Goal: Task Accomplishment & Management: Complete application form

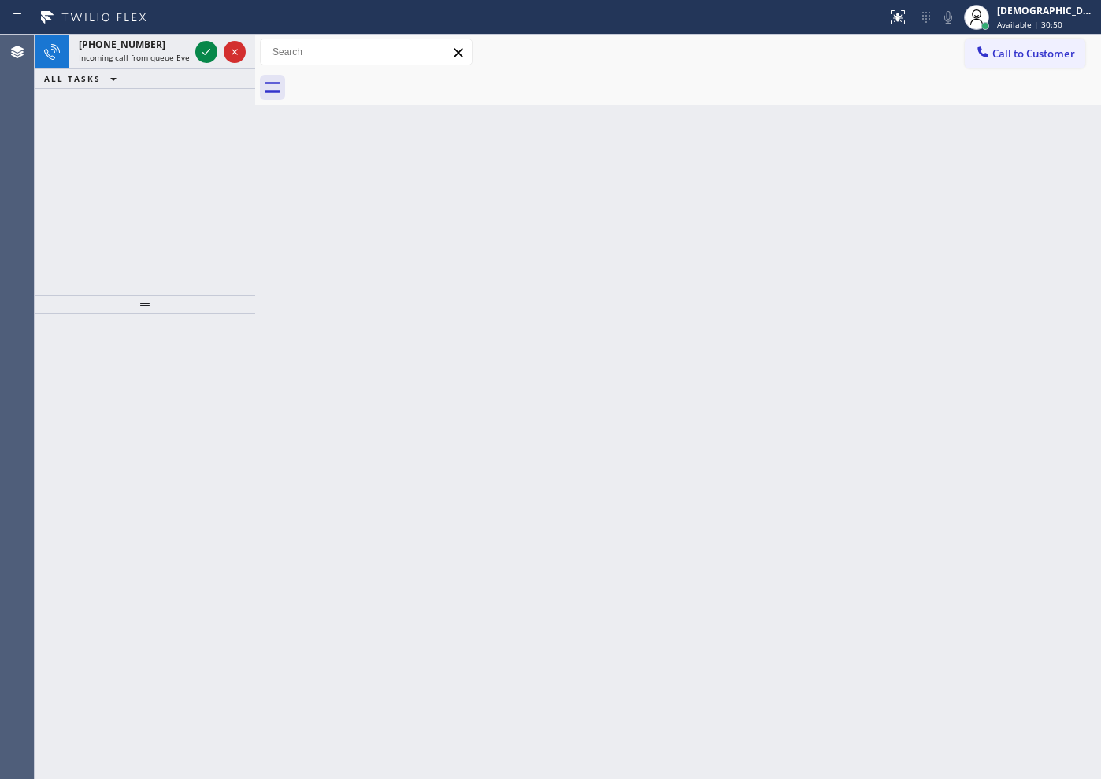
click at [167, 129] on div "[PHONE_NUMBER] Incoming call from queue Everybody ALL TASKS ALL TASKS ACTIVE TA…" at bounding box center [145, 165] width 220 height 261
click at [202, 57] on icon at bounding box center [206, 52] width 19 height 19
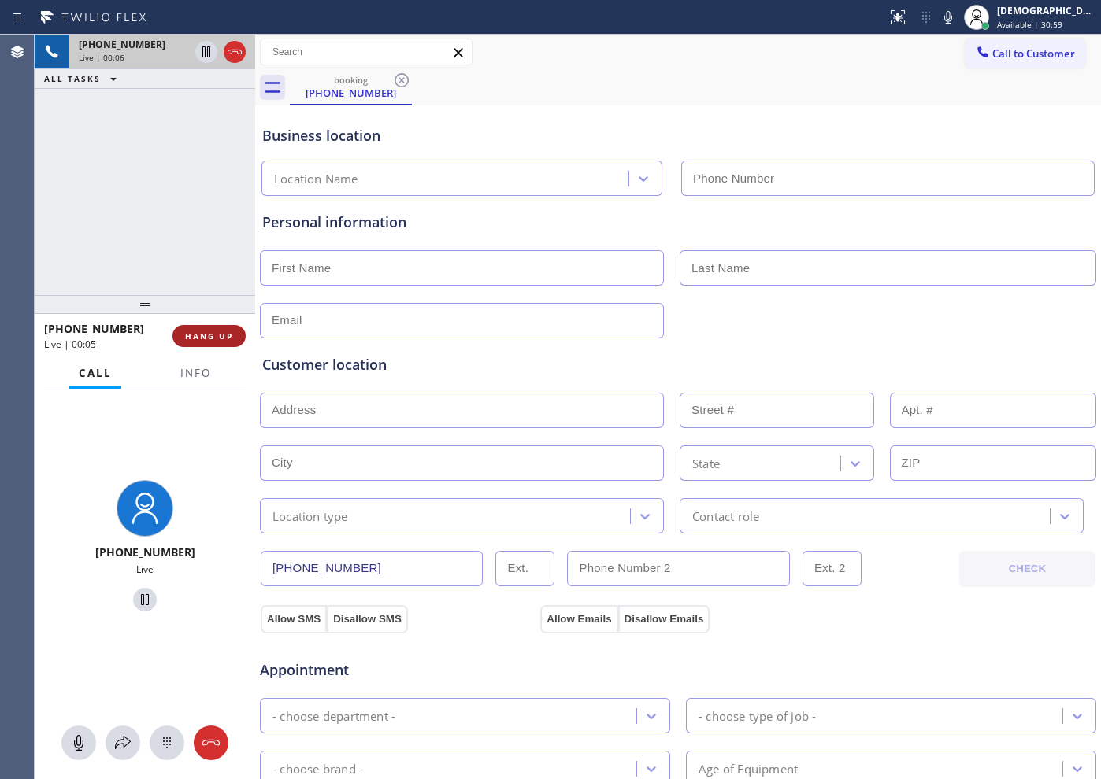
click at [214, 336] on span "HANG UP" at bounding box center [209, 336] width 48 height 11
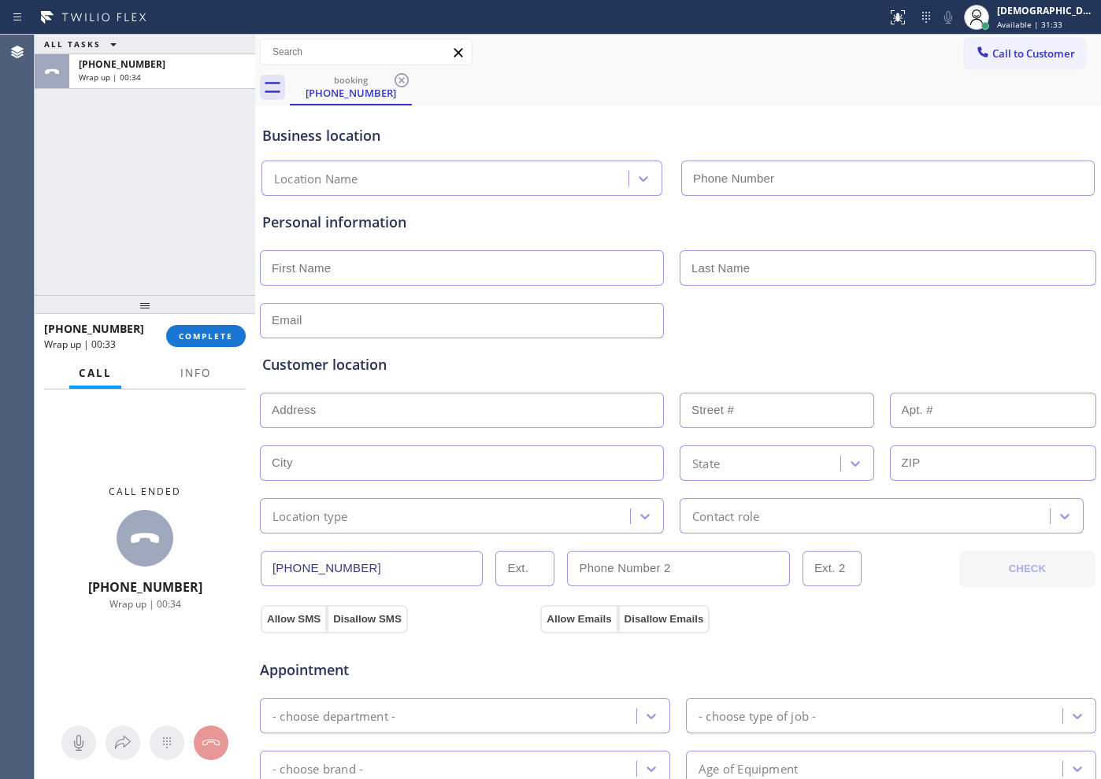
click at [126, 248] on div "ALL TASKS ALL TASKS ACTIVE TASKS TASKS IN WRAP UP [PHONE_NUMBER] Wrap up | 00:34" at bounding box center [145, 165] width 220 height 261
click at [195, 340] on span "COMPLETE" at bounding box center [206, 336] width 54 height 11
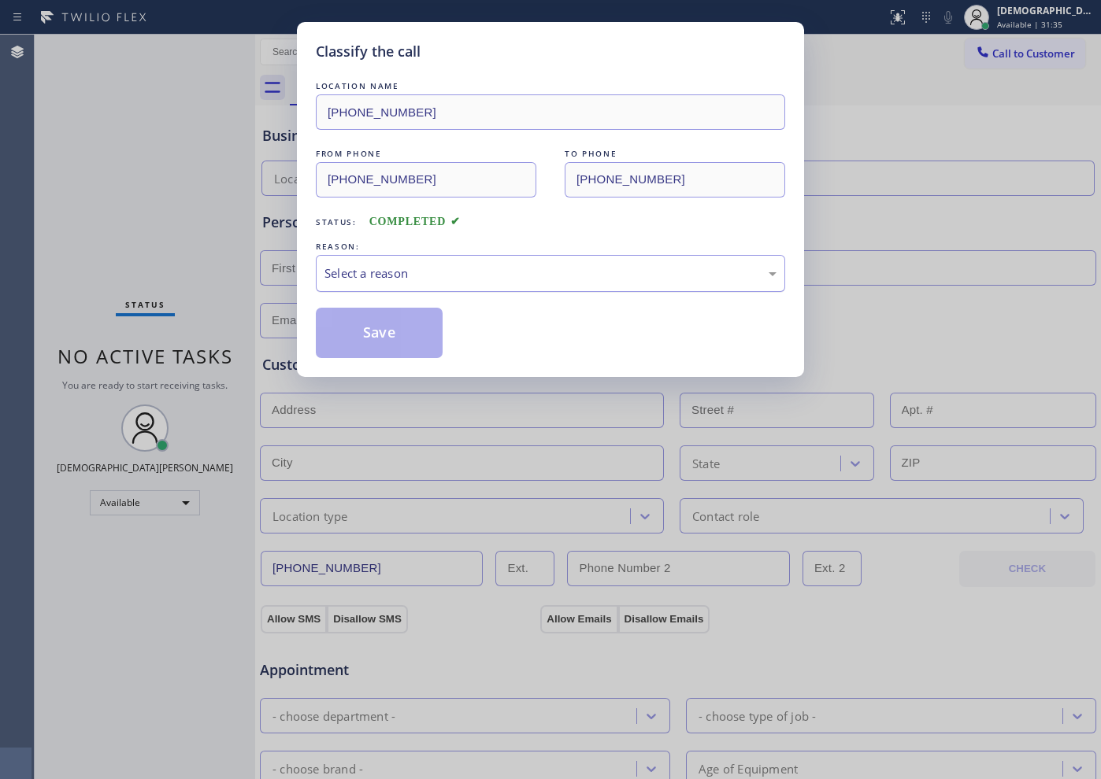
click at [339, 277] on div "Select a reason" at bounding box center [550, 274] width 452 height 18
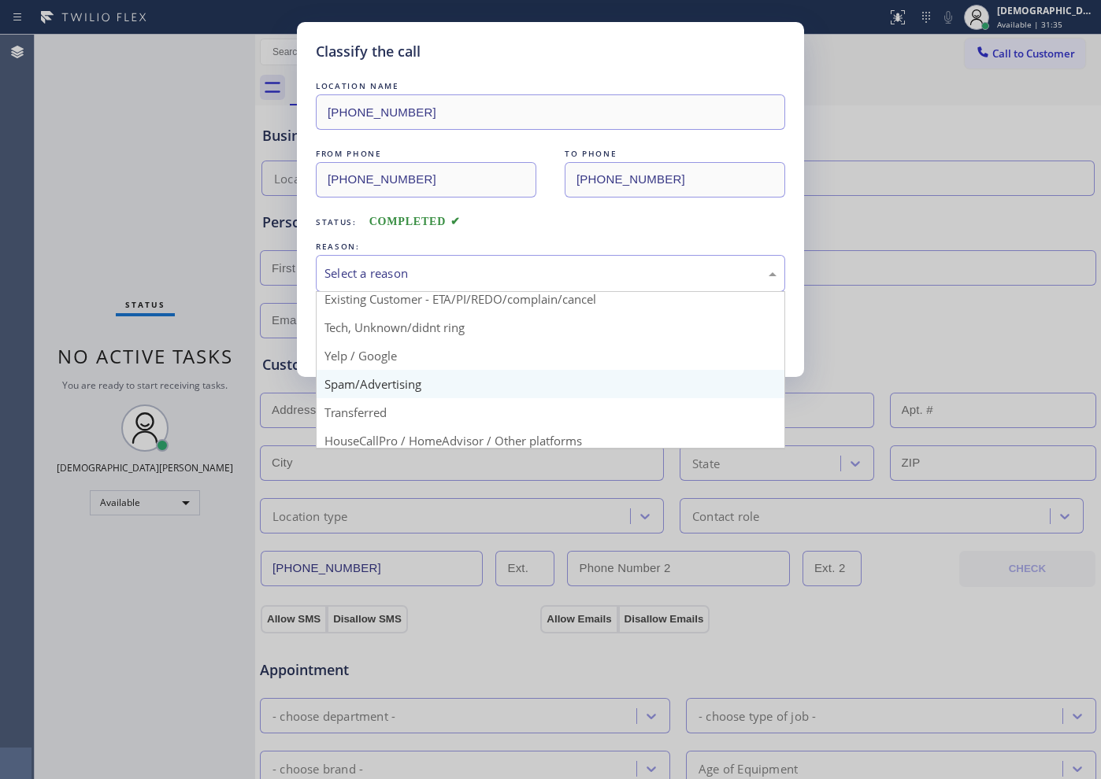
scroll to position [98, 0]
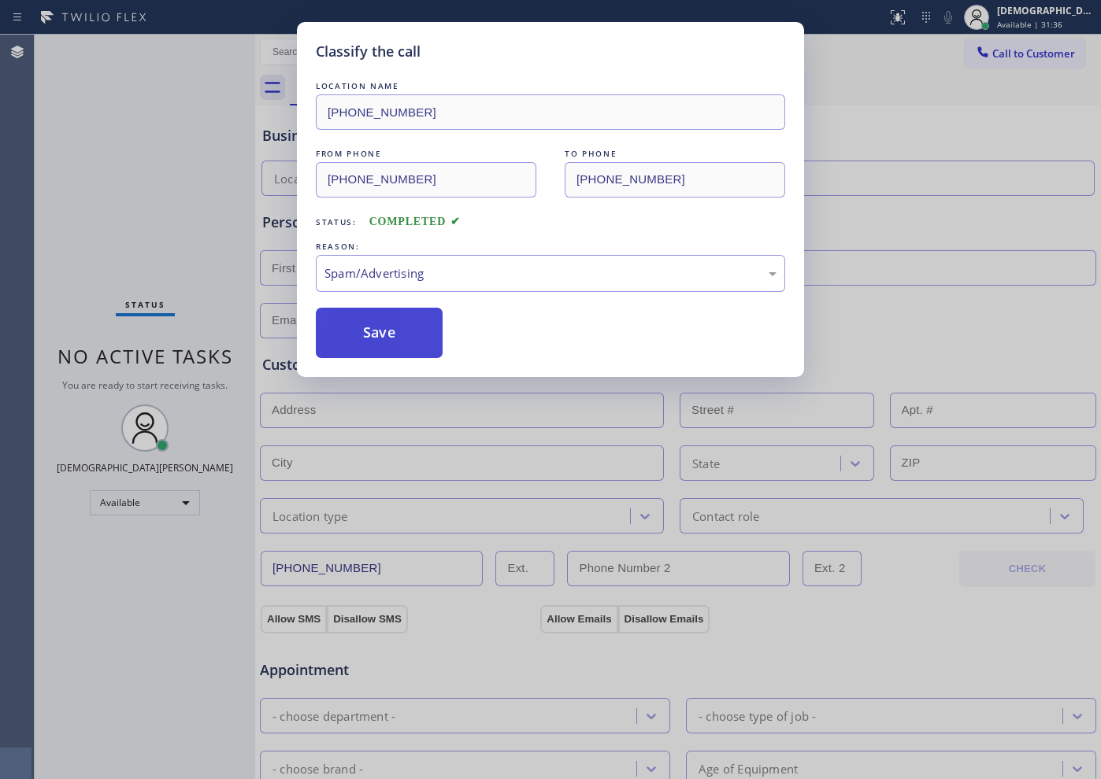
click at [355, 342] on button "Save" at bounding box center [379, 333] width 127 height 50
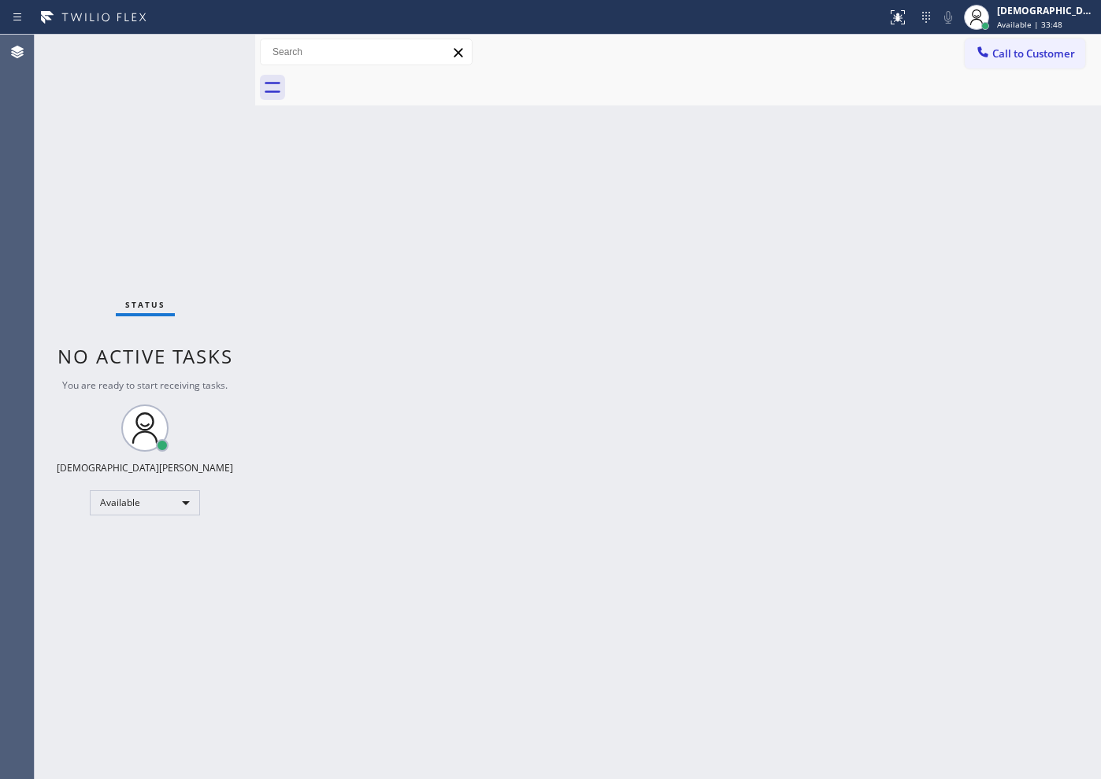
click at [187, 130] on div "Status No active tasks You are ready to start receiving tasks. Christian Cinco …" at bounding box center [145, 407] width 220 height 745
click at [107, 114] on div "Status No active tasks You are ready to start receiving tasks. Christian Cinco …" at bounding box center [145, 407] width 220 height 745
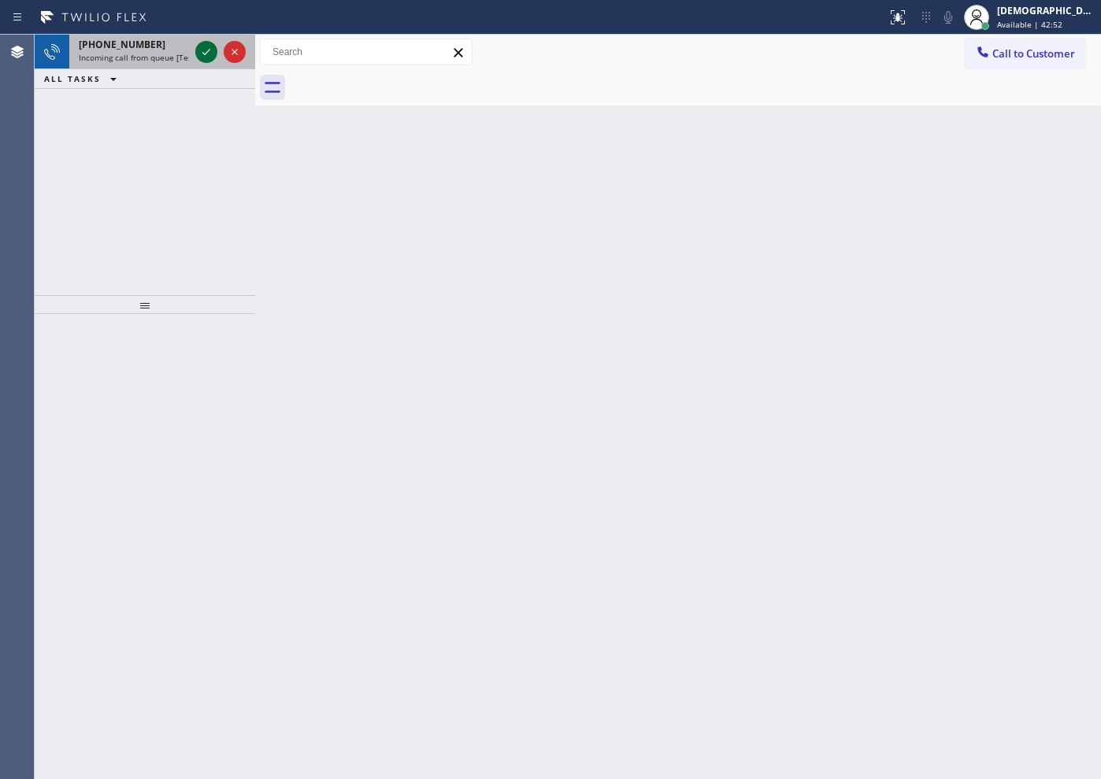
click at [209, 50] on icon at bounding box center [206, 52] width 19 height 19
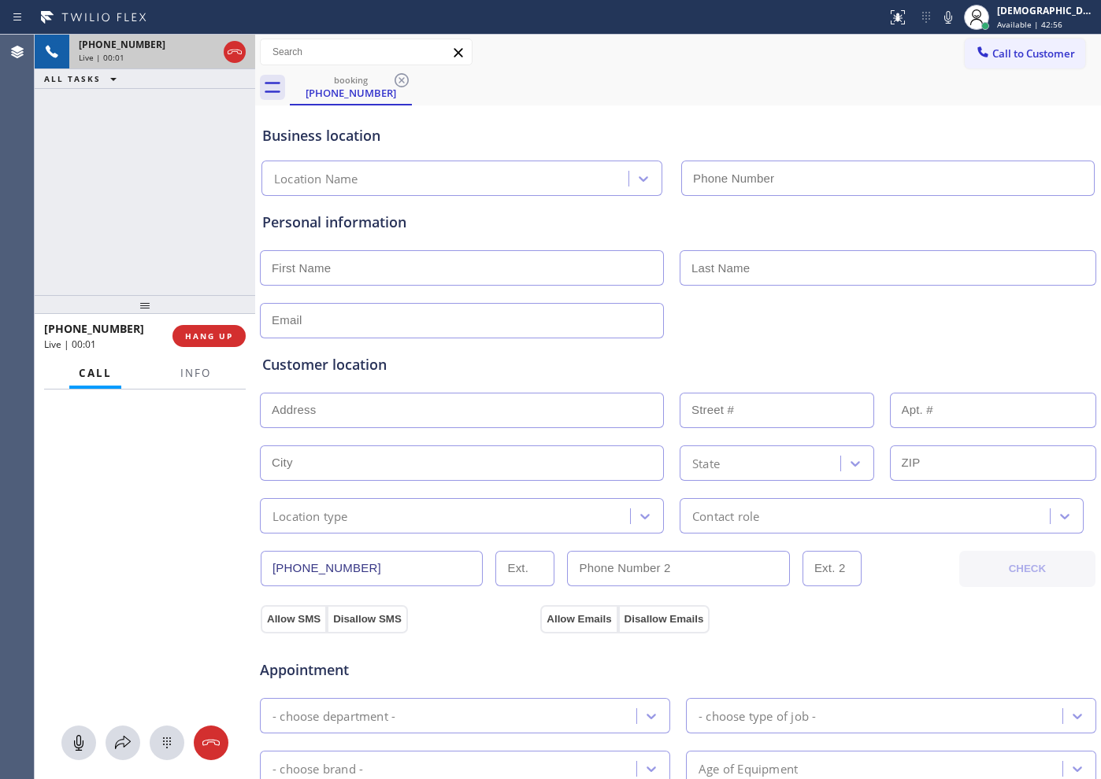
type input "[PHONE_NUMBER]"
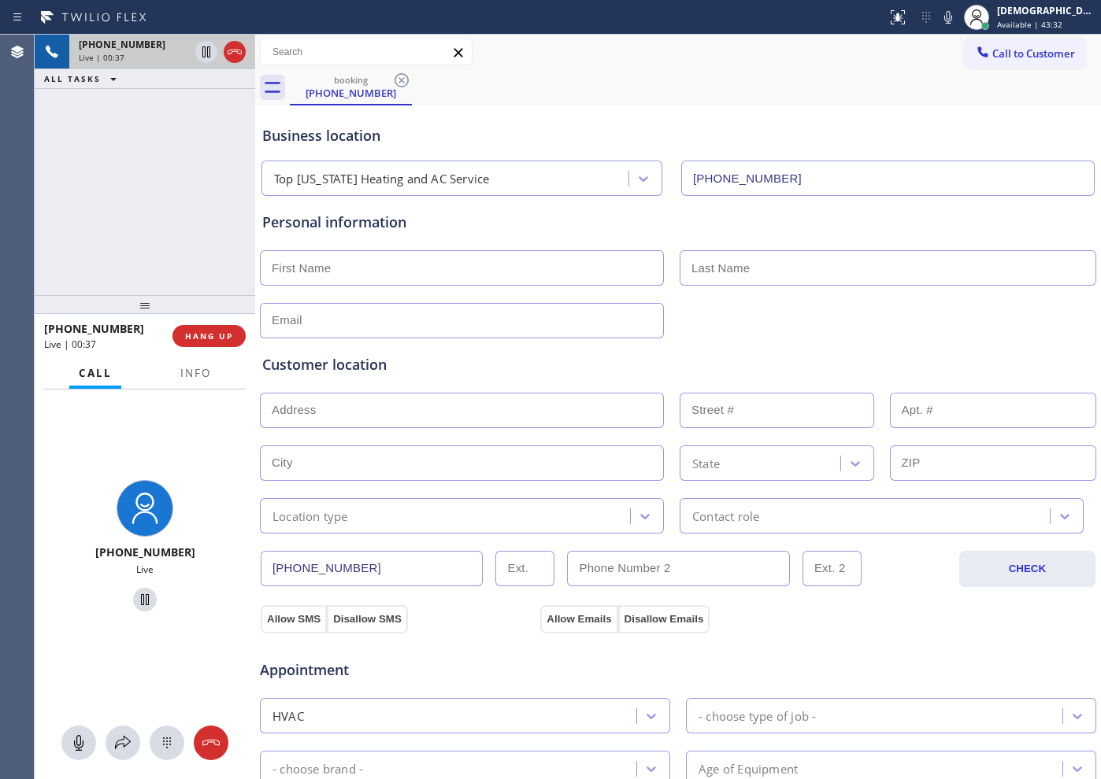
click at [213, 142] on div "[PHONE_NUMBER] Live | 00:37 ALL TASKS ALL TASKS ACTIVE TASKS TASKS IN WRAP UP" at bounding box center [145, 165] width 220 height 261
click at [239, 50] on icon at bounding box center [235, 52] width 14 height 5
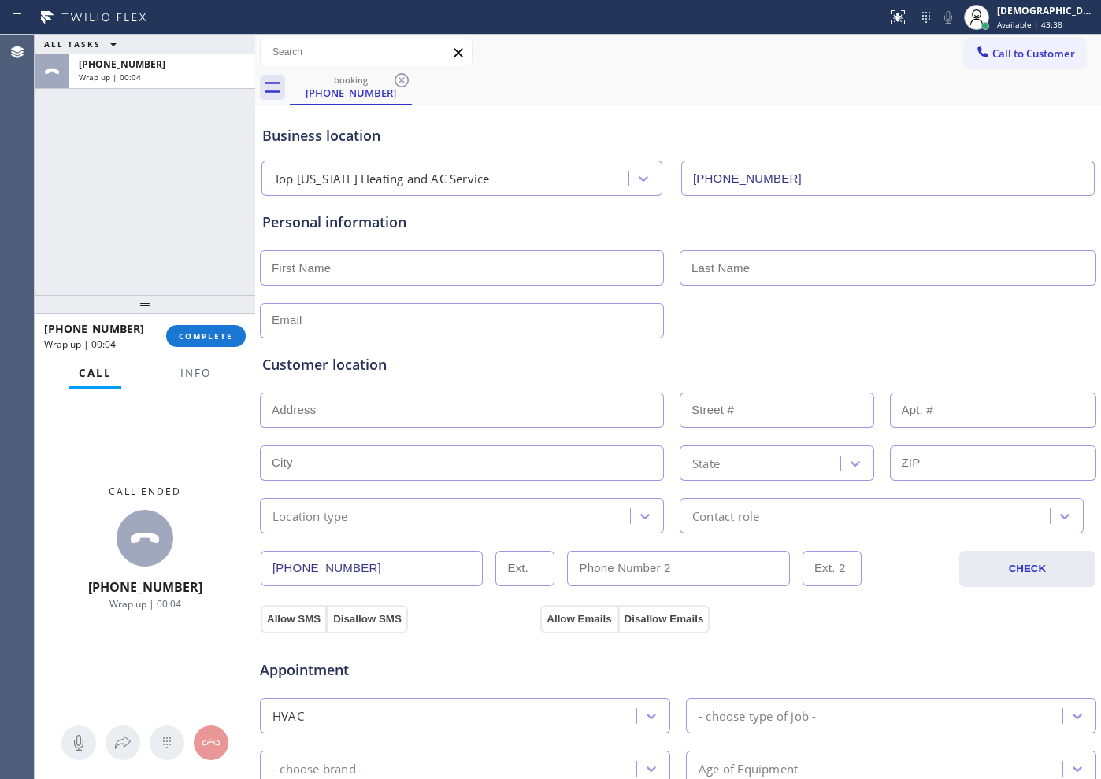
click at [150, 147] on div "ALL TASKS ALL TASKS ACTIVE TASKS TASKS IN WRAP UP [PHONE_NUMBER] Wrap up | 00:04" at bounding box center [145, 165] width 220 height 261
click at [220, 337] on span "COMPLETE" at bounding box center [206, 336] width 54 height 11
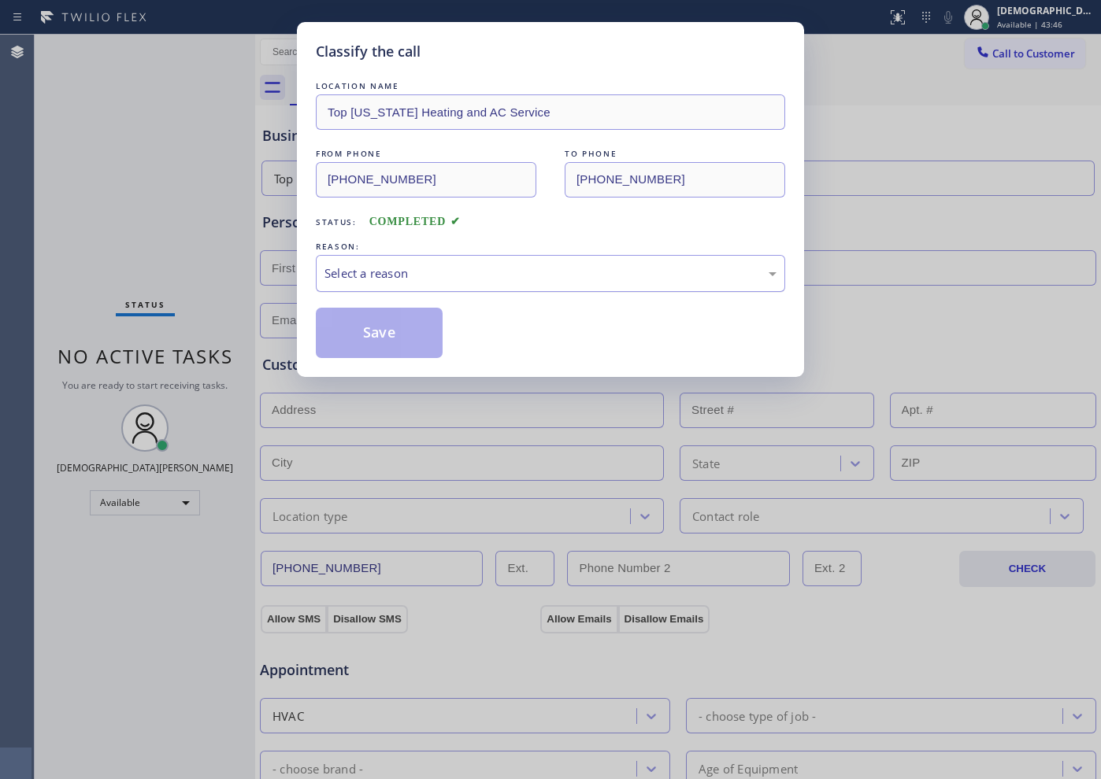
click at [405, 270] on div "Select a reason" at bounding box center [550, 274] width 452 height 18
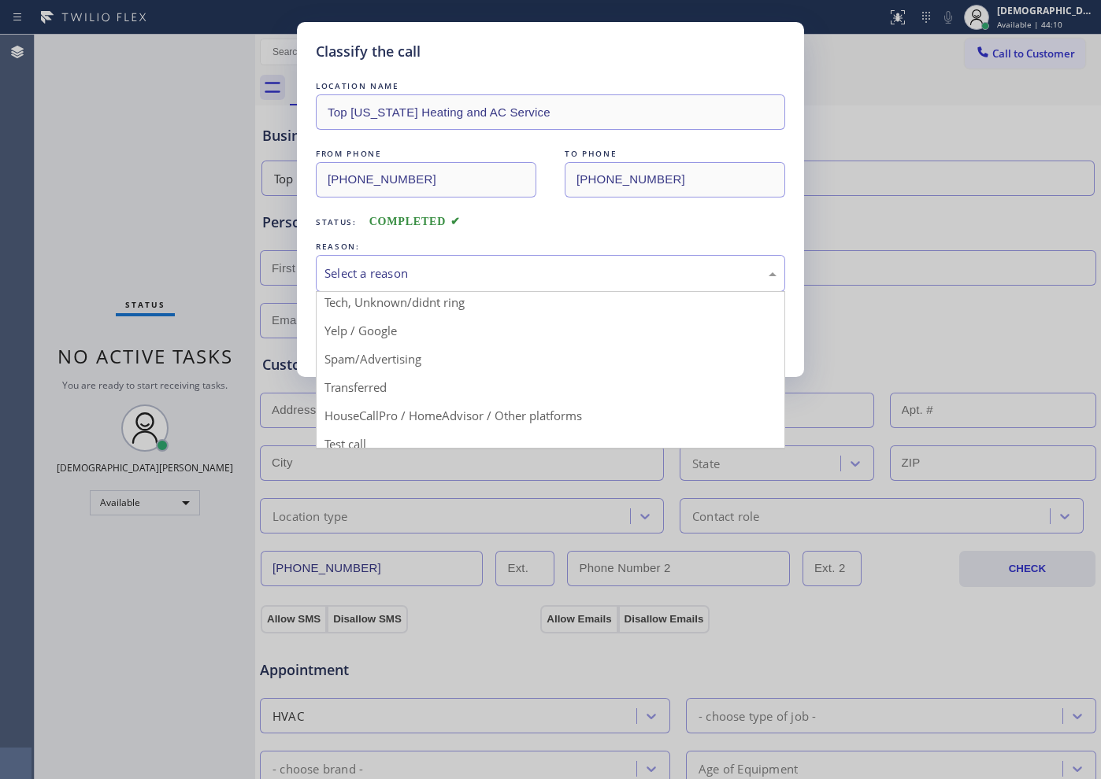
scroll to position [99, 0]
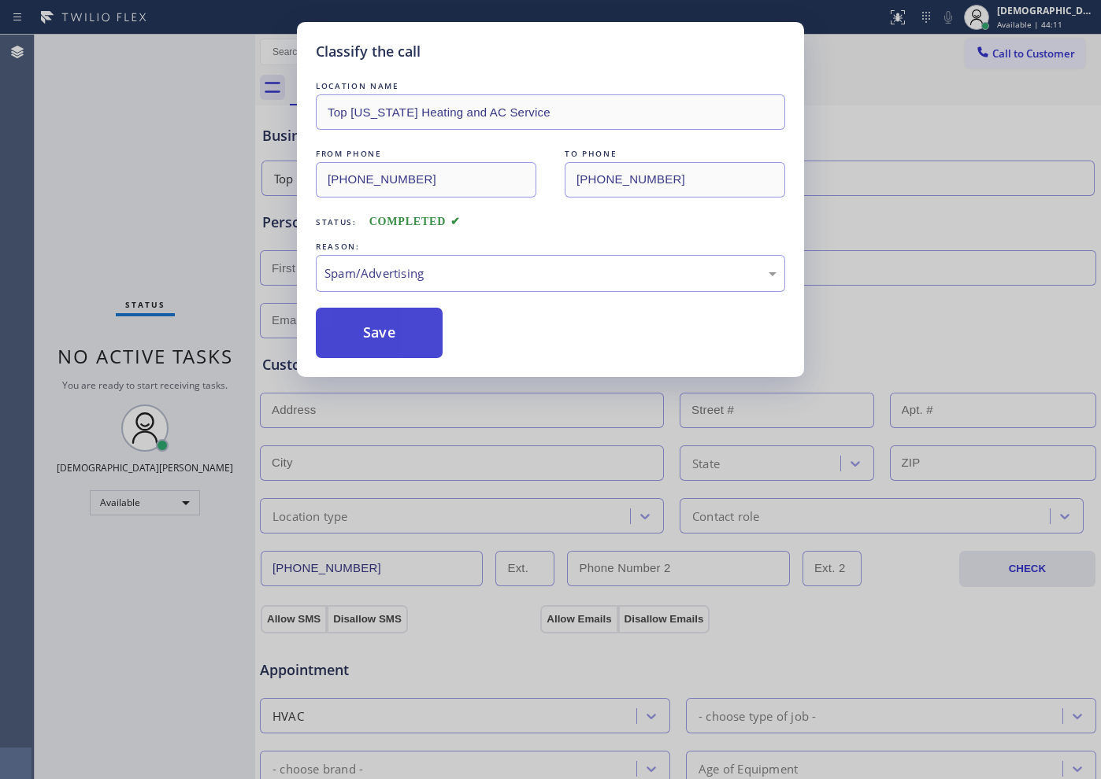
click at [391, 337] on button "Save" at bounding box center [379, 333] width 127 height 50
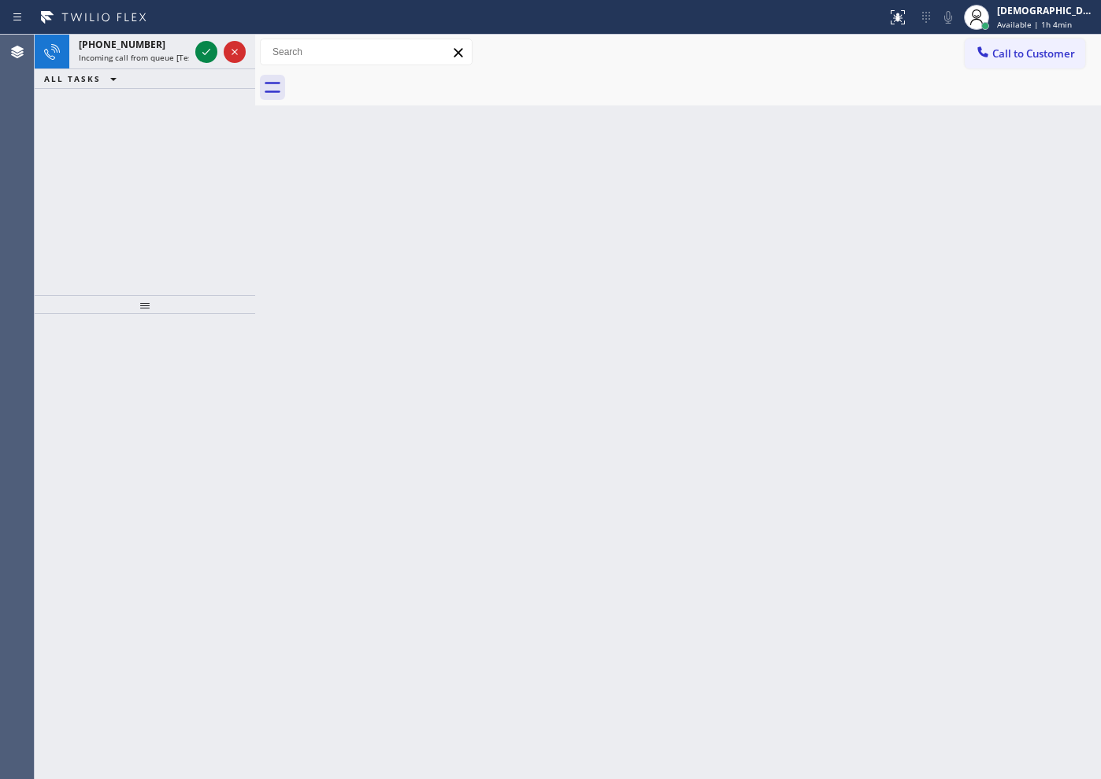
click at [60, 192] on div "[PHONE_NUMBER] Incoming call from queue [Test] All ALL TASKS ALL TASKS ACTIVE T…" at bounding box center [145, 165] width 220 height 261
click at [200, 52] on icon at bounding box center [206, 52] width 19 height 19
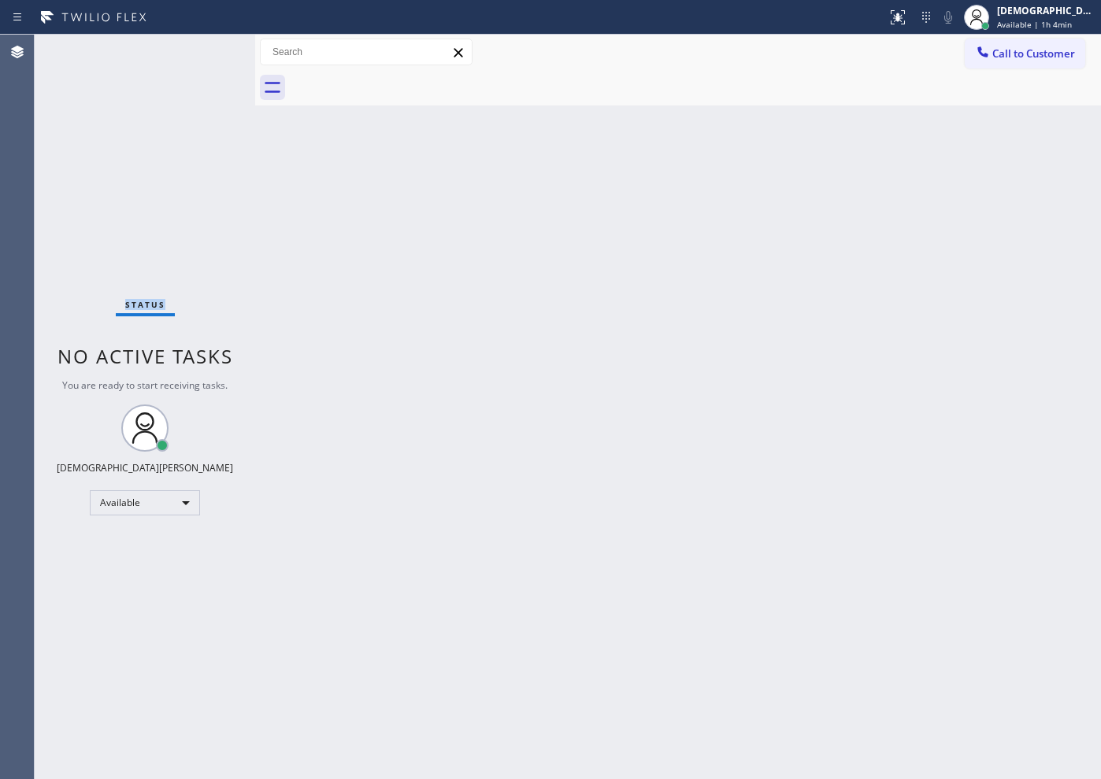
click at [200, 52] on div "Status No active tasks You are ready to start receiving tasks. Christian Cinco …" at bounding box center [145, 407] width 220 height 745
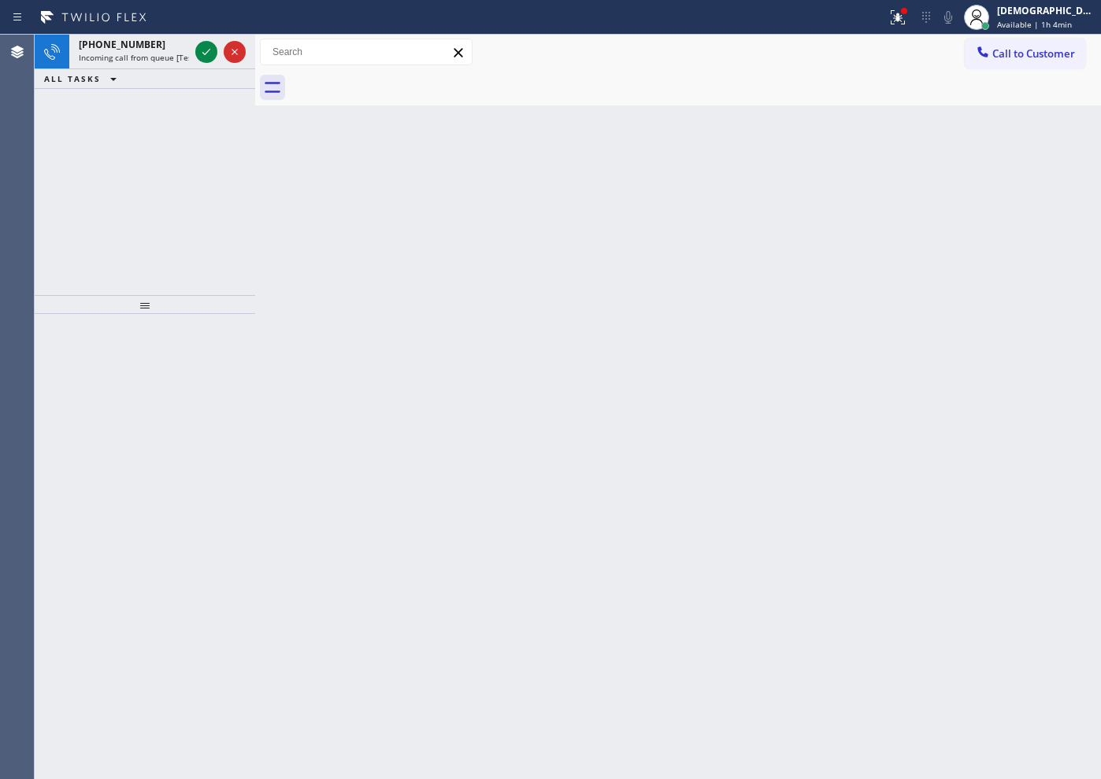
click at [200, 52] on icon at bounding box center [206, 52] width 19 height 19
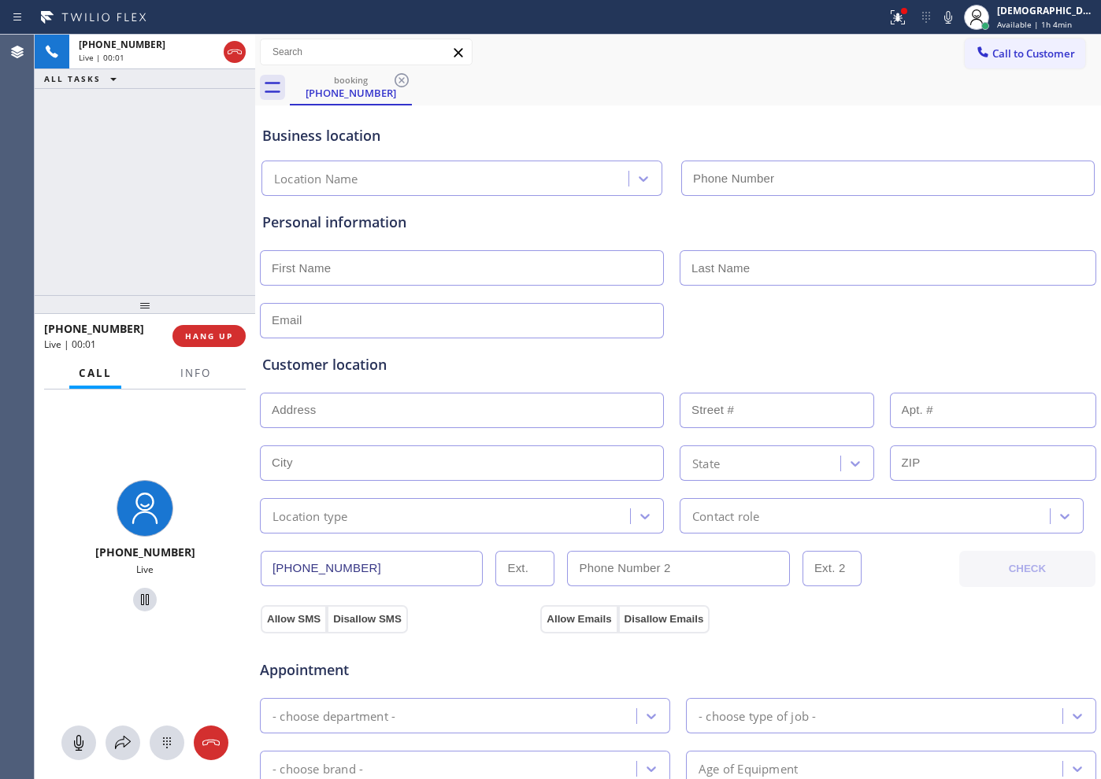
type input "[PHONE_NUMBER]"
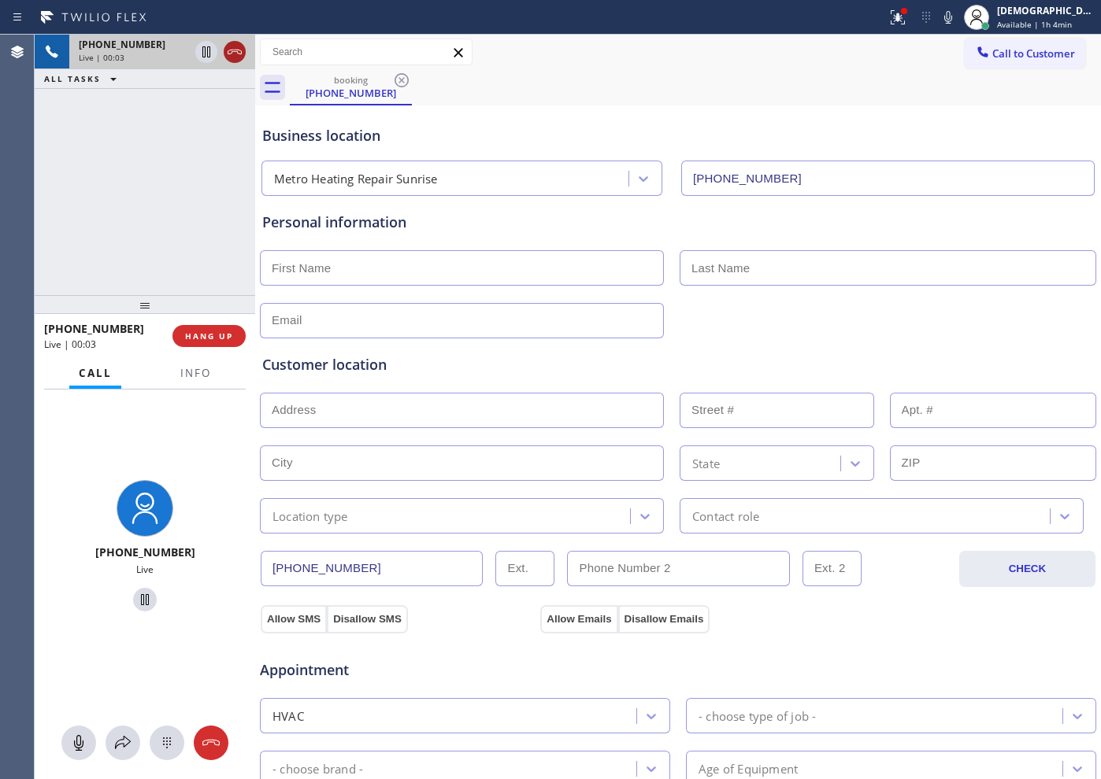
click at [236, 54] on icon at bounding box center [234, 52] width 19 height 19
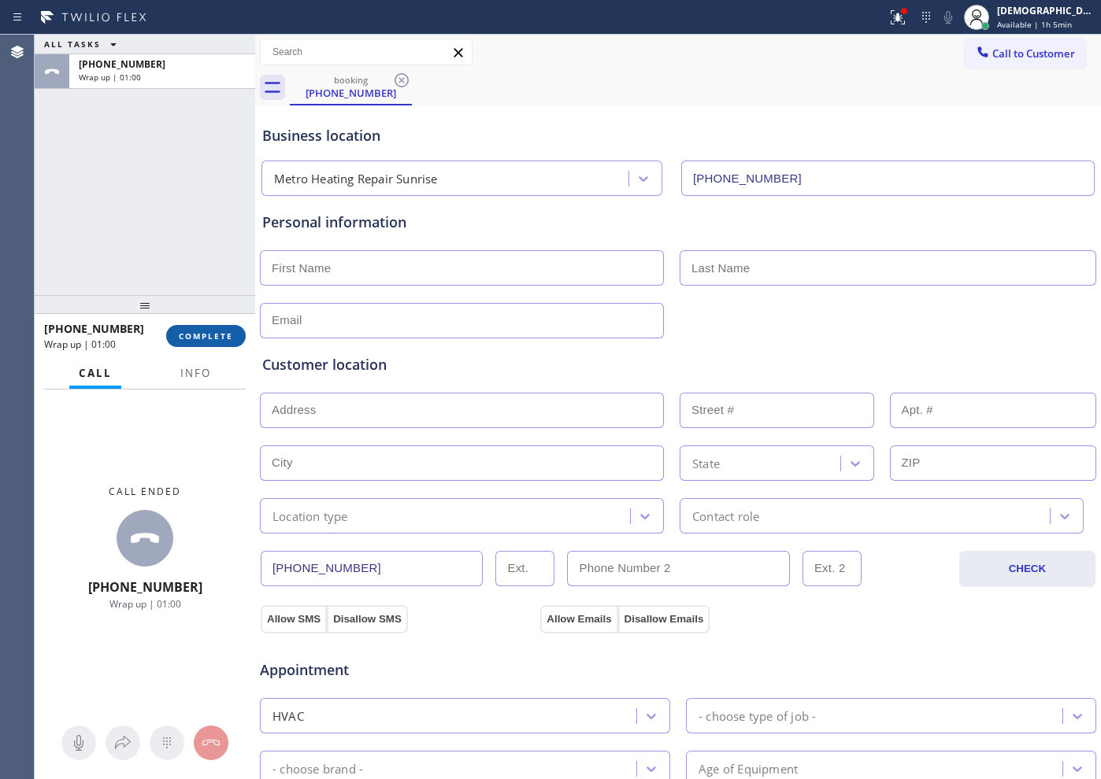
click at [198, 332] on span "COMPLETE" at bounding box center [206, 336] width 54 height 11
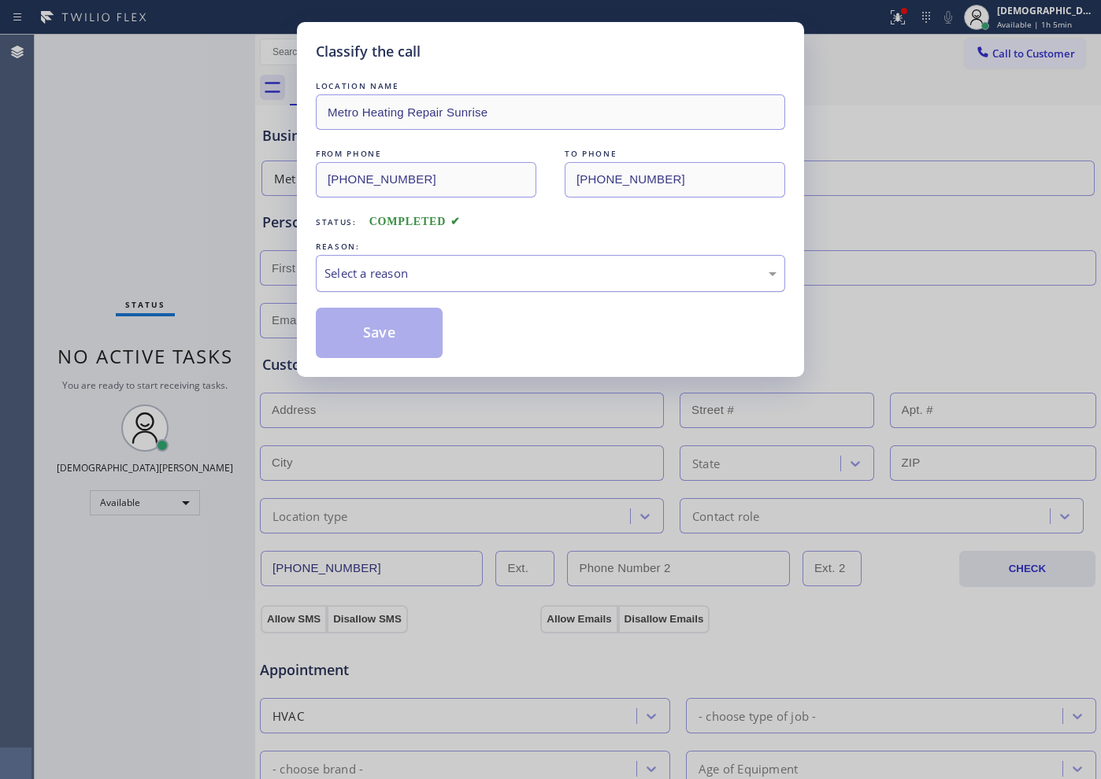
click at [365, 268] on div "Select a reason" at bounding box center [550, 274] width 452 height 18
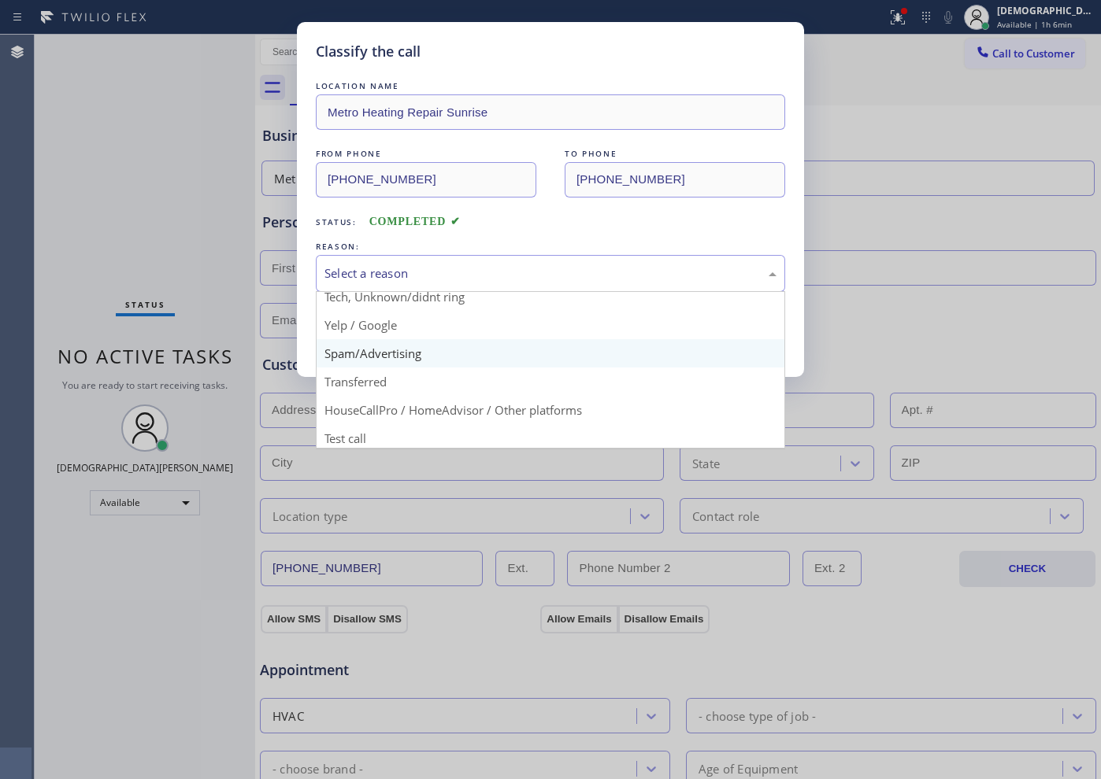
scroll to position [99, 0]
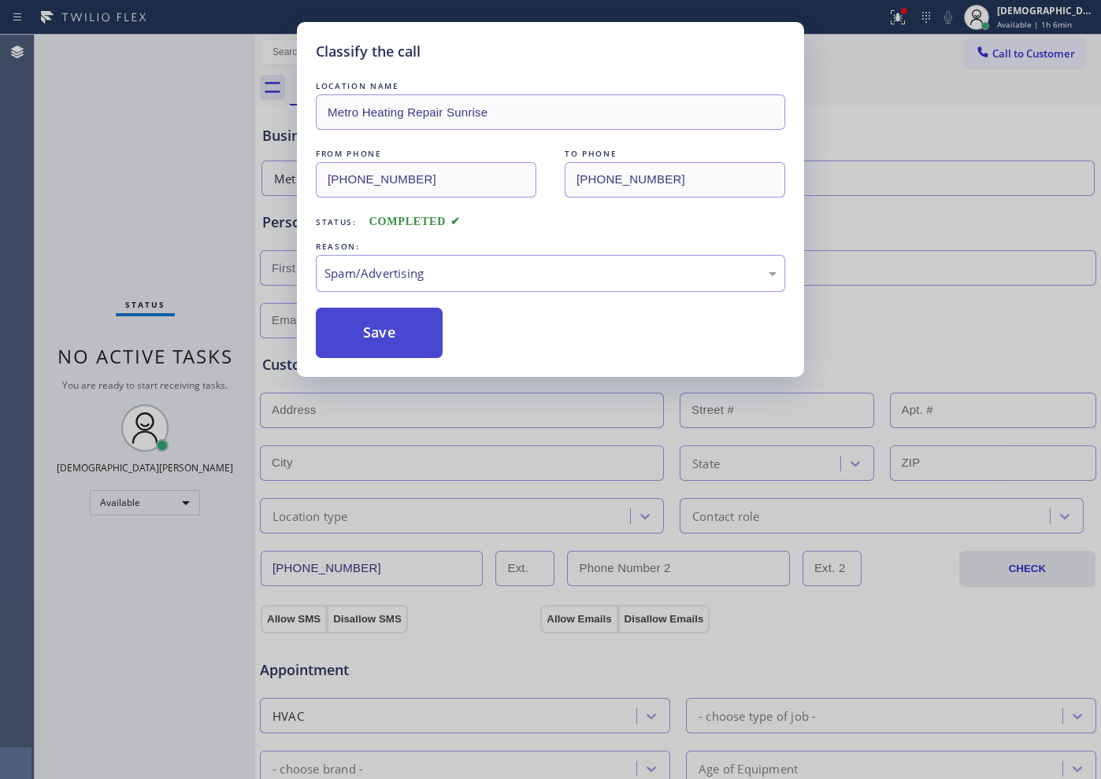
click at [362, 335] on button "Save" at bounding box center [379, 333] width 127 height 50
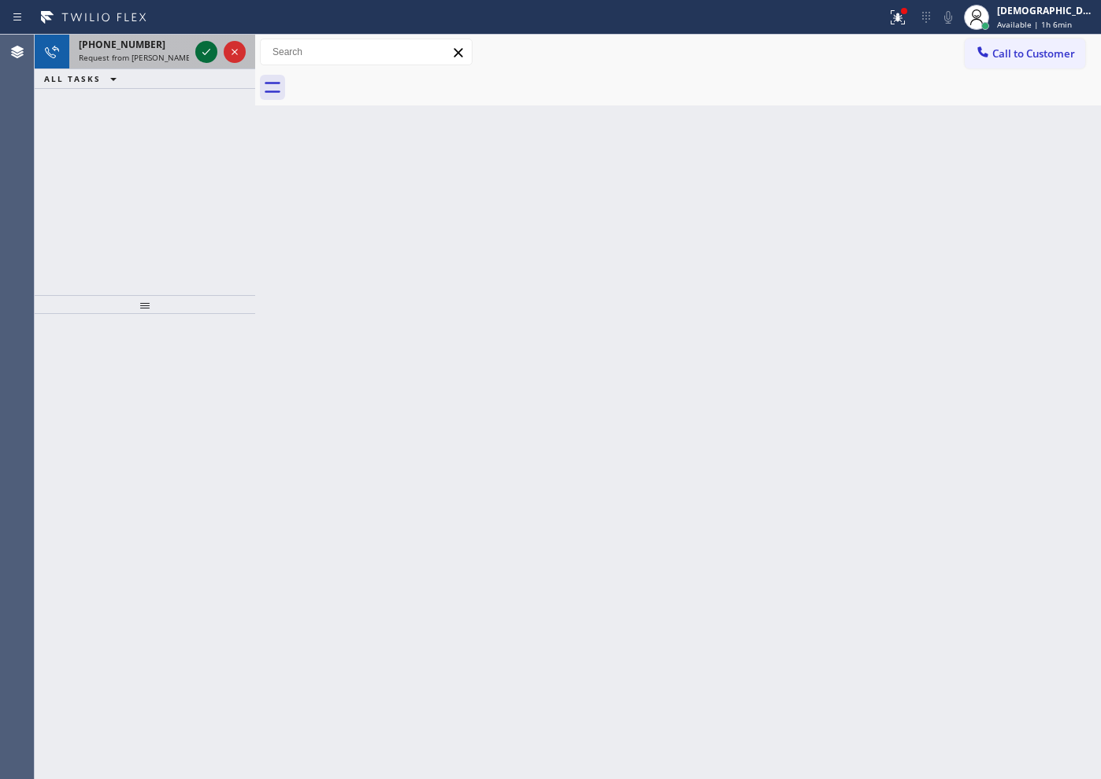
click at [204, 54] on icon at bounding box center [206, 52] width 8 height 6
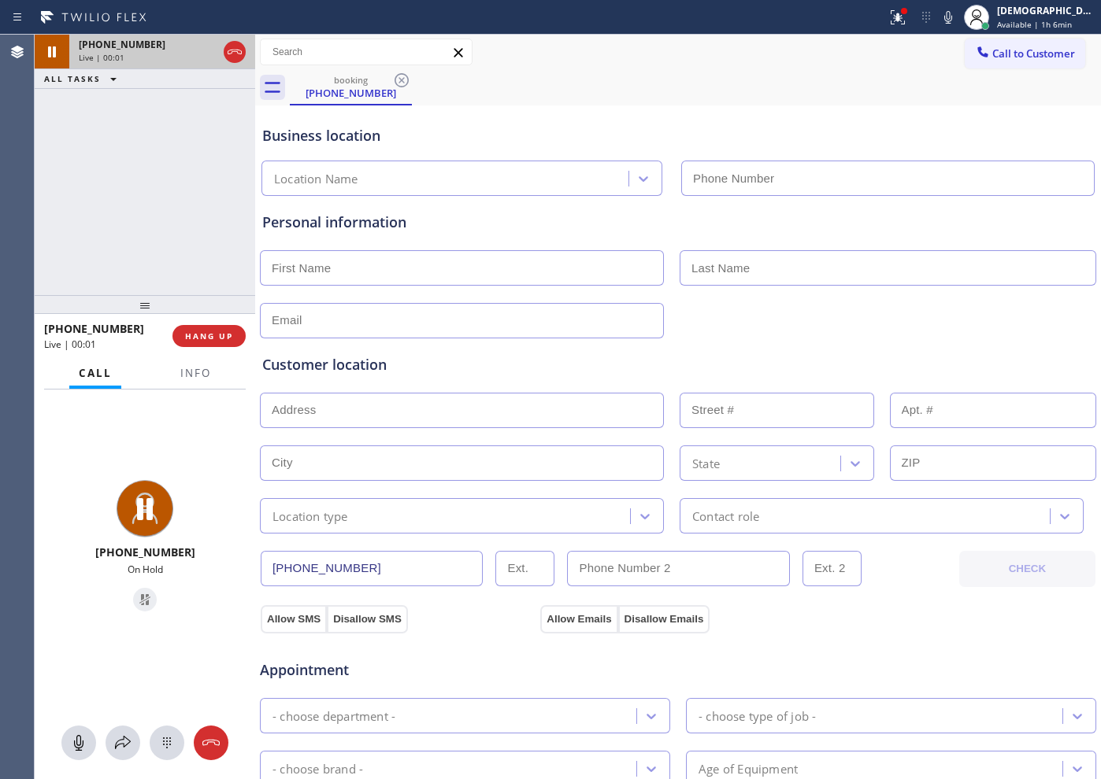
type input "[PHONE_NUMBER]"
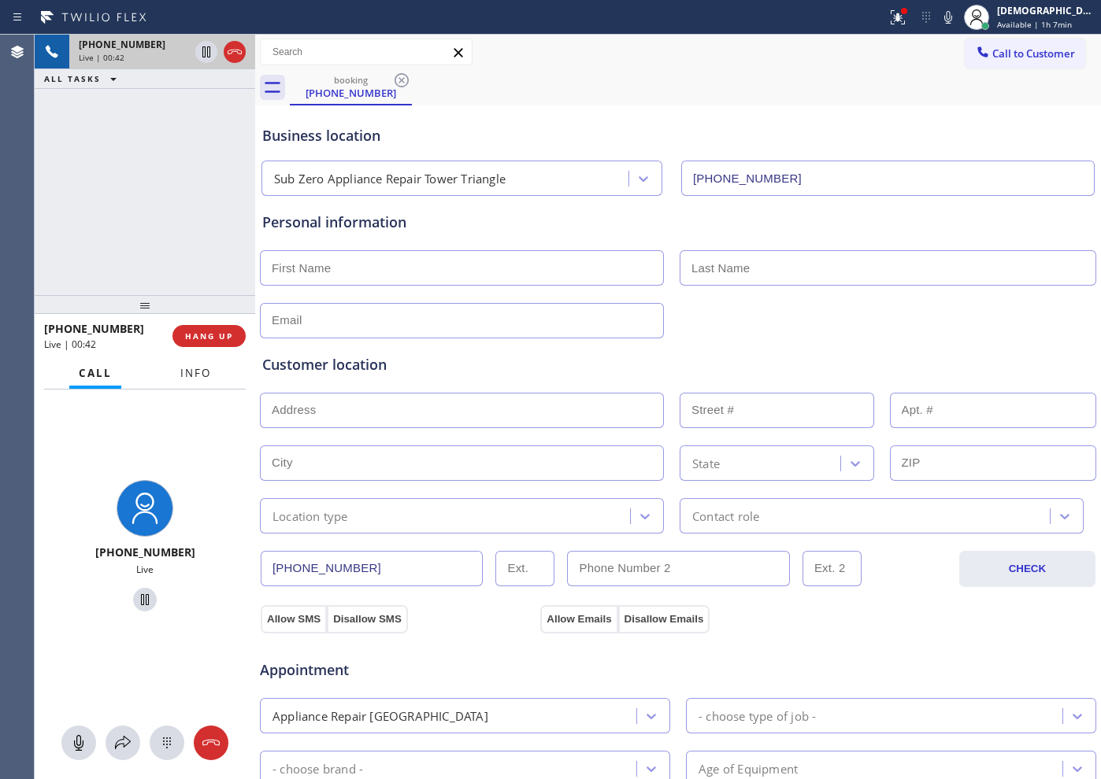
click at [205, 376] on span "Info" at bounding box center [195, 373] width 31 height 14
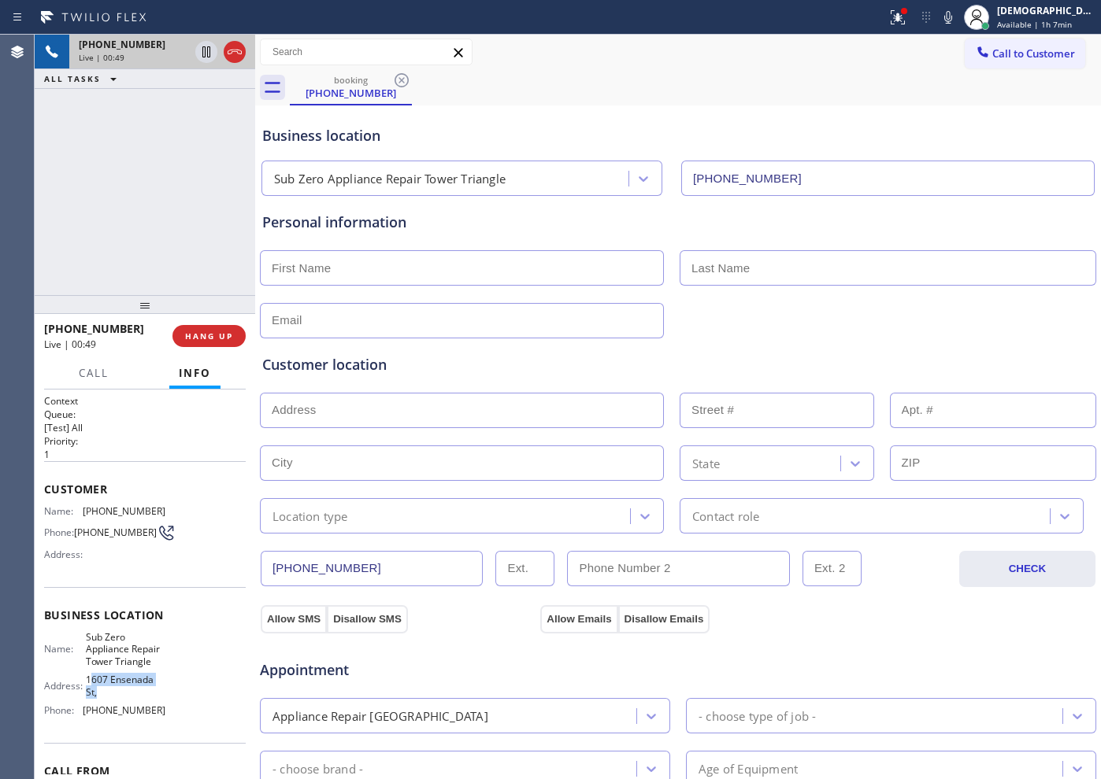
drag, startPoint x: 103, startPoint y: 711, endPoint x: 86, endPoint y: 701, distance: 19.7
click at [86, 698] on span "1607 Ensenada St," at bounding box center [125, 686] width 79 height 24
click at [98, 698] on span "1607 Ensenada St," at bounding box center [125, 686] width 79 height 24
drag, startPoint x: 101, startPoint y: 711, endPoint x: 85, endPoint y: 699, distance: 19.7
click at [86, 698] on span "1607 Ensenada St," at bounding box center [125, 686] width 79 height 24
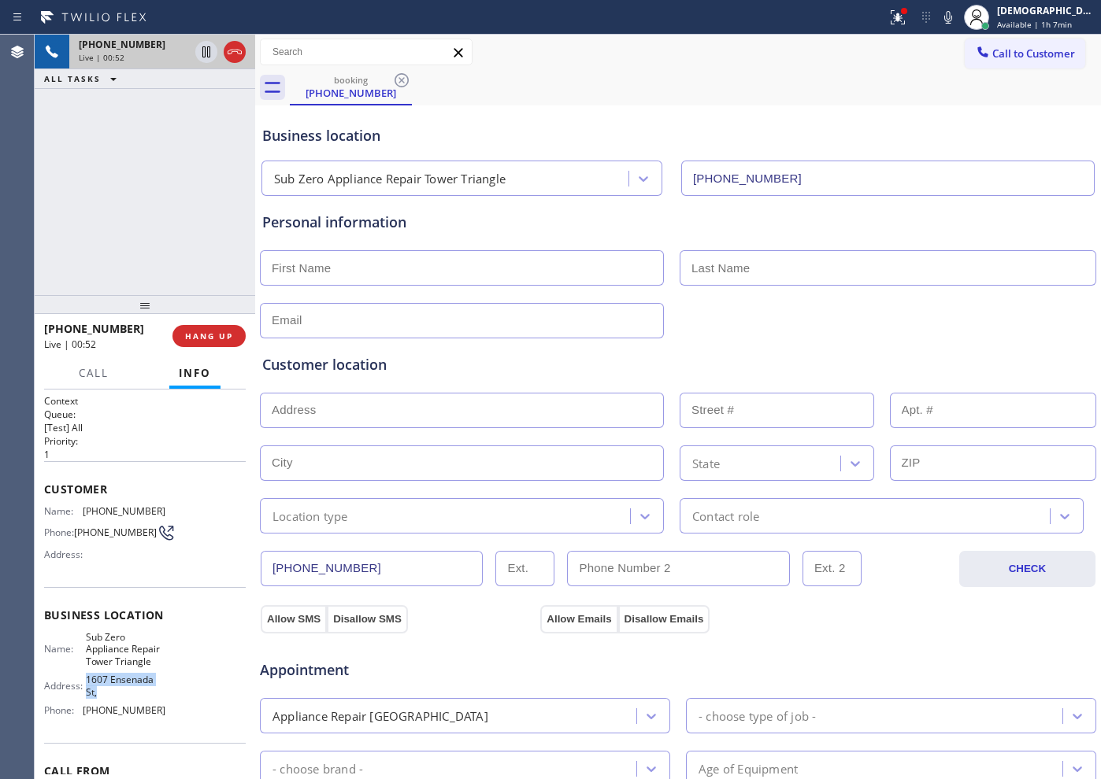
copy span "1607 Ensenada St,"
click at [203, 57] on icon at bounding box center [206, 51] width 8 height 11
click at [206, 56] on icon at bounding box center [206, 52] width 19 height 19
drag, startPoint x: 363, startPoint y: 562, endPoint x: 262, endPoint y: 553, distance: 101.2
click at [262, 553] on input "[PHONE_NUMBER]" at bounding box center [372, 568] width 222 height 35
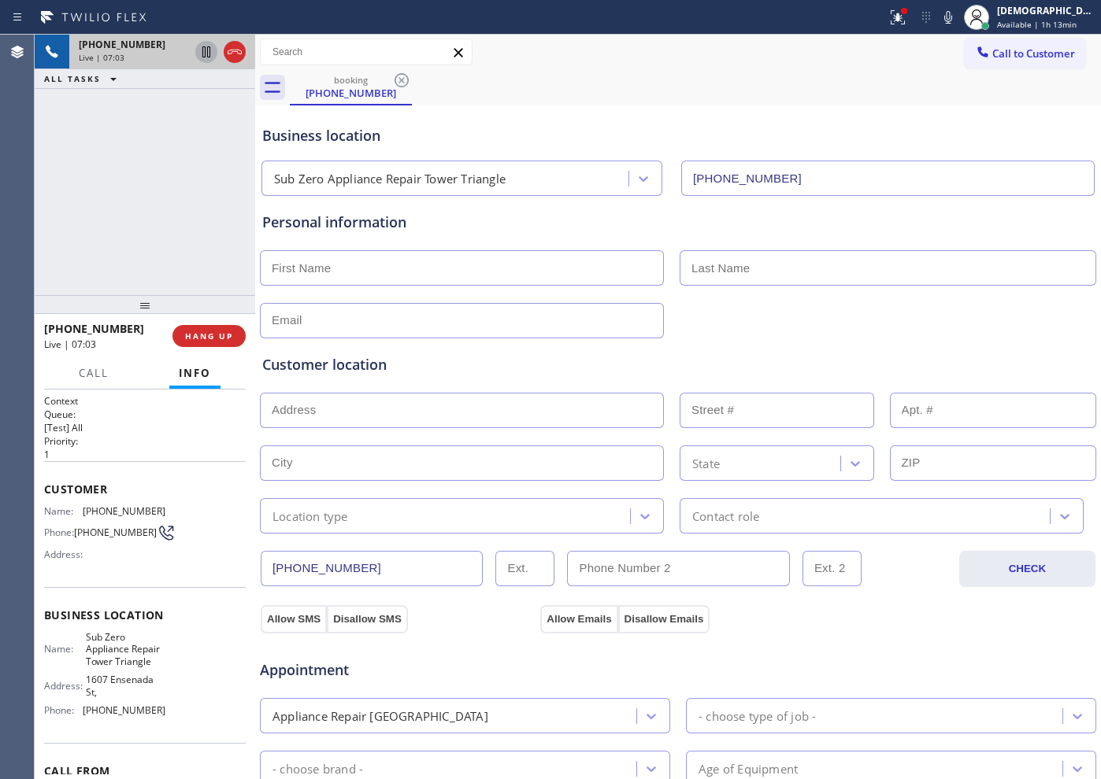
drag, startPoint x: 198, startPoint y: 177, endPoint x: 246, endPoint y: 106, distance: 85.6
click at [202, 170] on div "[PHONE_NUMBER] Live | 07:03 ALL TASKS ALL TASKS ACTIVE TASKS TASKS IN WRAP UP" at bounding box center [145, 165] width 220 height 261
click at [243, 50] on icon at bounding box center [234, 52] width 19 height 19
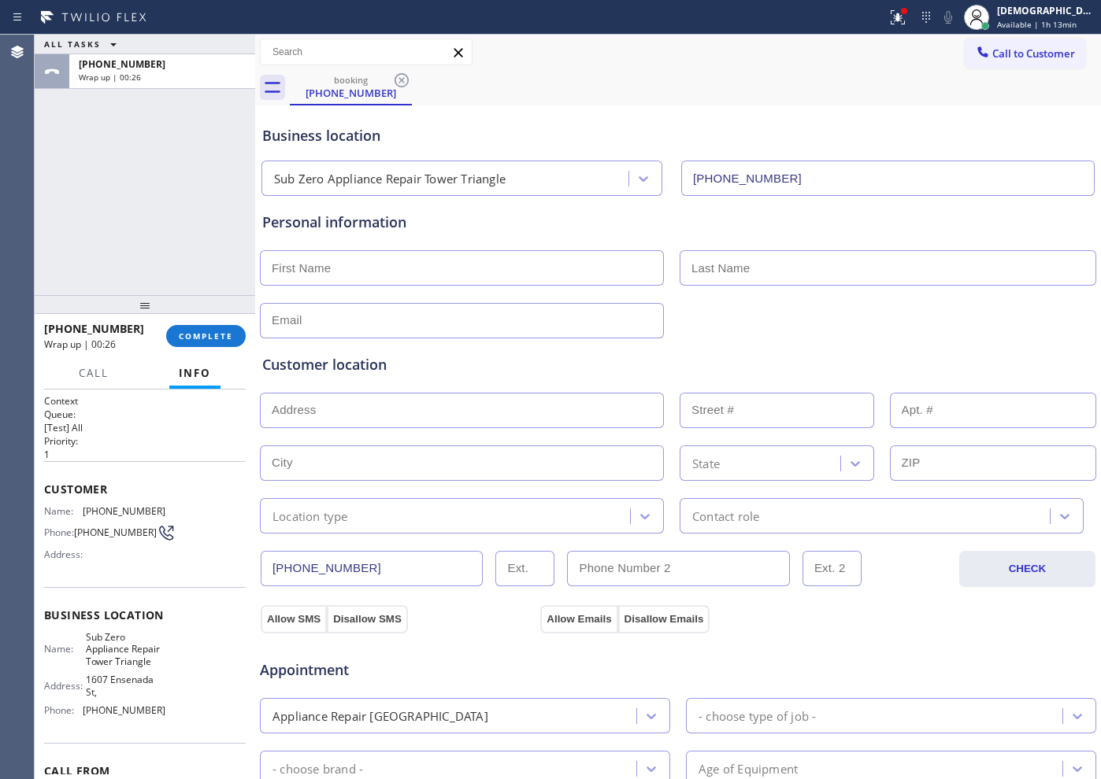
click at [305, 267] on input "text" at bounding box center [462, 267] width 404 height 35
paste input "[PERSON_NAME]"
type input "[PERSON_NAME]"
click at [710, 276] on input "text" at bounding box center [887, 267] width 416 height 35
paste input "Efstein"
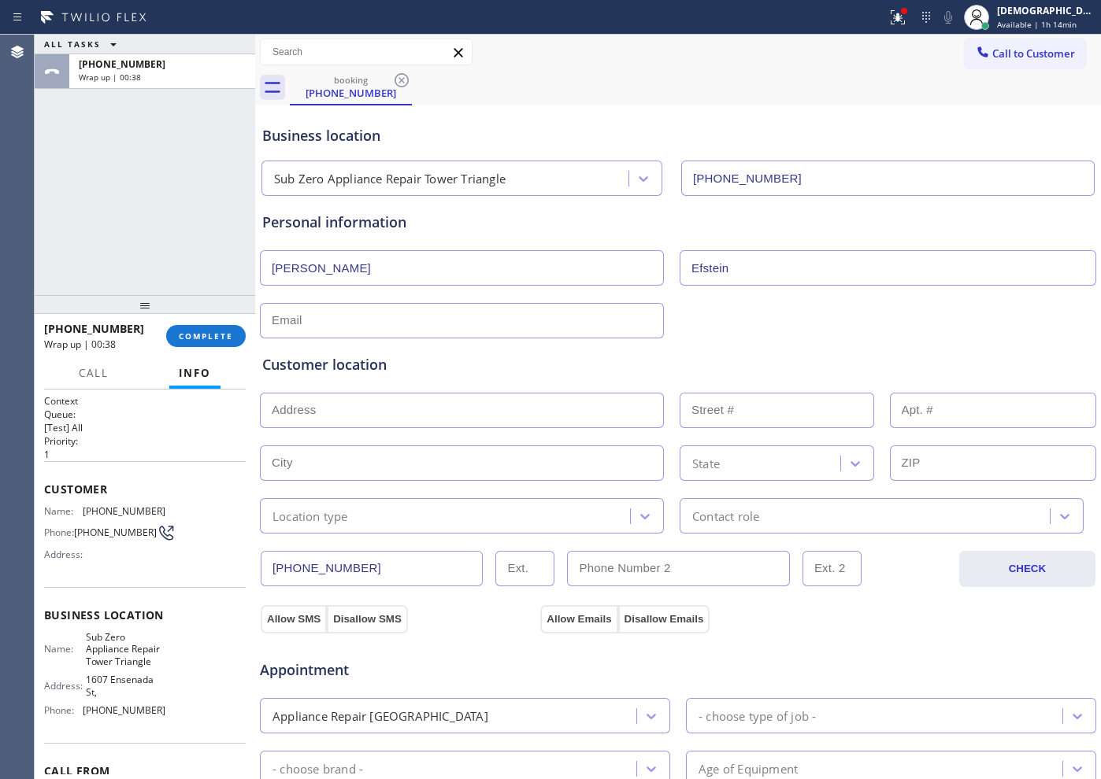
type input "Efstein"
click at [322, 409] on input "text" at bounding box center [462, 410] width 404 height 35
click at [321, 332] on div "Customer location >> ADD NEW ADDRESS << + NEW ADDRESS State Location type Conta…" at bounding box center [678, 433] width 838 height 202
click at [323, 320] on input "text" at bounding box center [462, 320] width 404 height 35
paste input "[EMAIL_ADDRESS][DOMAIN_NAME]"
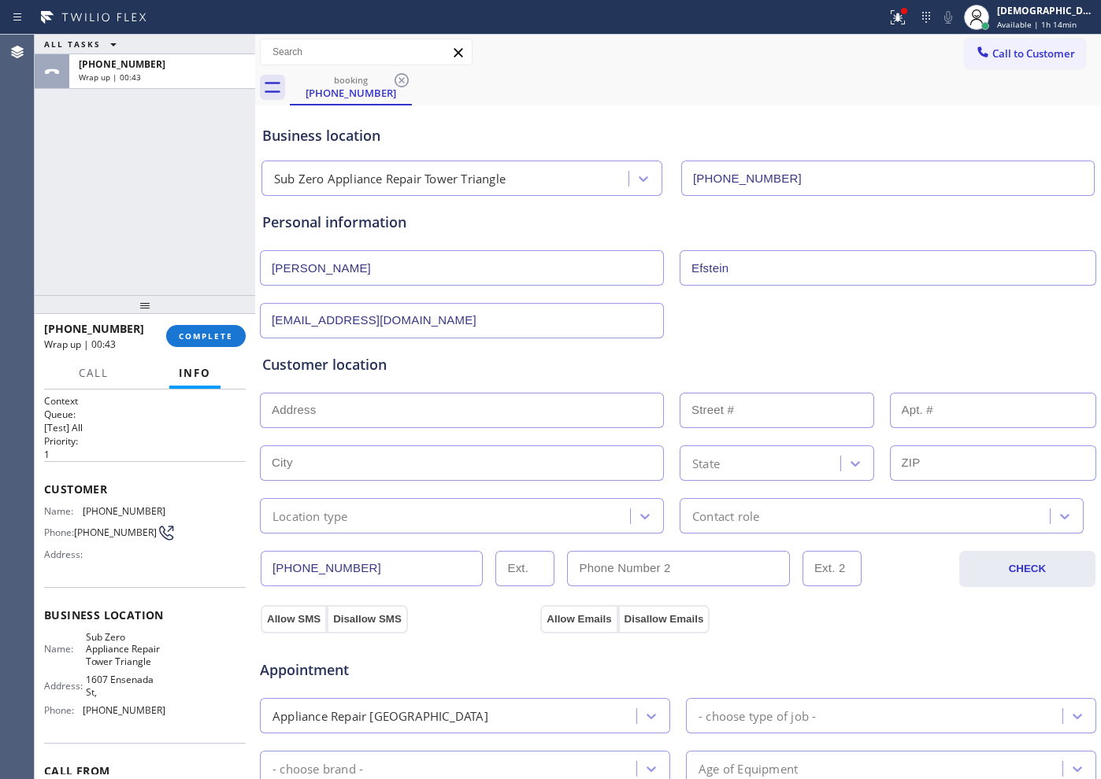
type input "[EMAIL_ADDRESS][DOMAIN_NAME]"
click at [456, 404] on input "text" at bounding box center [462, 410] width 404 height 35
click at [310, 413] on input "text" at bounding box center [462, 410] width 404 height 35
paste input "[STREET_ADDRESS][PERSON_NAME]"
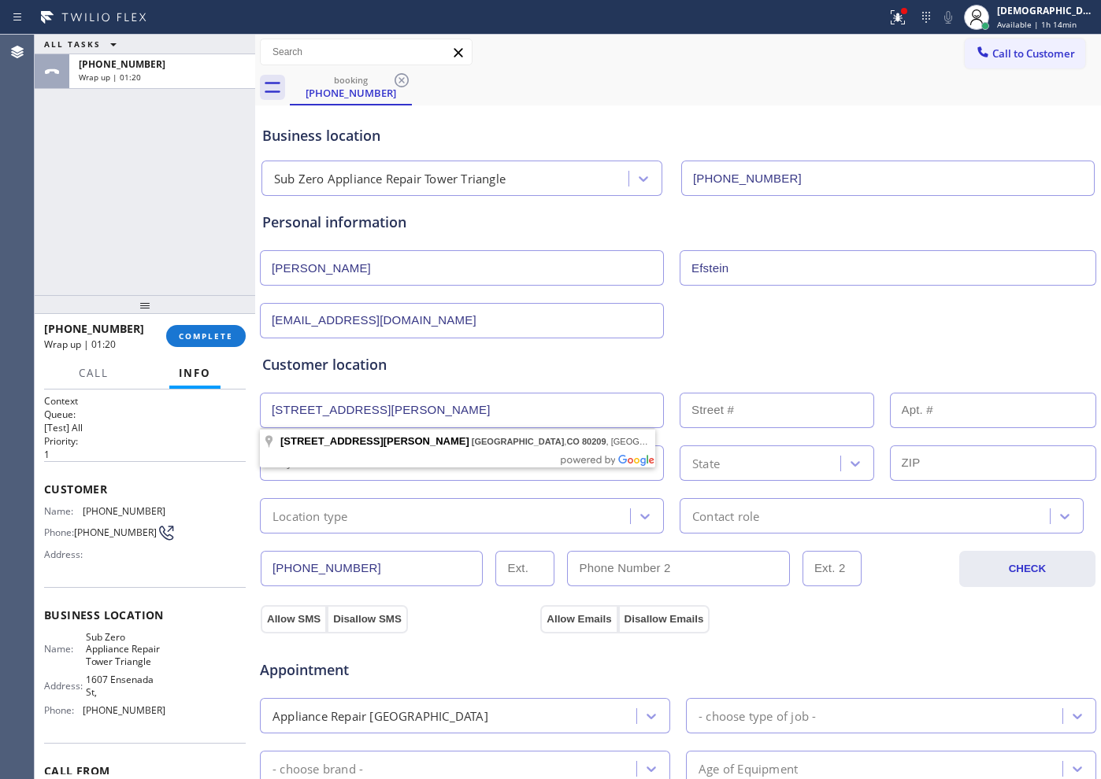
type input "[STREET_ADDRESS][PERSON_NAME]"
type input "932"
type input "[GEOGRAPHIC_DATA]"
type input "80209"
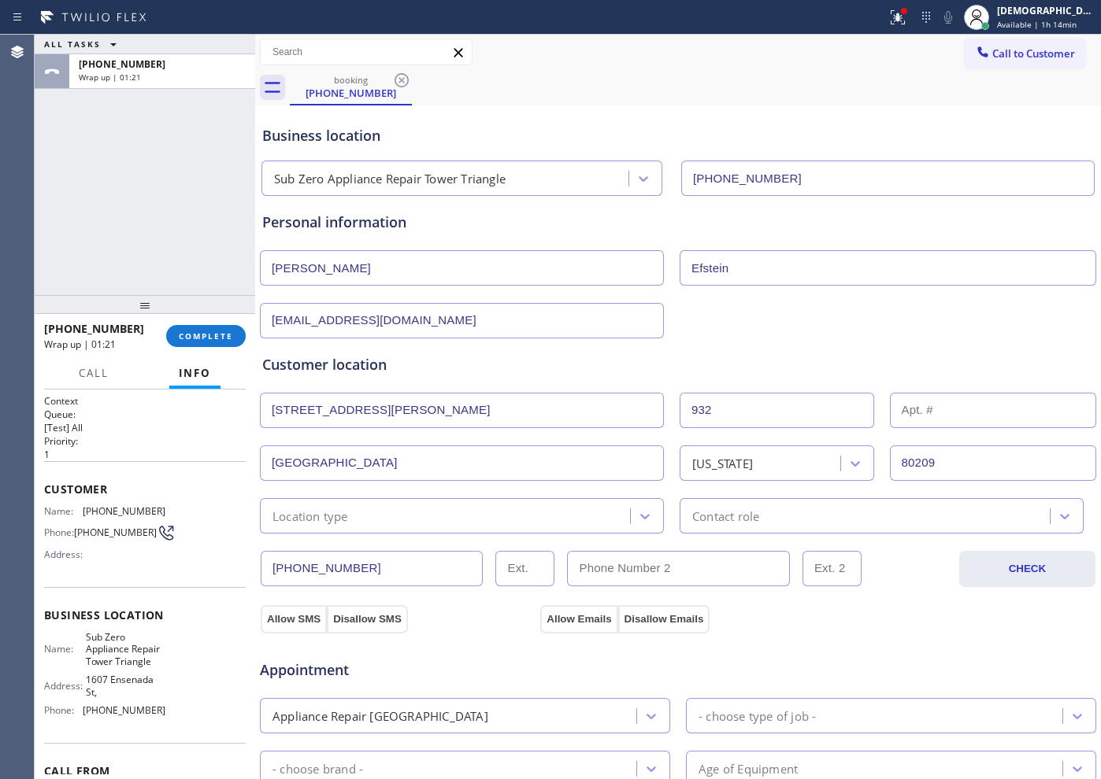
click at [356, 518] on div "Location type" at bounding box center [447, 516] width 365 height 28
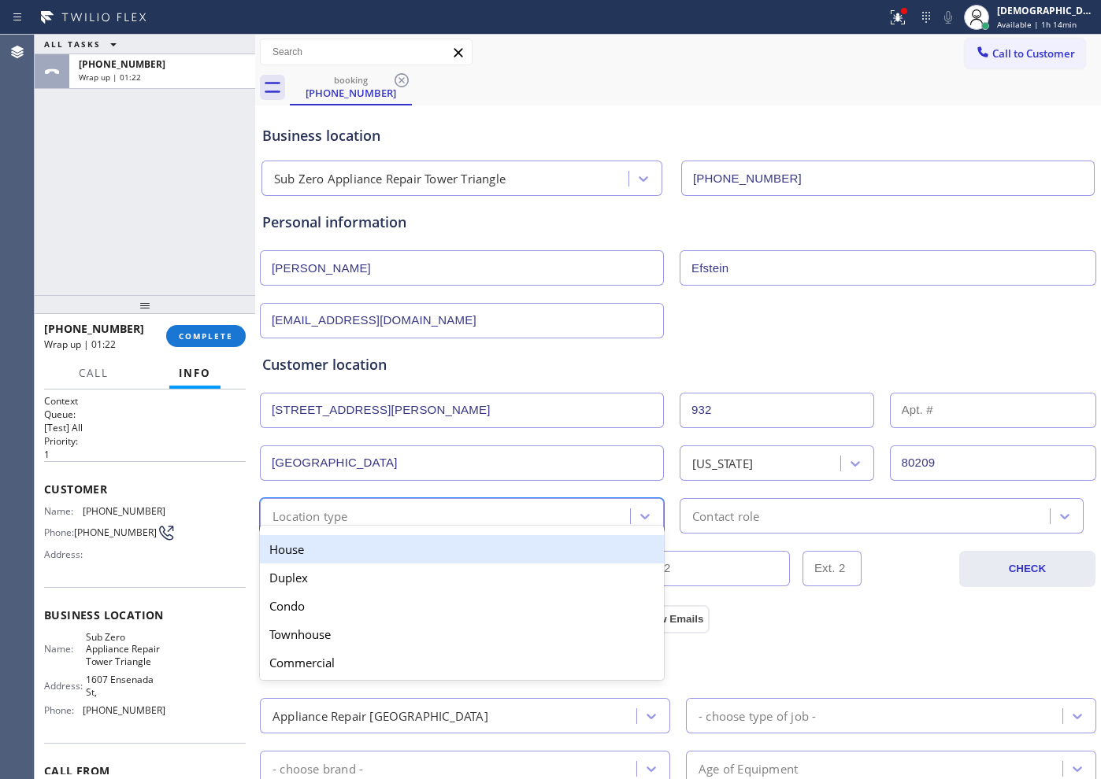
click at [337, 548] on div "House" at bounding box center [462, 549] width 404 height 28
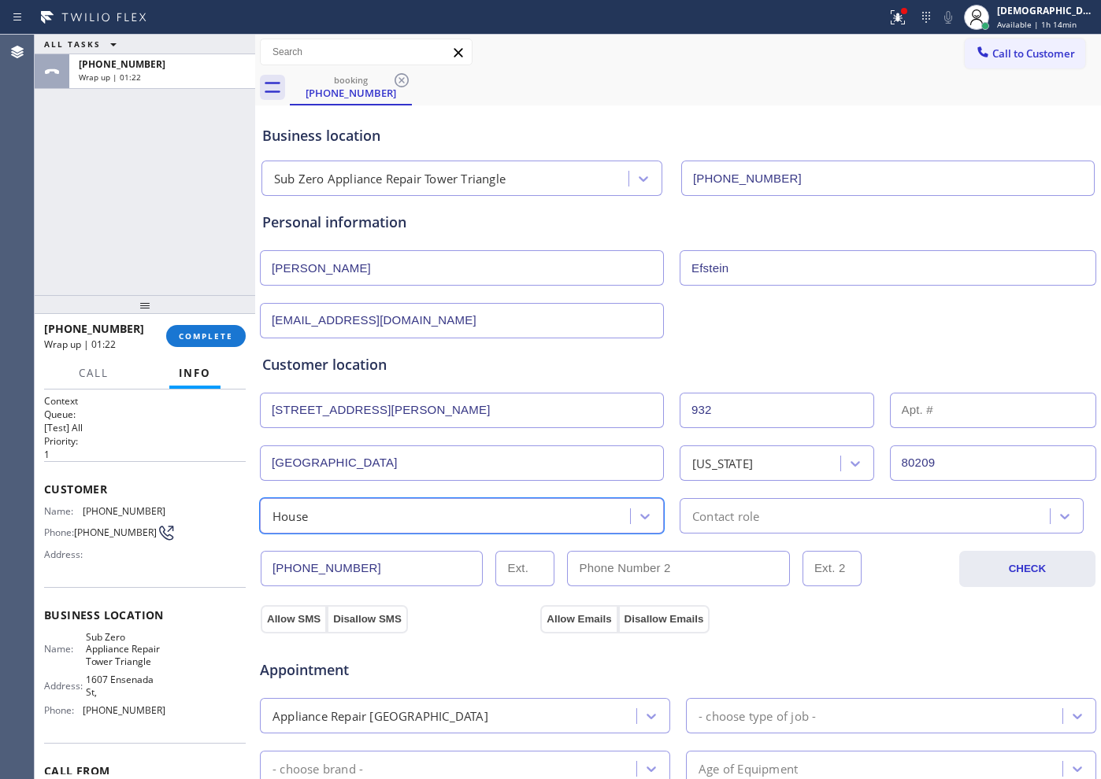
click at [703, 512] on div "Contact role" at bounding box center [725, 516] width 67 height 18
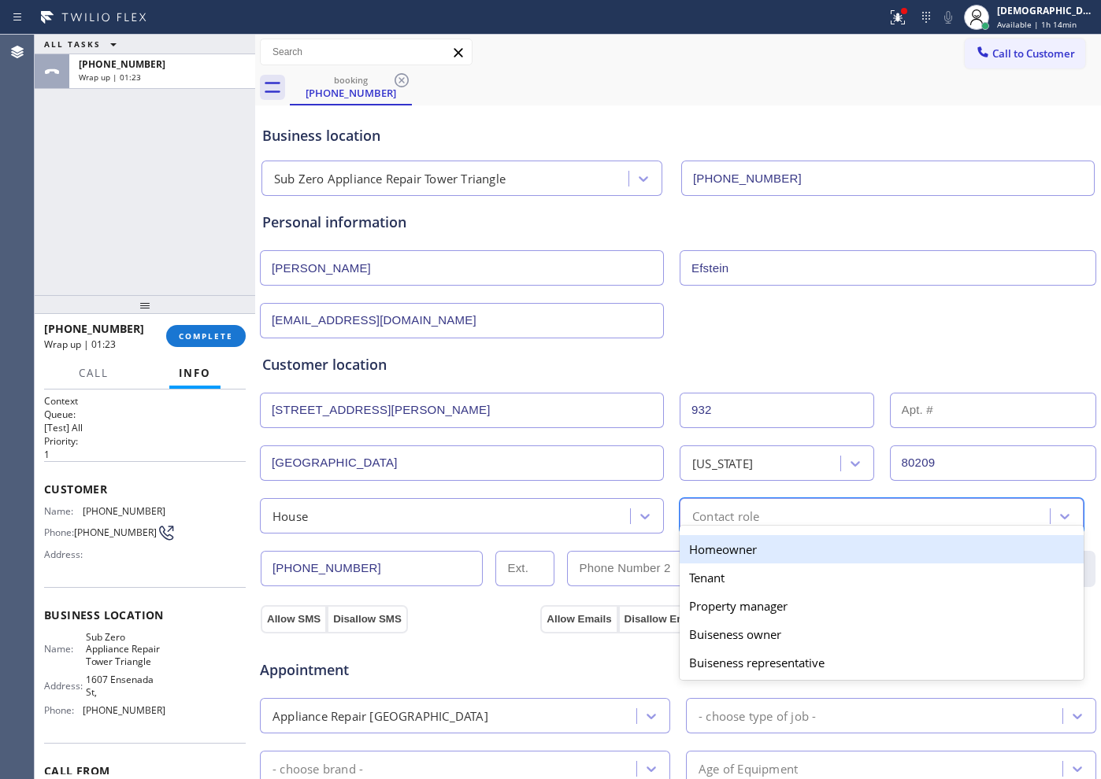
click at [704, 546] on div "Homeowner" at bounding box center [881, 549] width 404 height 28
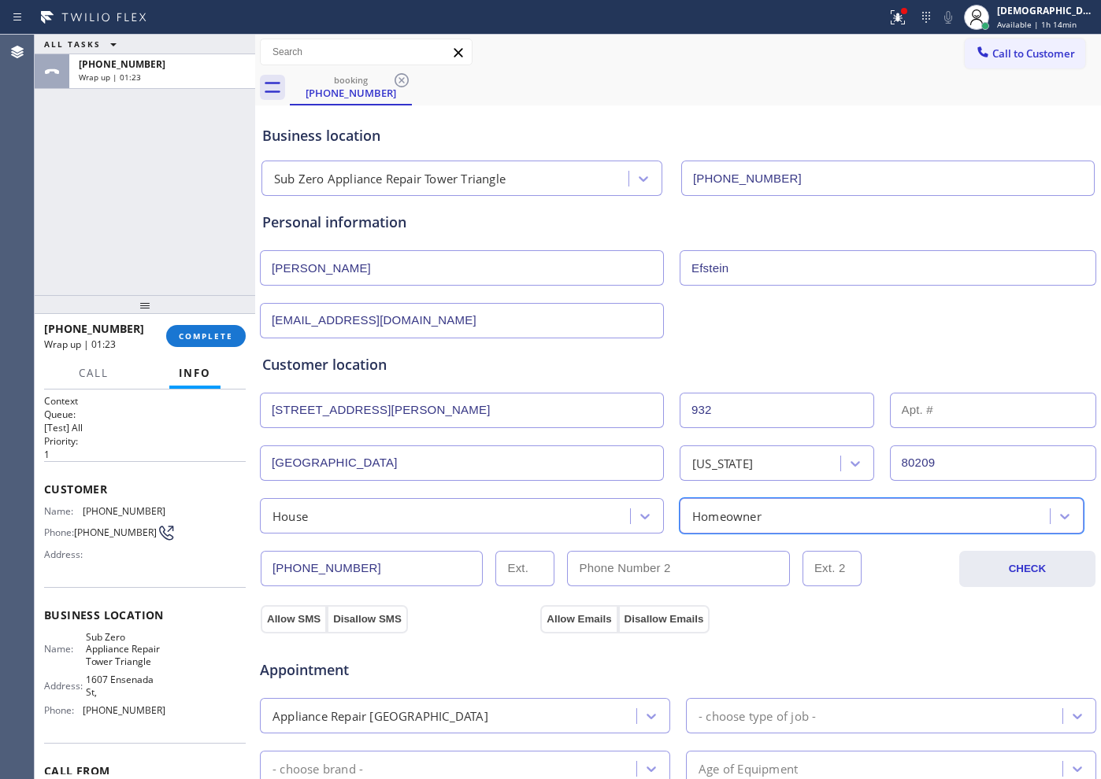
drag, startPoint x: 308, startPoint y: 611, endPoint x: 506, endPoint y: 611, distance: 198.4
click at [309, 611] on button "Allow SMS" at bounding box center [294, 619] width 66 height 28
click at [555, 616] on button "Allow Emails" at bounding box center [578, 619] width 77 height 28
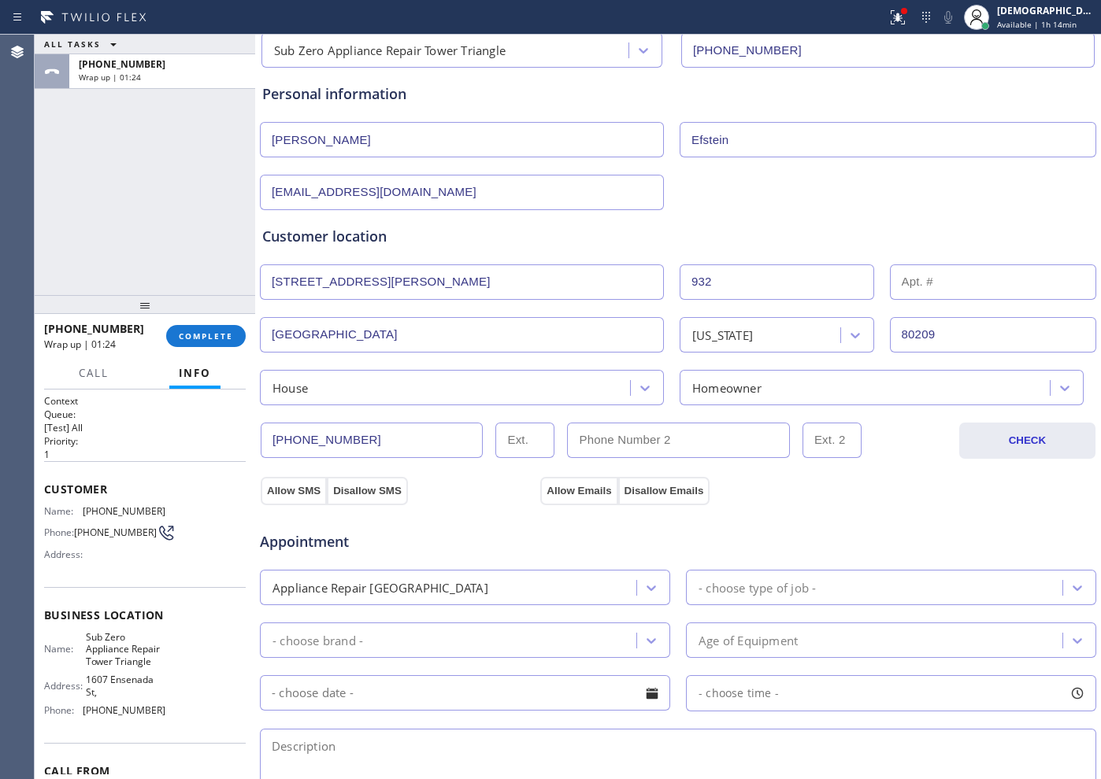
scroll to position [295, 0]
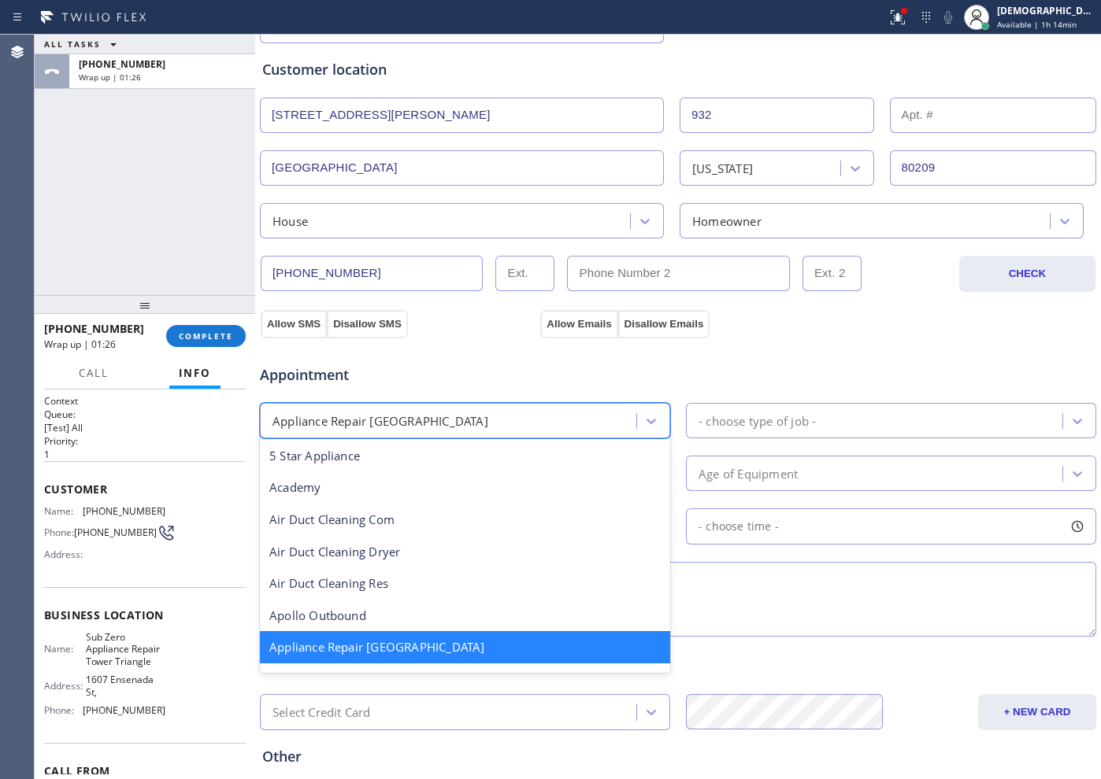
click at [563, 417] on div "Appliance Repair [GEOGRAPHIC_DATA]" at bounding box center [451, 421] width 372 height 28
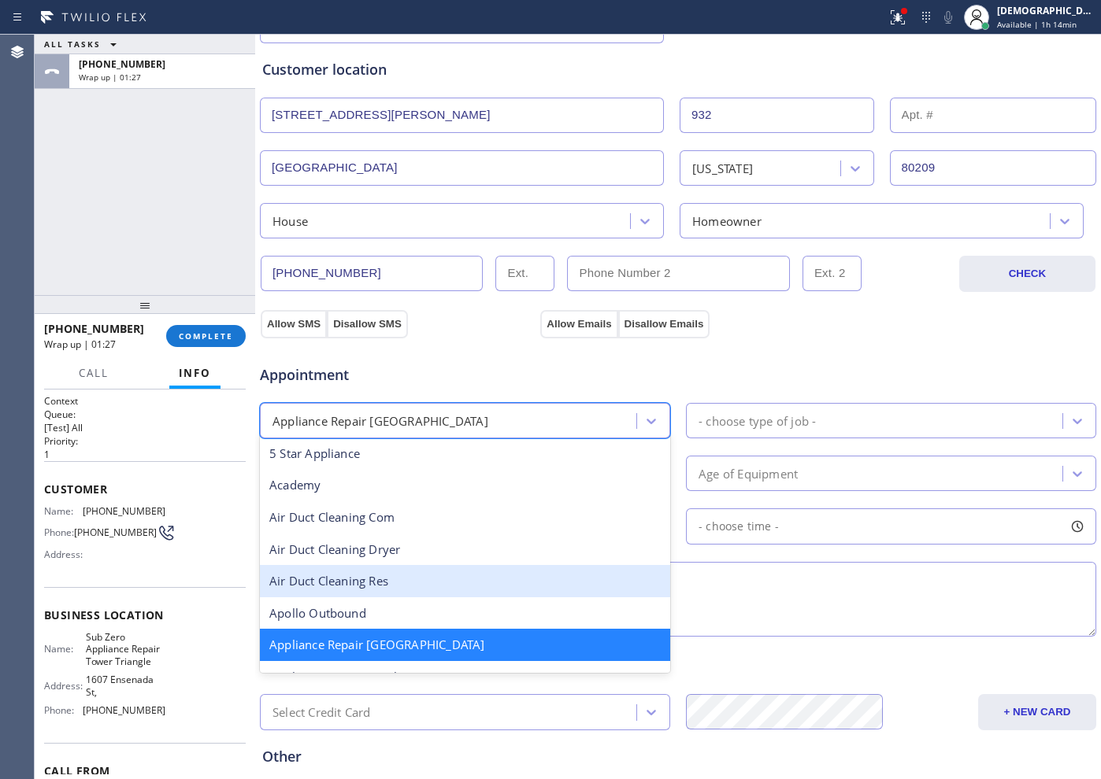
scroll to position [101, 0]
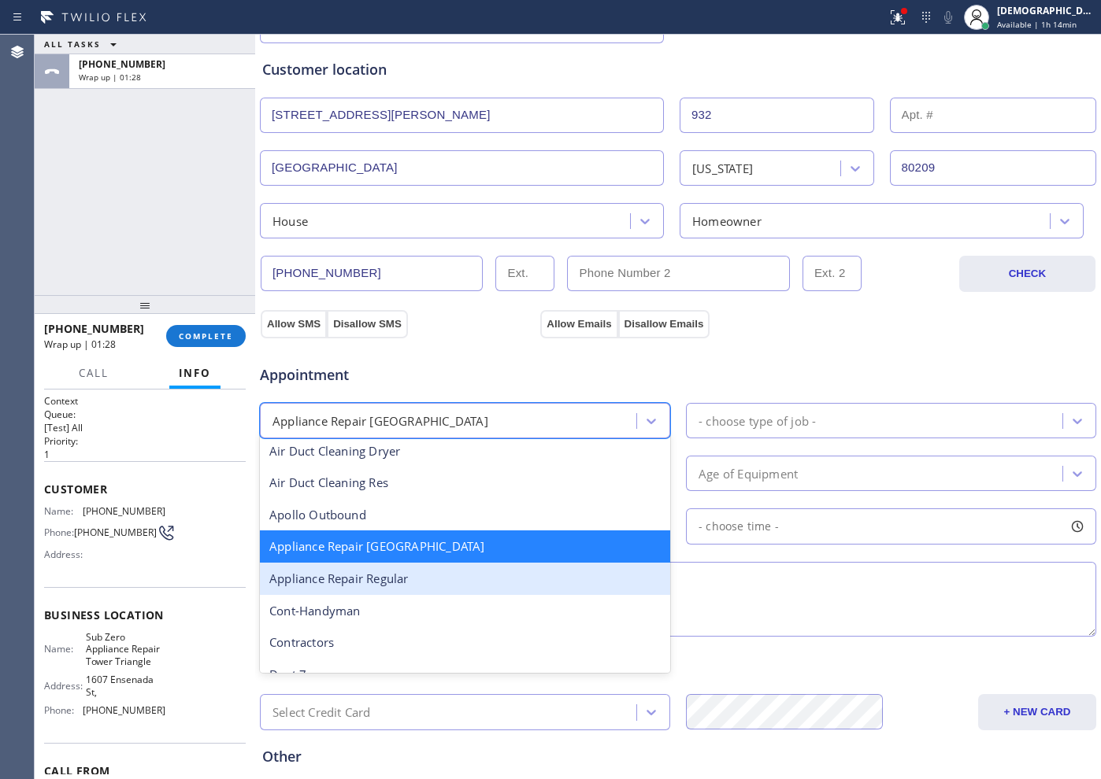
click at [493, 587] on div "Appliance Repair Regular" at bounding box center [465, 579] width 410 height 32
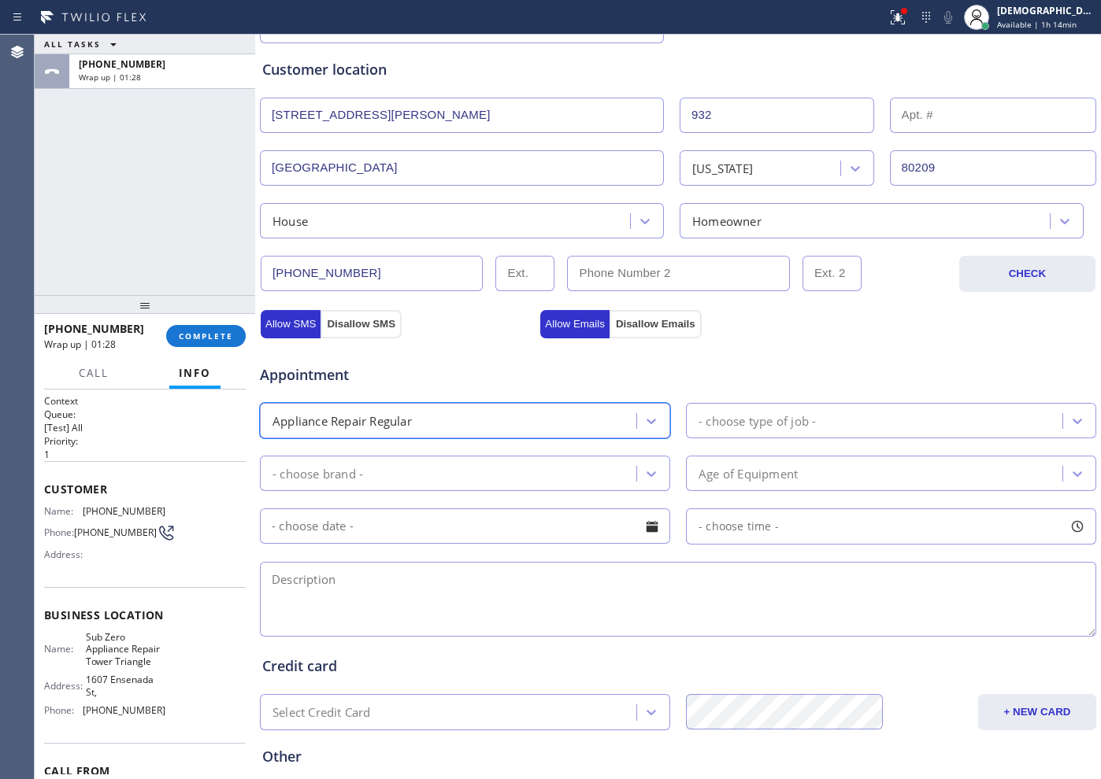
click at [801, 416] on div "- choose type of job -" at bounding box center [756, 421] width 117 height 18
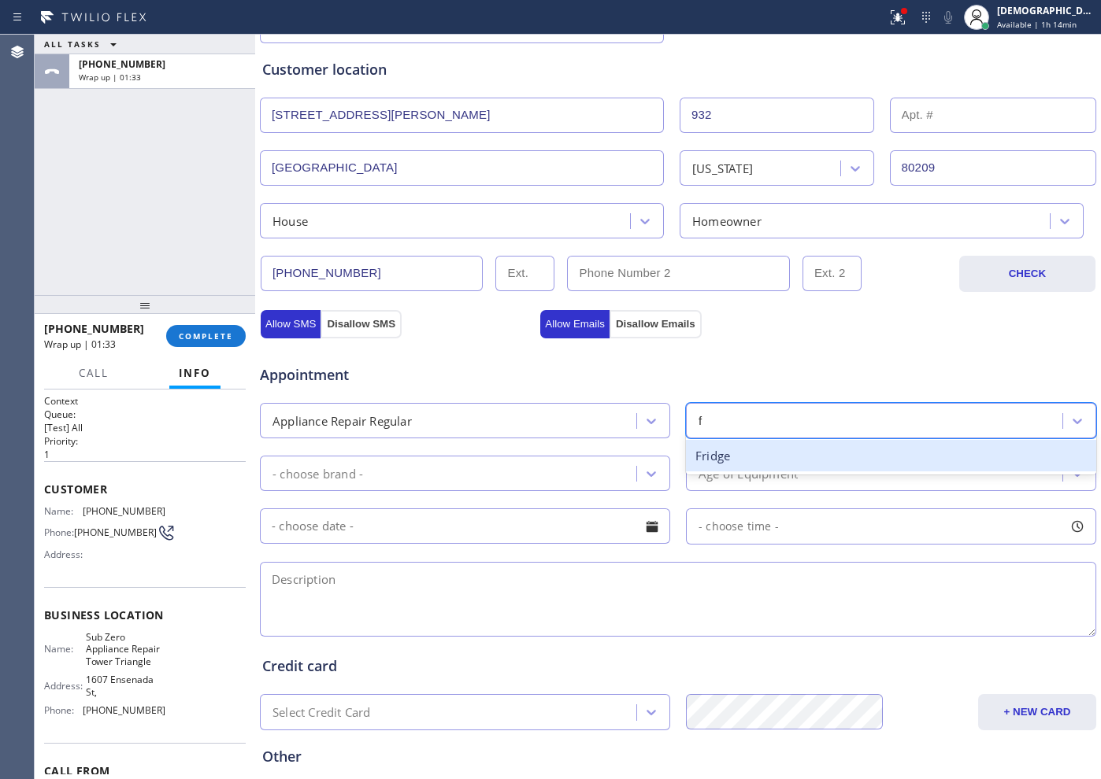
type input "fr"
drag, startPoint x: 790, startPoint y: 459, endPoint x: 761, endPoint y: 468, distance: 30.6
click at [790, 459] on div "Fridge" at bounding box center [891, 456] width 410 height 32
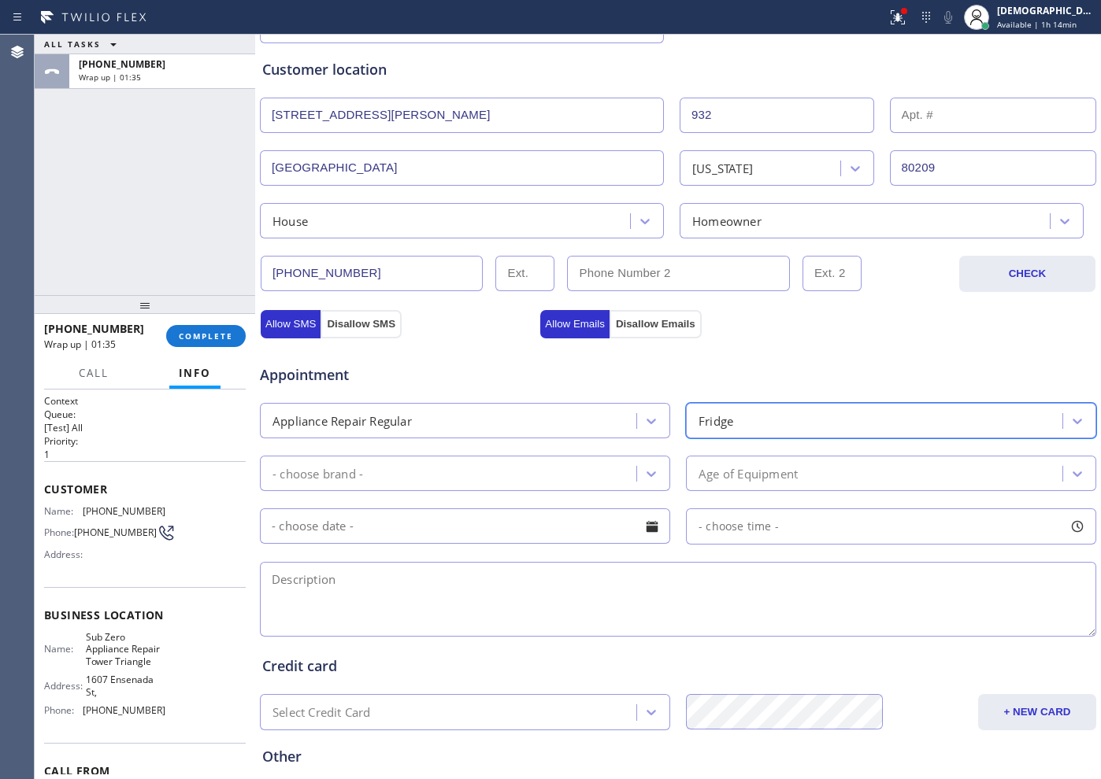
click at [473, 469] on div "- choose brand -" at bounding box center [451, 474] width 372 height 28
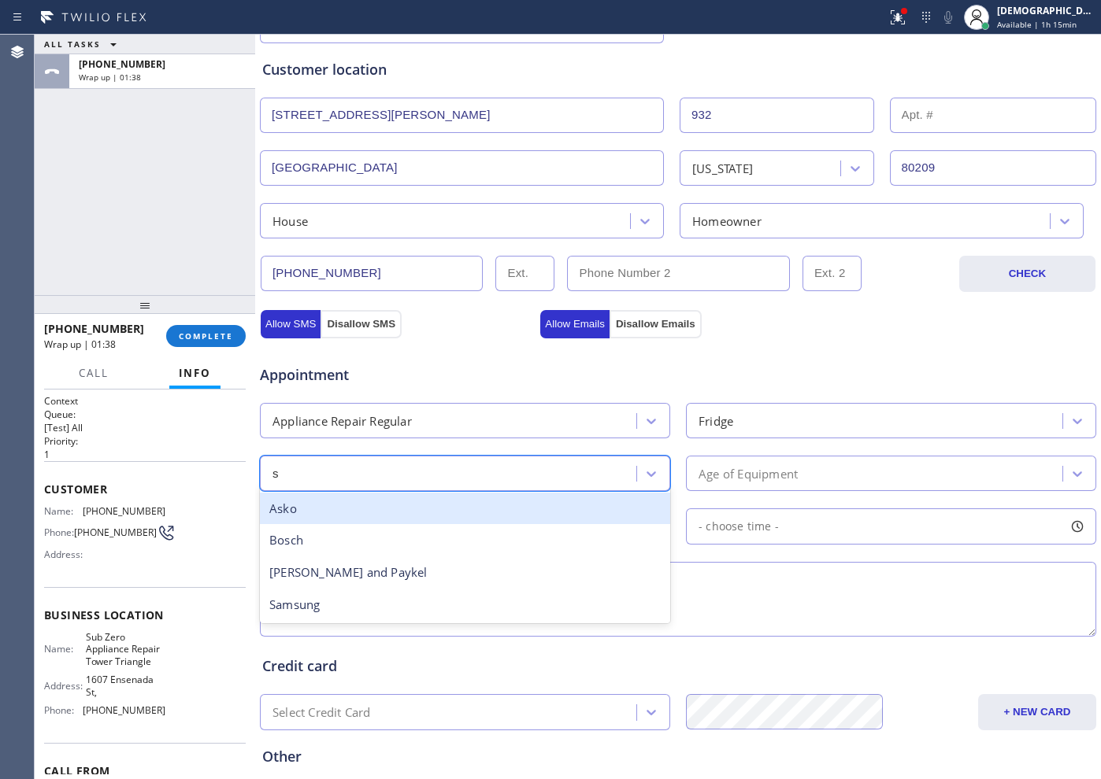
type input "s"
click at [424, 407] on div "Appliance Repair Regular" at bounding box center [451, 421] width 372 height 28
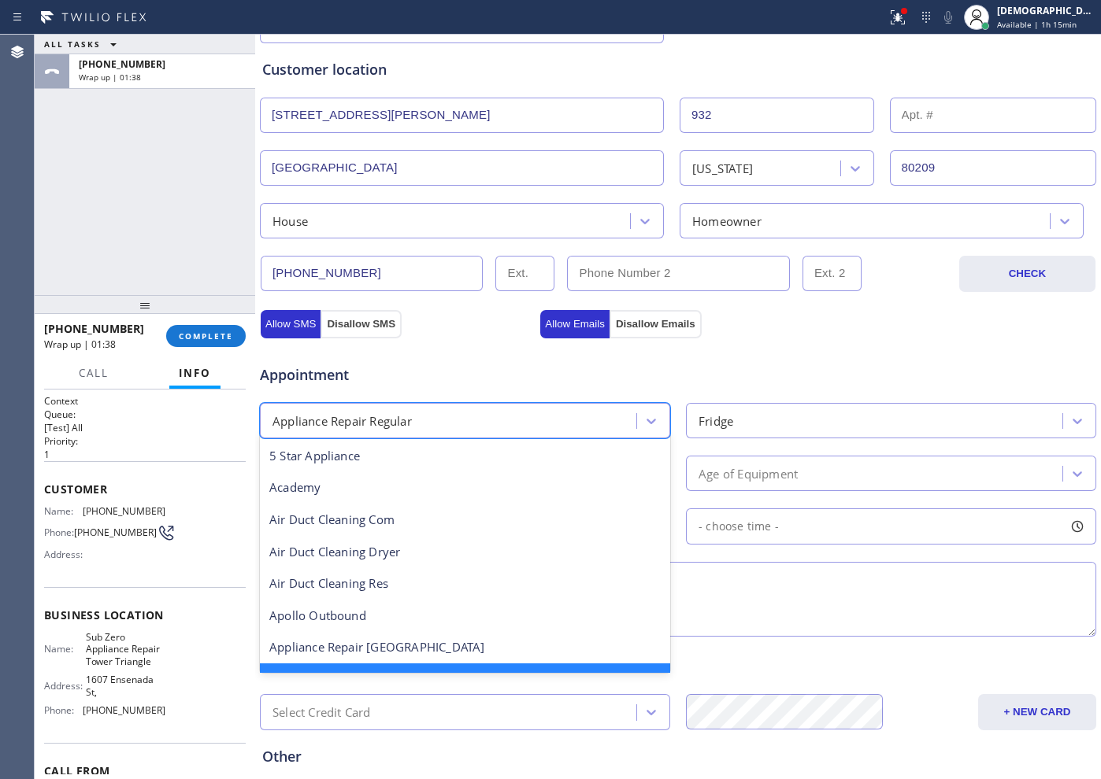
scroll to position [34, 0]
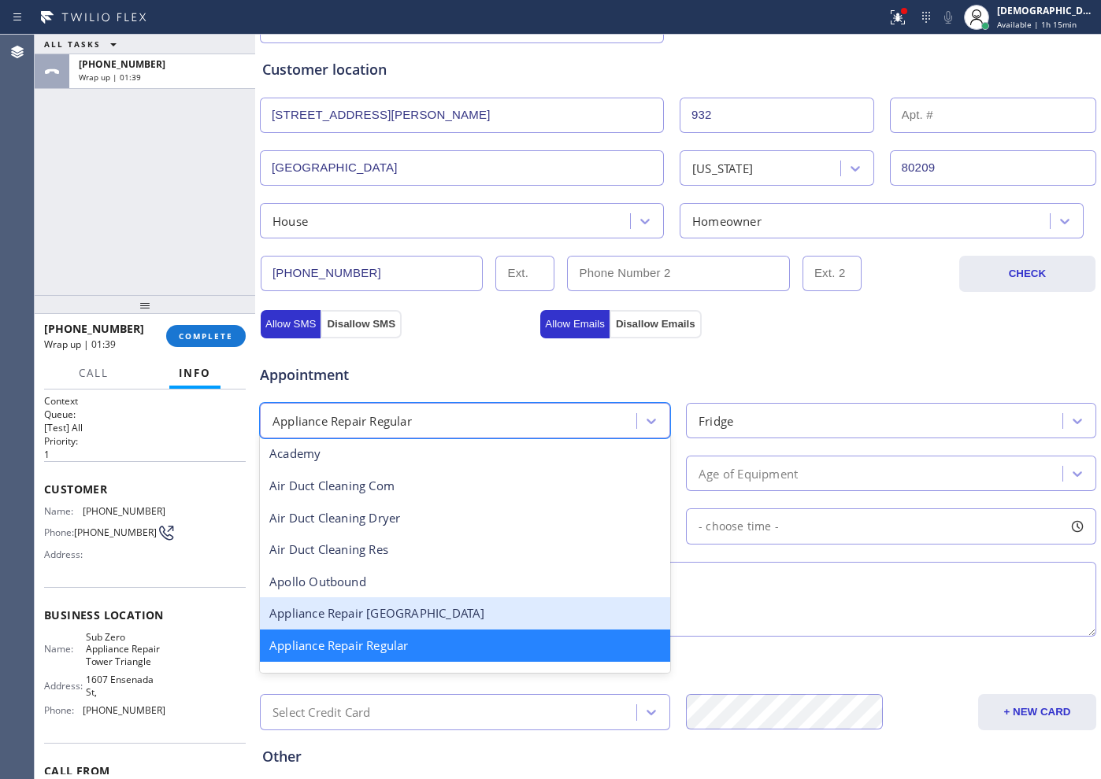
click at [403, 600] on div "Appliance Repair [GEOGRAPHIC_DATA]" at bounding box center [465, 614] width 410 height 32
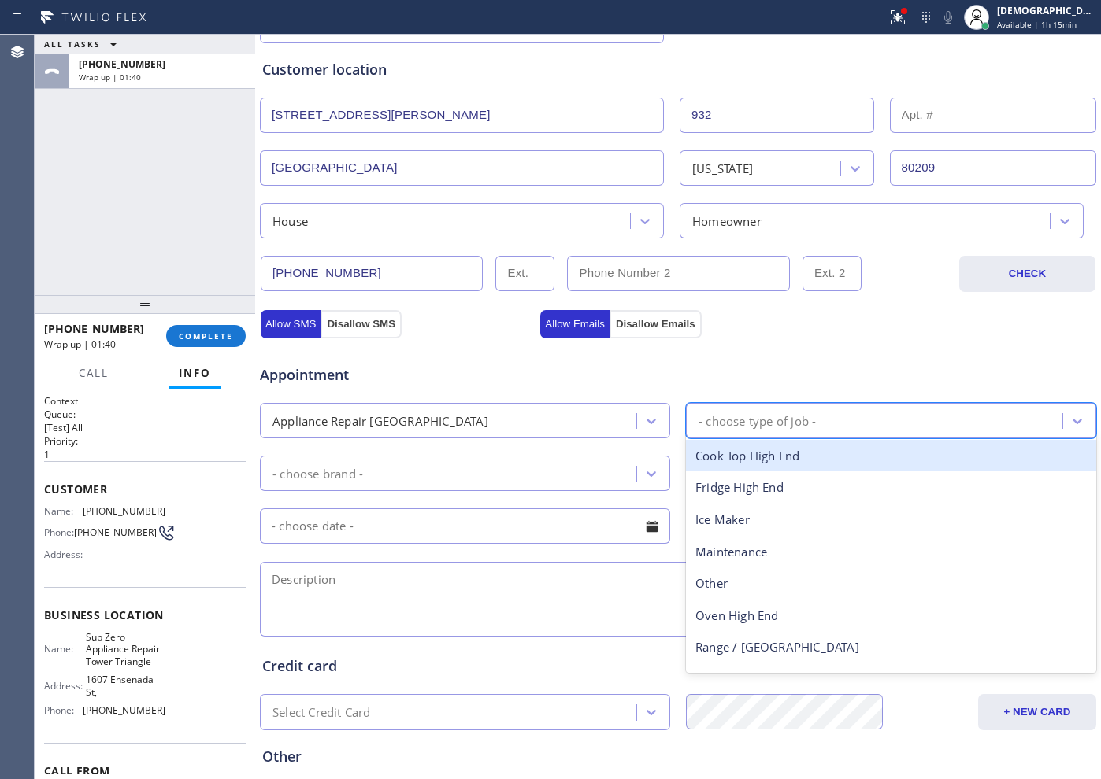
click at [753, 424] on div "- choose type of job -" at bounding box center [756, 421] width 117 height 18
type input "fr"
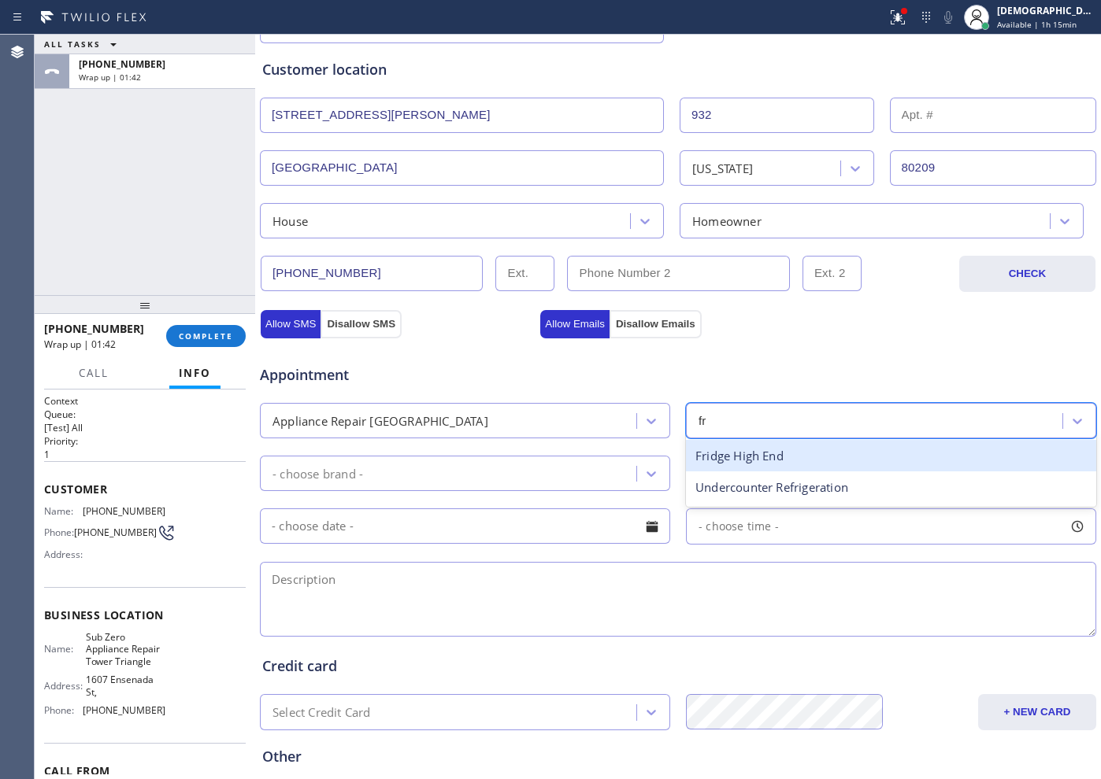
click at [727, 461] on div "Fridge High End" at bounding box center [891, 456] width 410 height 32
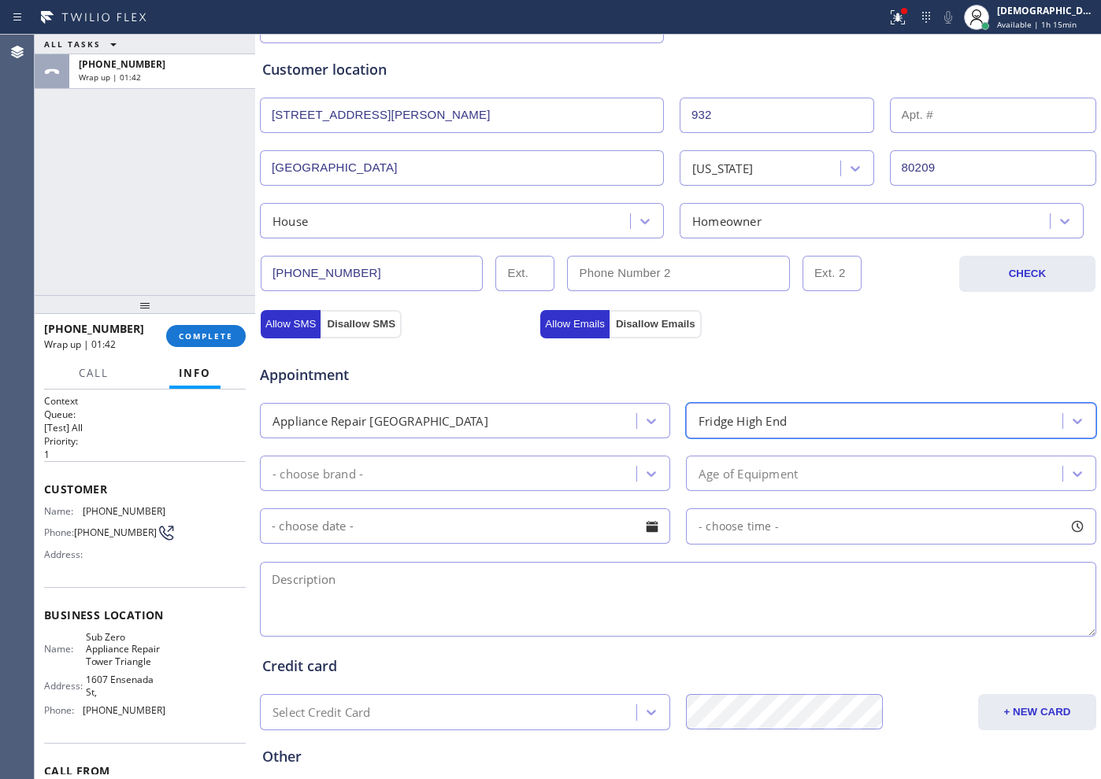
click at [456, 439] on div "Appointment Appliance Repair High End option [GEOGRAPHIC_DATA], selected. 9 res…" at bounding box center [677, 493] width 831 height 294
click at [446, 465] on div "- choose brand -" at bounding box center [451, 474] width 372 height 28
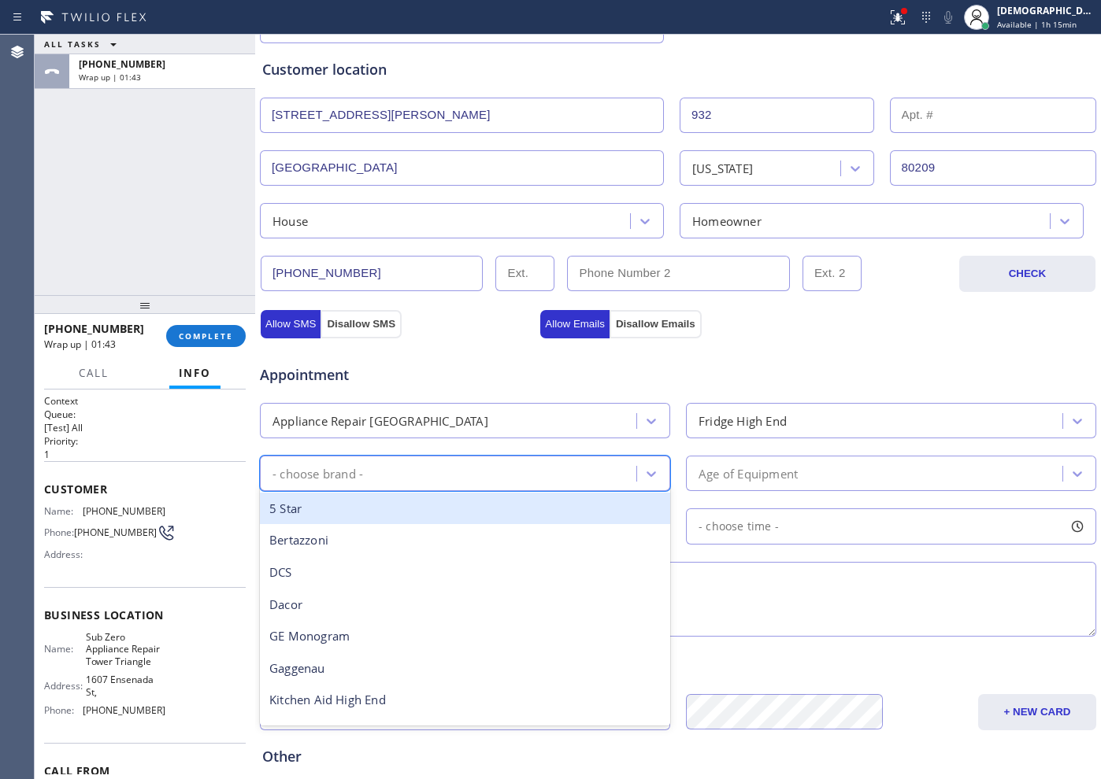
type input "s"
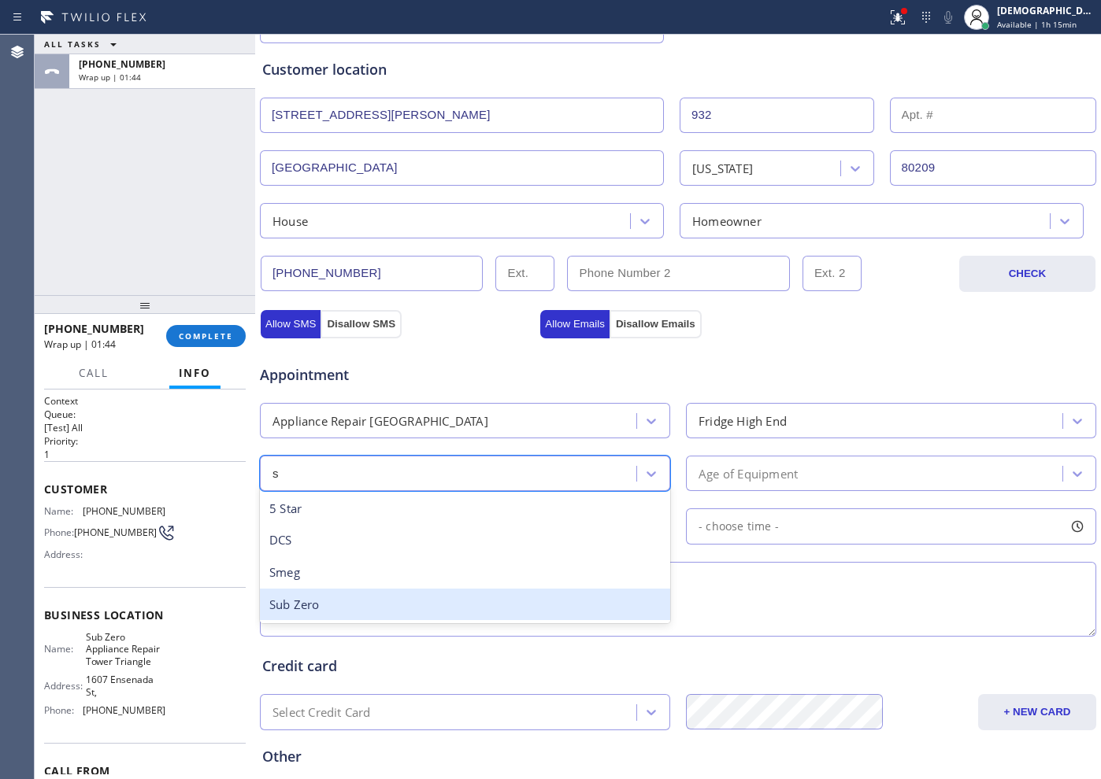
click at [379, 604] on div "Sub Zero" at bounding box center [465, 605] width 410 height 32
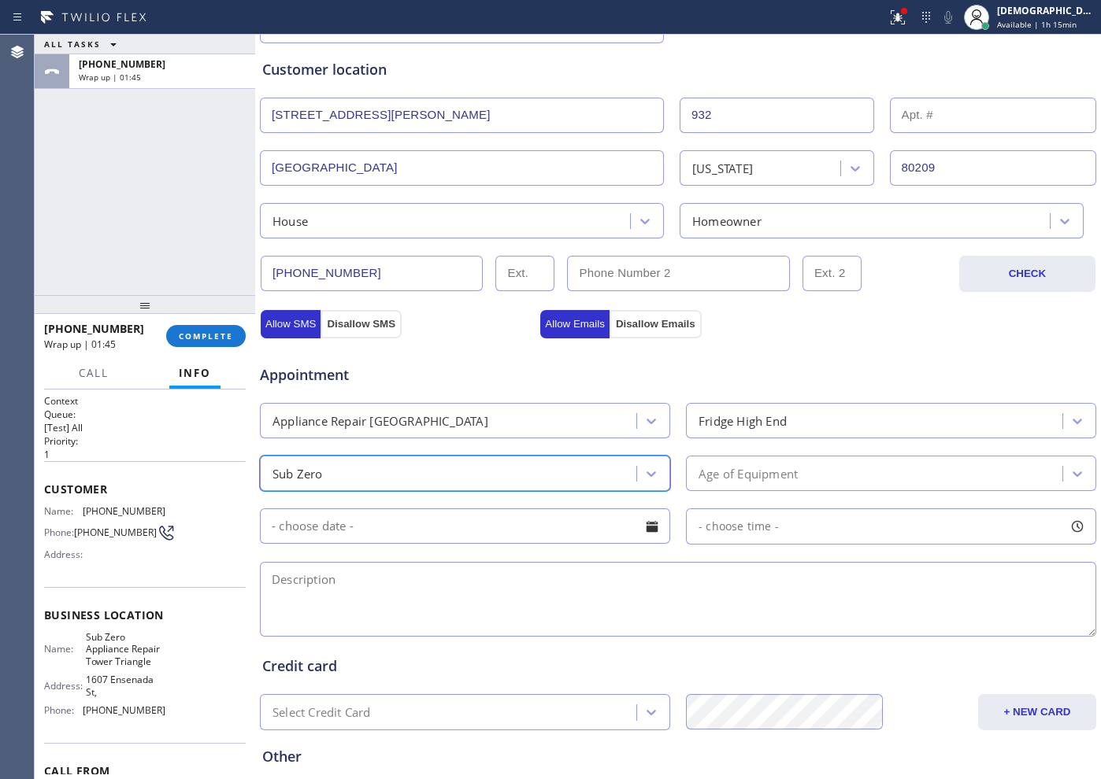
click at [724, 466] on div "Age of Equipment" at bounding box center [747, 474] width 99 height 18
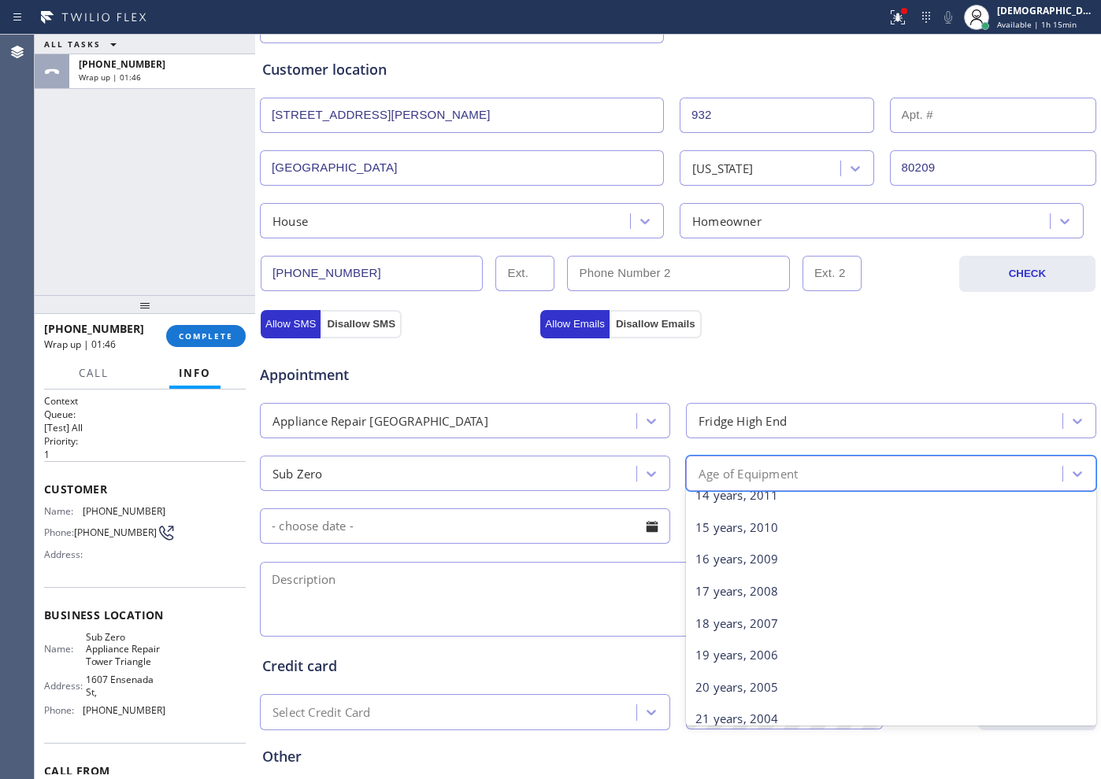
scroll to position [689, 0]
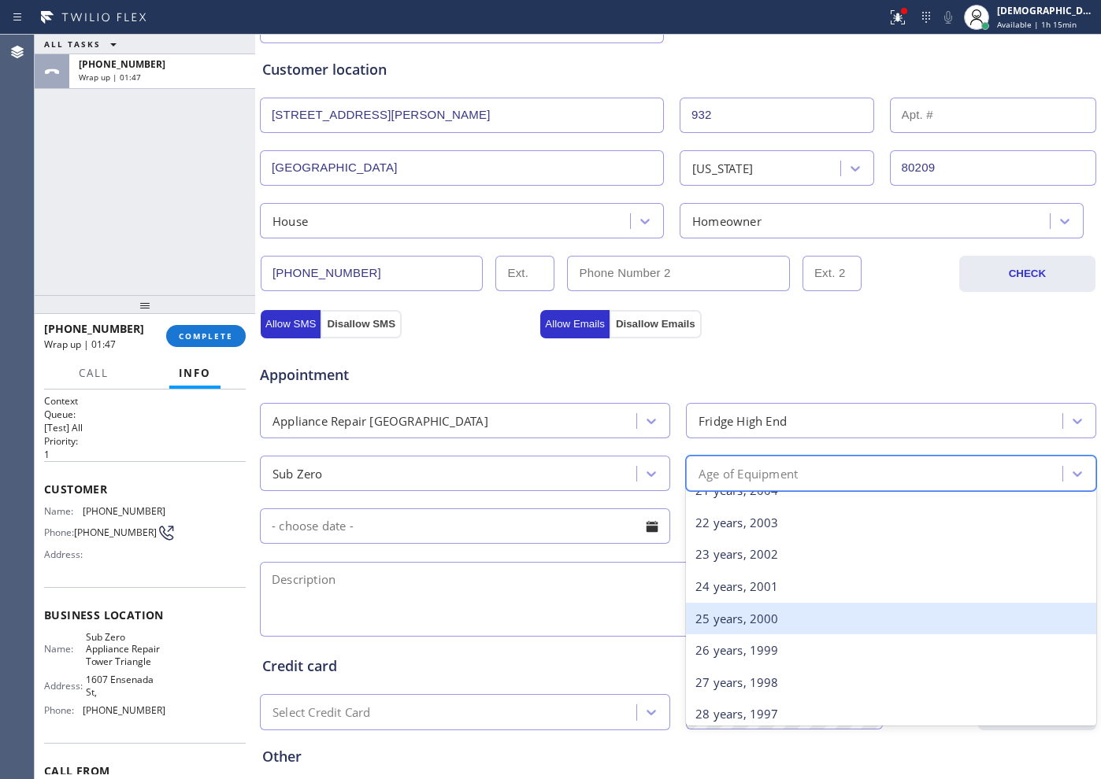
click at [758, 608] on div "25 years, 2000" at bounding box center [891, 619] width 410 height 32
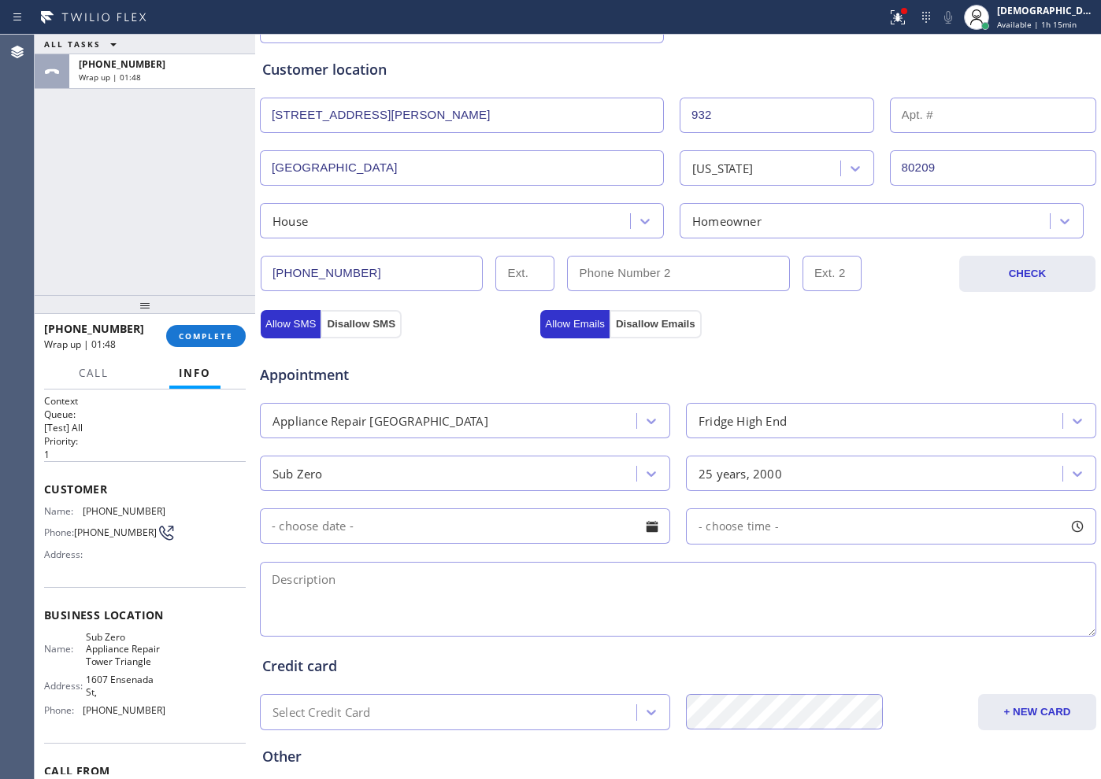
click at [512, 527] on input "text" at bounding box center [465, 526] width 410 height 35
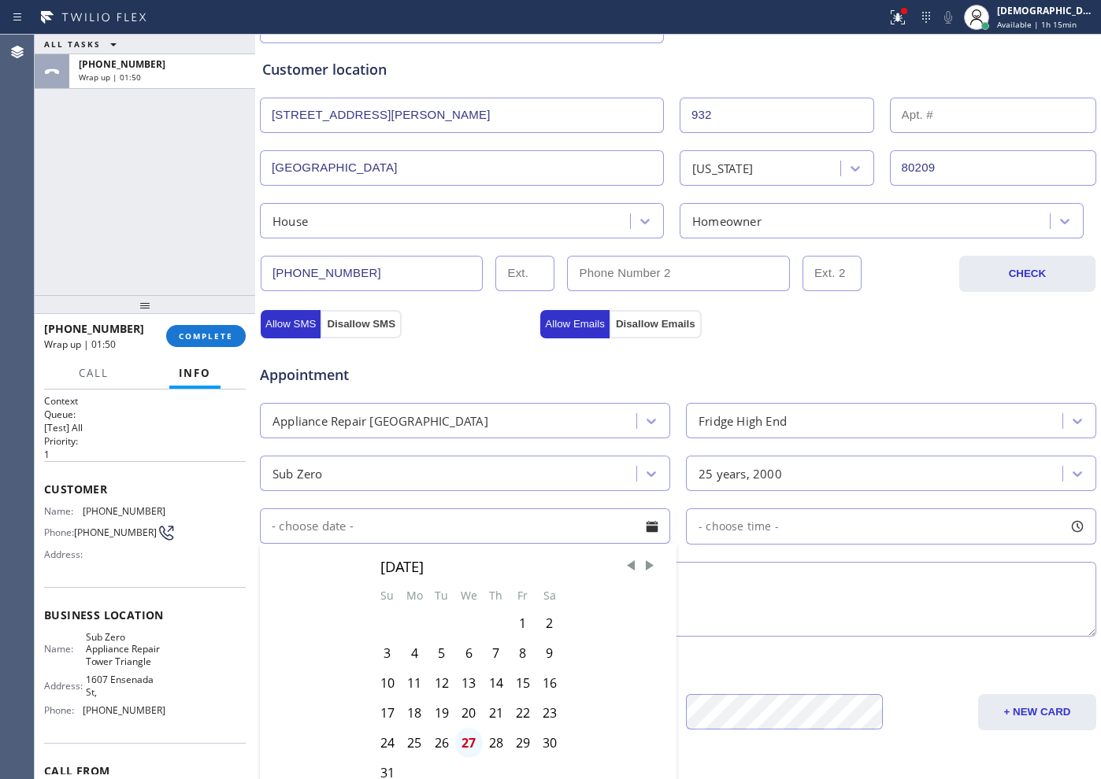
click at [468, 748] on div "27" at bounding box center [469, 743] width 28 height 30
type input "[DATE]"
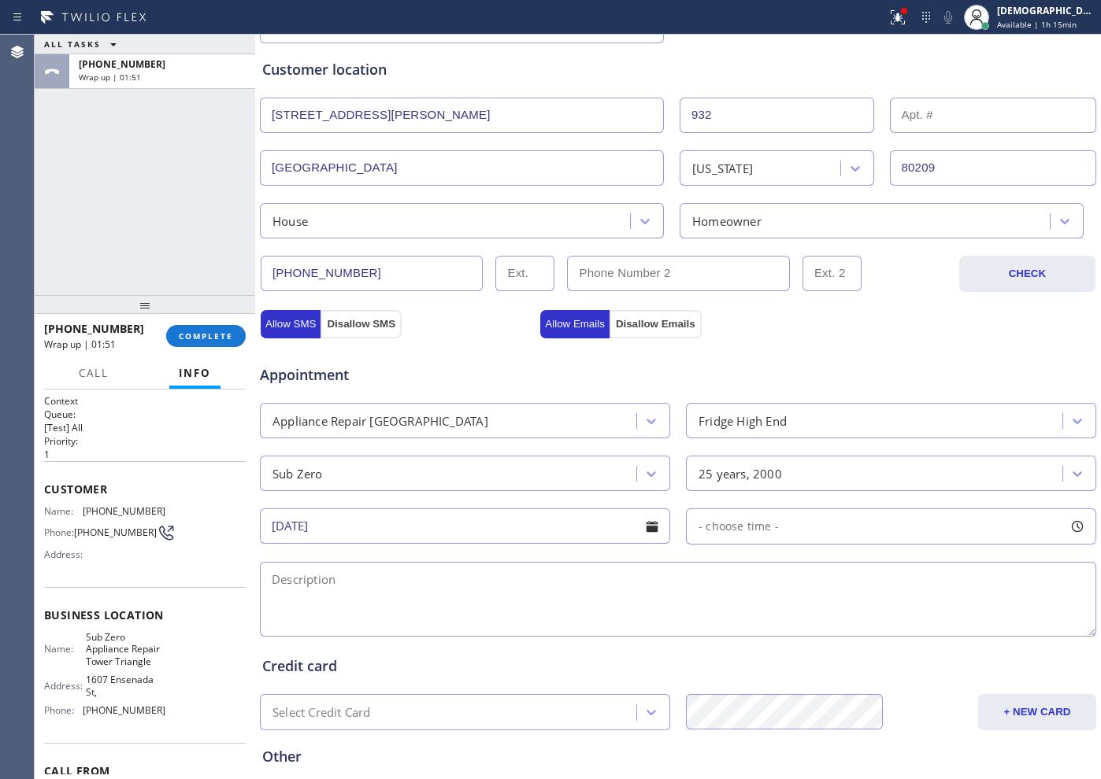
click at [731, 535] on div "- choose time -" at bounding box center [733, 527] width 92 height 18
drag, startPoint x: 695, startPoint y: 624, endPoint x: 811, endPoint y: 629, distance: 115.9
click at [956, 630] on div at bounding box center [965, 622] width 19 height 33
drag, startPoint x: 701, startPoint y: 625, endPoint x: 864, endPoint y: 630, distance: 162.3
click at [868, 630] on div at bounding box center [877, 622] width 19 height 33
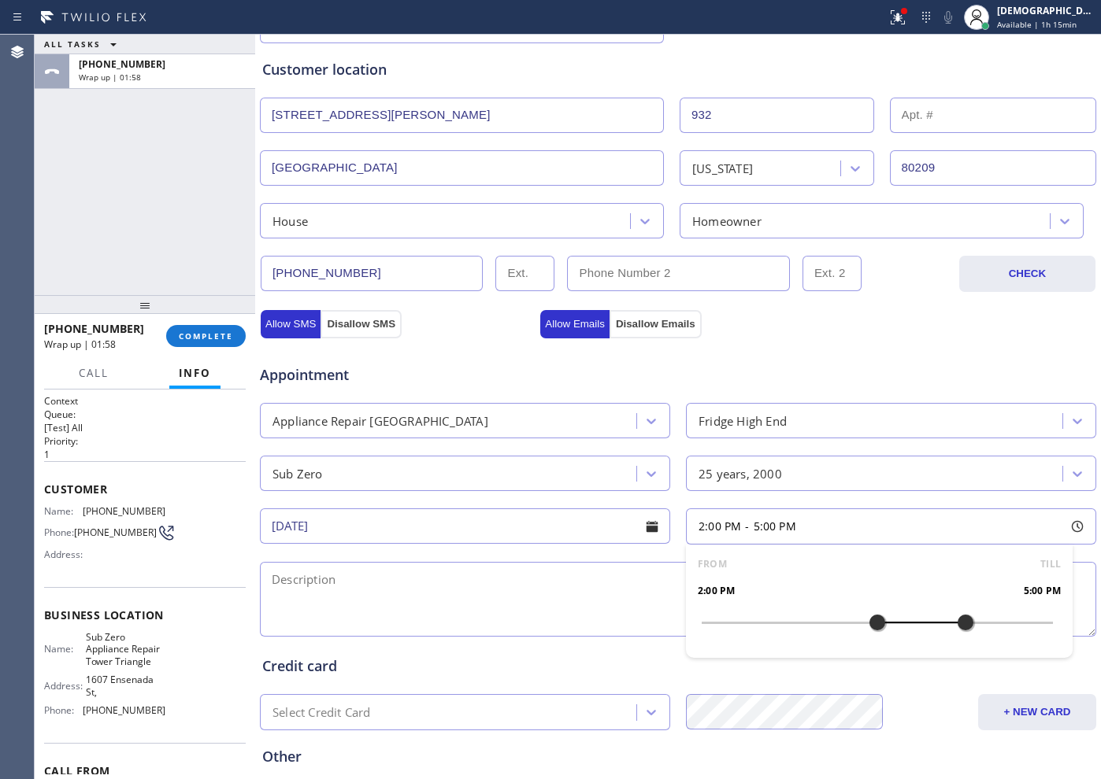
click at [531, 596] on textarea at bounding box center [678, 599] width 836 height 75
click at [391, 581] on textarea "2-5 / $75 /" at bounding box center [678, 599] width 836 height 75
paste textarea "Subzero / Fridge /ice built up in the back / 25 years"
click at [273, 594] on textarea "2-5 / $75 / Subzero / Fridge /ice built up in the back / 25 years" at bounding box center [678, 599] width 836 height 75
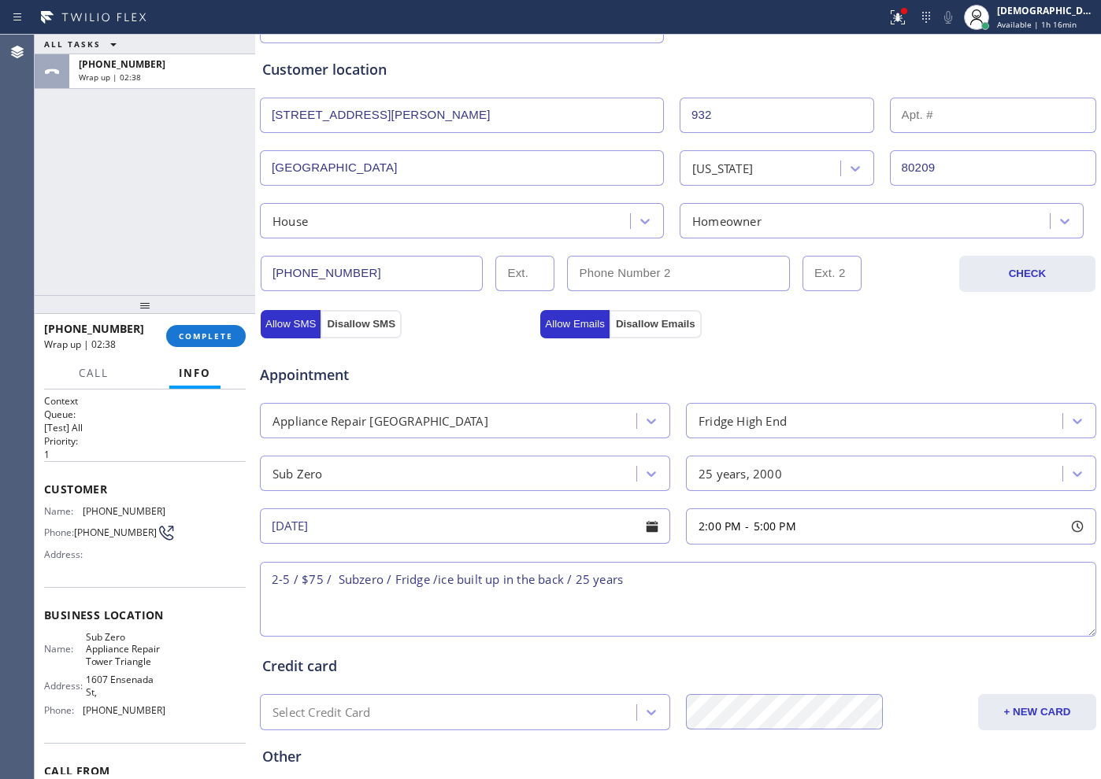
scroll to position [0, 0]
click at [669, 590] on textarea "2-5 / $75 / Subzero / Fridge /ice built up in the back / 25 years" at bounding box center [678, 599] width 836 height 75
click at [658, 585] on textarea "2-5 / $75 / Subzero / Fridge /ice built up in the back / 25 years" at bounding box center [678, 599] width 836 height 75
click at [725, 587] on textarea "2-5 / $75 / Subzero / Fridge /ice built up in the back / 25 years / House HO" at bounding box center [678, 599] width 836 height 75
paste textarea "[STREET_ADDRESS][PERSON_NAME]"
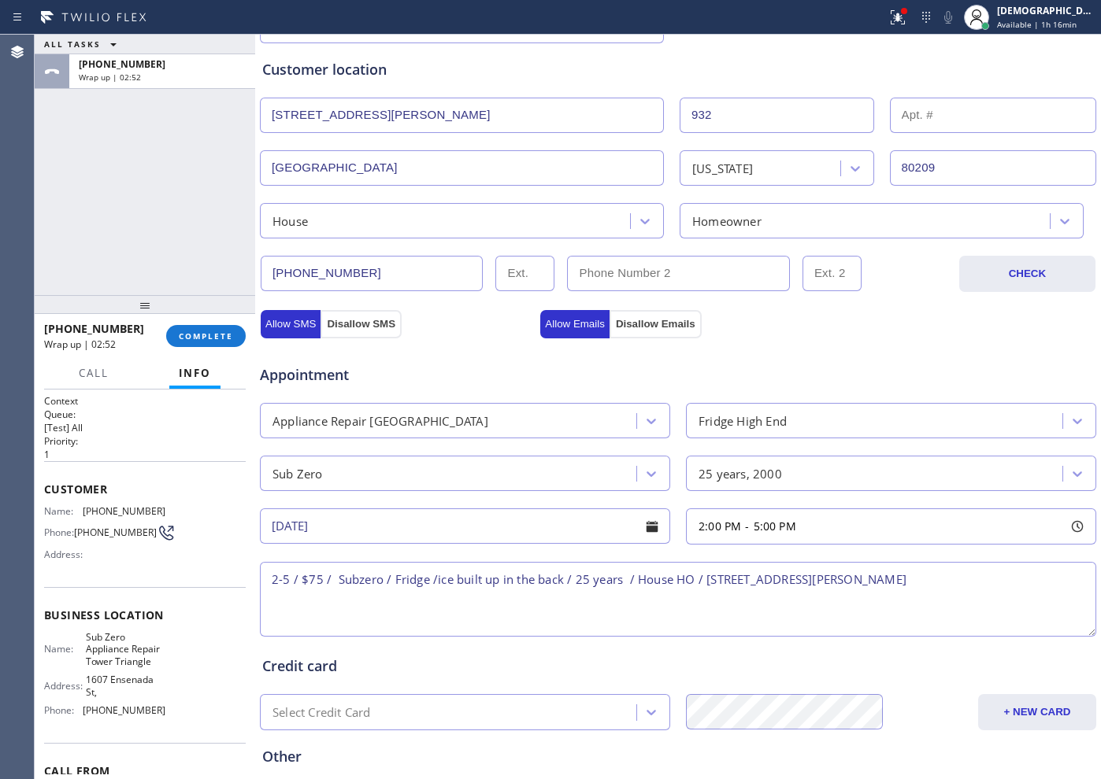
click at [802, 577] on textarea "2-5 / $75 / Subzero / Fridge /ice built up in the back / 25 years / House HO / …" at bounding box center [678, 599] width 836 height 75
drag, startPoint x: 127, startPoint y: 683, endPoint x: 83, endPoint y: 640, distance: 60.7
click at [86, 640] on span "Sub Zero Appliance Repair Tower Triangle" at bounding box center [125, 649] width 79 height 36
copy span "Sub Zero Appliance Repair Tower Triangle"
click at [980, 571] on textarea "2-5 / $75 / Subzero / Fridge /ice built up in the back / 25 years / House HO / …" at bounding box center [678, 599] width 836 height 75
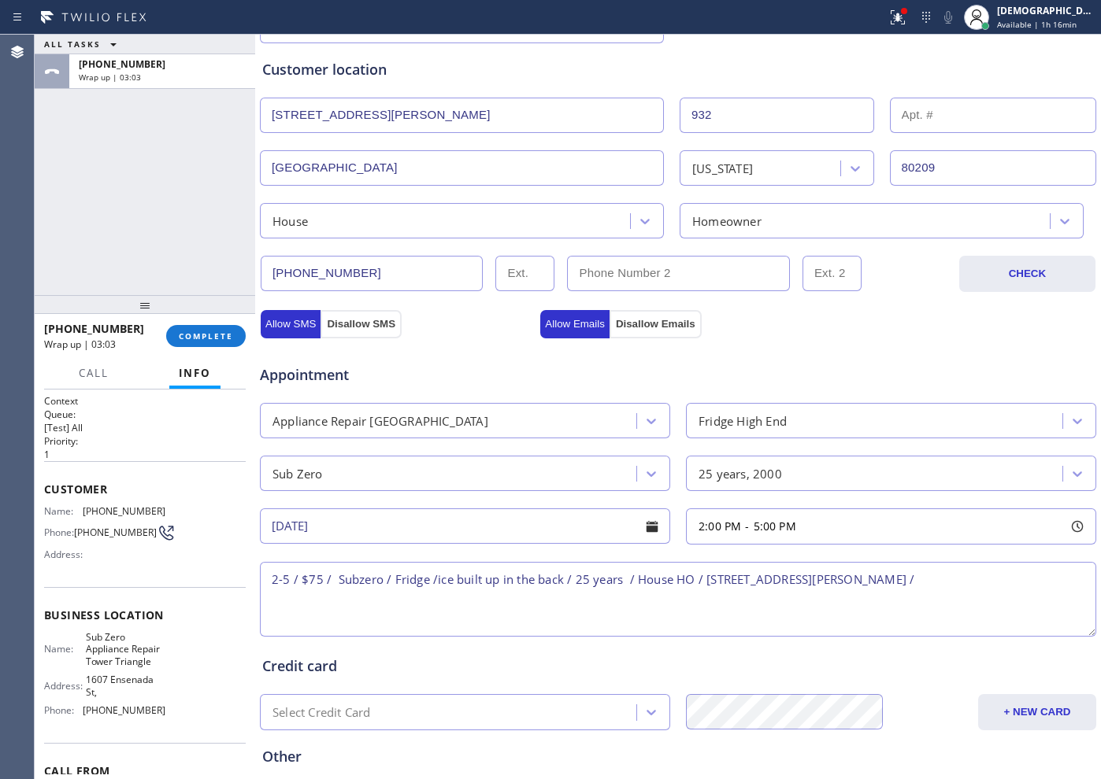
paste textarea "Sub Zero Appliance Repair Tower Triangle"
click at [434, 602] on textarea "2-5 / $75 / Subzero / Fridge /ice built up in the back / 25 years / House HO / …" at bounding box center [678, 599] width 836 height 75
paste textarea "Please call customer 30 minutes prior to arrival"
type textarea "2-5 / $75 / Subzero / Fridge /ice built up in the back / 25 years / House HO / …"
click at [673, 362] on div "Appointment" at bounding box center [677, 366] width 839 height 40
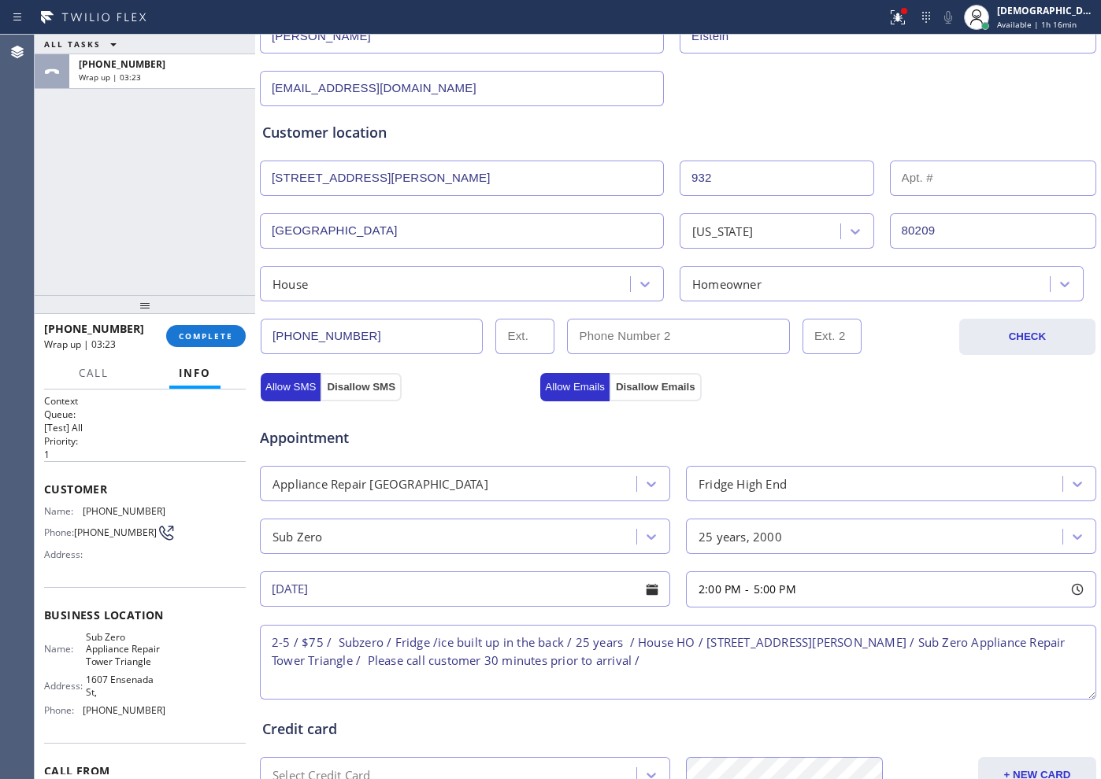
scroll to position [441, 0]
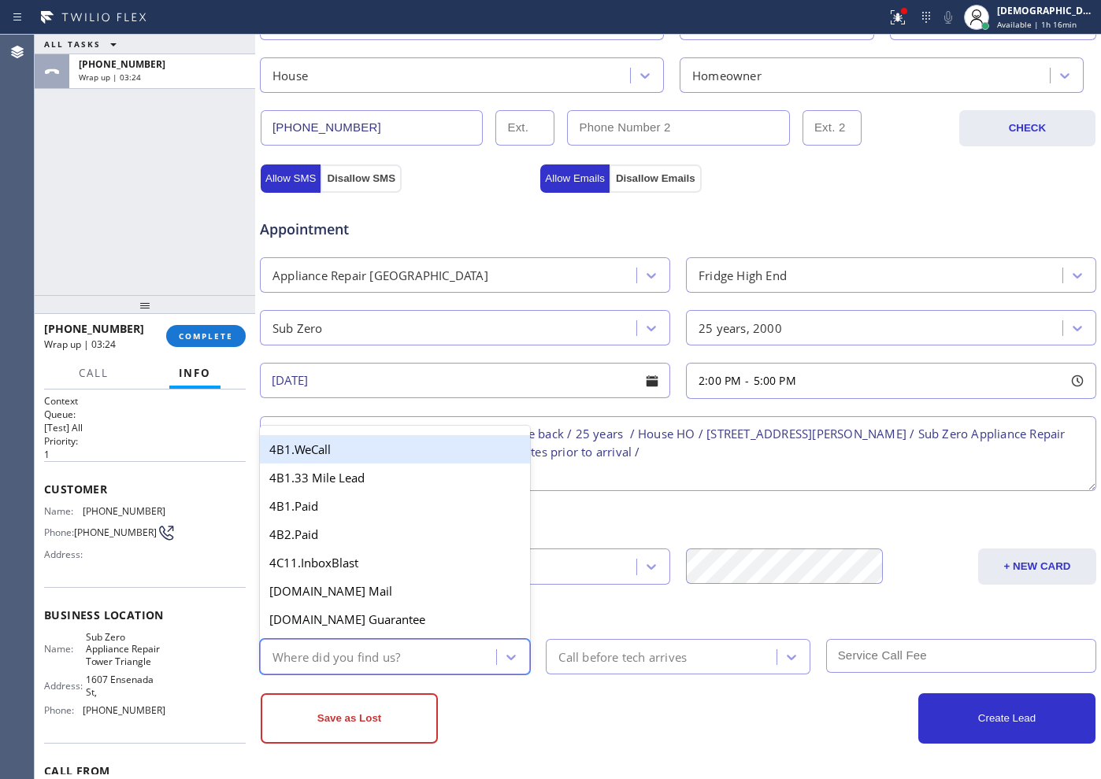
click at [428, 648] on div "Where did you find us?" at bounding box center [380, 657] width 231 height 28
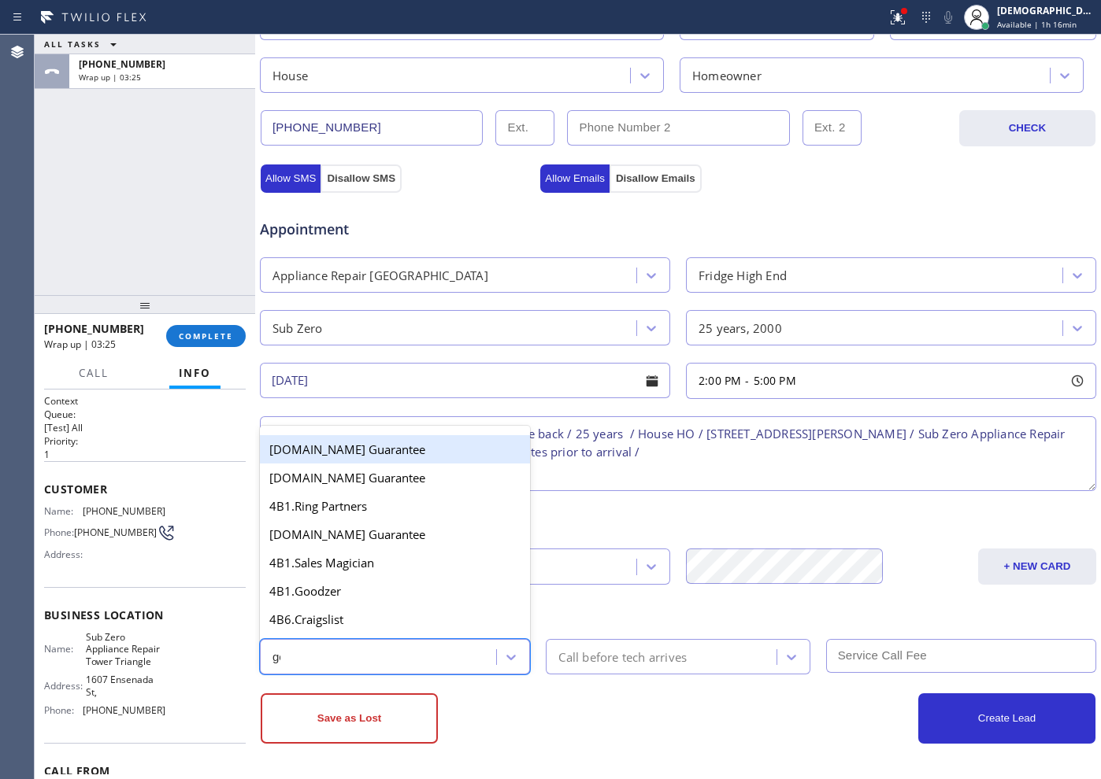
type input "goo"
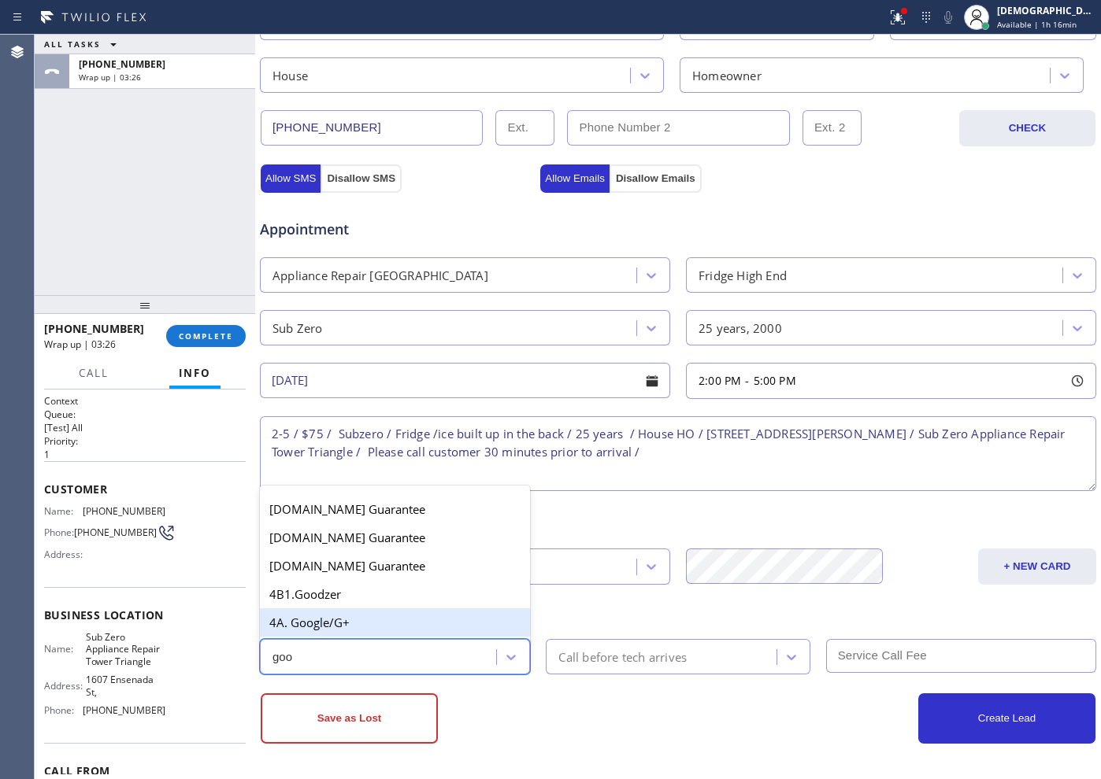
click at [385, 626] on div "4A. Google/G+" at bounding box center [395, 623] width 270 height 28
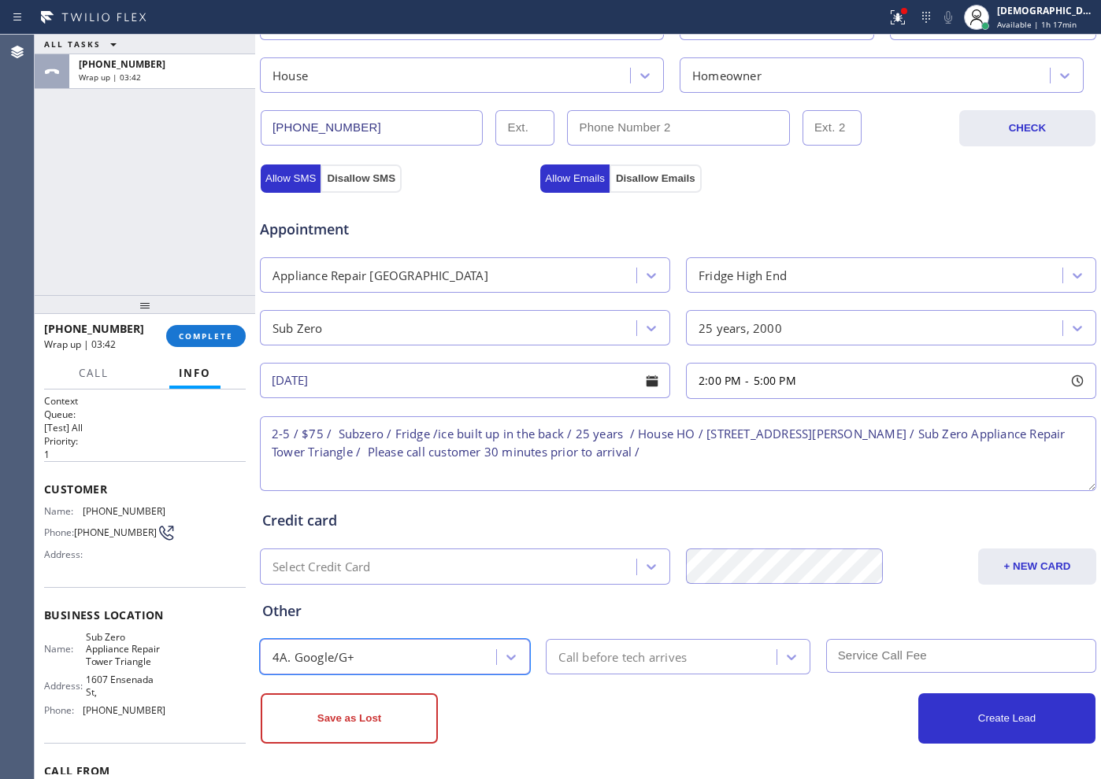
click at [668, 655] on div "Call before tech arrives" at bounding box center [622, 657] width 128 height 18
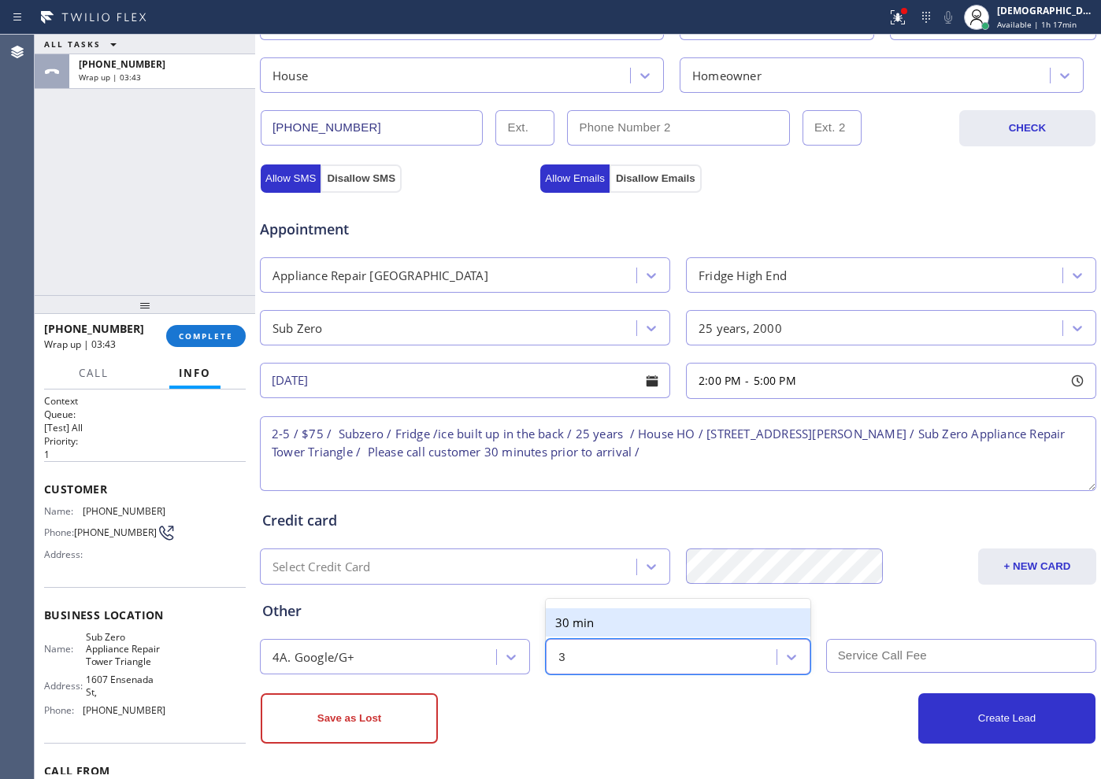
type input "30"
click at [697, 634] on div "30 min" at bounding box center [678, 623] width 264 height 28
click at [882, 667] on input "text" at bounding box center [961, 656] width 270 height 34
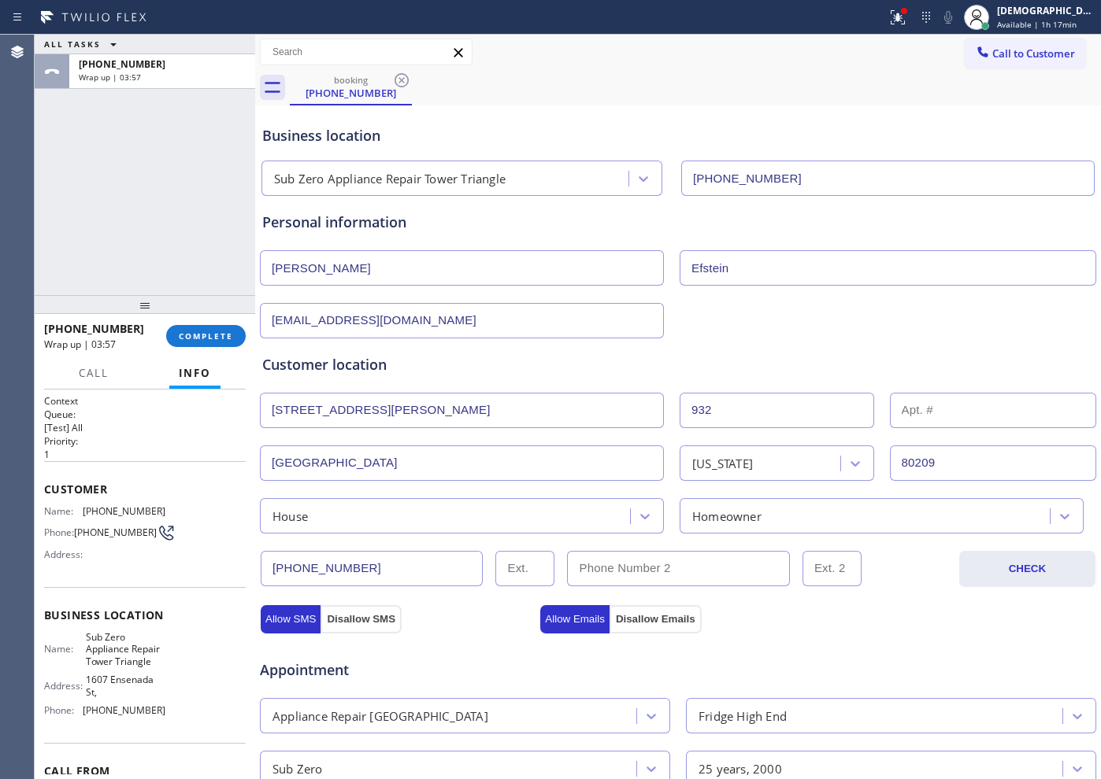
scroll to position [394, 0]
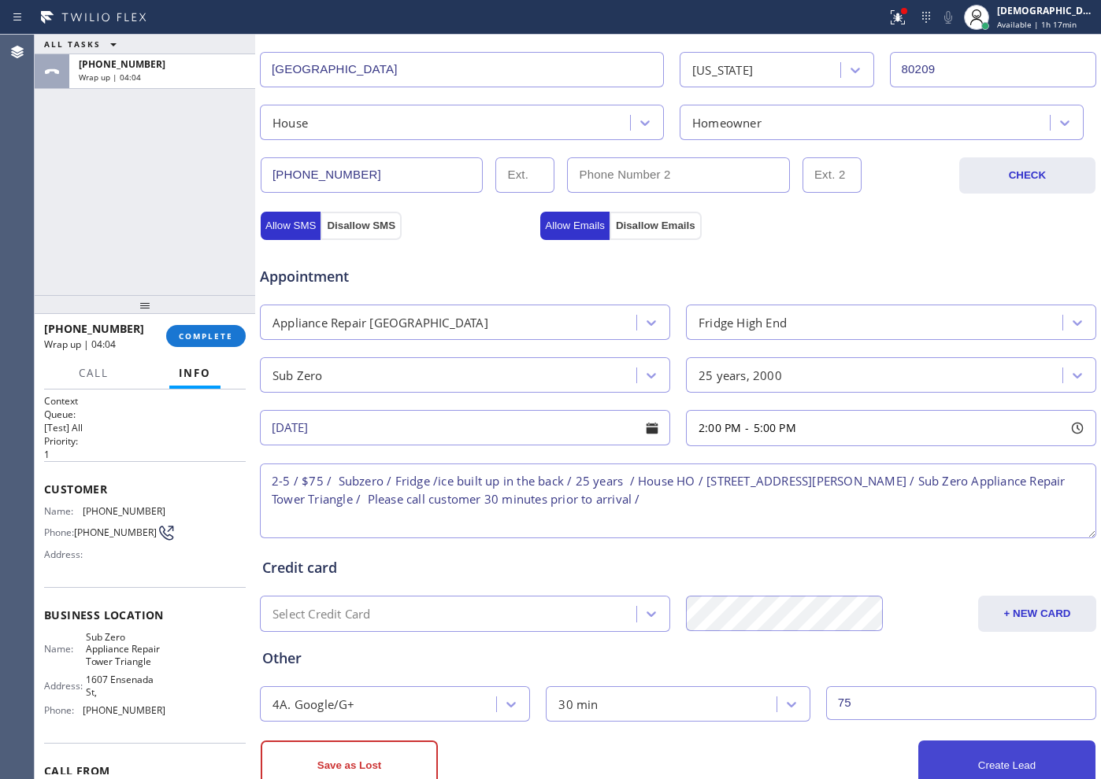
type input "75"
click at [935, 764] on button "Create Lead" at bounding box center [1006, 766] width 177 height 50
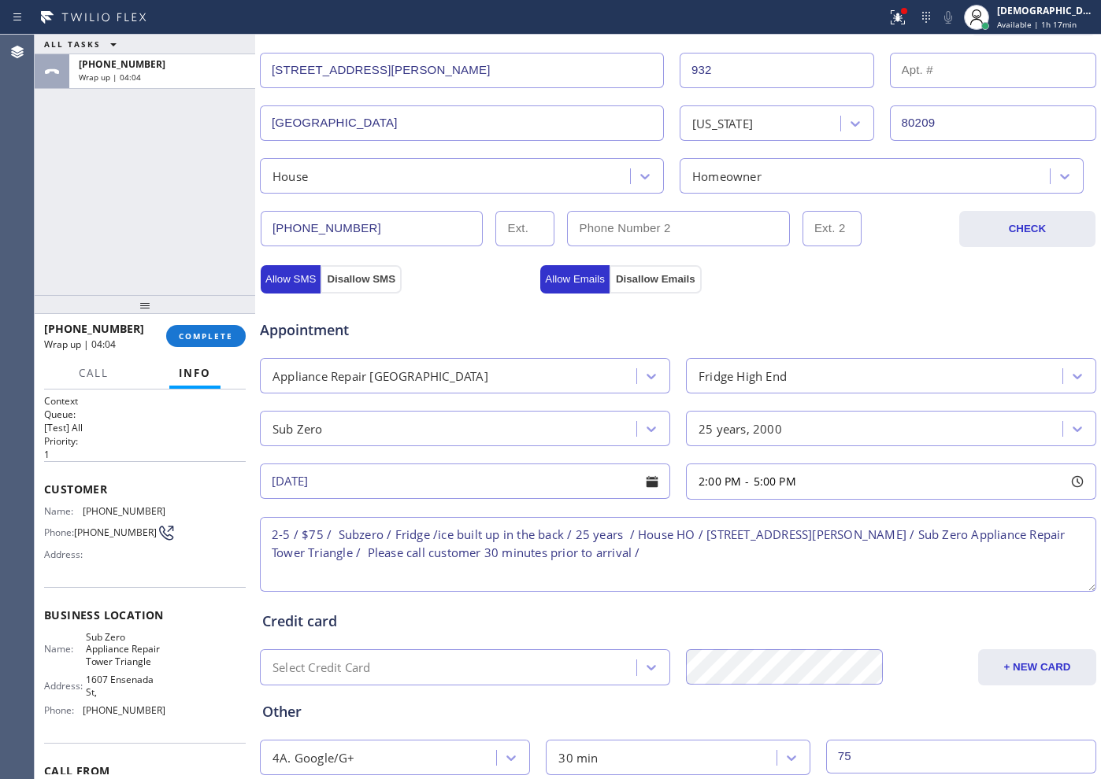
scroll to position [447, 0]
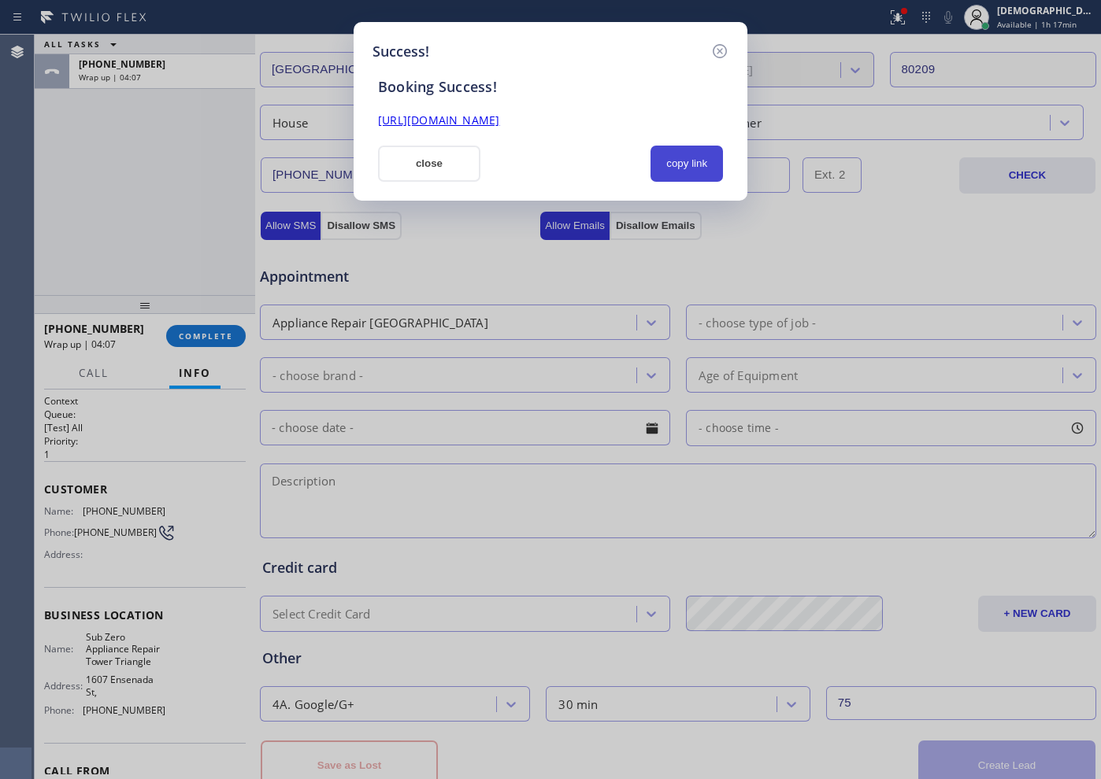
click at [683, 156] on button "copy link" at bounding box center [686, 164] width 72 height 36
click at [499, 121] on link "[URL][DOMAIN_NAME]" at bounding box center [438, 120] width 121 height 15
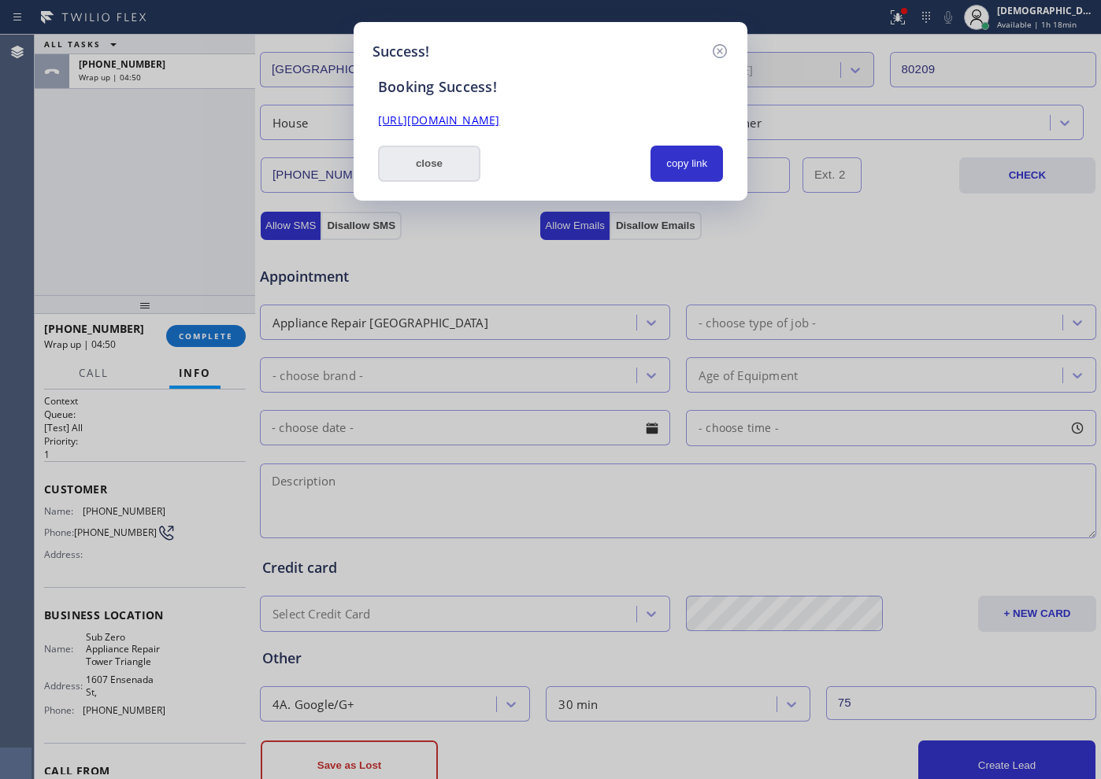
click at [427, 155] on button "close" at bounding box center [429, 164] width 102 height 36
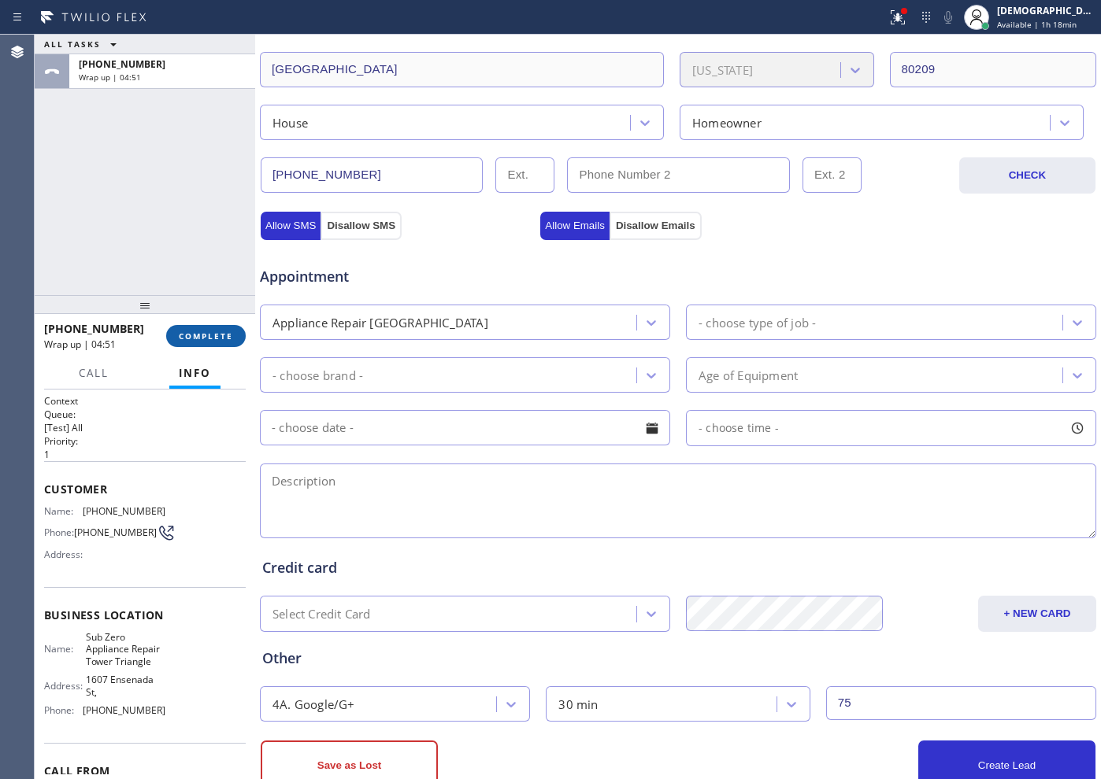
click at [198, 343] on button "COMPLETE" at bounding box center [206, 336] width 80 height 22
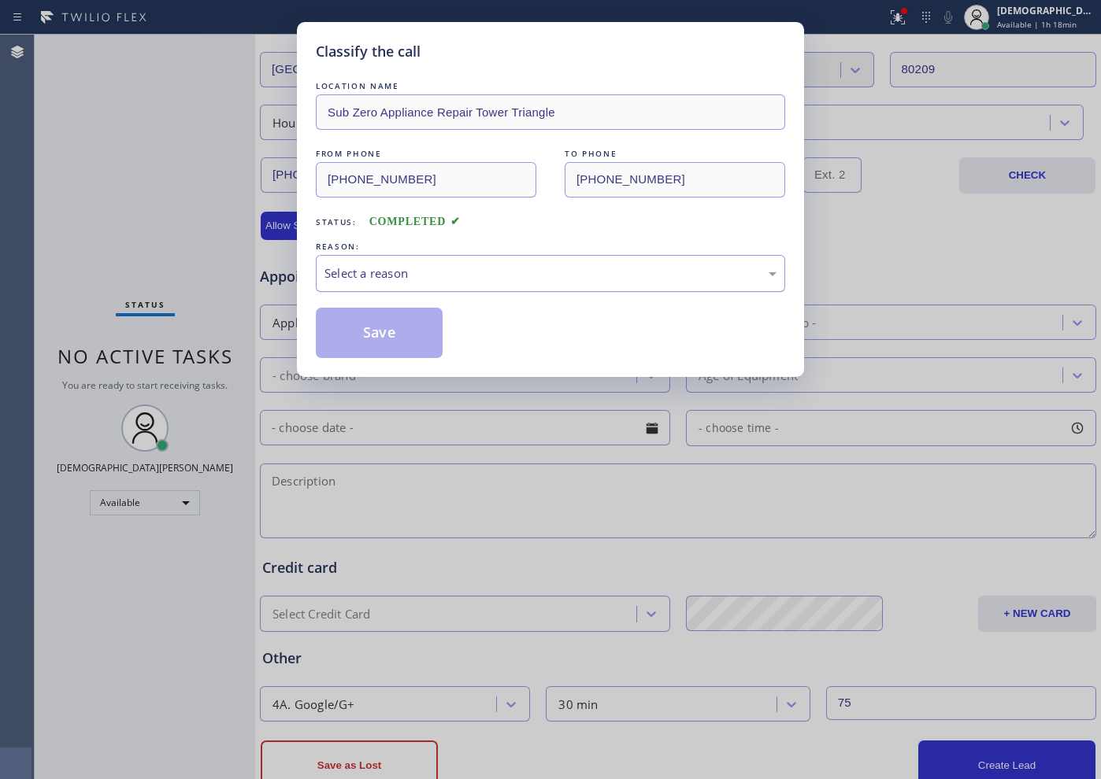
click at [352, 275] on div "Select a reason" at bounding box center [550, 274] width 452 height 18
click at [416, 334] on button "Save" at bounding box center [379, 333] width 127 height 50
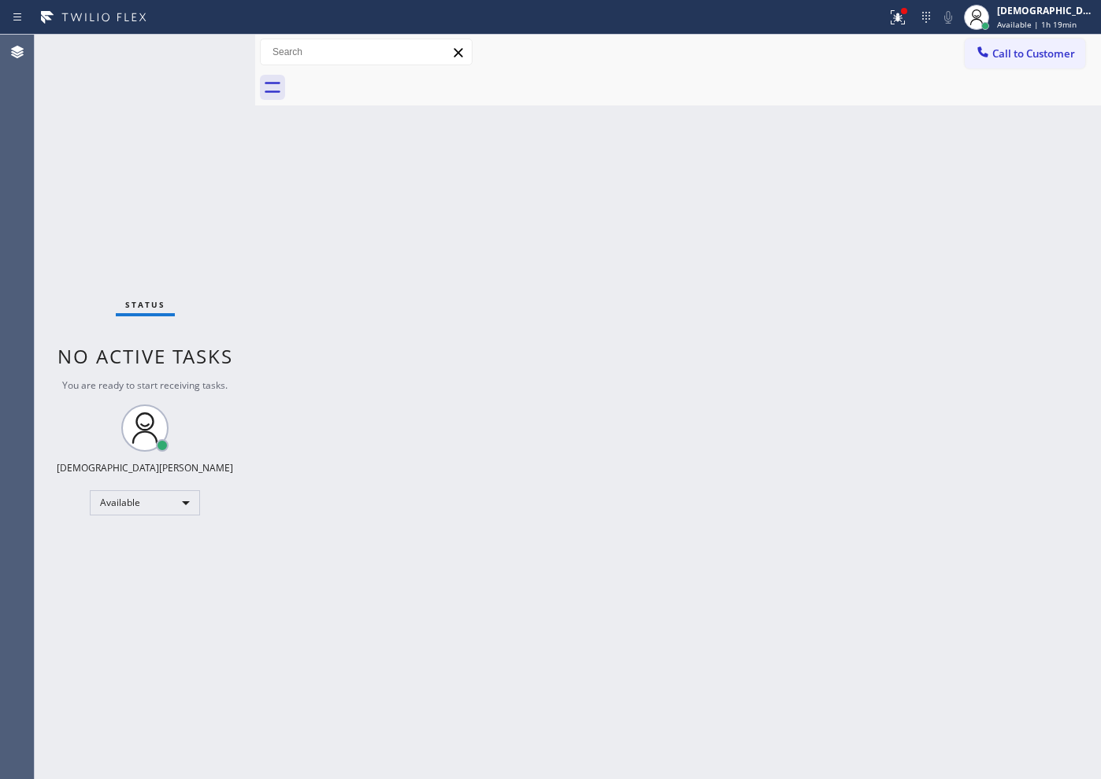
click at [143, 254] on div "Status No active tasks You are ready to start receiving tasks. Christian Cinco …" at bounding box center [145, 407] width 220 height 745
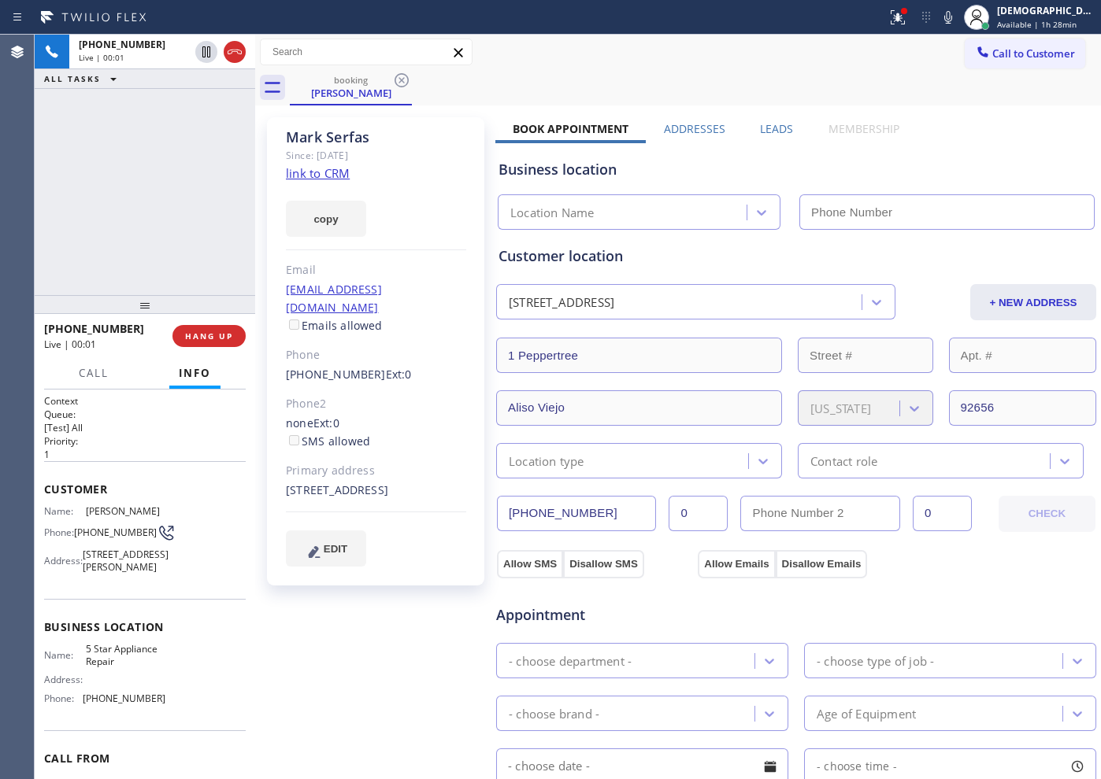
type input "[PHONE_NUMBER]"
click at [342, 172] on link "link to CRM" at bounding box center [318, 173] width 64 height 16
drag, startPoint x: 357, startPoint y: 139, endPoint x: 290, endPoint y: 139, distance: 66.9
click at [290, 139] on div "[PERSON_NAME]" at bounding box center [376, 137] width 180 height 18
copy div "[PERSON_NAME]"
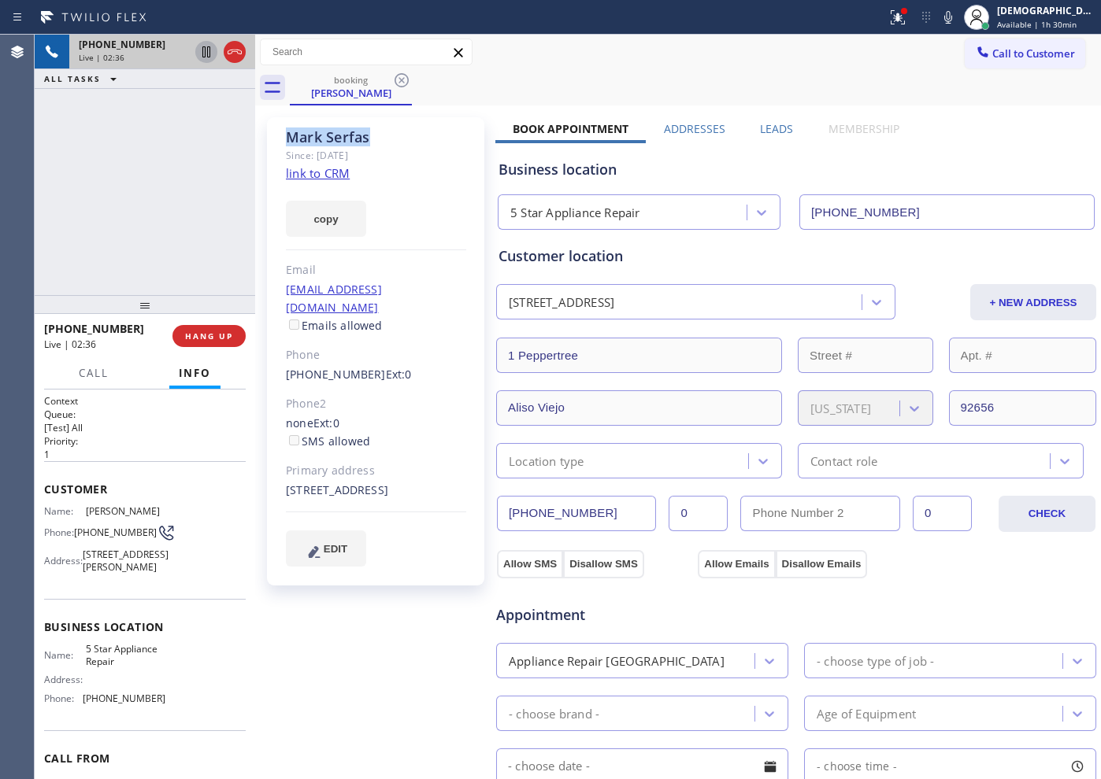
click at [198, 50] on icon at bounding box center [206, 52] width 19 height 19
click at [199, 58] on icon at bounding box center [206, 52] width 19 height 19
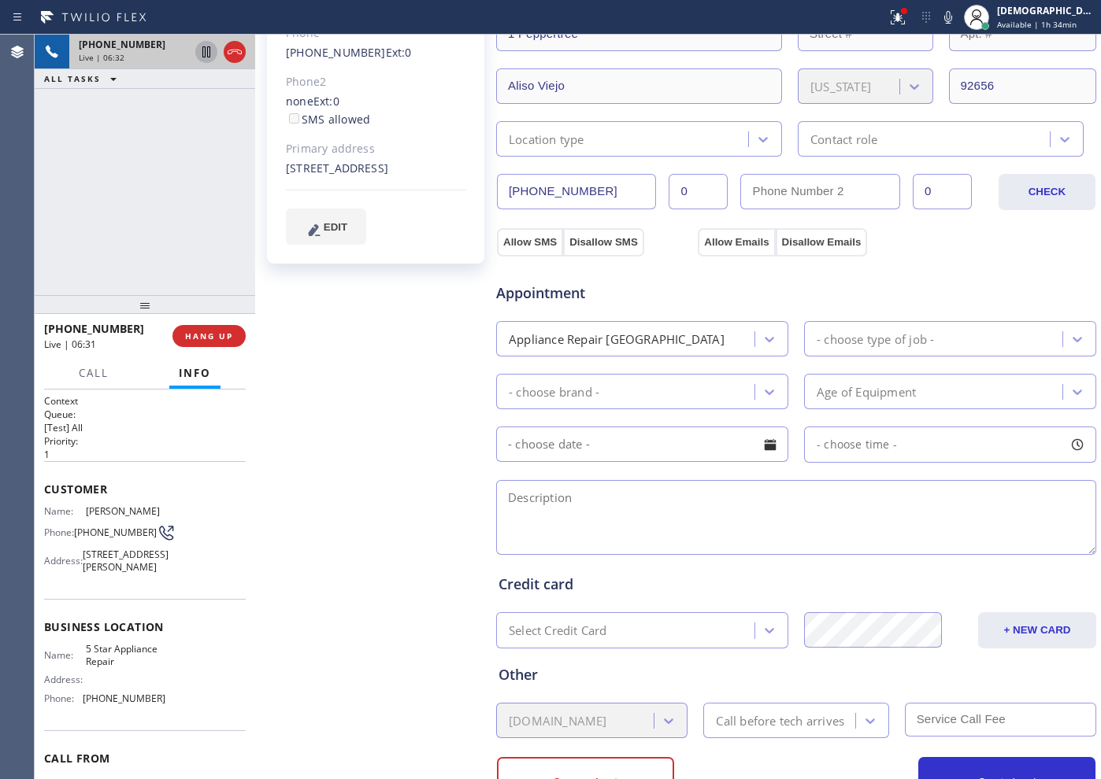
scroll to position [189, 0]
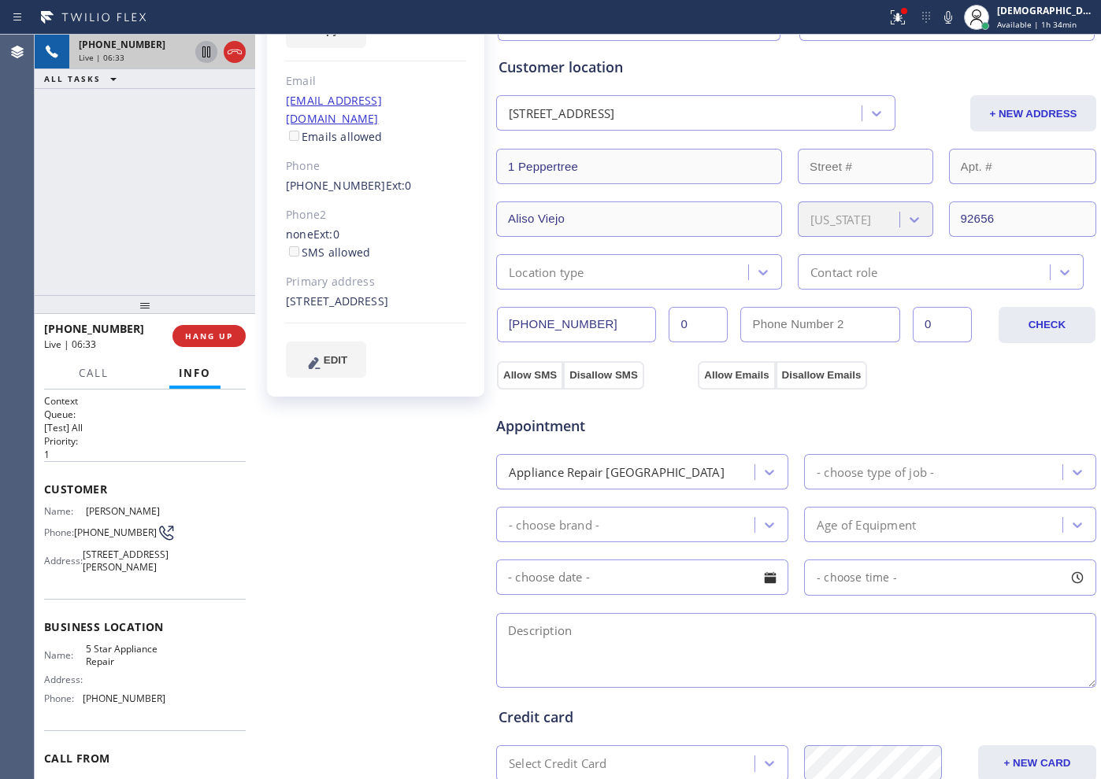
drag, startPoint x: 605, startPoint y: 318, endPoint x: 493, endPoint y: 318, distance: 111.8
click at [493, 318] on div "[PERSON_NAME] Since: [DATE] link to CRM copy Email [EMAIL_ADDRESS][DOMAIN_NAME]…" at bounding box center [678, 446] width 838 height 1052
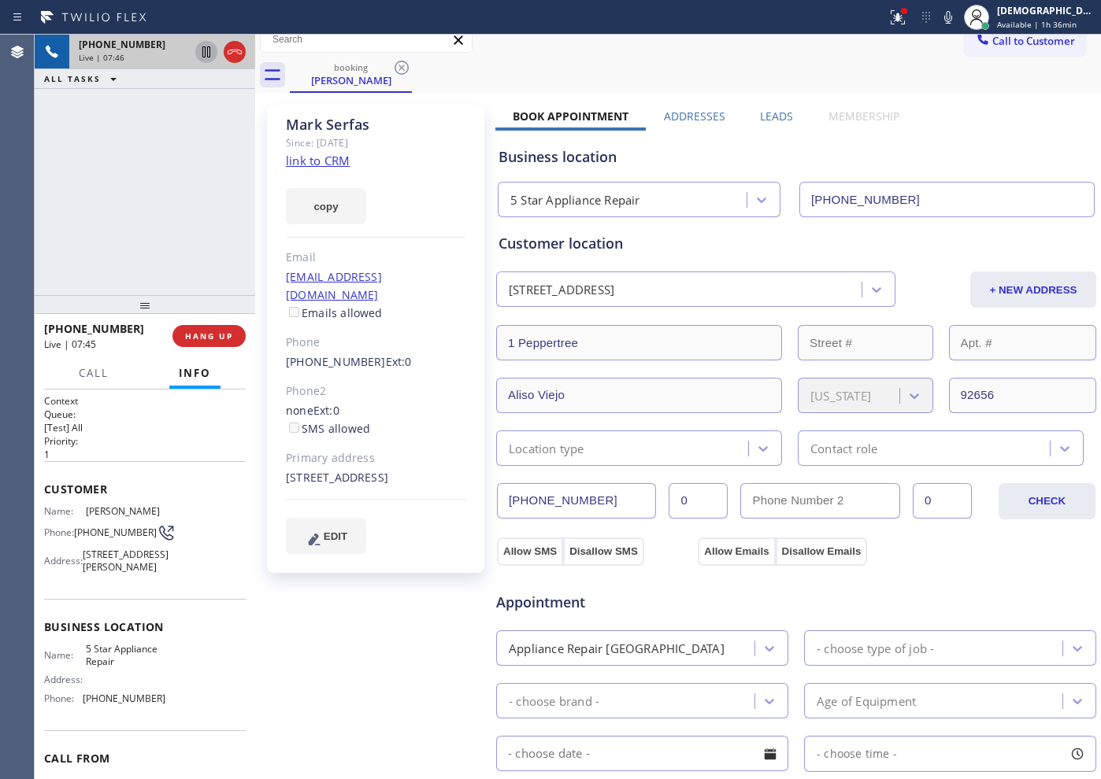
scroll to position [0, 0]
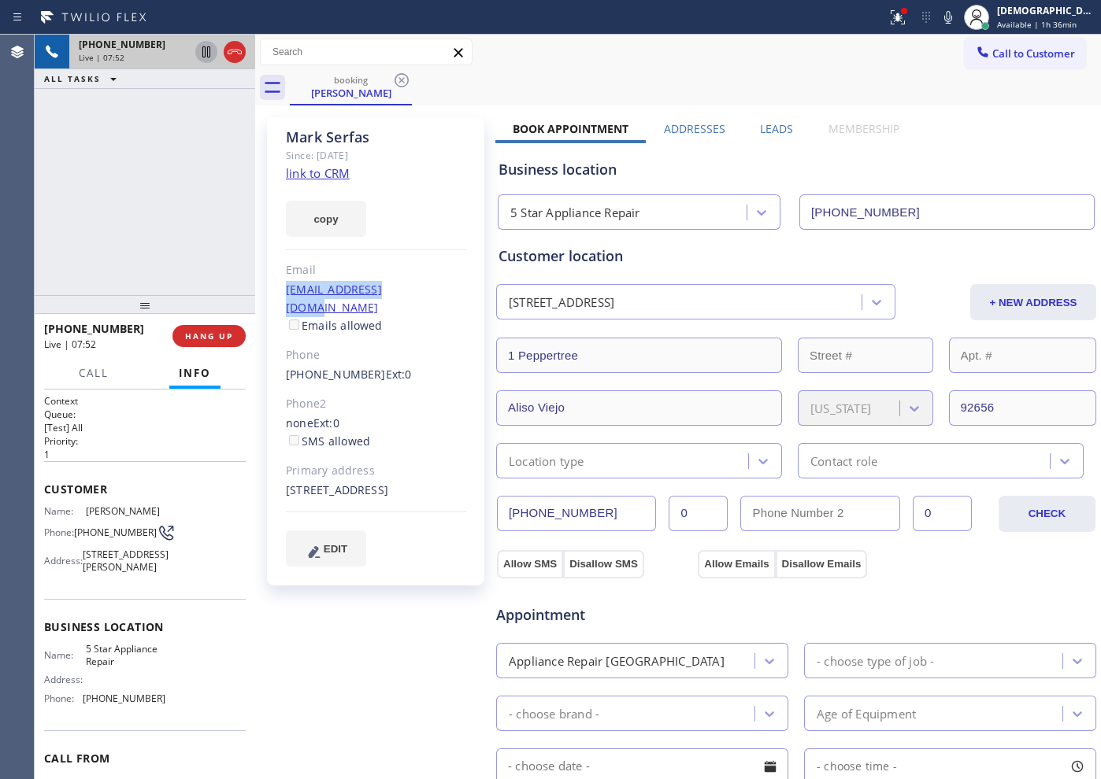
drag, startPoint x: 422, startPoint y: 291, endPoint x: 290, endPoint y: 299, distance: 132.5
click at [290, 299] on div "[EMAIL_ADDRESS][DOMAIN_NAME] Emails allowed" at bounding box center [376, 308] width 180 height 54
copy link "[EMAIL_ADDRESS][DOMAIN_NAME]"
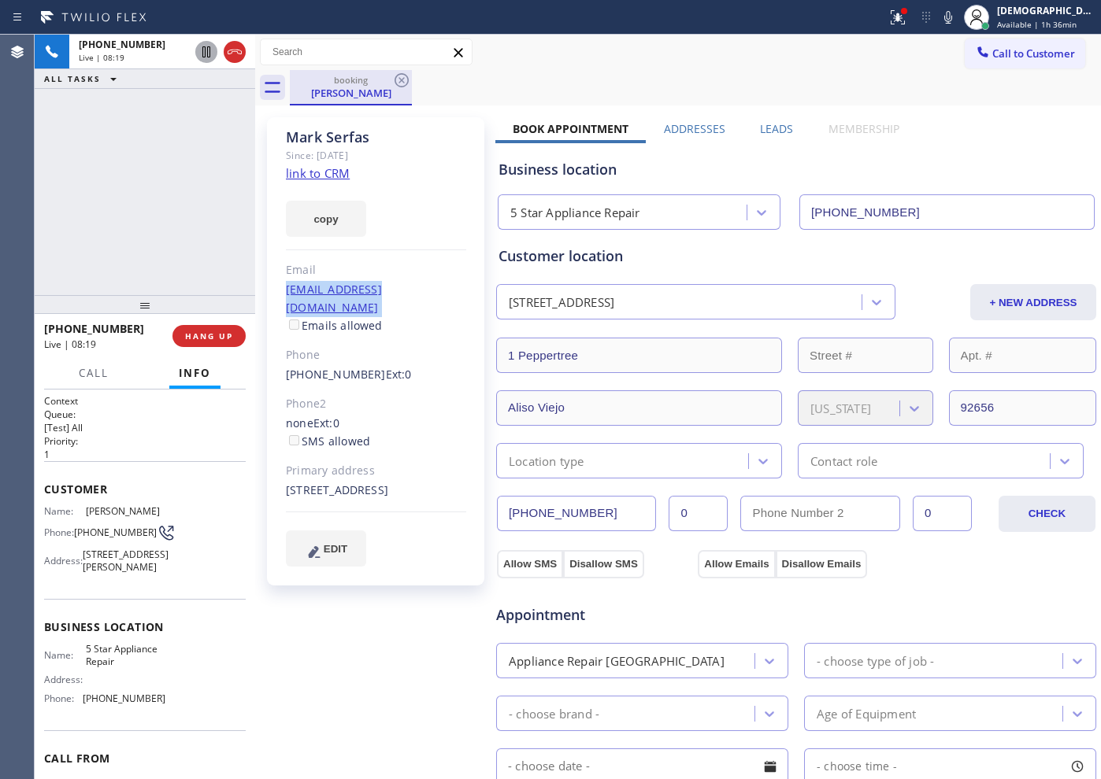
drag, startPoint x: 233, startPoint y: 49, endPoint x: 316, endPoint y: 70, distance: 85.4
click at [233, 50] on icon at bounding box center [235, 52] width 14 height 5
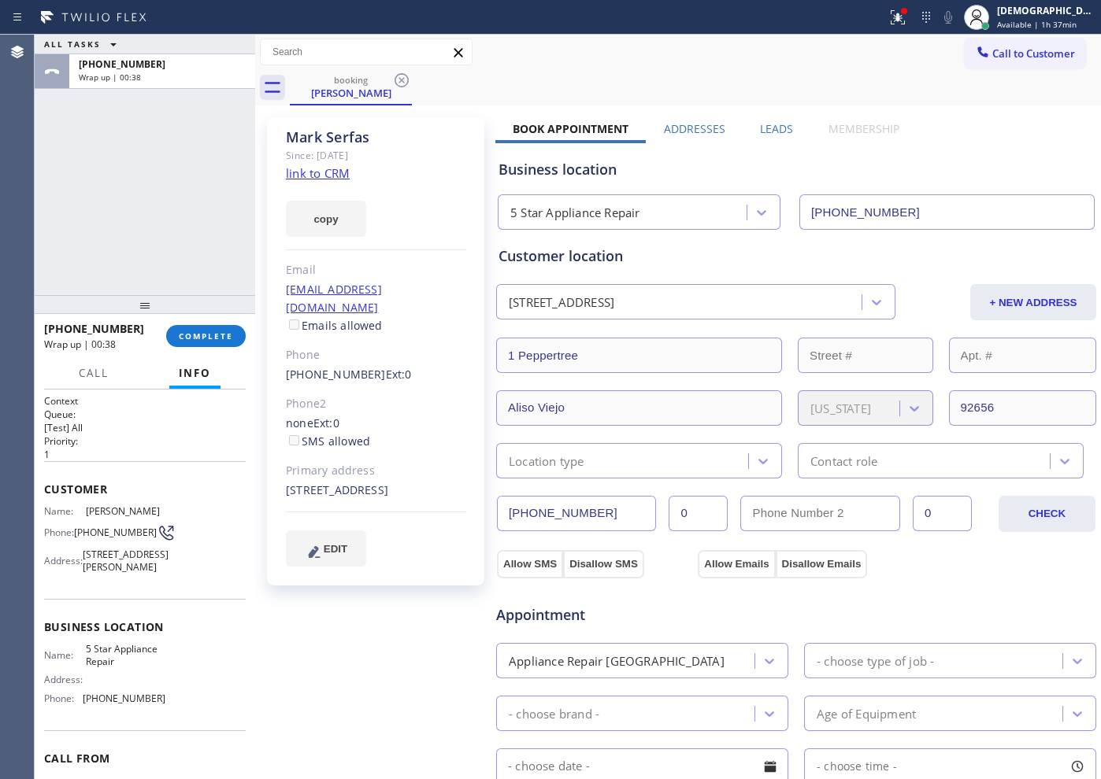
click at [80, 220] on div "ALL TASKS ALL TASKS ACTIVE TASKS TASKS IN WRAP UP [PHONE_NUMBER] Wrap up | 00:38" at bounding box center [145, 165] width 220 height 261
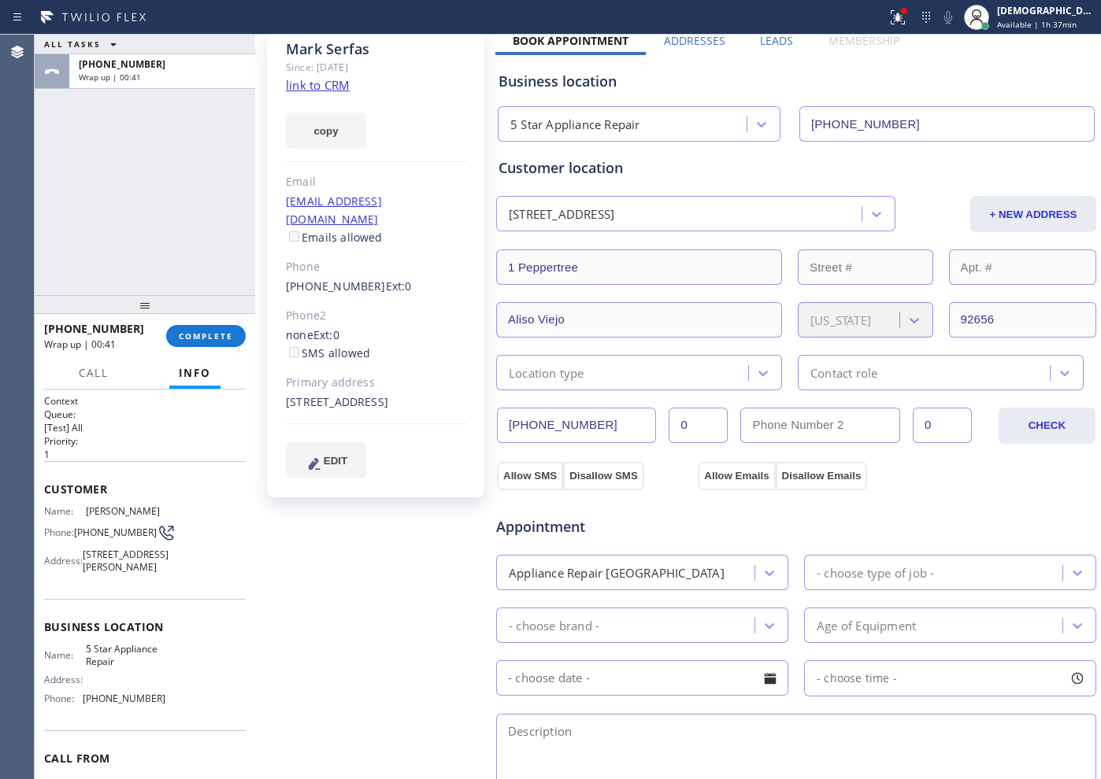
scroll to position [197, 0]
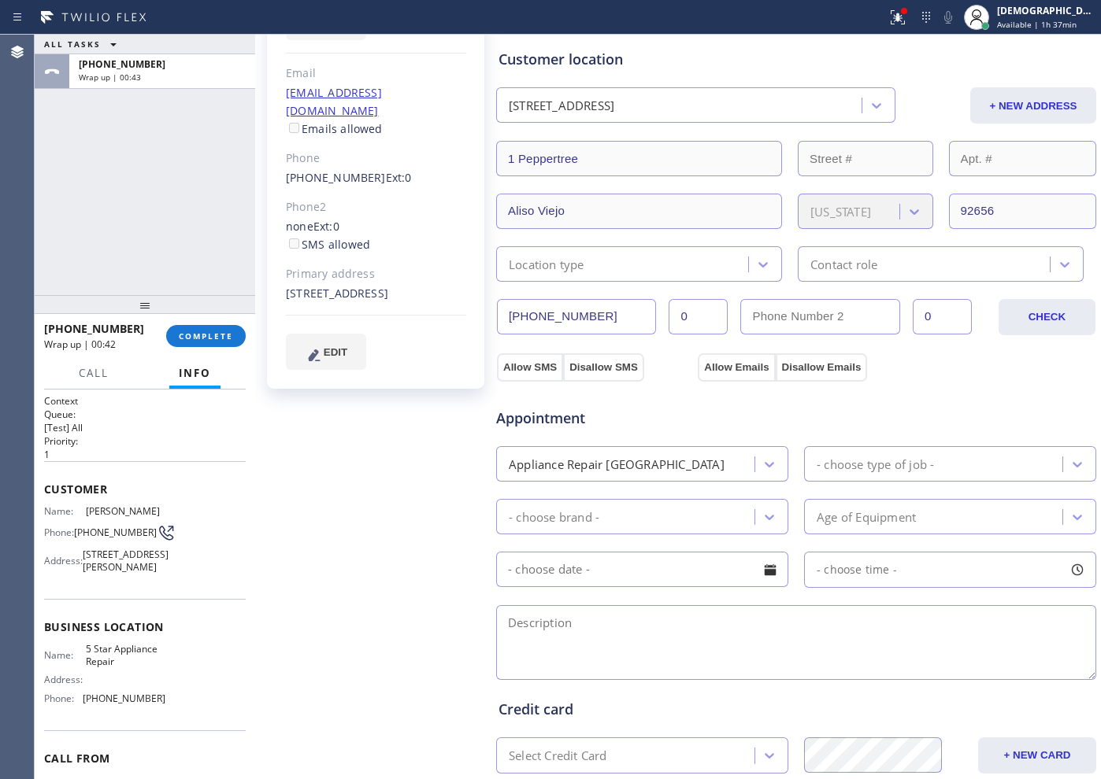
click at [616, 261] on div "Location type" at bounding box center [624, 264] width 247 height 28
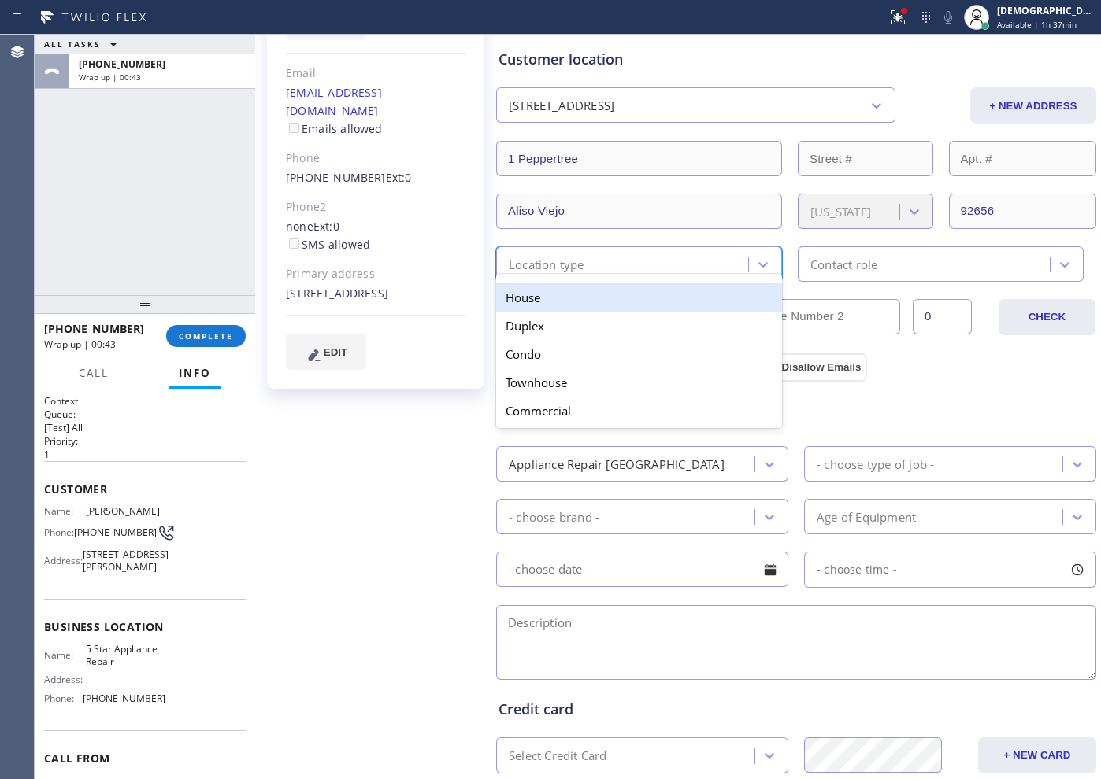
click at [600, 302] on div "House" at bounding box center [639, 297] width 286 height 28
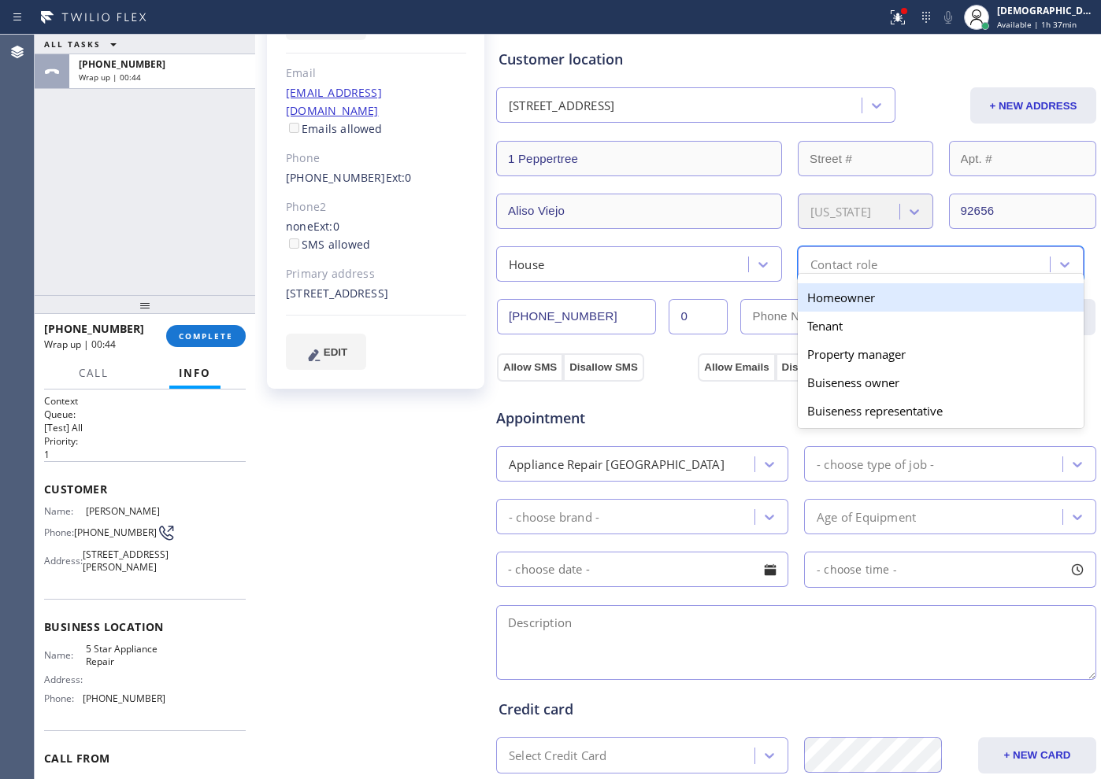
click at [897, 275] on div "option Homeowner focused, 1 of 5. 5 results available. Use Up and Down to choos…" at bounding box center [941, 263] width 286 height 35
click at [874, 306] on div "Homeowner" at bounding box center [941, 297] width 286 height 28
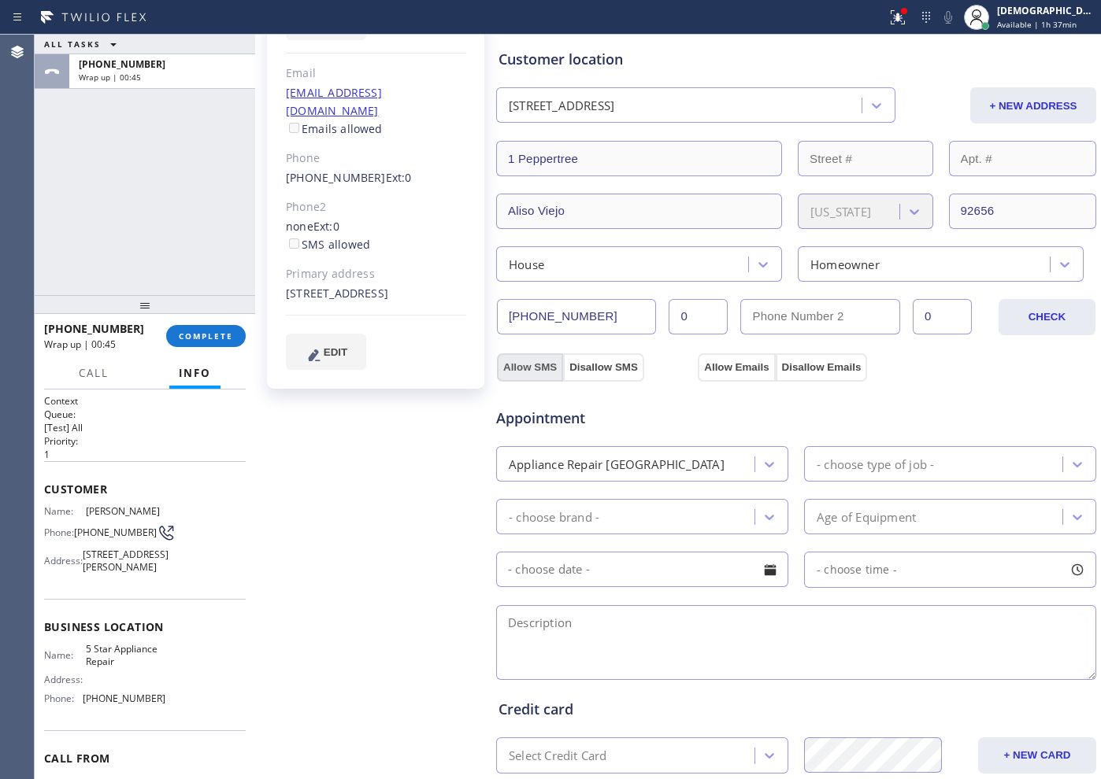
click at [536, 368] on button "Allow SMS" at bounding box center [530, 367] width 66 height 28
click at [739, 365] on button "Allow Emails" at bounding box center [736, 367] width 77 height 28
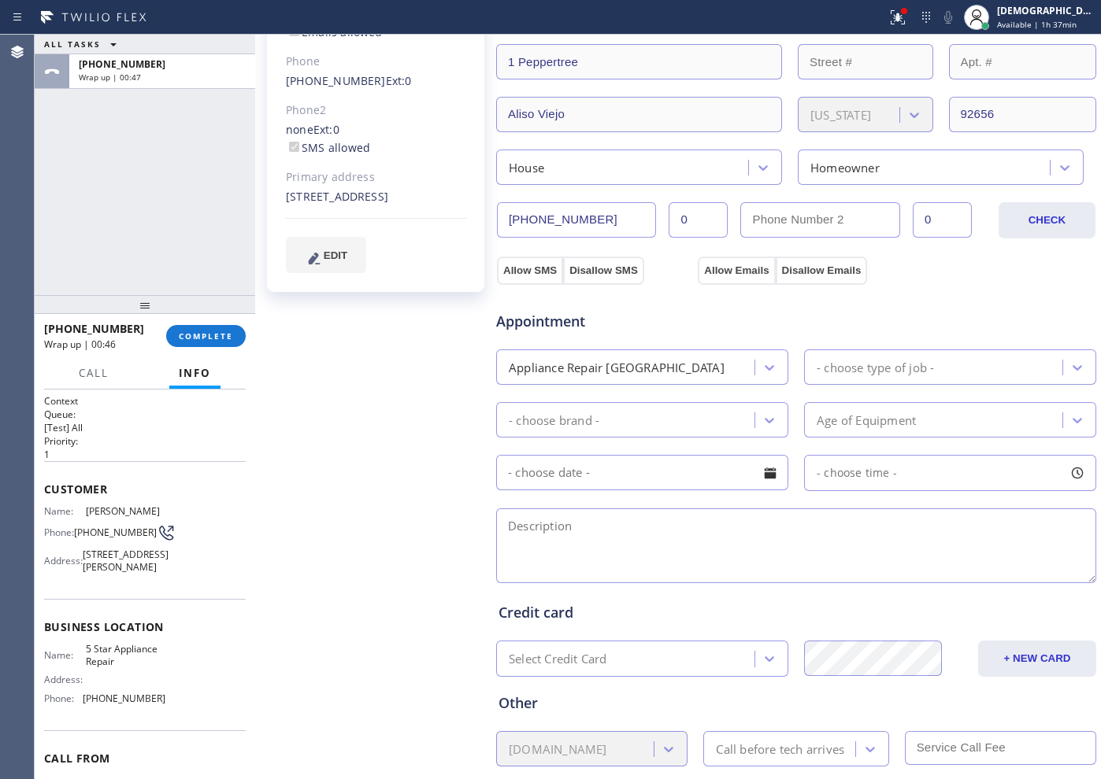
checkbox input "true"
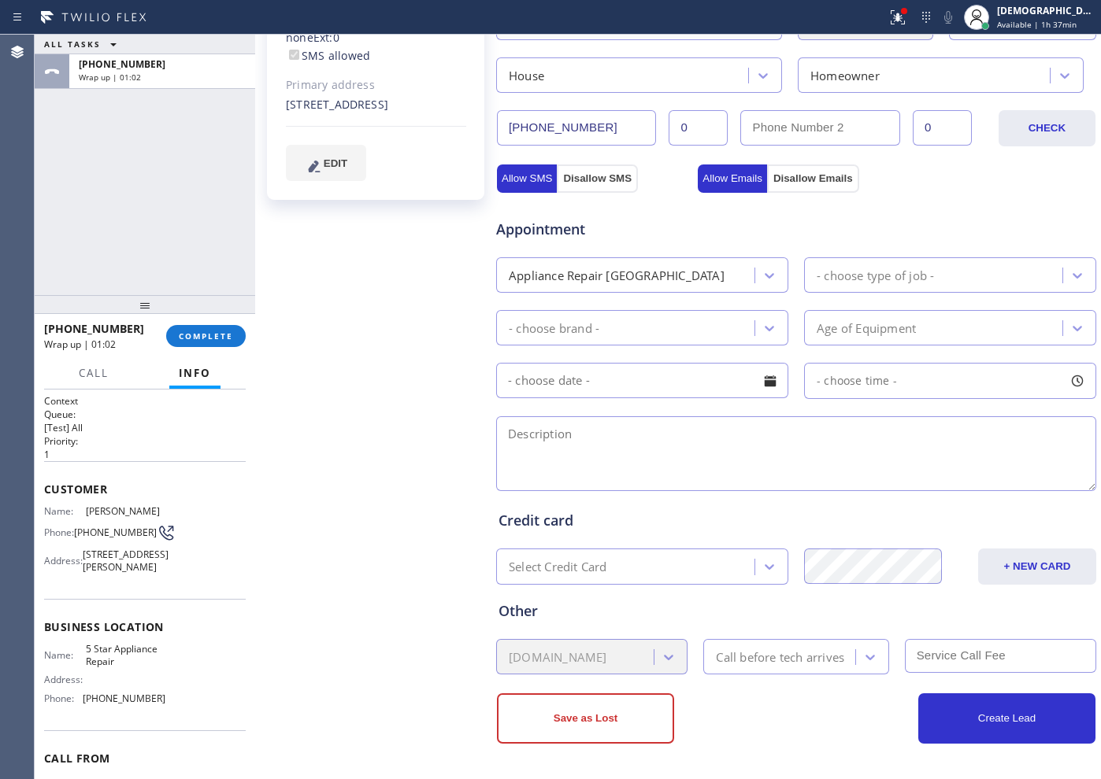
click at [851, 277] on div "- choose type of job -" at bounding box center [874, 275] width 117 height 18
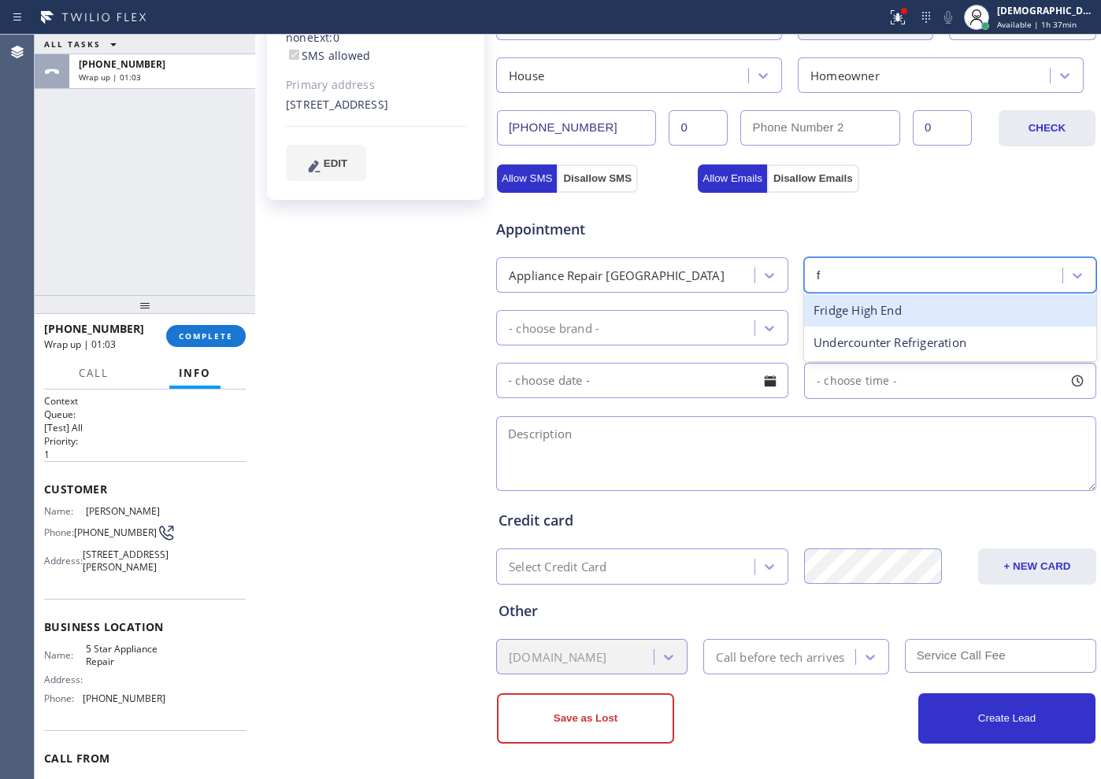
type input "fr"
click at [842, 322] on div "Fridge High End" at bounding box center [950, 310] width 292 height 32
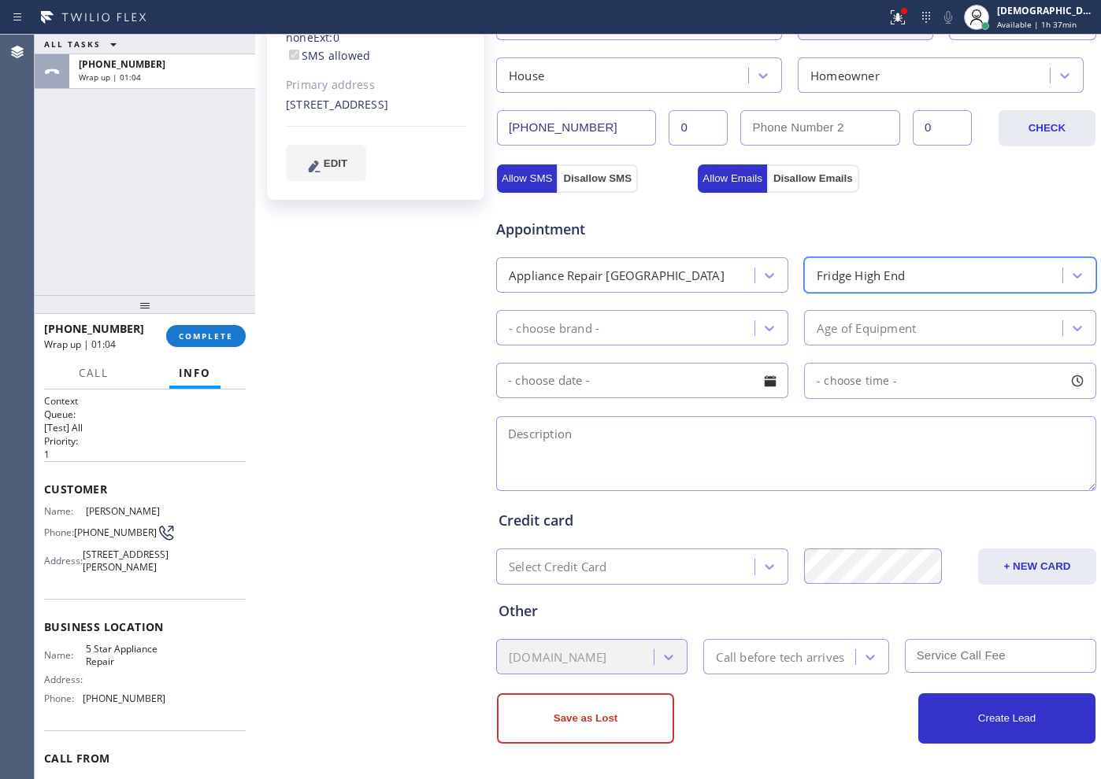
click at [638, 337] on div "- choose brand -" at bounding box center [628, 328] width 254 height 28
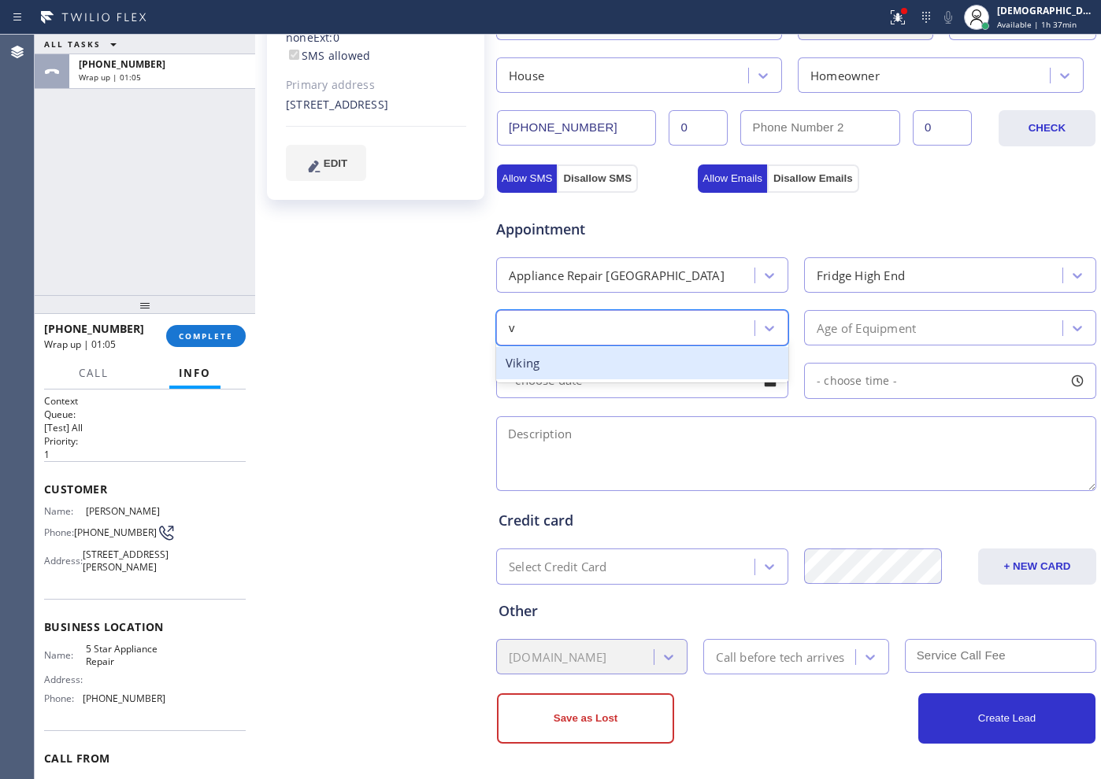
type input "vi"
drag, startPoint x: 625, startPoint y: 372, endPoint x: 835, endPoint y: 362, distance: 209.7
click at [629, 373] on div "Viking" at bounding box center [642, 363] width 292 height 32
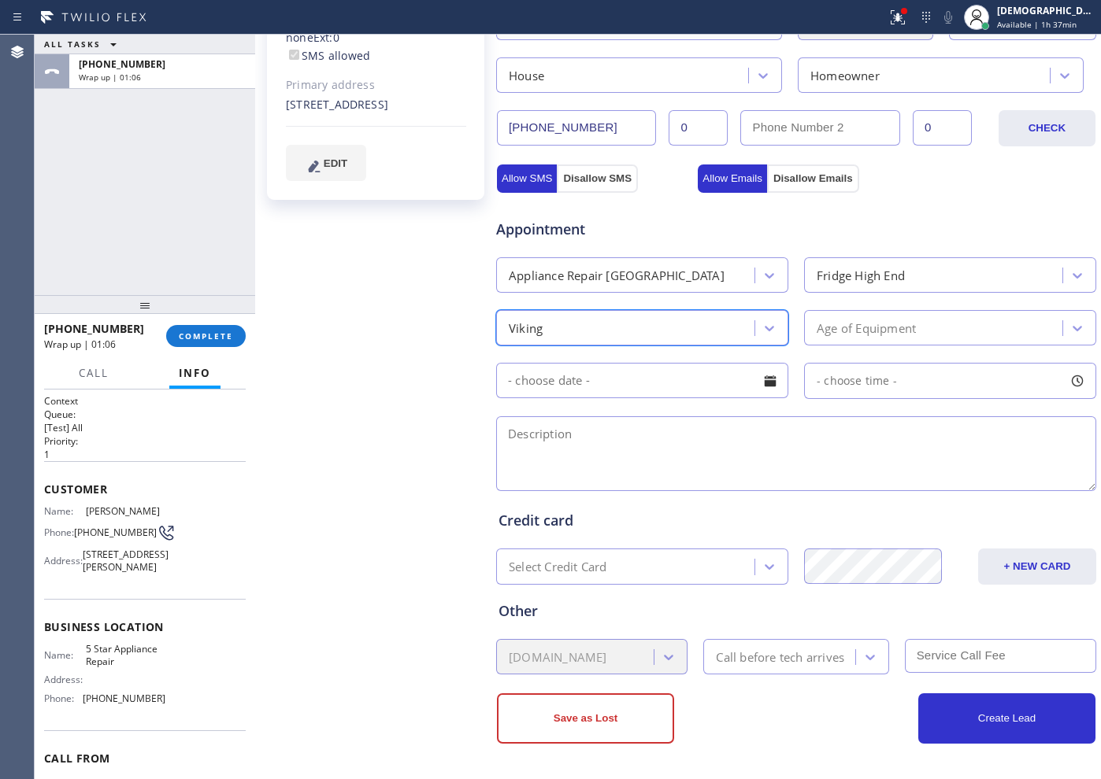
click at [867, 330] on div "Age of Equipment" at bounding box center [865, 328] width 99 height 18
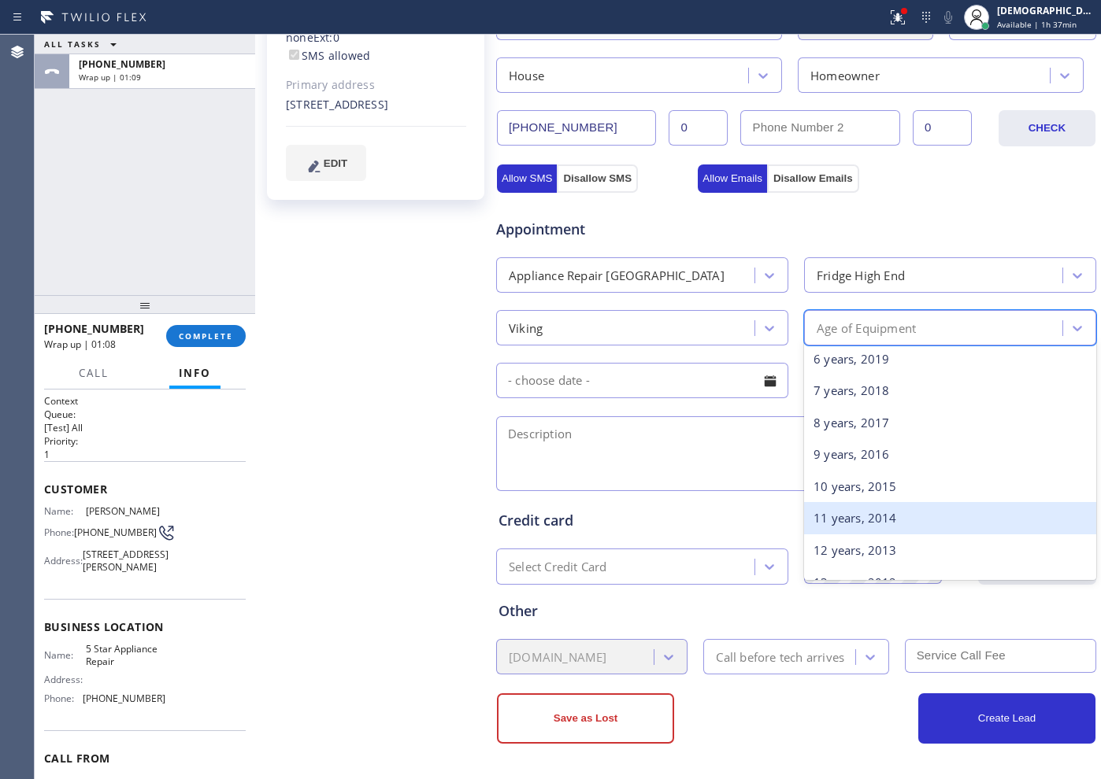
scroll to position [197, 0]
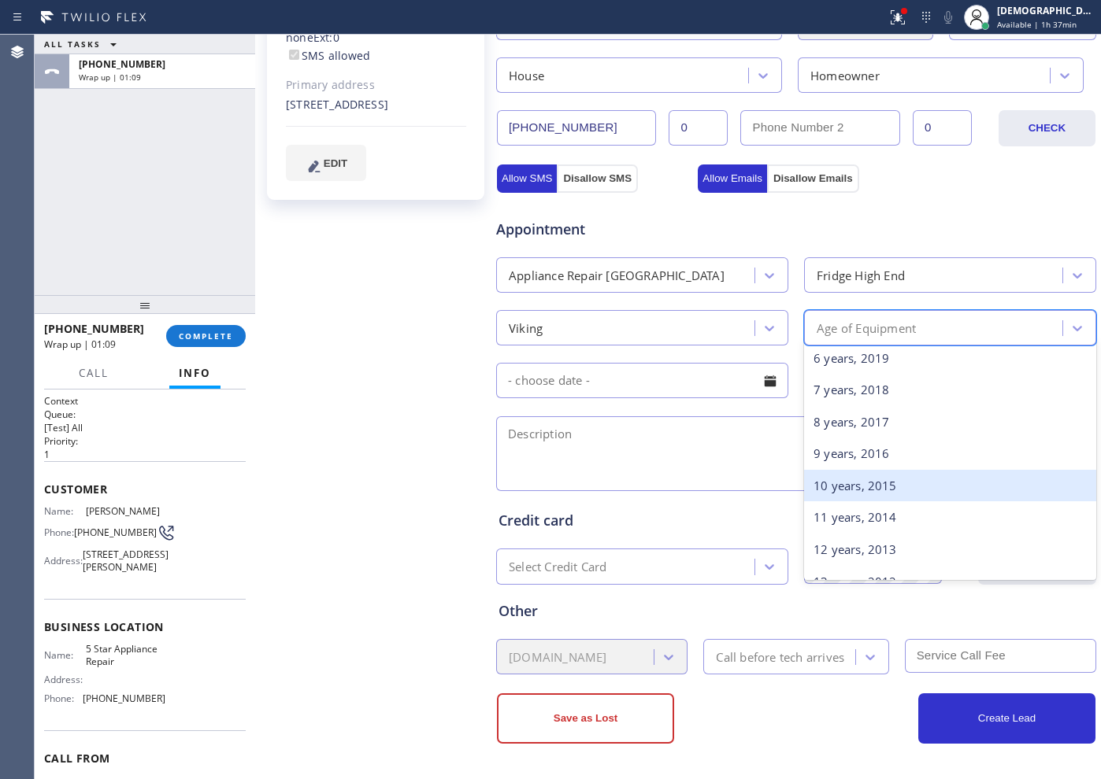
click at [833, 490] on div "10 years, 2015" at bounding box center [950, 486] width 292 height 32
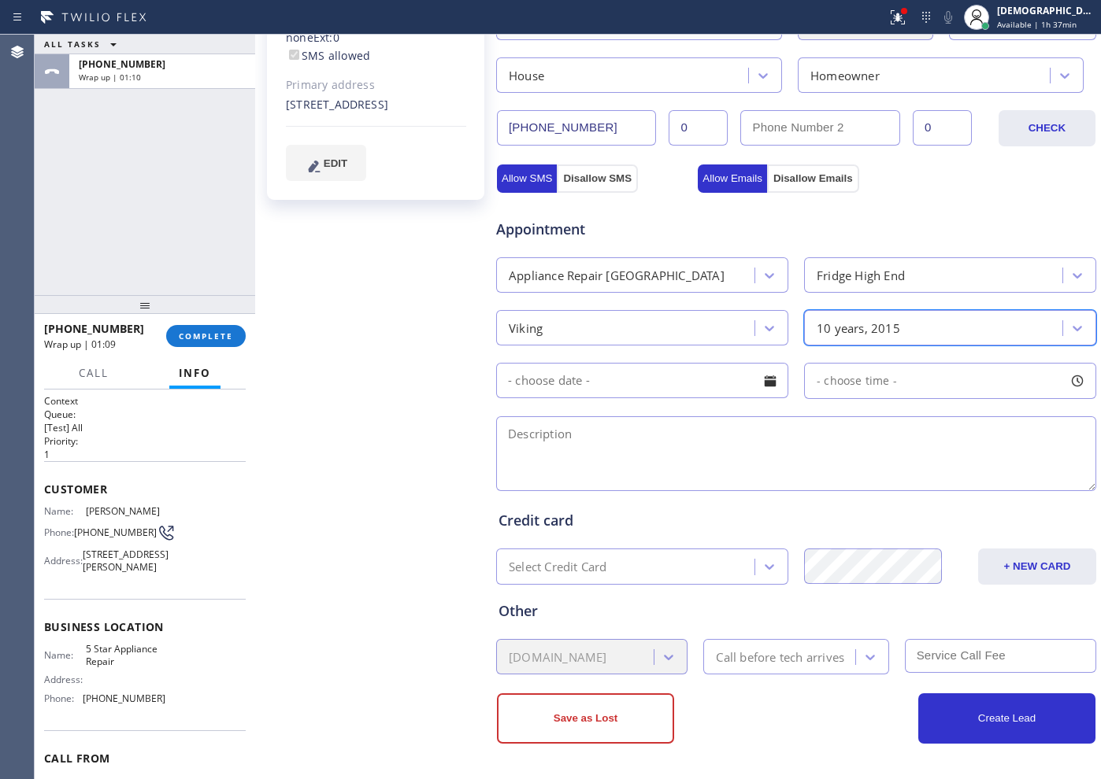
click at [649, 383] on input "text" at bounding box center [642, 380] width 292 height 35
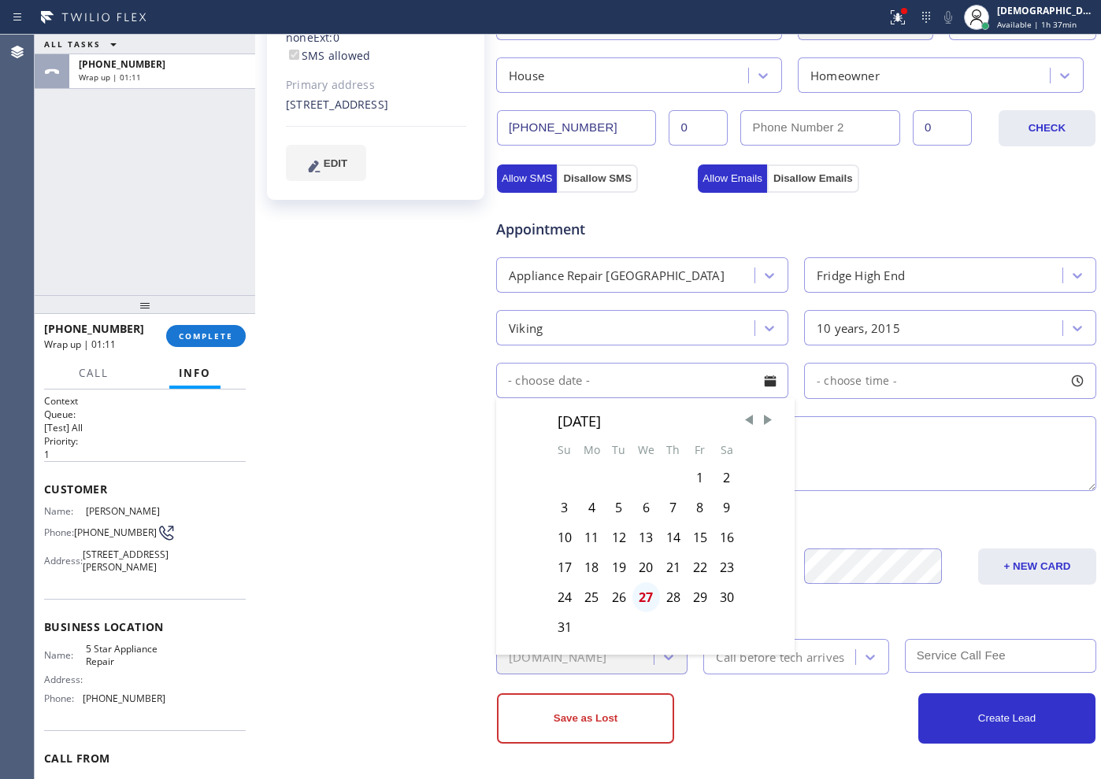
click at [638, 597] on div "27" at bounding box center [646, 598] width 28 height 30
type input "[DATE]"
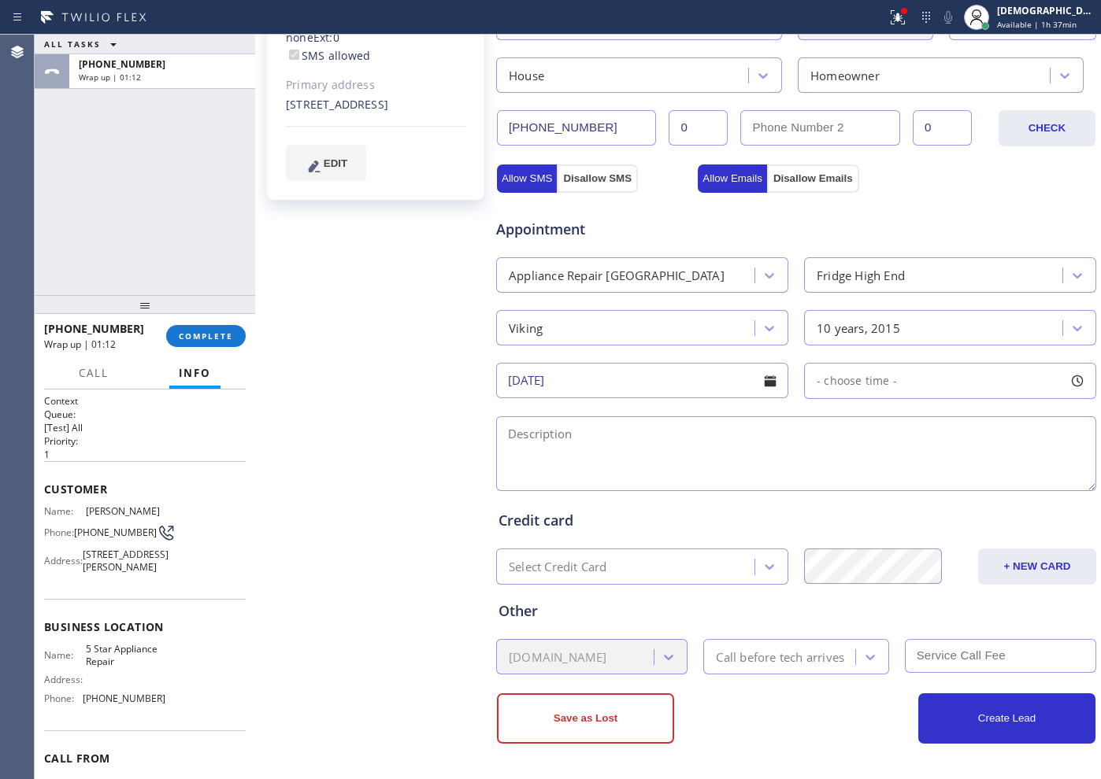
click at [857, 381] on span "- choose time -" at bounding box center [856, 380] width 80 height 15
drag, startPoint x: 817, startPoint y: 476, endPoint x: 960, endPoint y: 468, distance: 142.8
click at [965, 468] on div at bounding box center [974, 477] width 19 height 33
drag, startPoint x: 844, startPoint y: 474, endPoint x: 944, endPoint y: 481, distance: 100.2
click at [946, 481] on div at bounding box center [955, 477] width 19 height 33
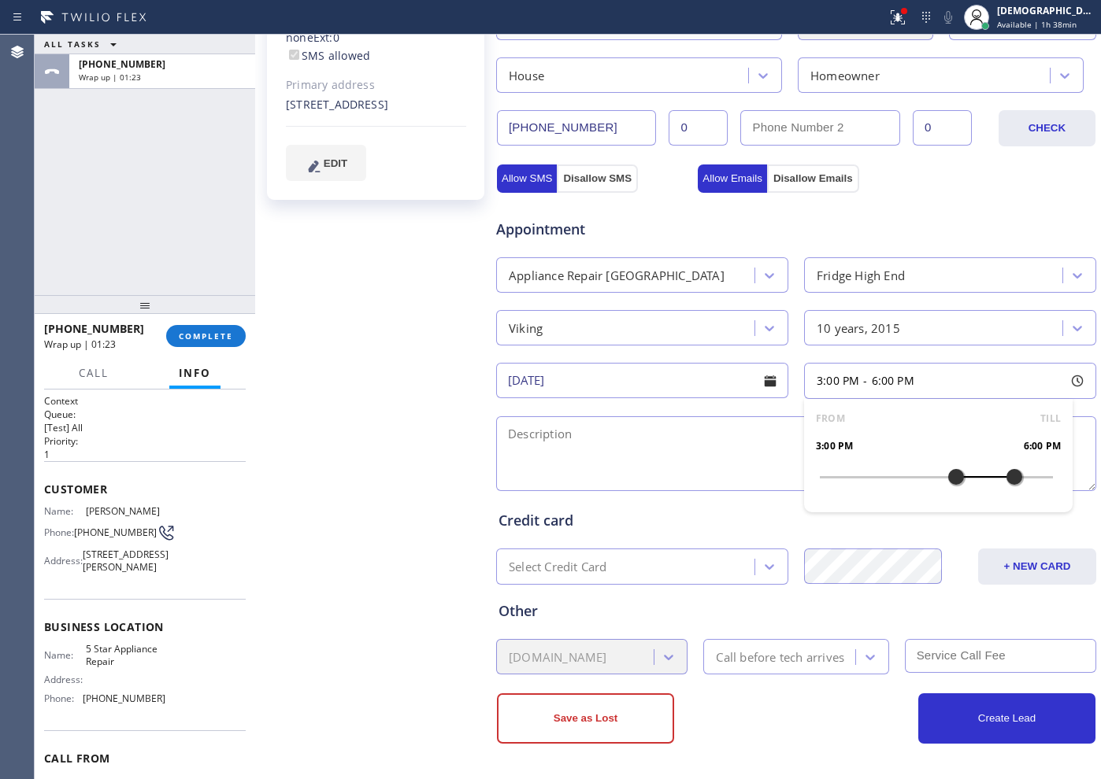
drag, startPoint x: 963, startPoint y: 479, endPoint x: 998, endPoint y: 479, distance: 35.4
click at [1005, 479] on div at bounding box center [1014, 477] width 19 height 33
click at [661, 445] on textarea at bounding box center [796, 453] width 600 height 75
click at [645, 431] on textarea "3-6 / 80 /" at bounding box center [796, 453] width 600 height 75
paste textarea "Viking /Fridge / freezer /not cooling / 10 years"
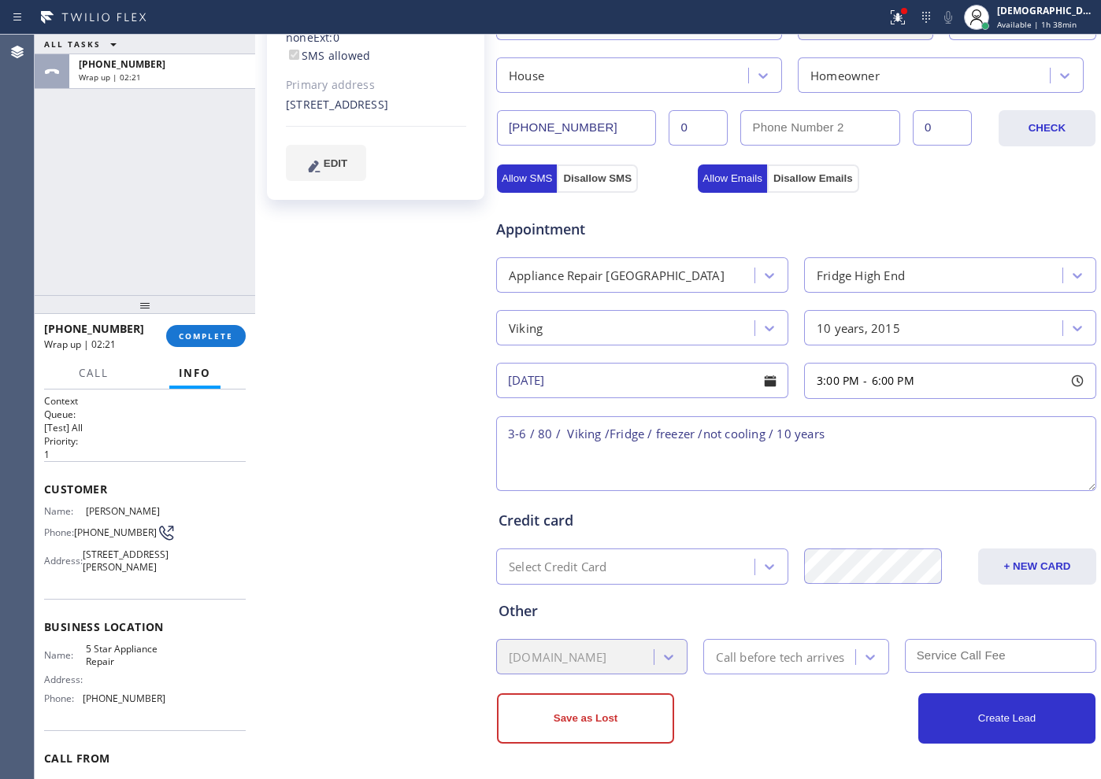
click at [831, 430] on textarea "3-6 / 80 / Viking /Fridge / freezer /not cooling / 10 years" at bounding box center [796, 453] width 600 height 75
click at [951, 415] on div "3-6 / 80 / Viking /Fridge / freezer /not cooling / 10 years / House HO /" at bounding box center [795, 453] width 603 height 81
click at [938, 437] on textarea "3-6 / 80 / Viking /Fridge / freezer /not cooling / 10 years / House HO /" at bounding box center [796, 453] width 600 height 75
paste textarea "[STREET_ADDRESS][PERSON_NAME]"
click at [590, 456] on textarea "3-6 / 80 / Viking /Fridge / freezer /not cooling / 10 years / House HO / 1 Pepp…" at bounding box center [796, 453] width 600 height 75
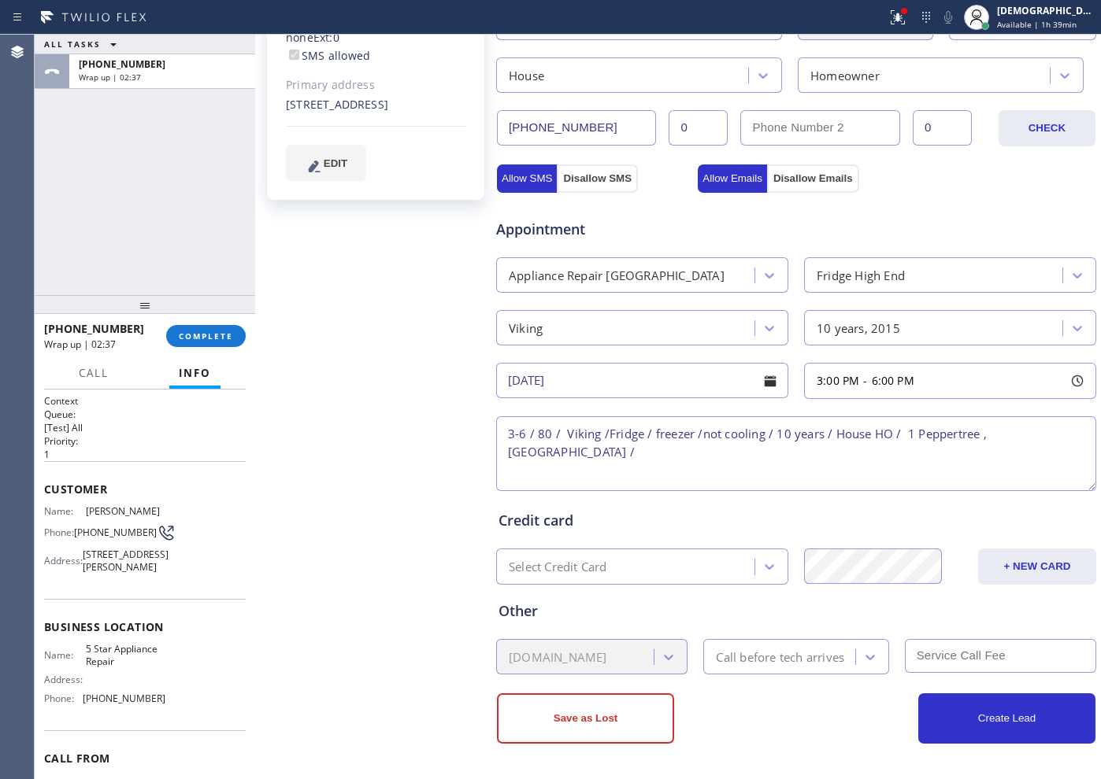
paste textarea "Please call customer 30 minutes prior to arrival"
drag, startPoint x: 115, startPoint y: 676, endPoint x: 83, endPoint y: 663, distance: 33.9
click at [86, 663] on span "5 Star Appliance Repair" at bounding box center [125, 655] width 79 height 24
copy span "5 Star Appliance Repair"
click at [550, 450] on textarea "3-6 / 80 / Viking /Fridge / freezer /not cooling / 10 years / House HO / [STREE…" at bounding box center [796, 453] width 600 height 75
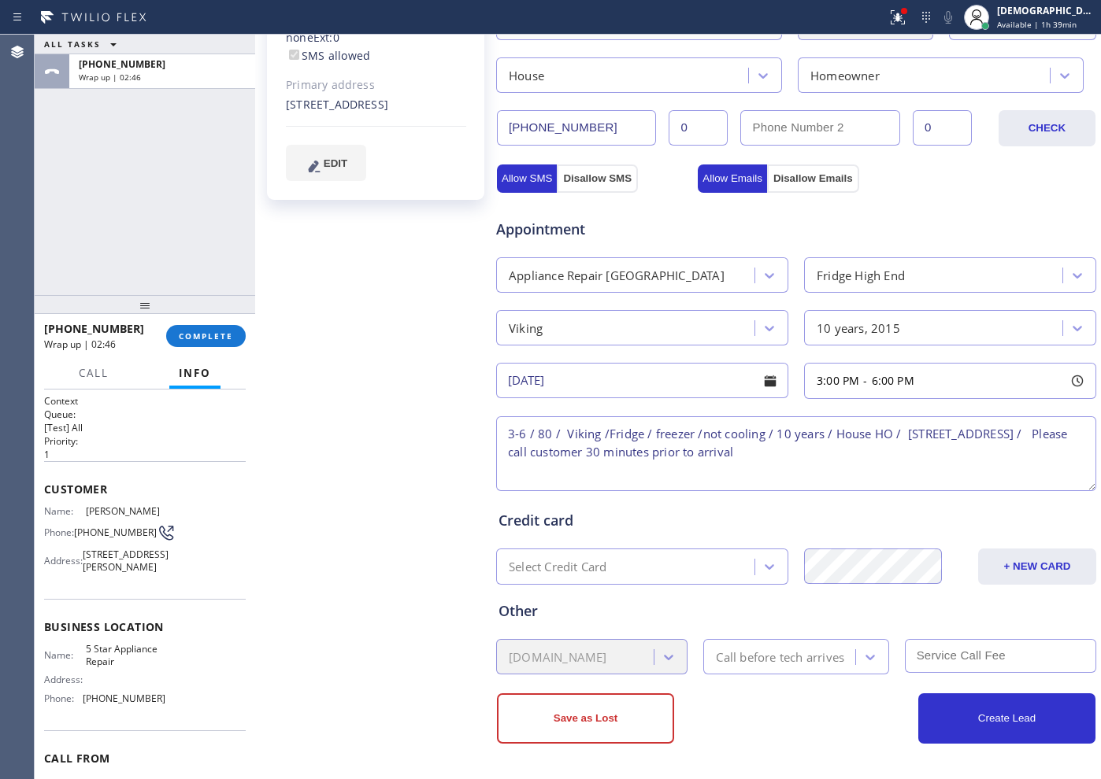
paste textarea "5 Star Appliance Repair"
type textarea "3-6 / 80 / Viking /Fridge / freezer /not cooling / 10 years / House HO / [STREE…"
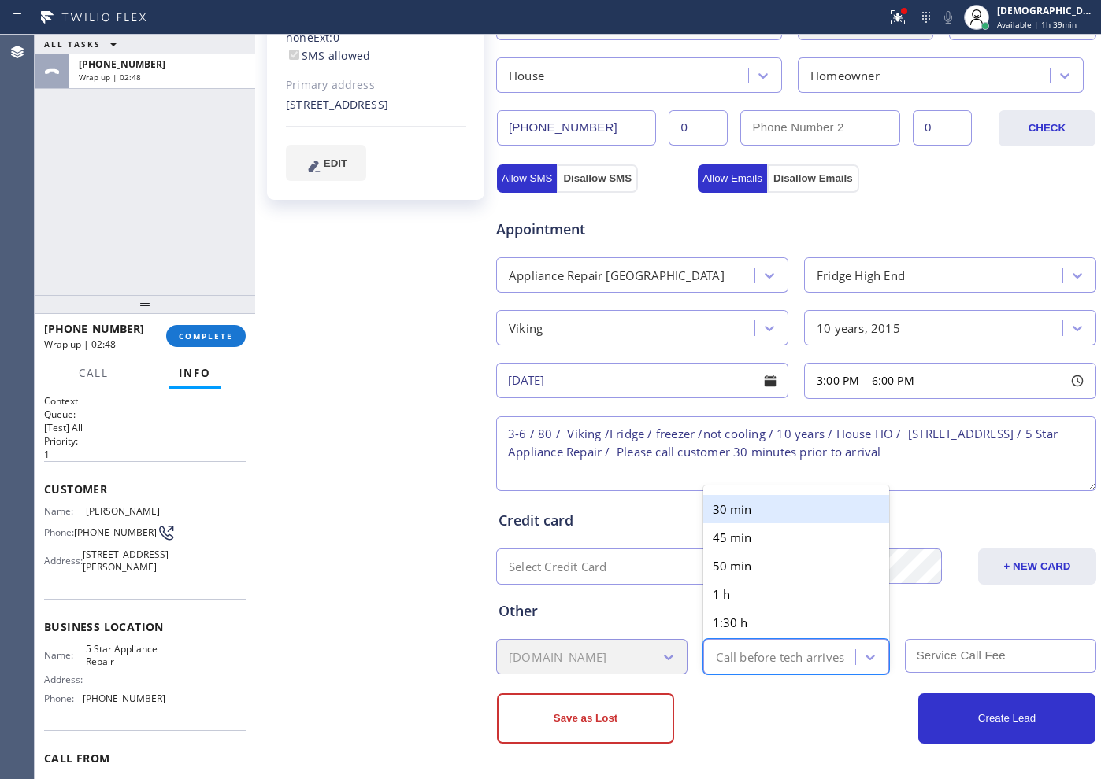
click at [799, 653] on div "Call before tech arrives" at bounding box center [780, 657] width 128 height 18
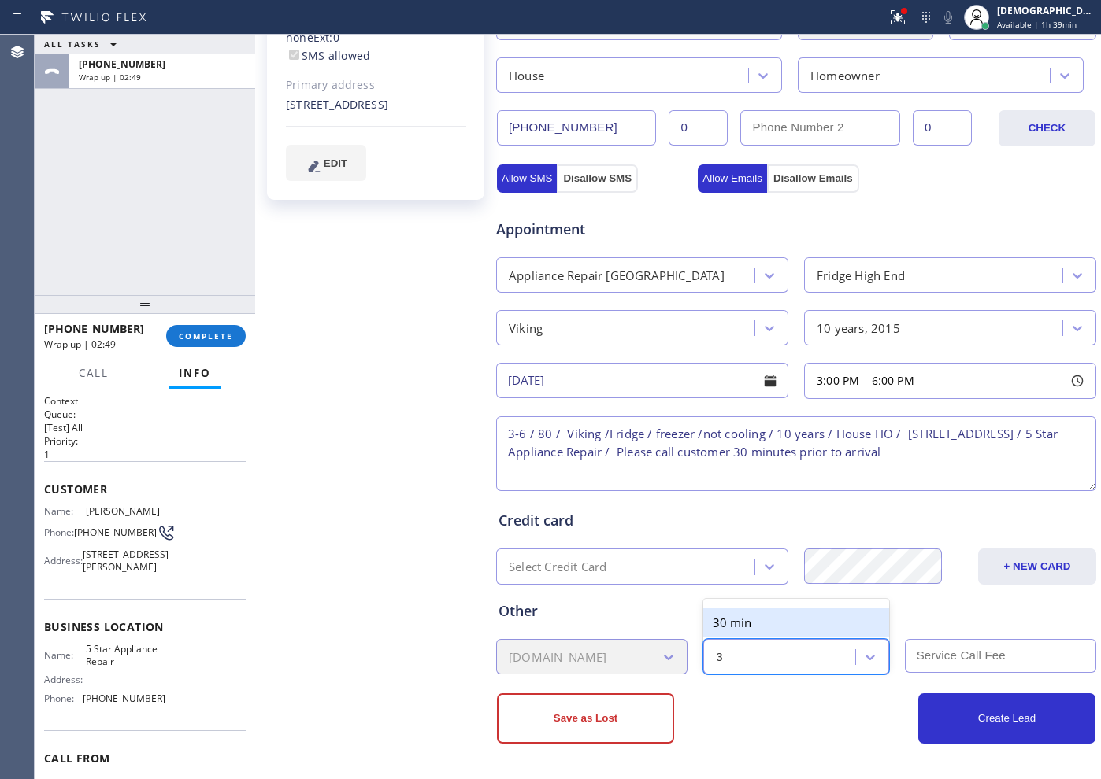
type input "30"
click at [787, 620] on div "30 min" at bounding box center [795, 623] width 185 height 28
click at [947, 654] on input "text" at bounding box center [1000, 656] width 191 height 34
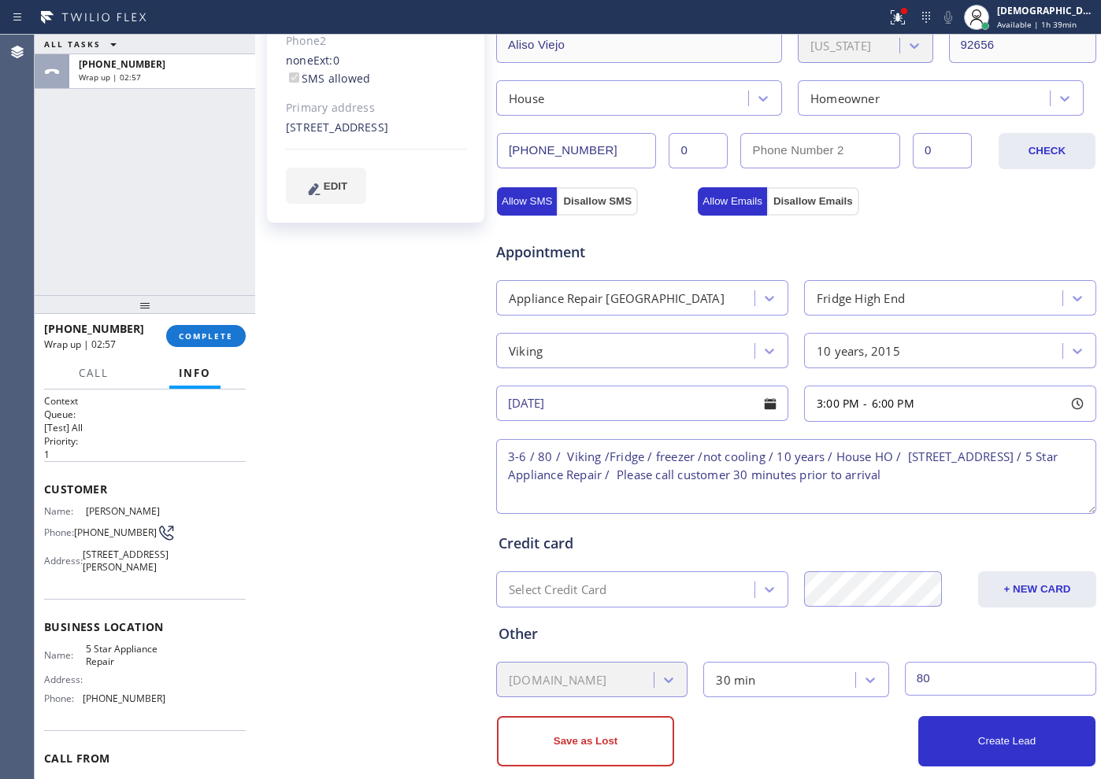
scroll to position [386, 0]
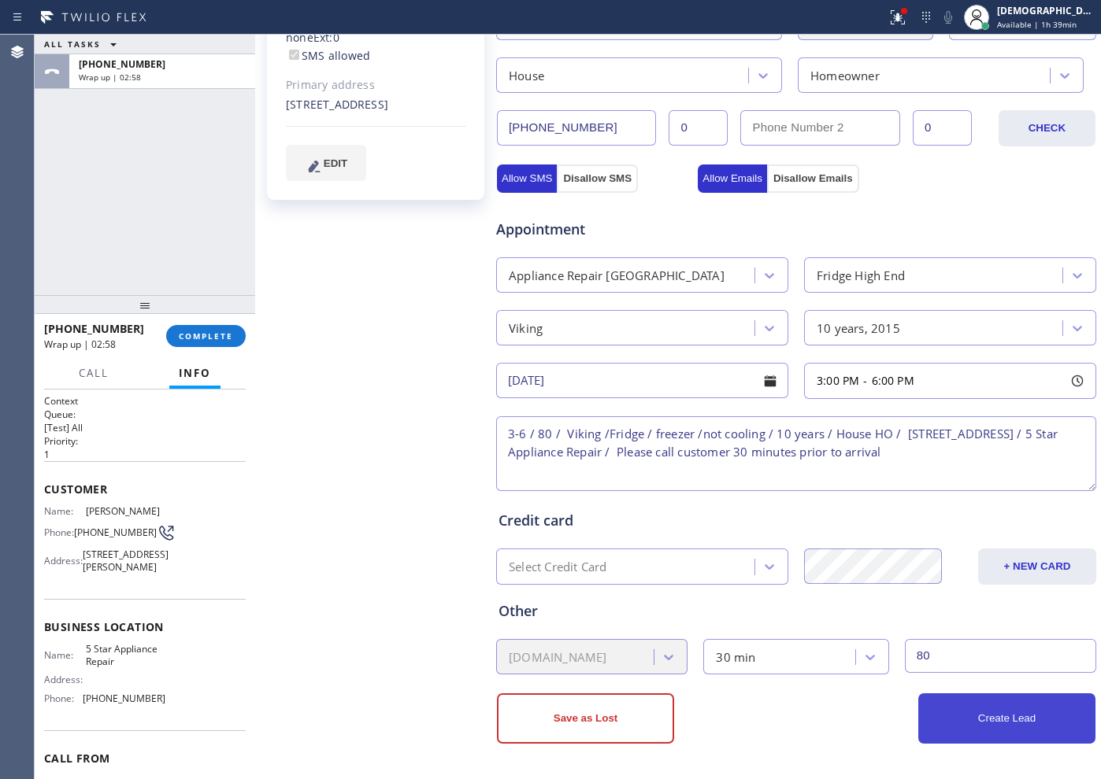
type input "80"
click at [942, 731] on button "Create Lead" at bounding box center [1006, 719] width 177 height 50
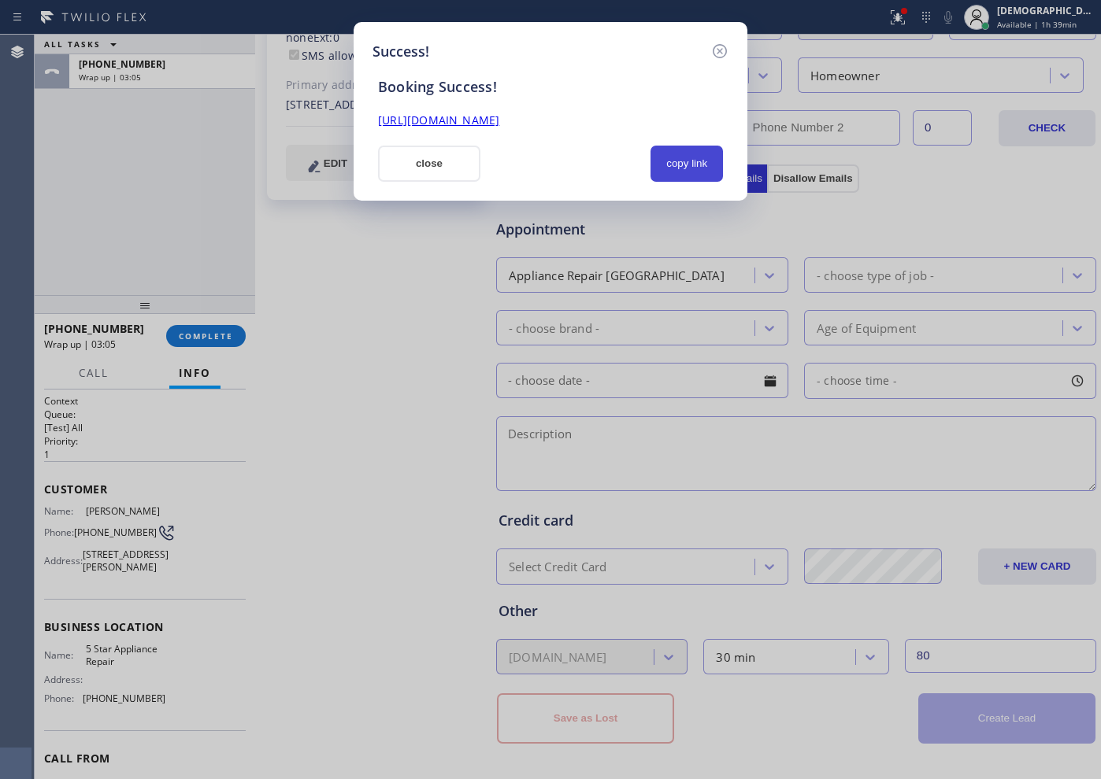
click at [675, 159] on button "copy link" at bounding box center [686, 164] width 72 height 36
click at [499, 121] on link "[URL][DOMAIN_NAME]" at bounding box center [438, 120] width 121 height 15
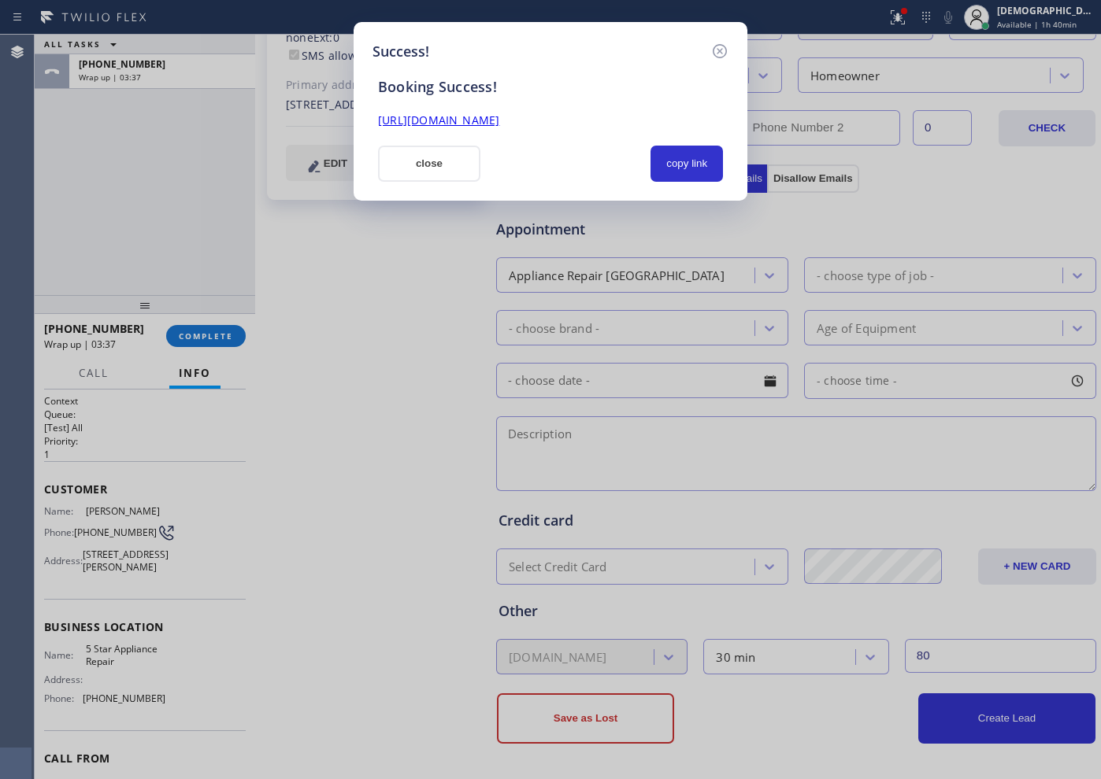
drag, startPoint x: 453, startPoint y: 161, endPoint x: 686, endPoint y: 107, distance: 238.5
click at [454, 161] on button "close" at bounding box center [429, 164] width 102 height 36
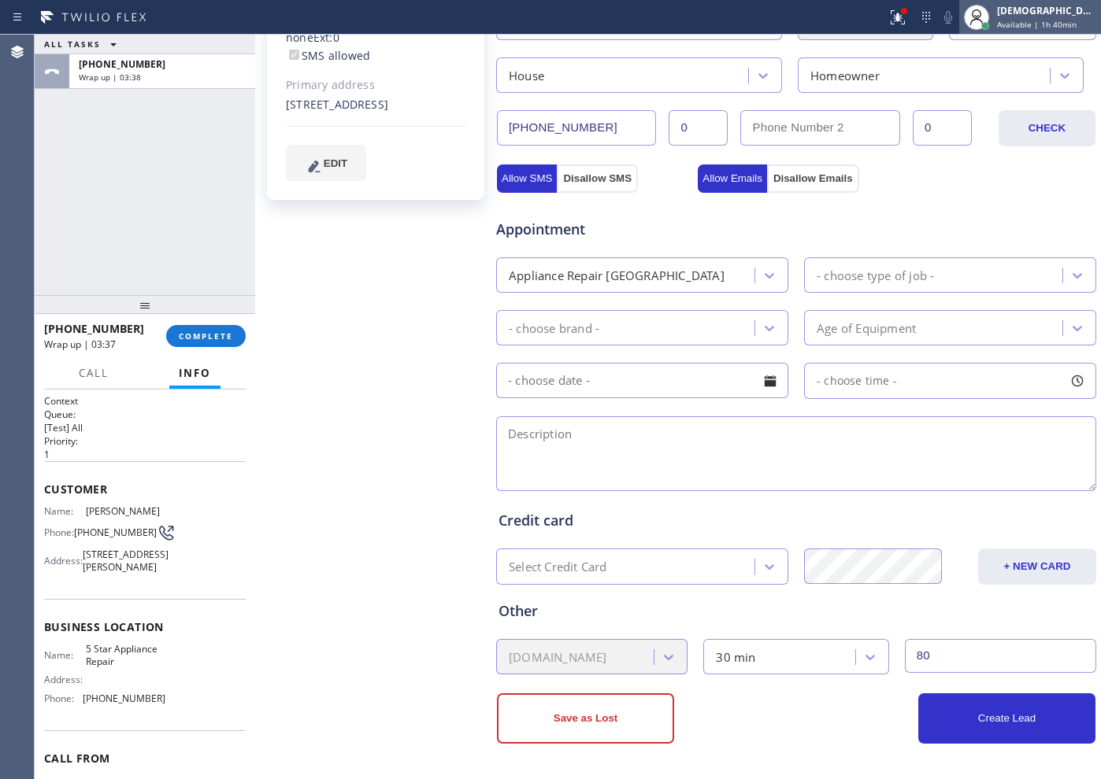
click at [989, 13] on div at bounding box center [976, 17] width 25 height 25
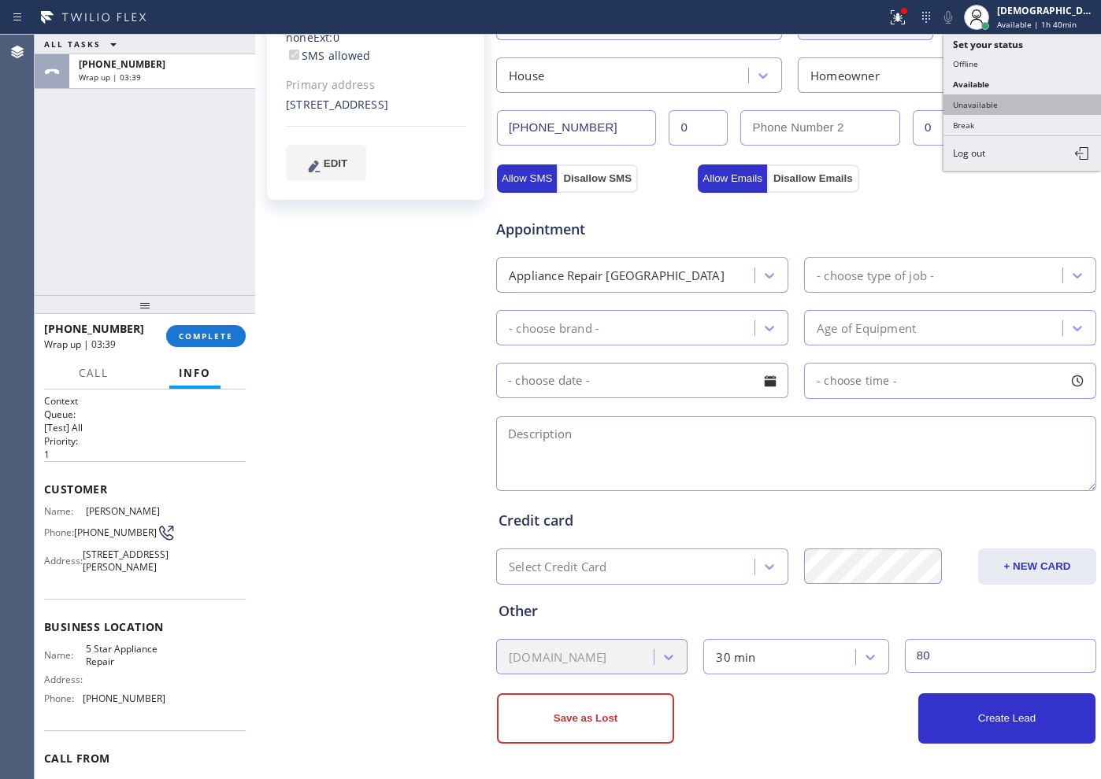
click at [1005, 107] on button "Unavailable" at bounding box center [1021, 104] width 157 height 20
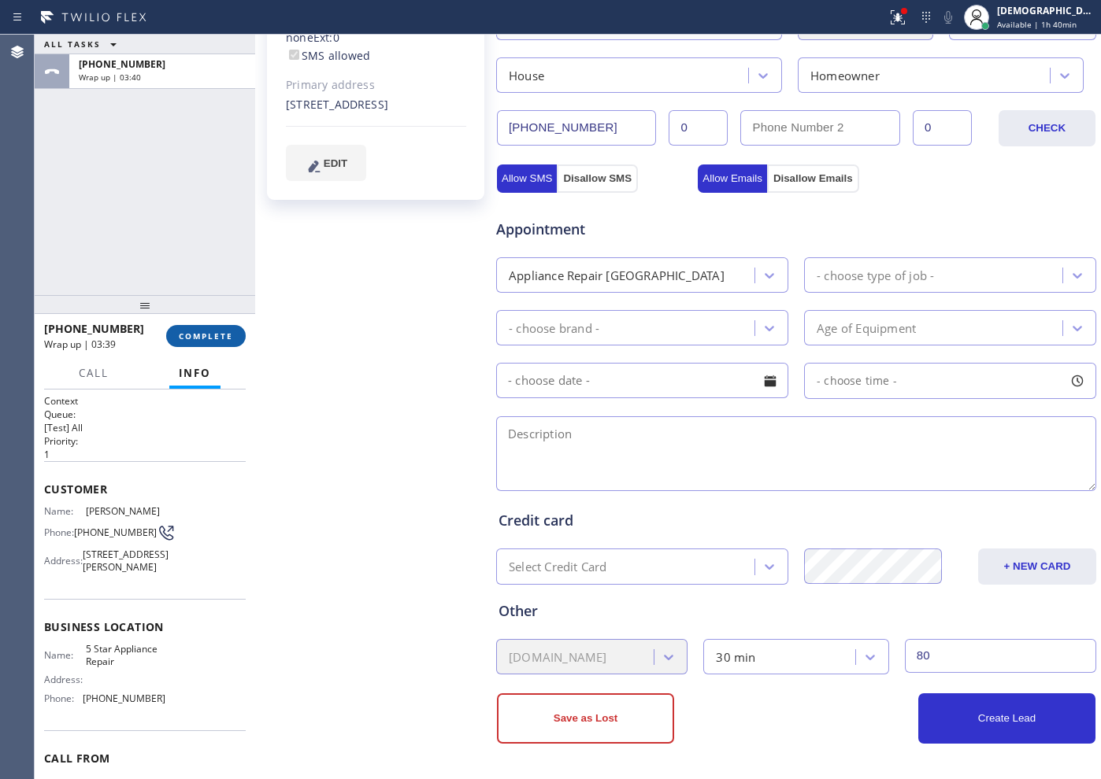
click at [223, 346] on button "COMPLETE" at bounding box center [206, 336] width 80 height 22
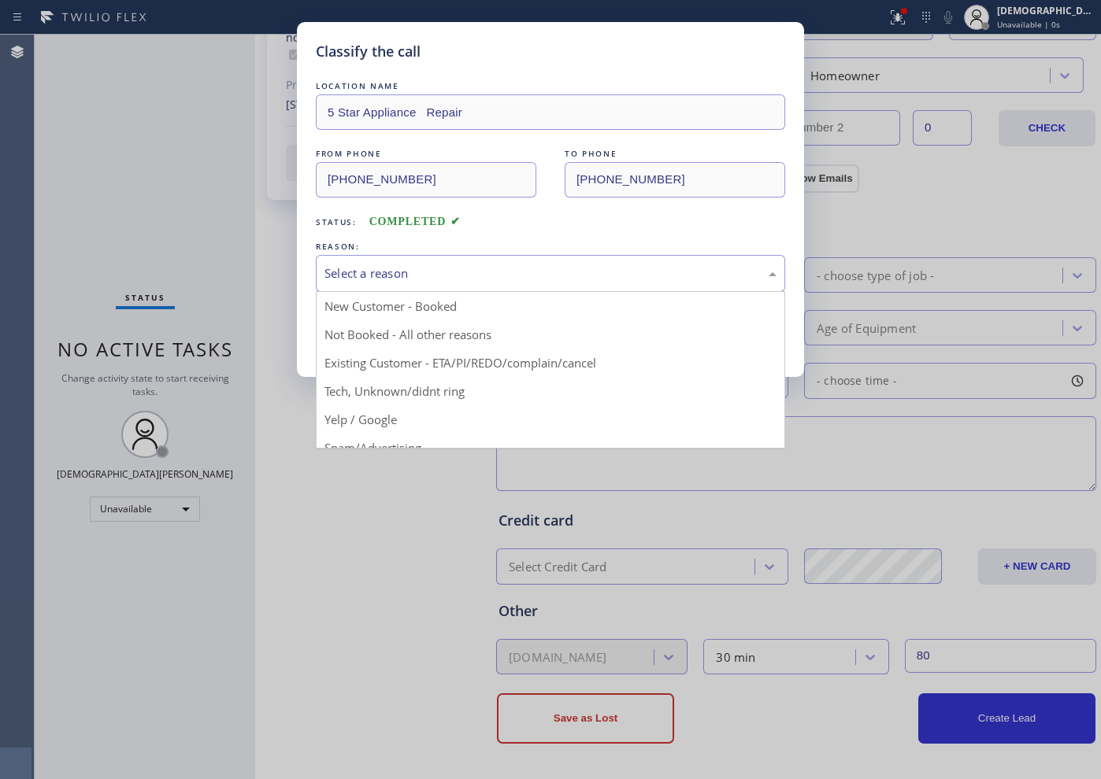
click at [358, 275] on div "Select a reason" at bounding box center [550, 274] width 452 height 18
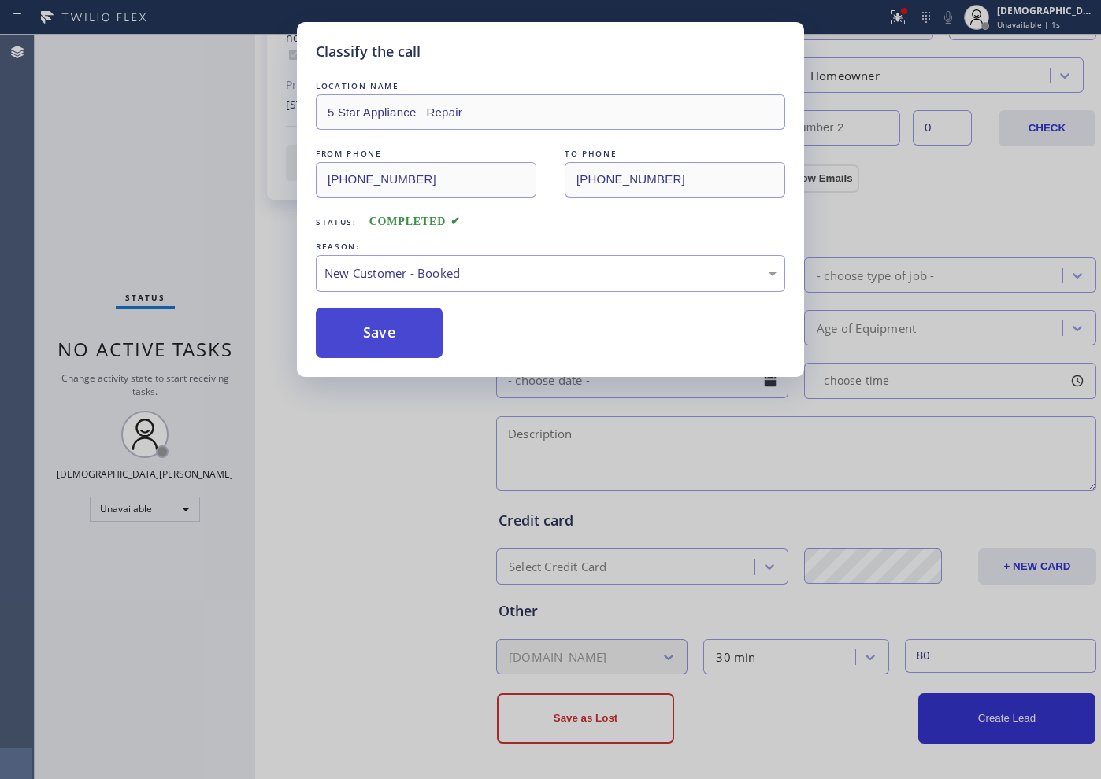
click at [351, 329] on button "Save" at bounding box center [379, 333] width 127 height 50
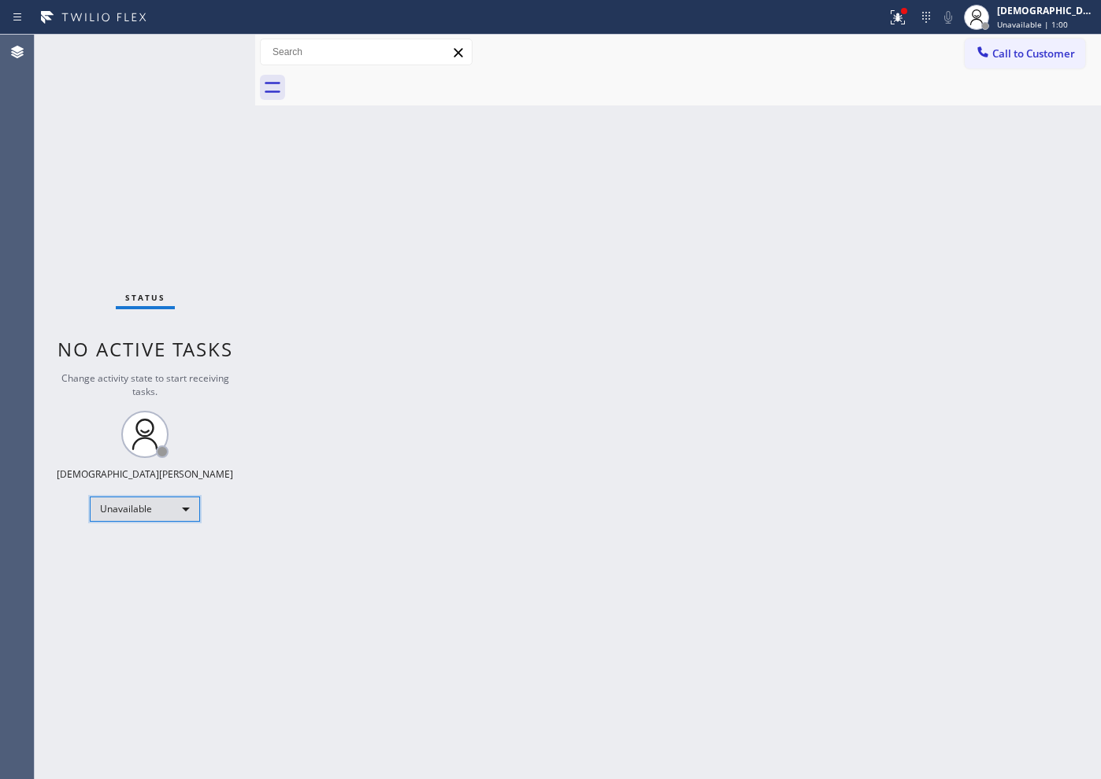
click at [148, 509] on div "Unavailable" at bounding box center [145, 509] width 110 height 25
click at [161, 542] on li "Available" at bounding box center [144, 551] width 107 height 19
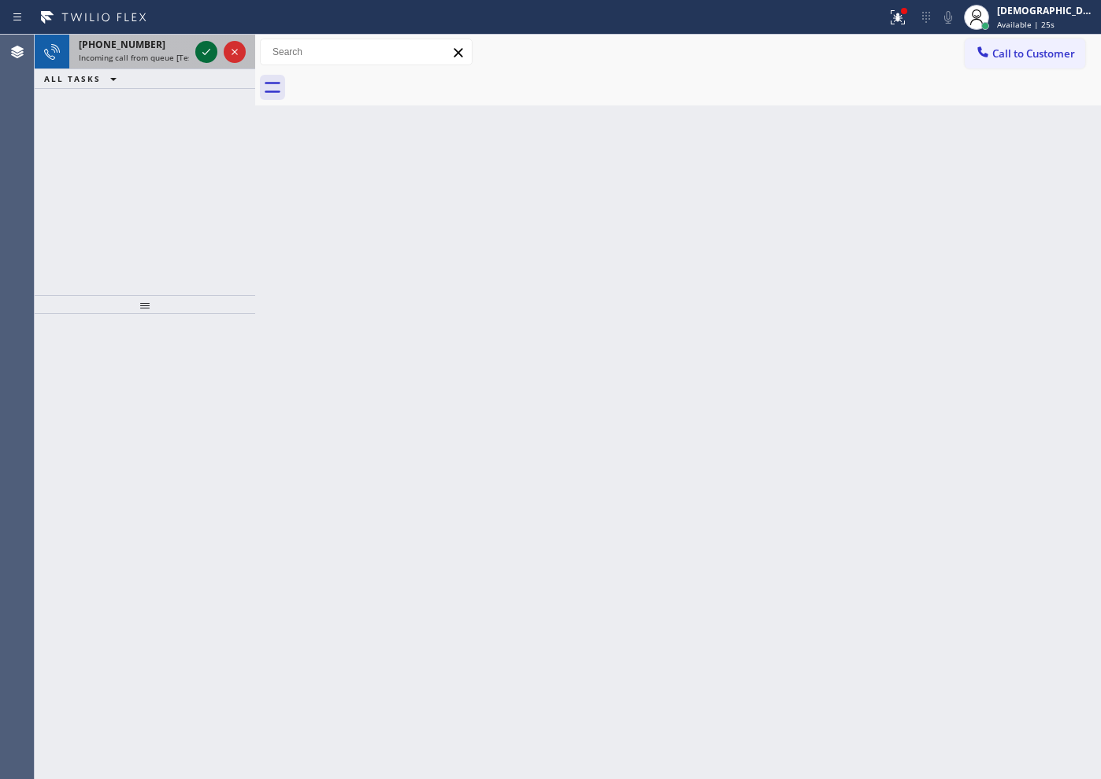
click at [196, 54] on div at bounding box center [206, 52] width 22 height 19
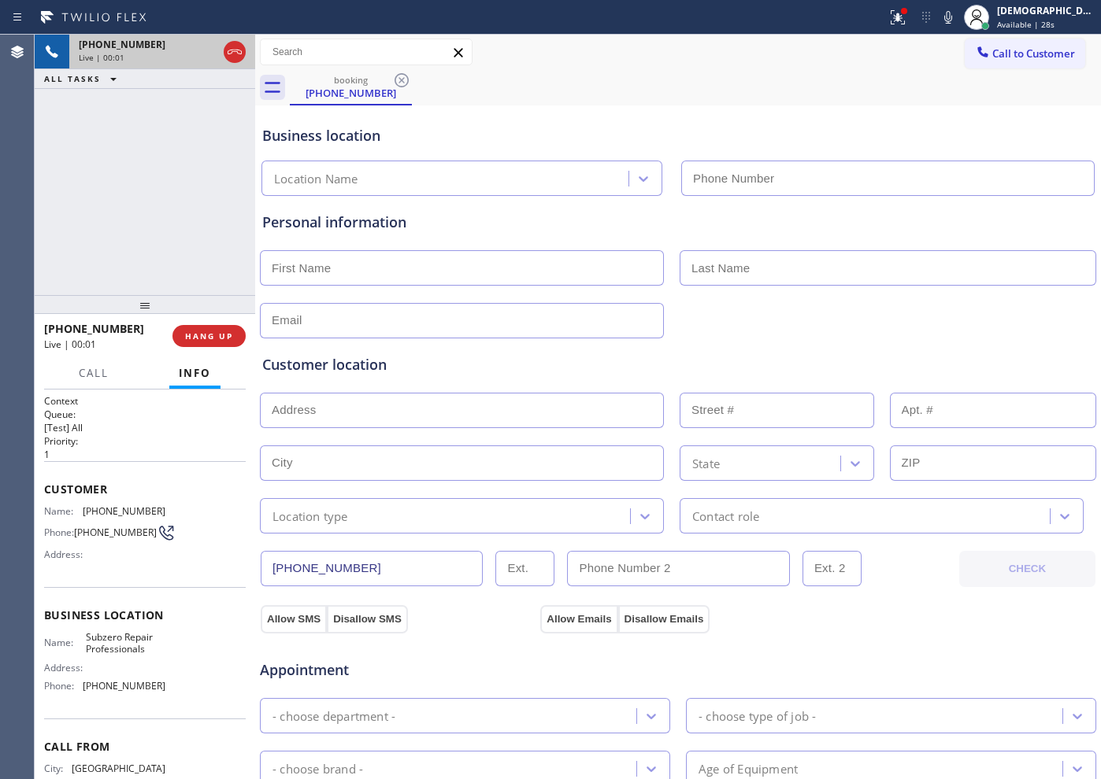
type input "[PHONE_NUMBER]"
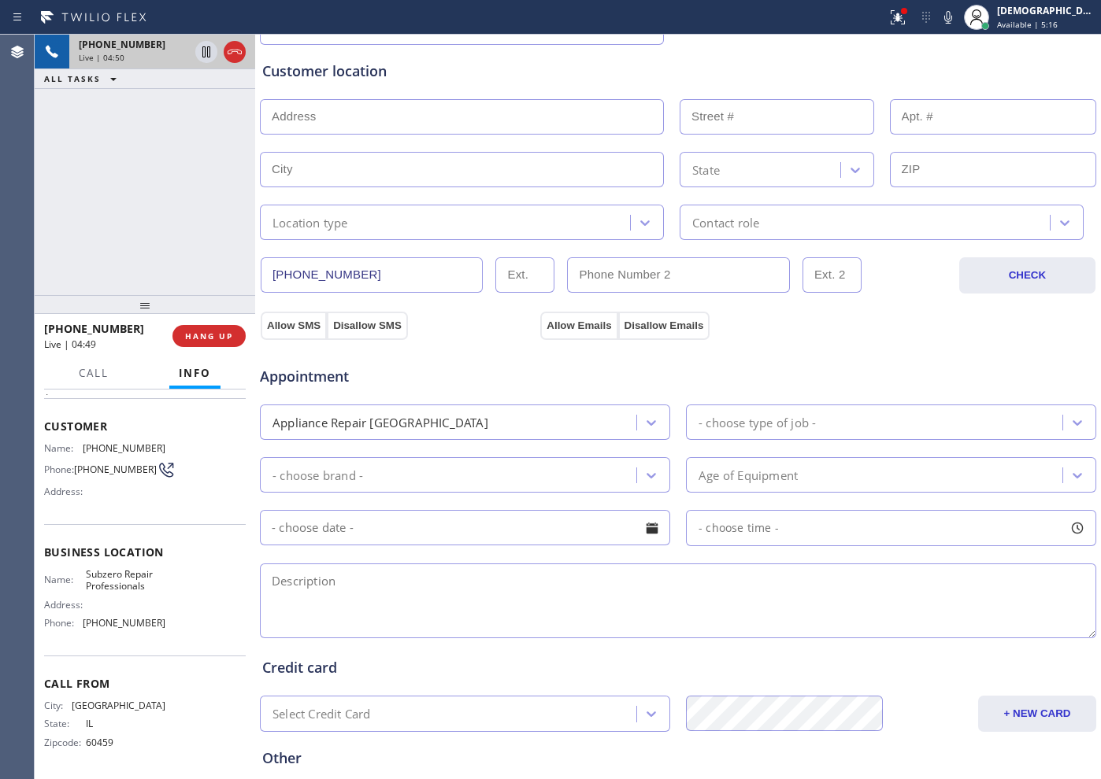
scroll to position [295, 0]
drag, startPoint x: 374, startPoint y: 269, endPoint x: 267, endPoint y: 268, distance: 107.1
click at [267, 268] on input "[PHONE_NUMBER]" at bounding box center [372, 273] width 222 height 35
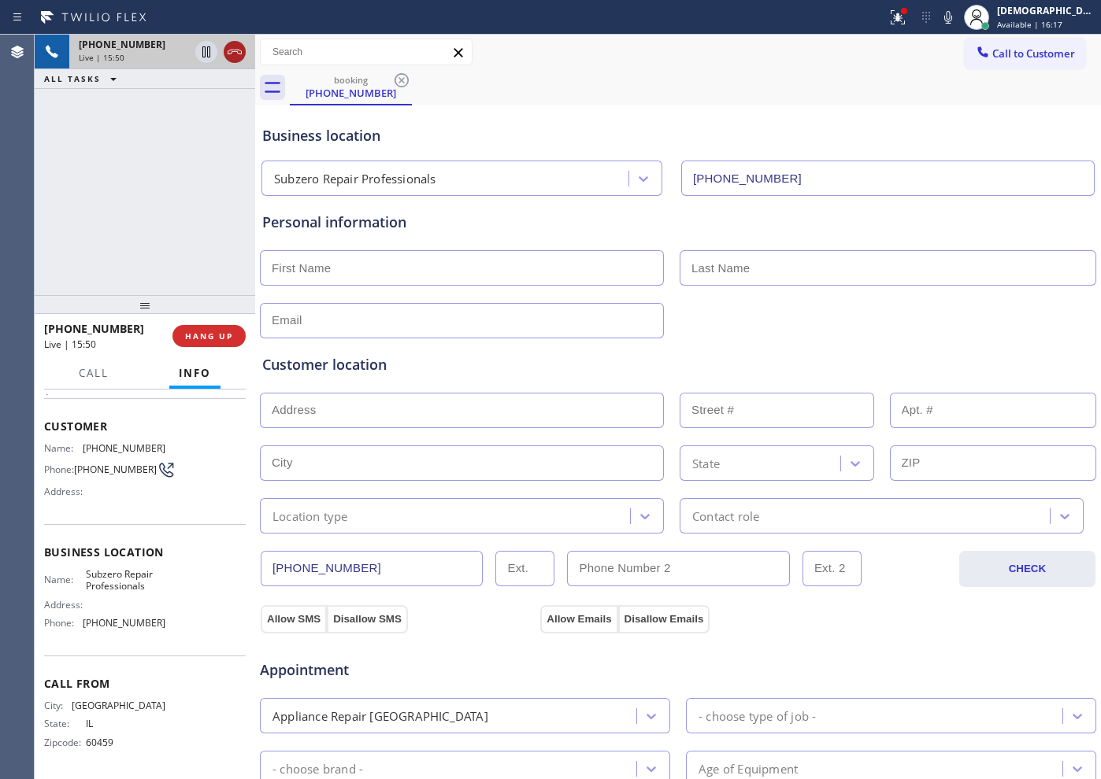
click at [239, 57] on icon at bounding box center [234, 52] width 19 height 19
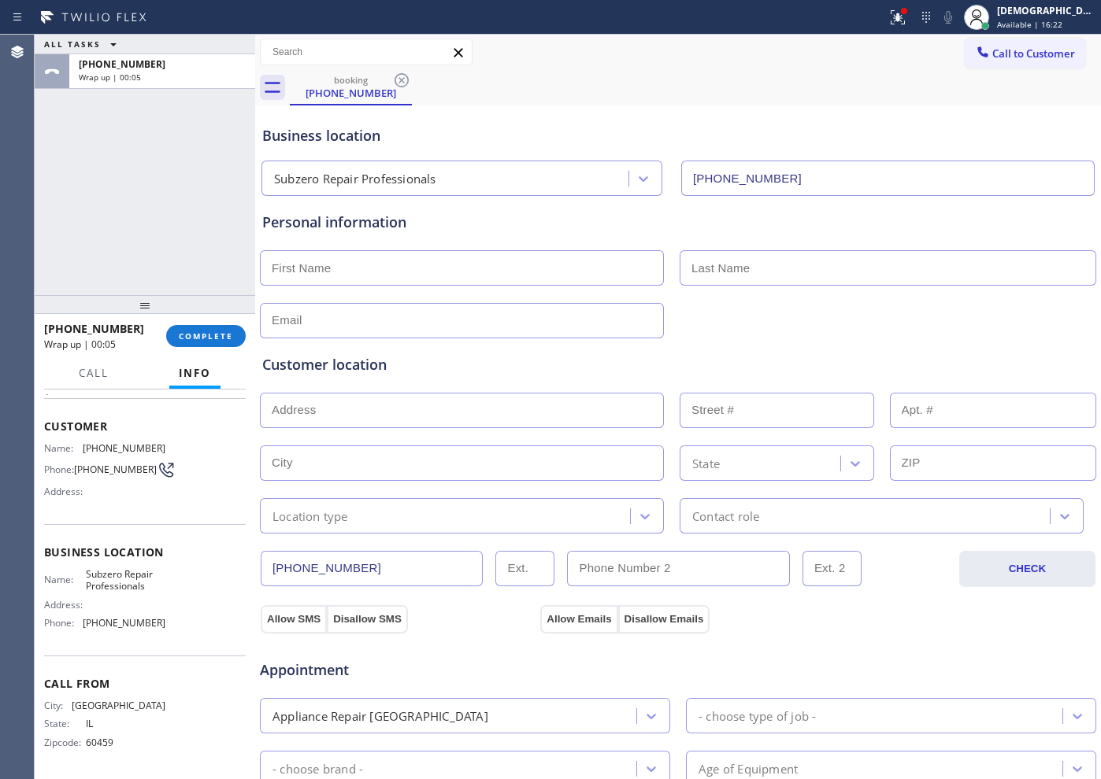
click at [339, 269] on input "text" at bounding box center [462, 267] width 404 height 35
paste input "[PERSON_NAME]"
type input "[PERSON_NAME]"
click at [728, 272] on input "text" at bounding box center [887, 267] width 416 height 35
paste input "[PERSON_NAME]"
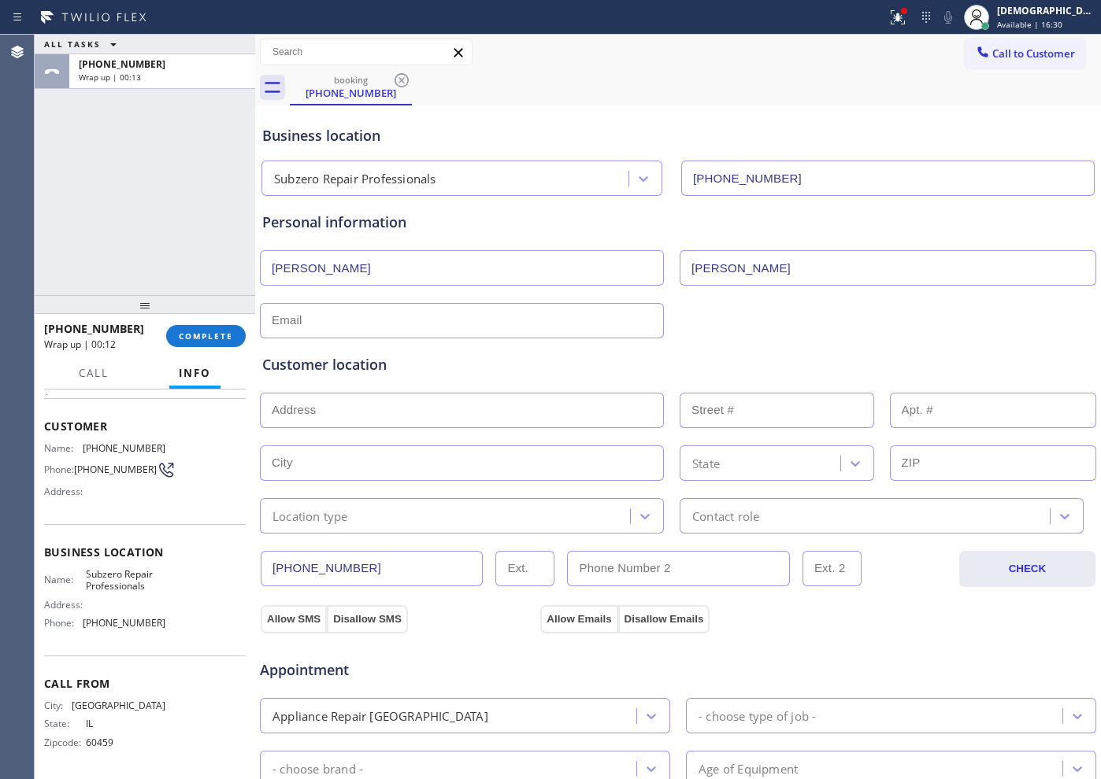
type input "[PERSON_NAME]"
click at [383, 319] on input "text" at bounding box center [462, 320] width 404 height 35
paste input "[EMAIL_ADDRESS][DOMAIN_NAME]"
type input "[EMAIL_ADDRESS][DOMAIN_NAME]"
click at [424, 350] on div "Customer location >> ADD NEW ADDRESS << + NEW ADDRESS State Location type Conta…" at bounding box center [678, 436] width 838 height 195
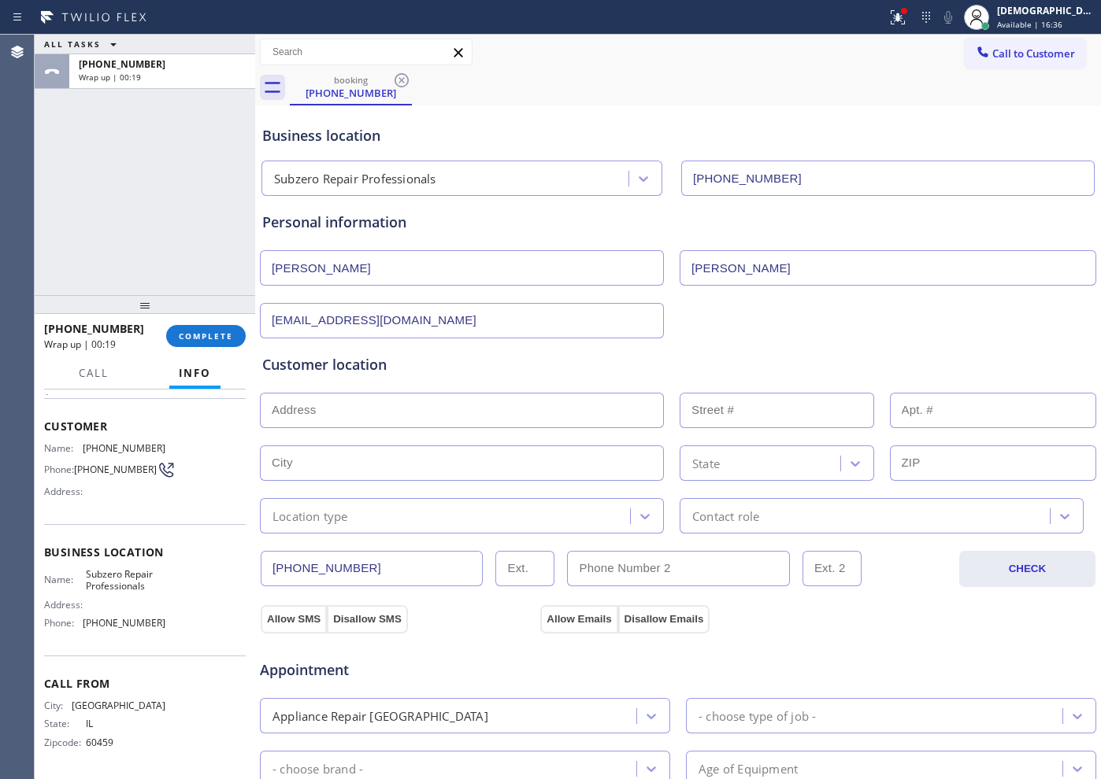
click at [413, 406] on input "text" at bounding box center [462, 410] width 404 height 35
click at [462, 399] on input "text" at bounding box center [462, 410] width 404 height 35
paste input "[STREET_ADDRESS]"
type input "[STREET_ADDRESS]"
type input "32"
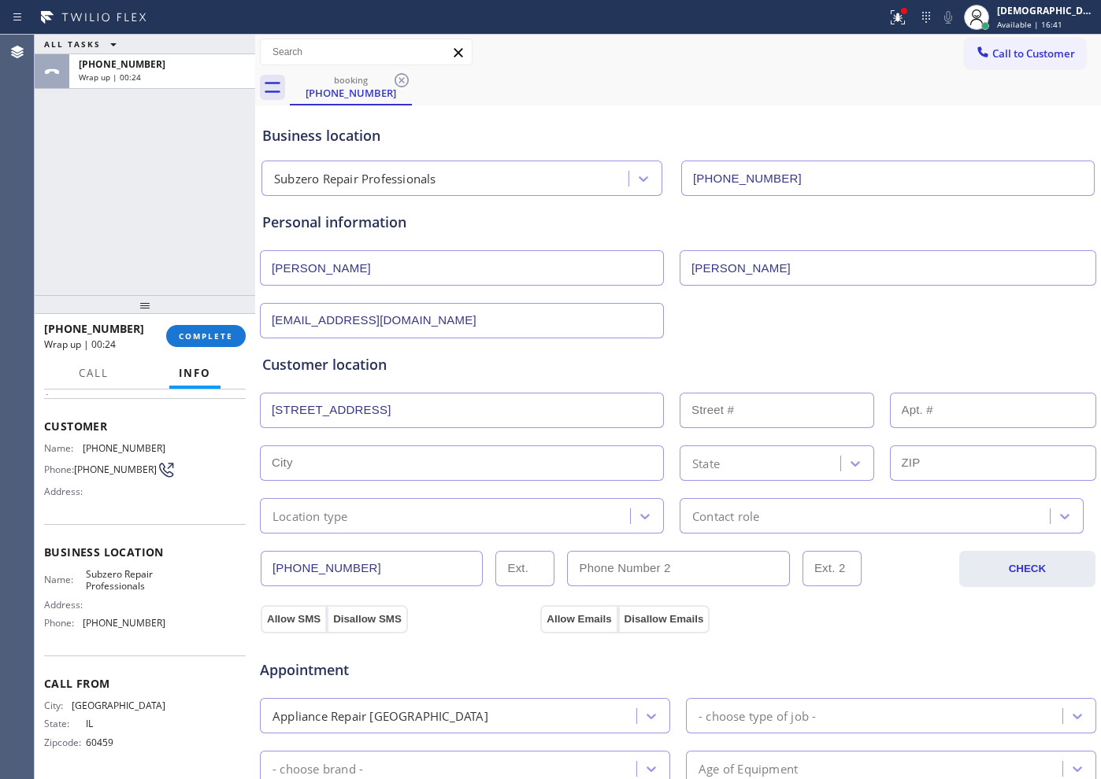
type input "Gurnee"
type input "60031"
click at [413, 505] on div "Location type" at bounding box center [447, 516] width 365 height 28
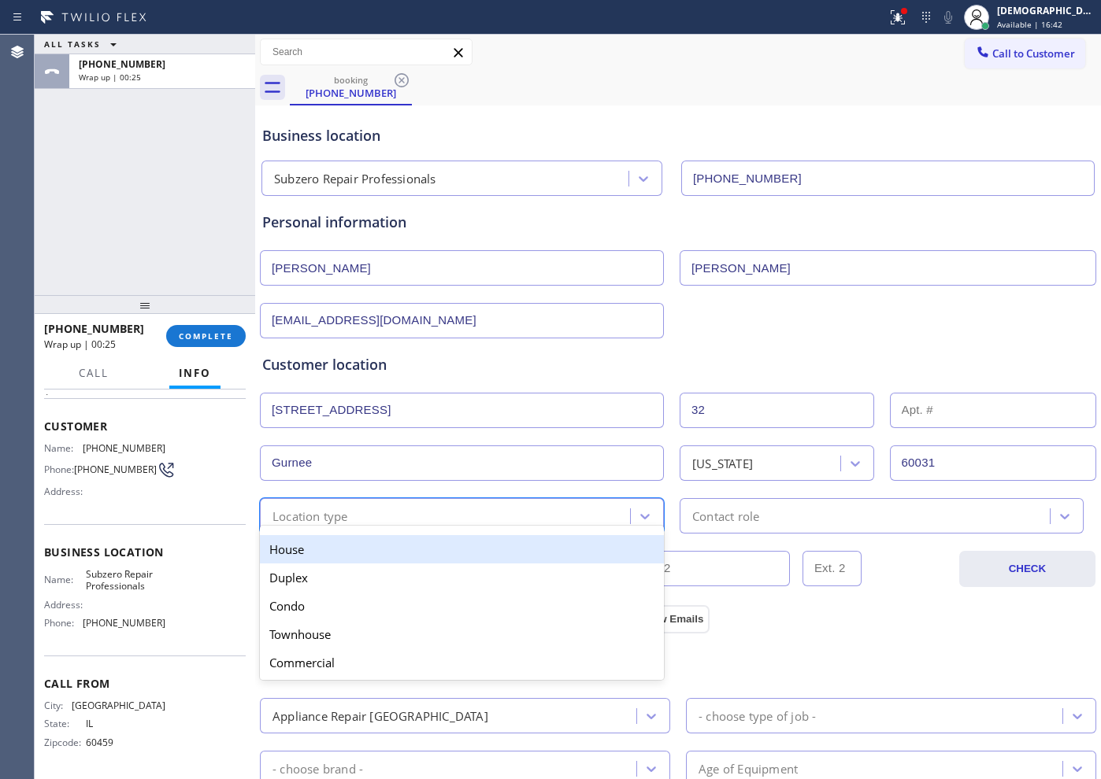
click at [373, 559] on div "House" at bounding box center [462, 549] width 404 height 28
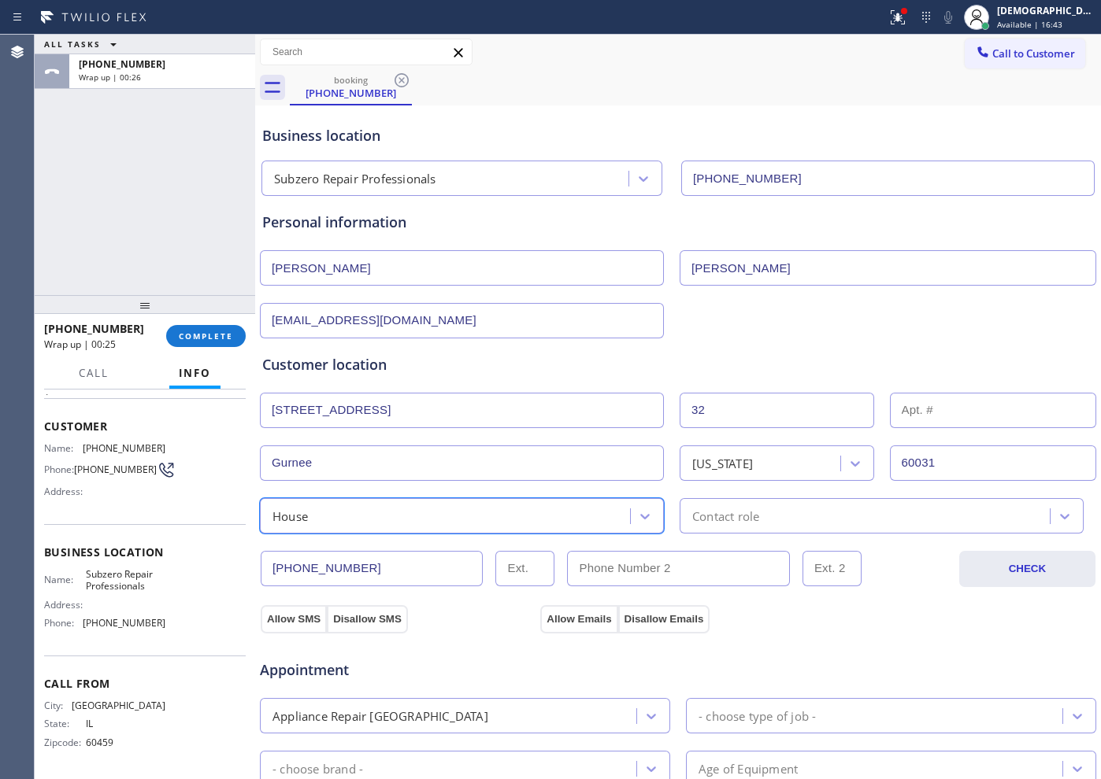
click at [727, 524] on div "Contact role" at bounding box center [725, 516] width 67 height 18
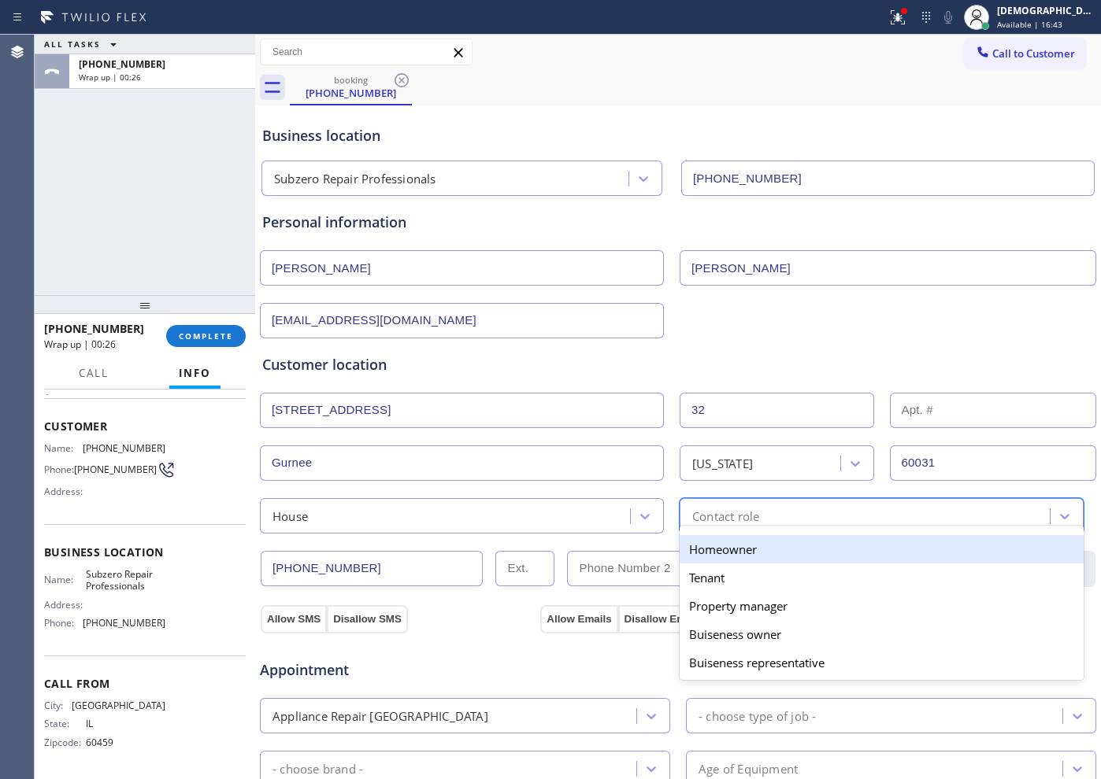
click at [724, 545] on div "Homeowner" at bounding box center [881, 549] width 404 height 28
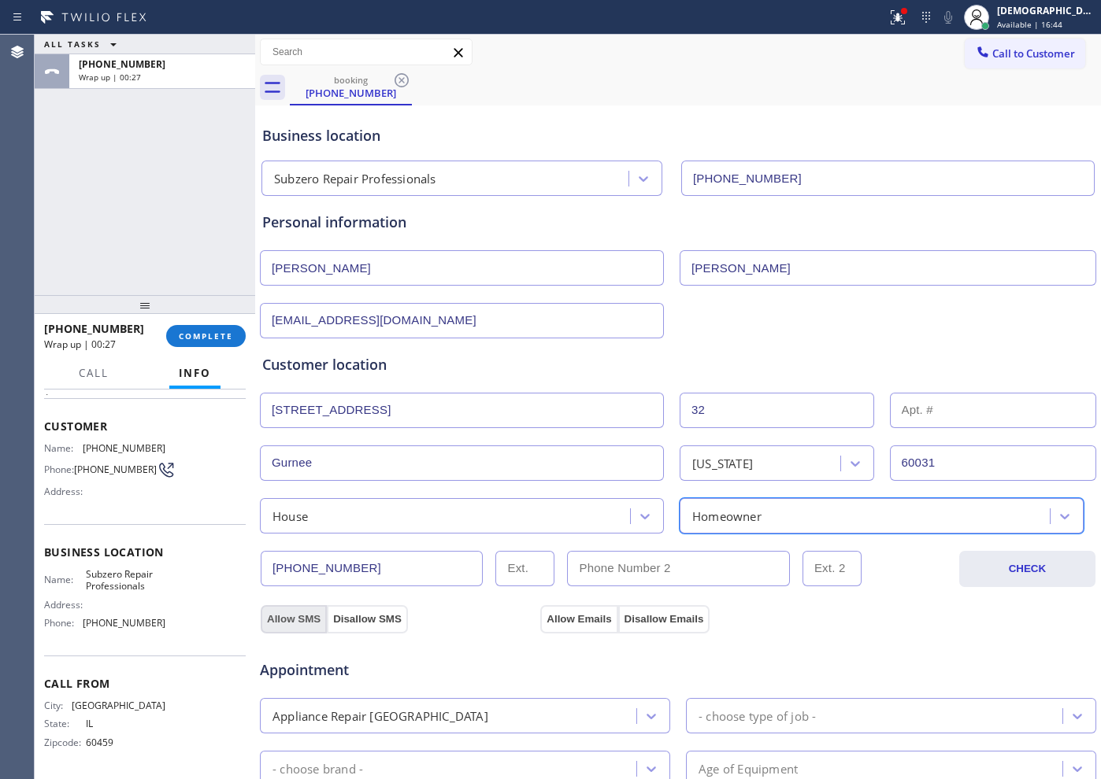
click at [289, 613] on button "Allow SMS" at bounding box center [294, 619] width 66 height 28
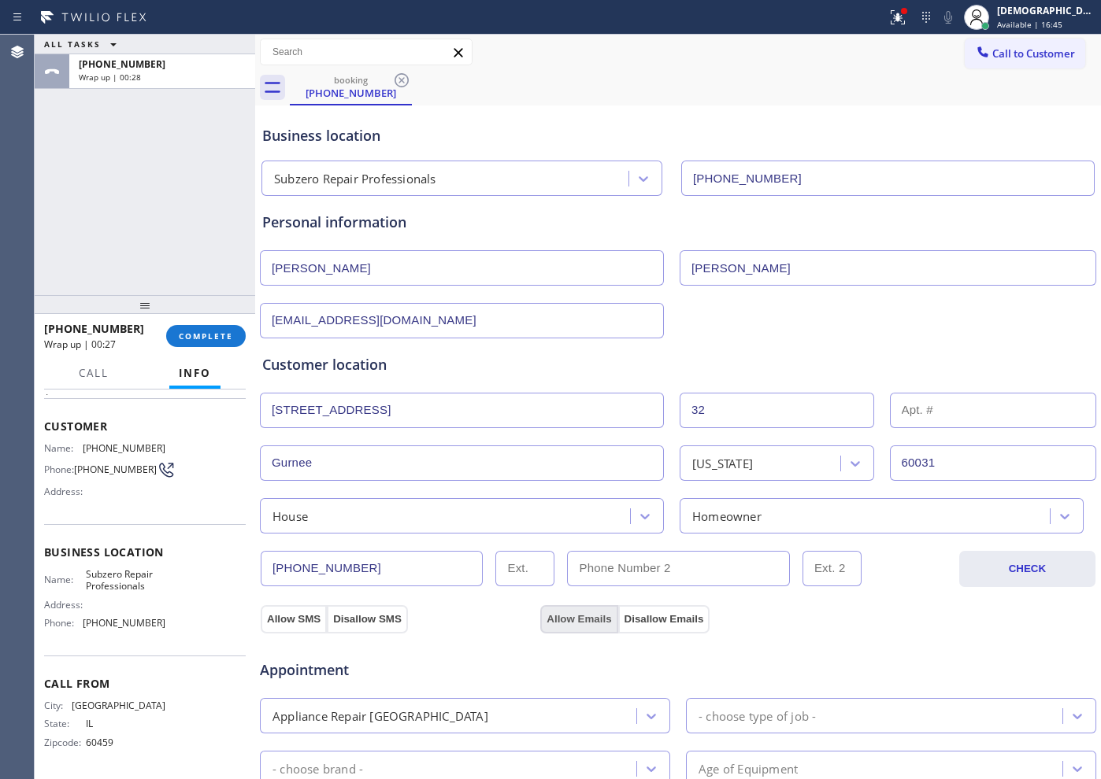
click at [575, 619] on button "Allow Emails" at bounding box center [578, 619] width 77 height 28
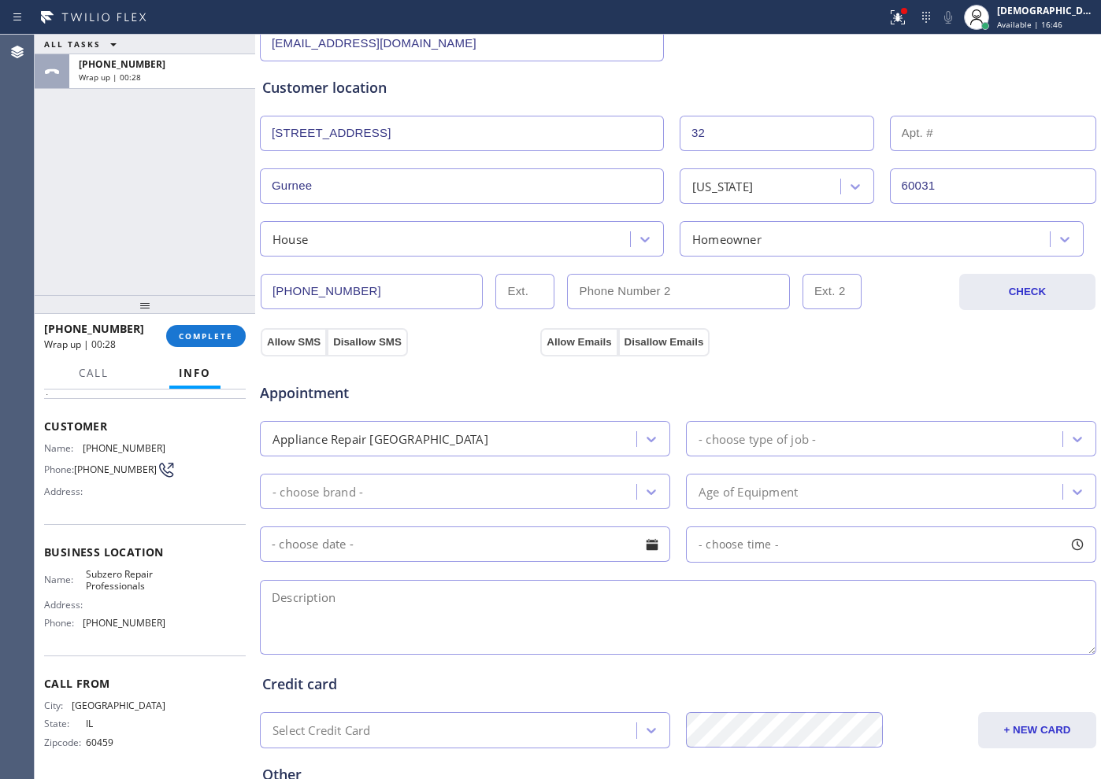
scroll to position [295, 0]
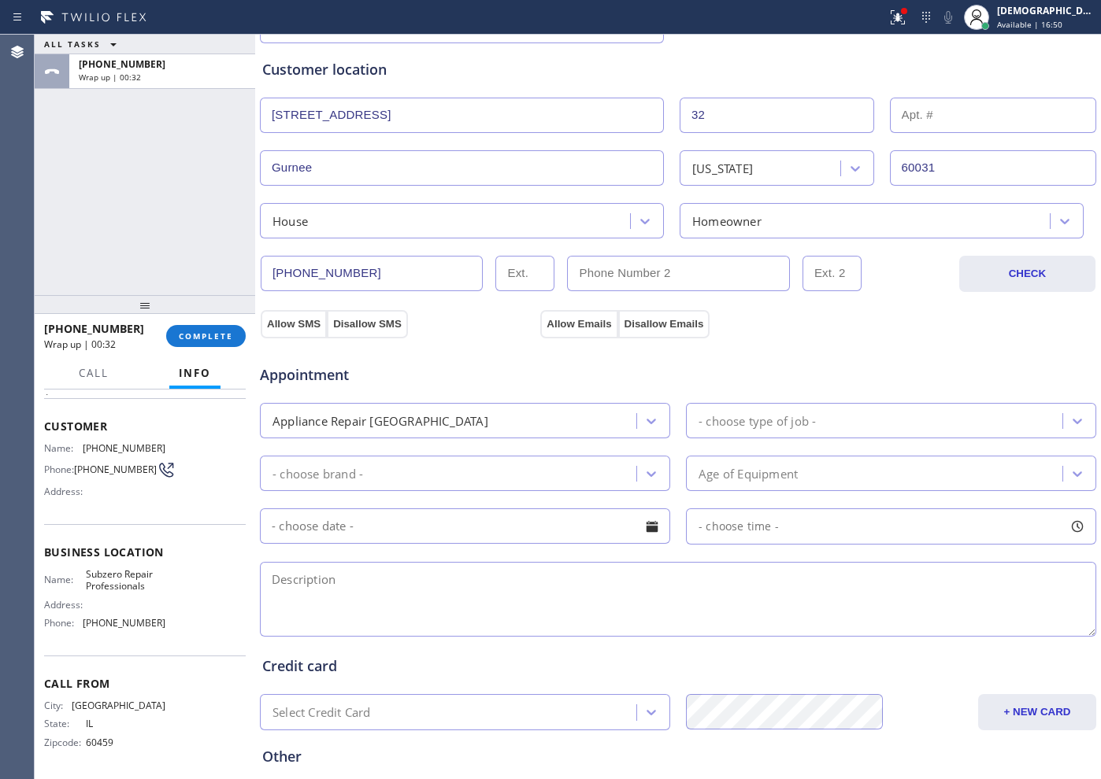
click at [791, 414] on div "- choose type of job -" at bounding box center [756, 421] width 117 height 18
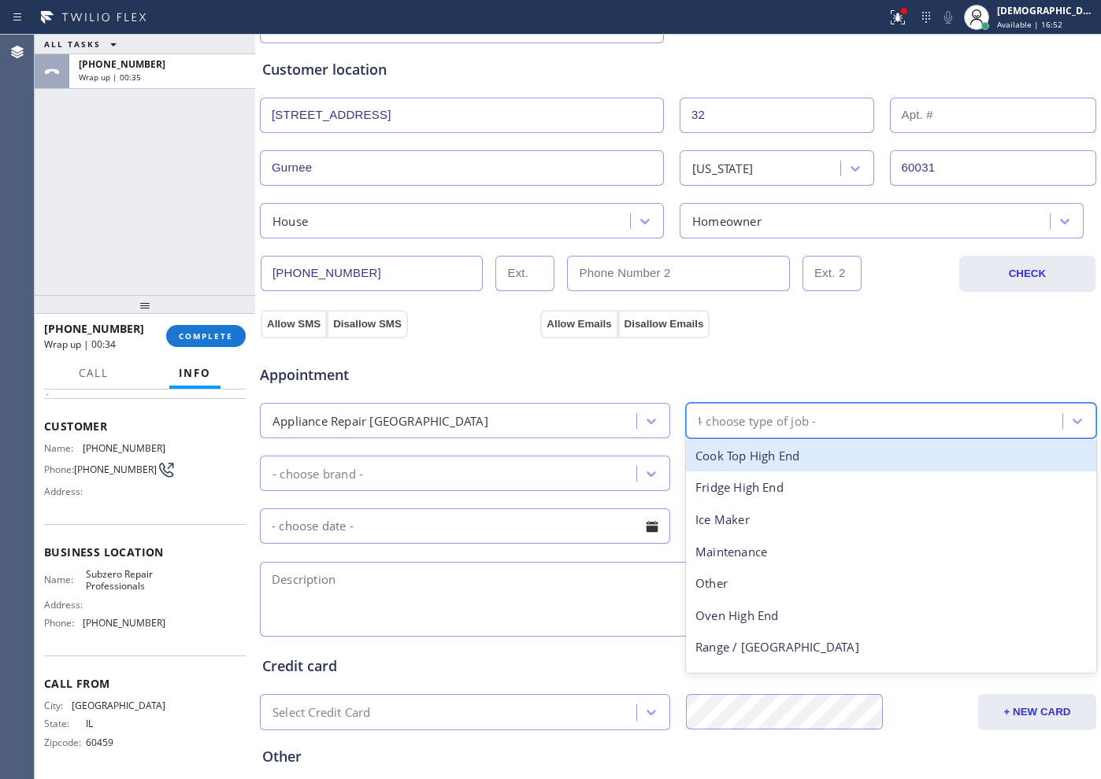
type input "fr"
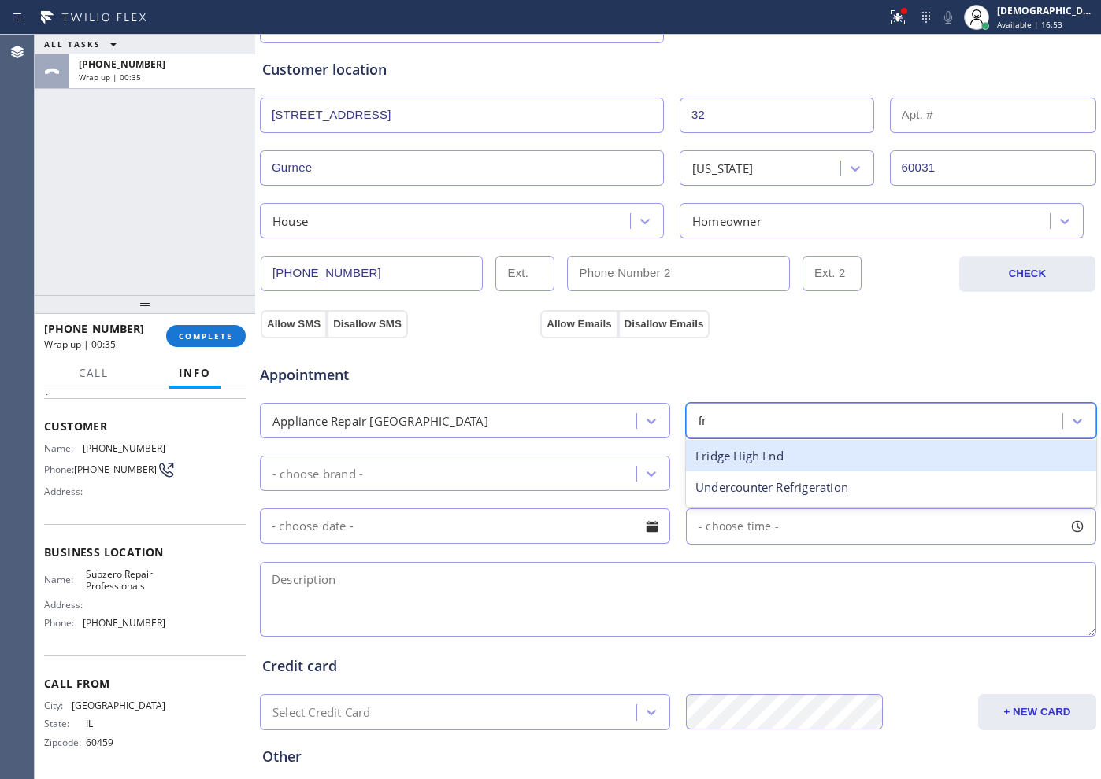
click at [779, 459] on div "Fridge High End" at bounding box center [891, 456] width 410 height 32
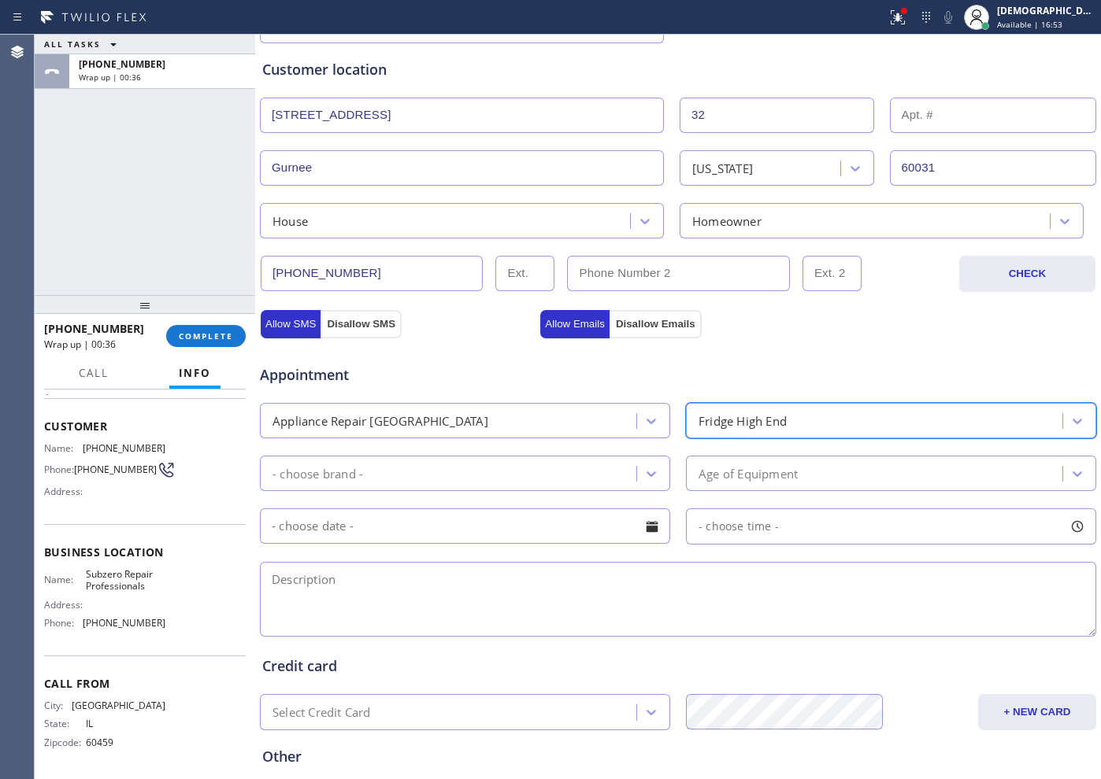
click at [502, 460] on div "- choose brand -" at bounding box center [451, 474] width 372 height 28
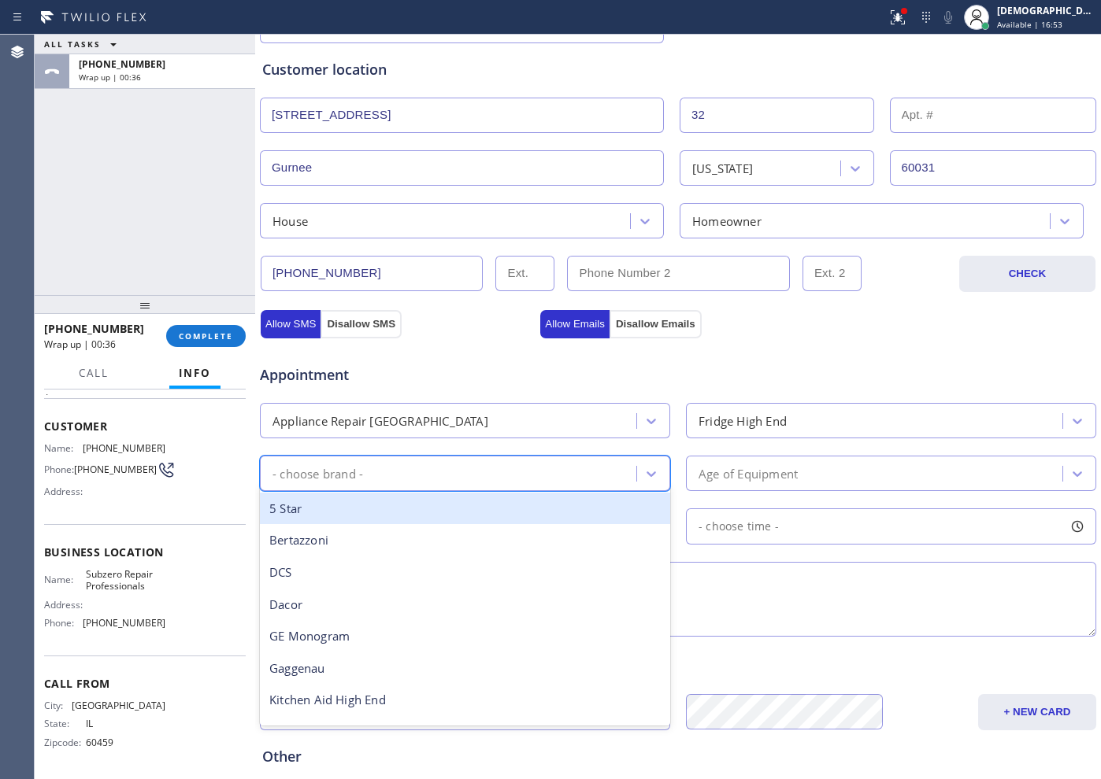
type input "s"
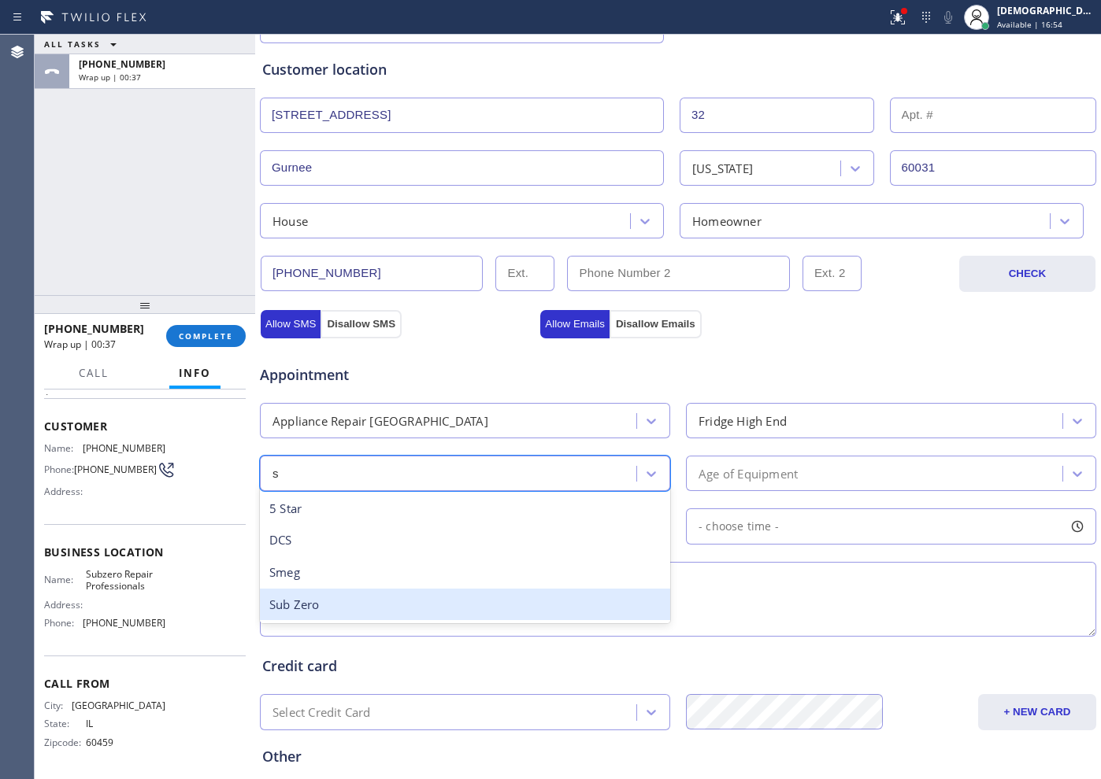
click at [402, 606] on div "Sub Zero" at bounding box center [465, 605] width 410 height 32
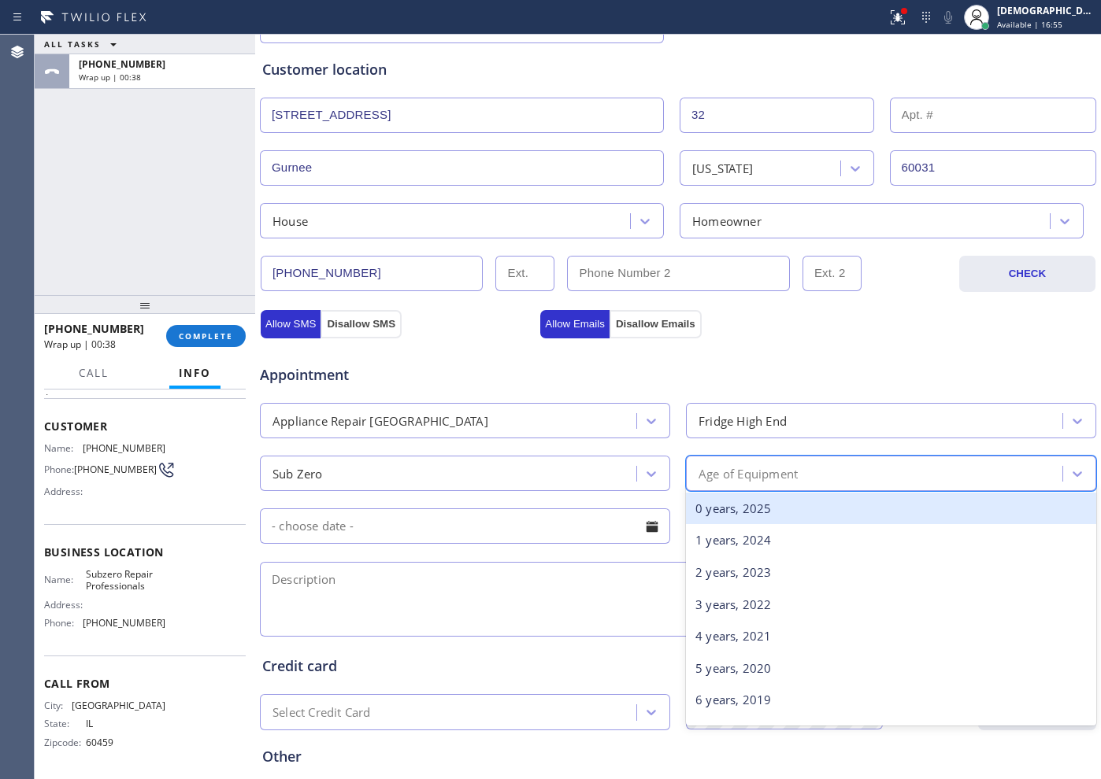
click at [698, 464] on div "Age of Equipment" at bounding box center [876, 474] width 372 height 28
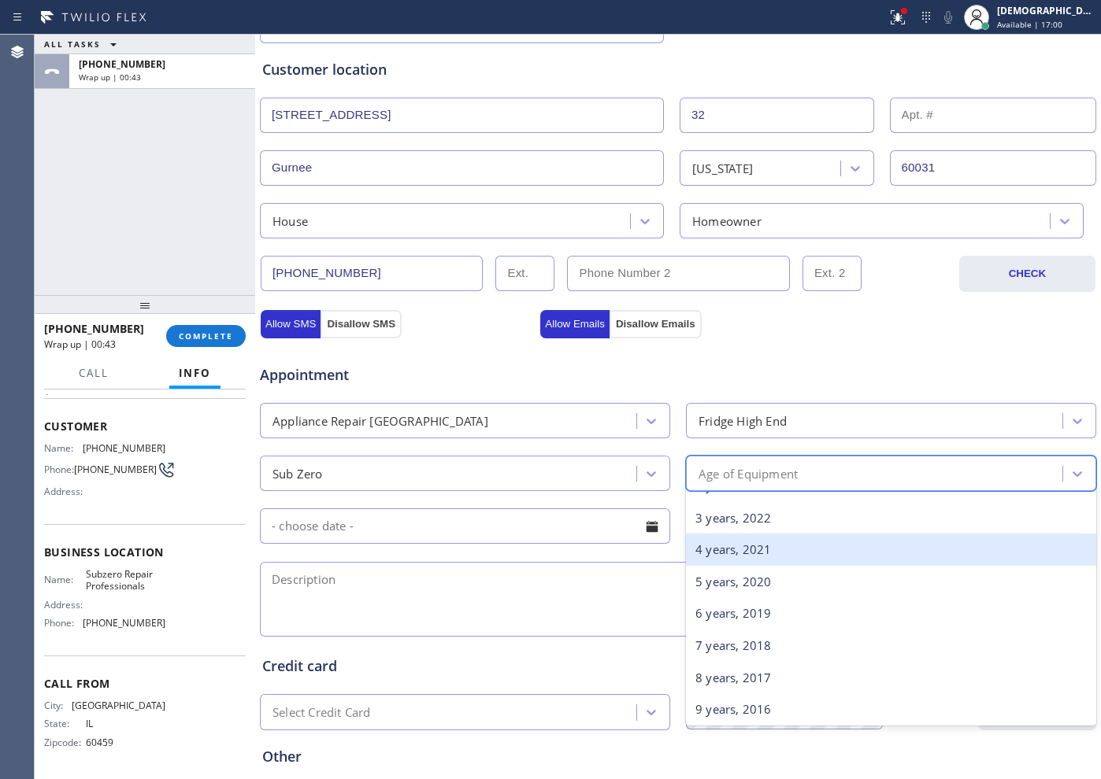
scroll to position [98, 0]
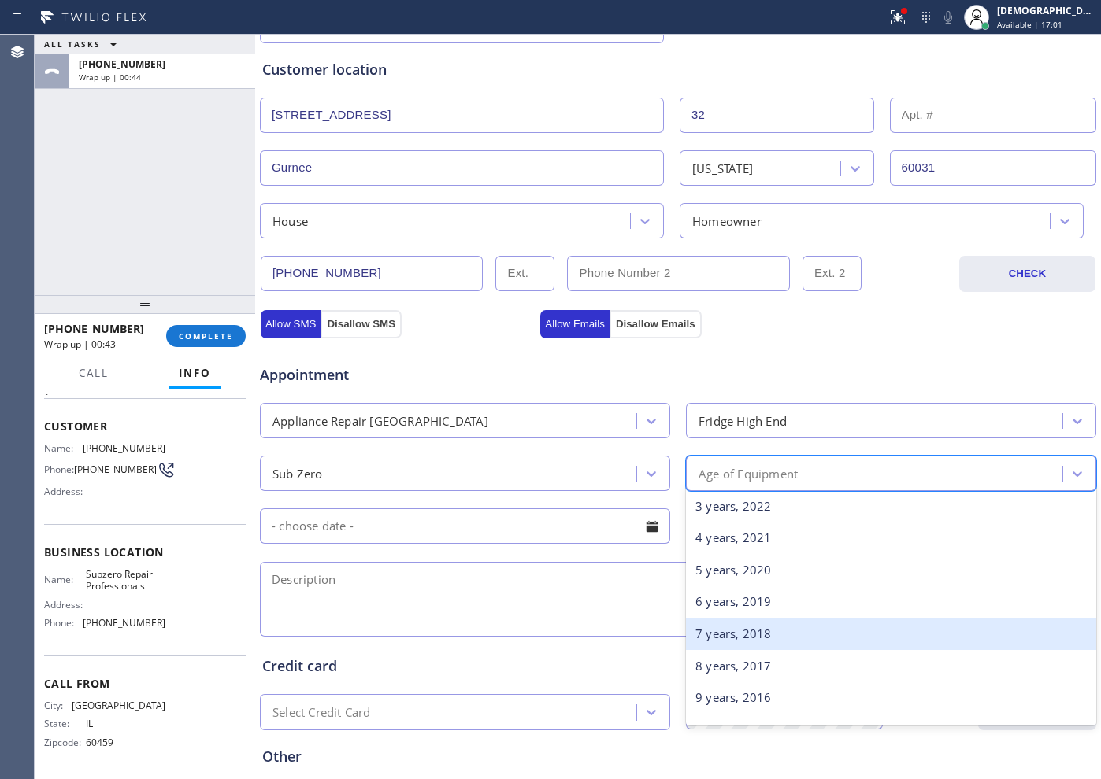
click at [728, 643] on div "7 years, 2018" at bounding box center [891, 634] width 410 height 32
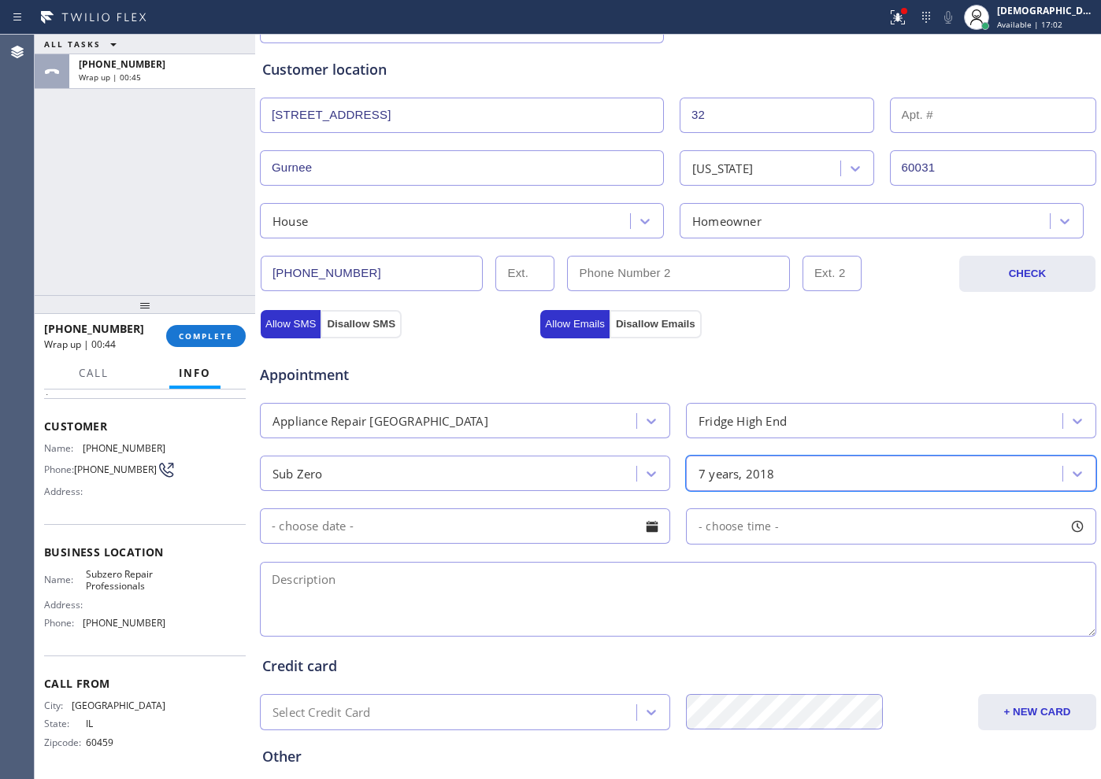
click at [374, 527] on input "text" at bounding box center [465, 526] width 410 height 35
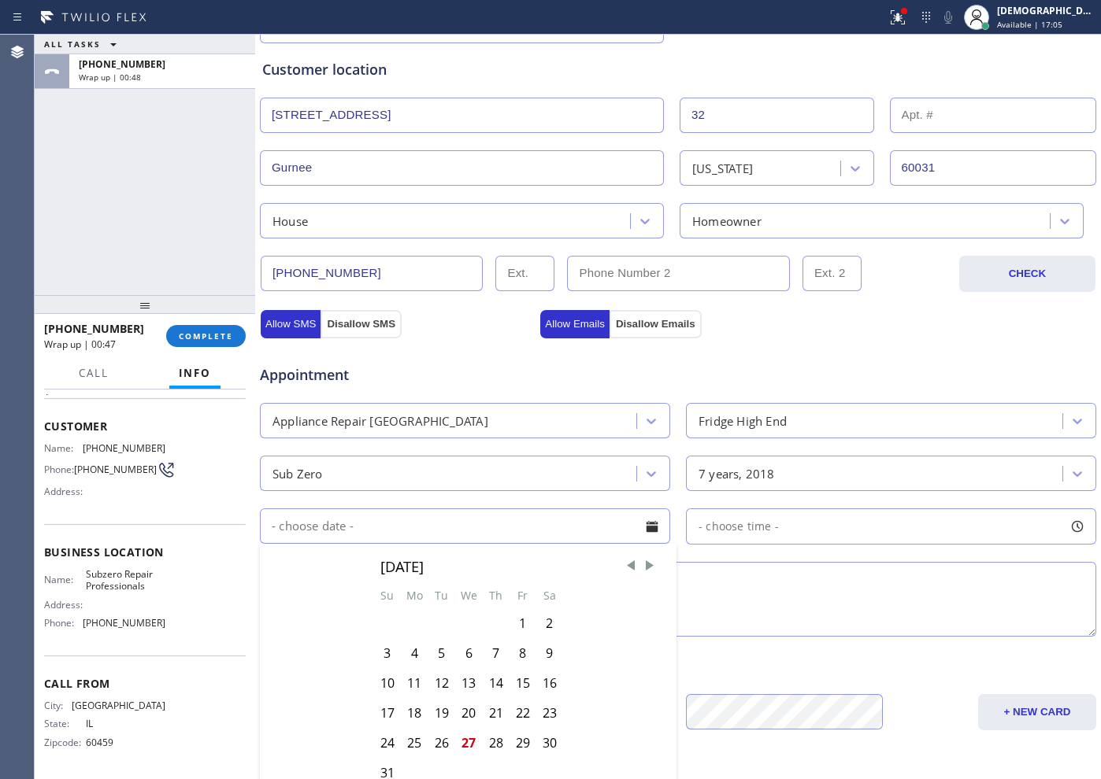
click at [490, 360] on div "Appointment" at bounding box center [397, 367] width 279 height 37
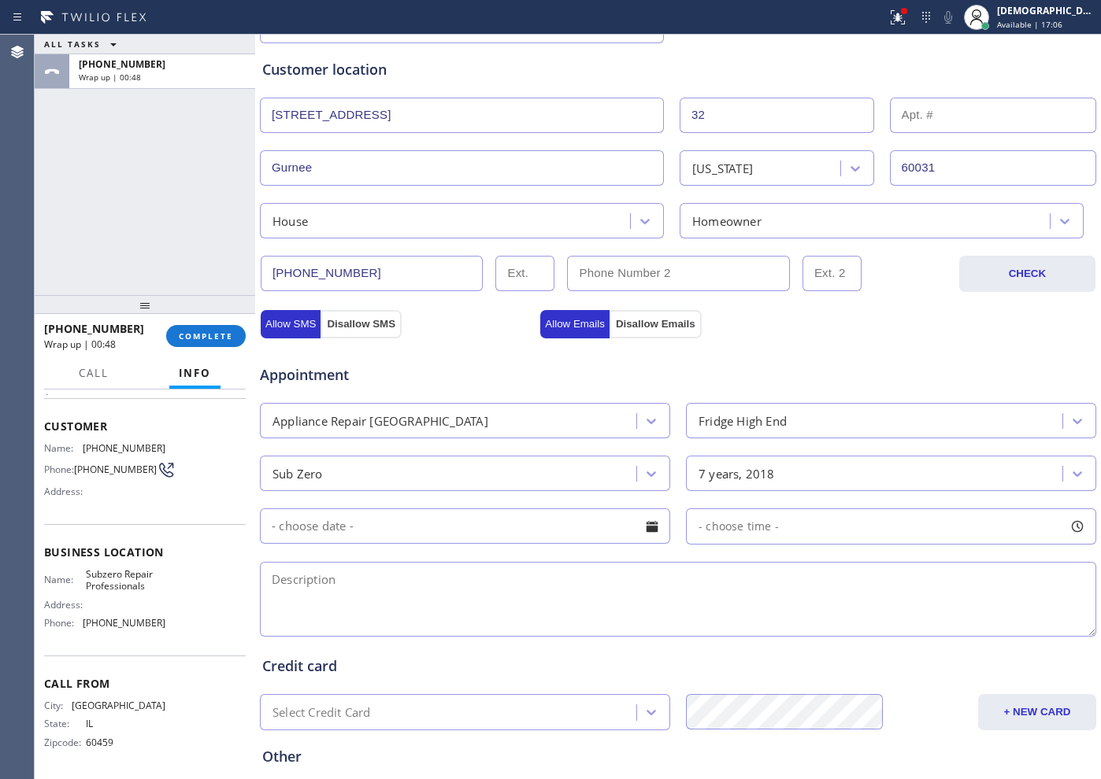
click at [351, 592] on textarea at bounding box center [678, 599] width 836 height 75
click at [460, 583] on textarea "9-12 / Member/" at bounding box center [678, 599] width 836 height 75
paste textarea "Subzero/Fridge /Freezer part is leaking / Fridge / 7 years"
click at [721, 585] on textarea "9-12 / Member/ Subzero/Fridge /Freezer part is leaking / Fridge / 7 years" at bounding box center [678, 599] width 836 height 75
click at [732, 584] on textarea "9-12 / Member/ Subzero/Fridge /Freezer part is leaking / Fridge / 7 years / Hou…" at bounding box center [678, 599] width 836 height 75
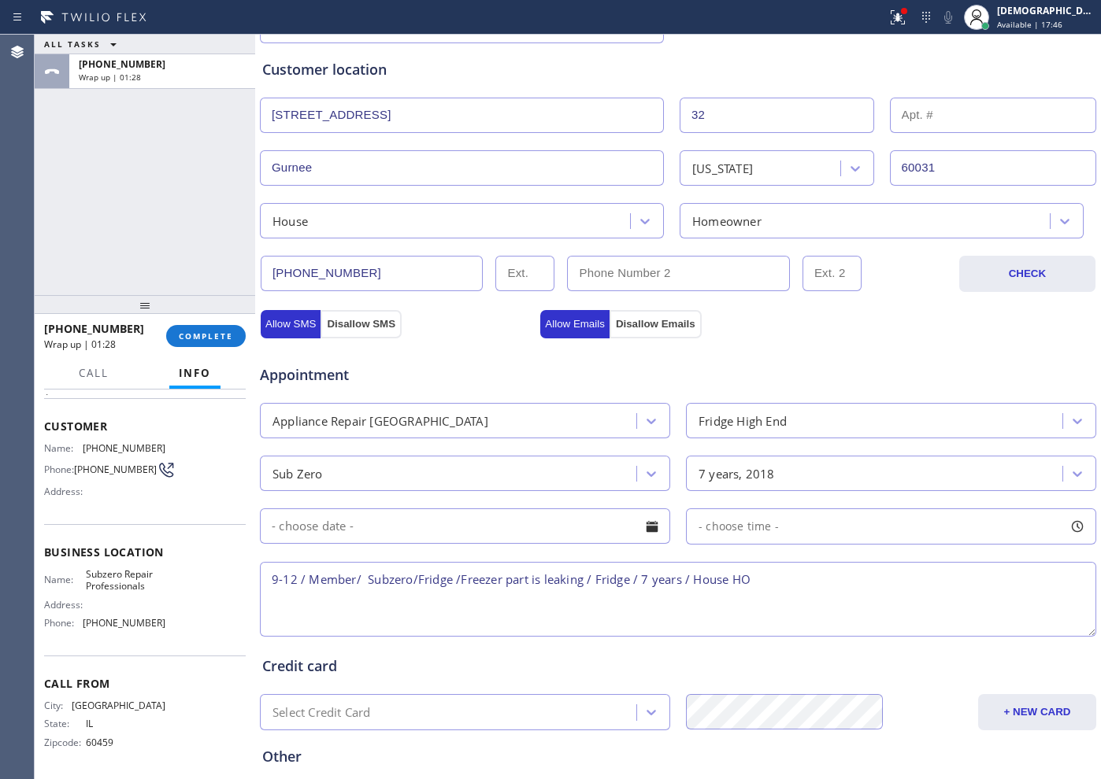
click at [798, 582] on textarea "9-12 / Member/ Subzero/Fridge /Freezer part is leaking / Fridge / 7 years / Hou…" at bounding box center [678, 599] width 836 height 75
paste textarea "[STREET_ADDRESS]"
click at [141, 599] on div "Address:" at bounding box center [104, 605] width 121 height 12
drag, startPoint x: 115, startPoint y: 591, endPoint x: 82, endPoint y: 579, distance: 35.4
click at [82, 579] on div "Name: Subzero Repair Professionals Address: Phone: [PHONE_NUMBER]" at bounding box center [104, 602] width 121 height 68
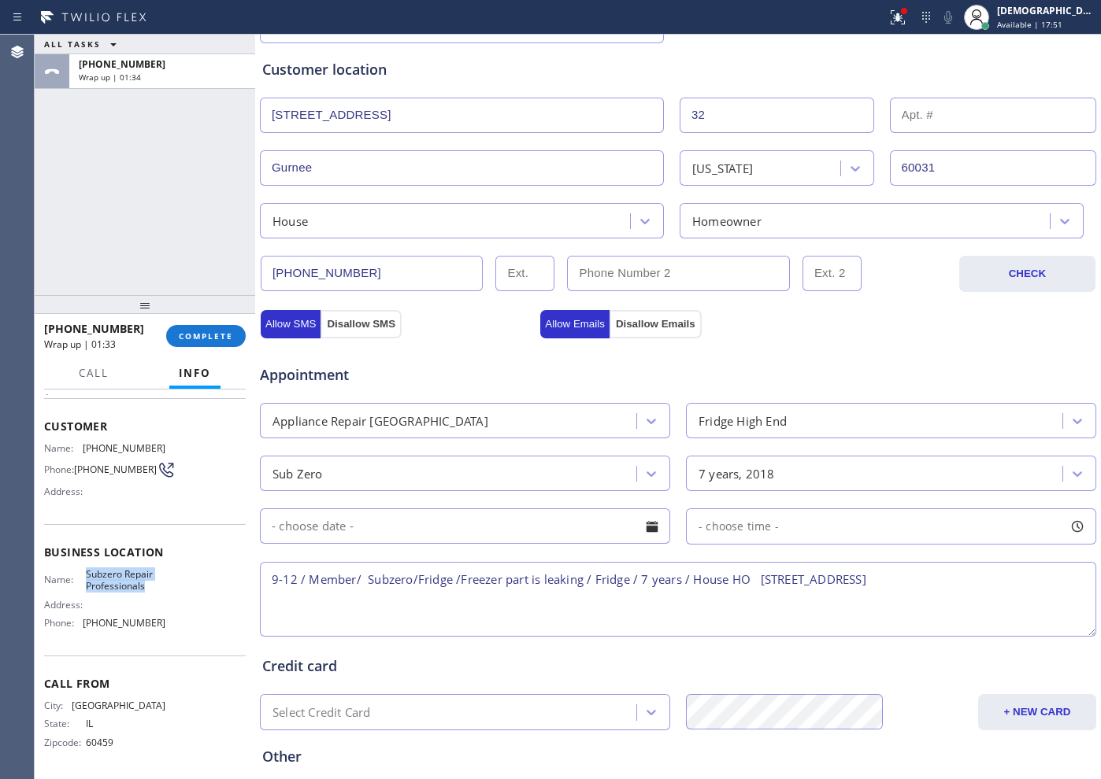
copy div "Subzero Repair Professionals"
click at [998, 594] on textarea "9-12 / Member/ Subzero/Fridge /Freezer part is leaking / Fridge / 7 years / Hou…" at bounding box center [678, 599] width 836 height 75
click at [987, 583] on textarea "9-12 / Member/ Subzero/Fridge /Freezer part is leaking / Fridge / 7 years / Hou…" at bounding box center [678, 599] width 836 height 75
paste textarea "Subzero Repair Professionals"
click at [476, 595] on textarea "9-12 / Member/ Subzero/Fridge /Freezer part is leaking / Fridge / 7 years / Hou…" at bounding box center [678, 599] width 836 height 75
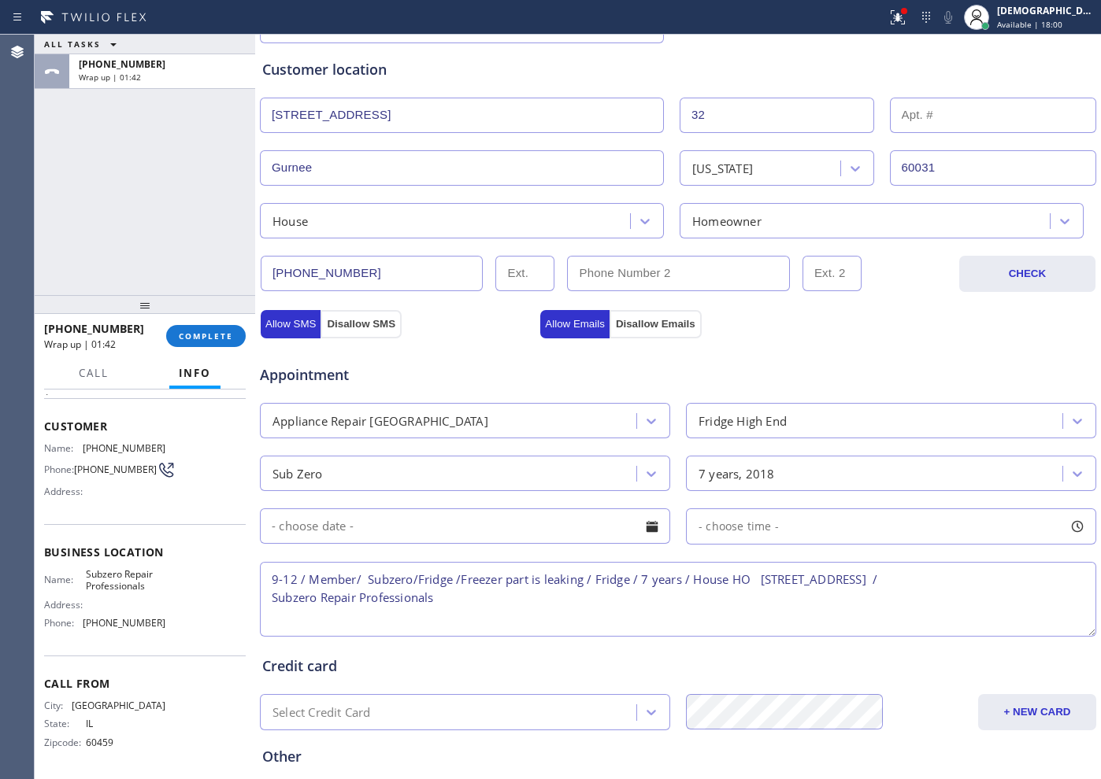
paste textarea "Please call customer 30 minutes prior to arrival"
click at [724, 600] on textarea "9-12 / Member/ Subzero/Fridge /Freezer part is leaking / Fridge / 7 years / Hou…" at bounding box center [678, 599] width 836 height 75
click at [753, 604] on textarea "9-12 / Member/ Subzero/Fridge /Freezer part is leaking / Fridge / 7 years / Hou…" at bounding box center [678, 599] width 836 height 75
paste textarea "10% off towards labor cost"
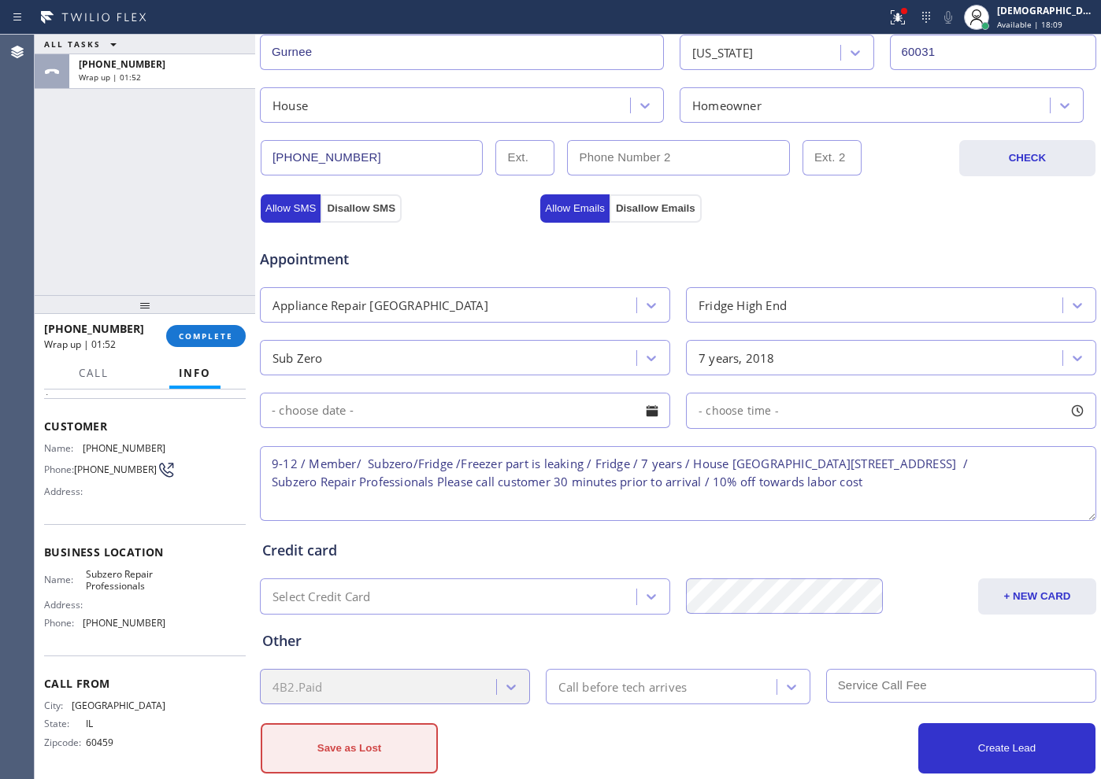
scroll to position [441, 0]
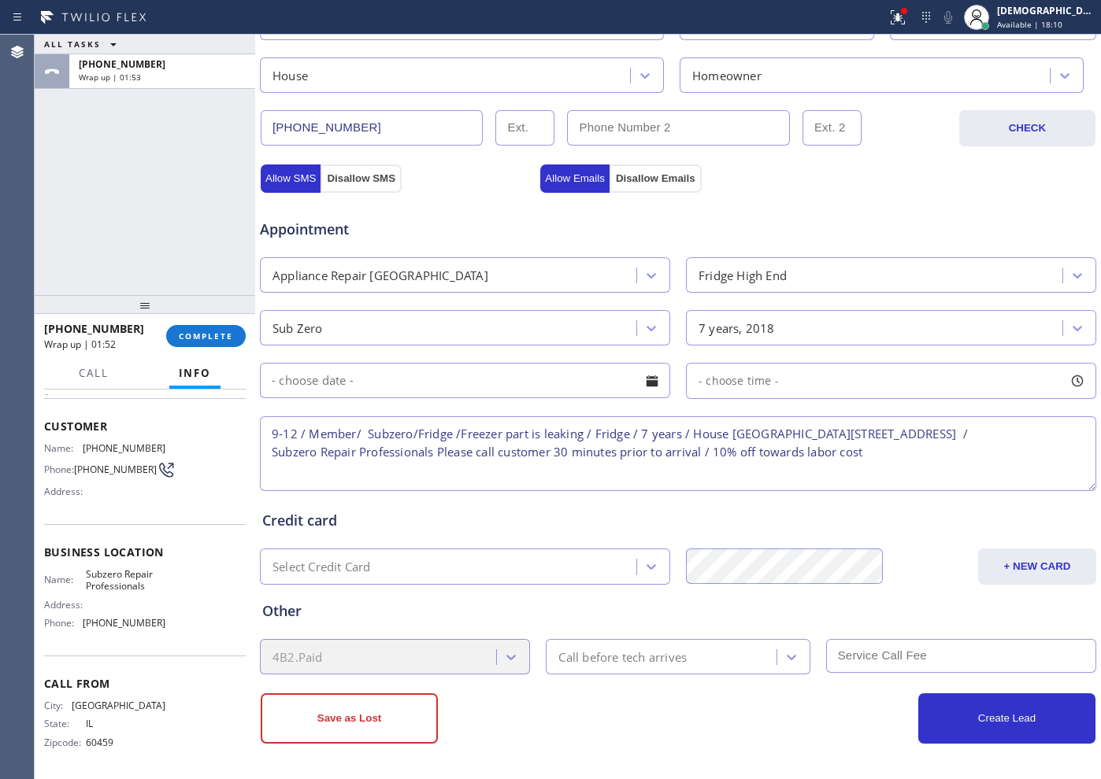
type textarea "9-12 / Member/ Subzero/Fridge /Freezer part is leaking / Fridge / 7 years / Hou…"
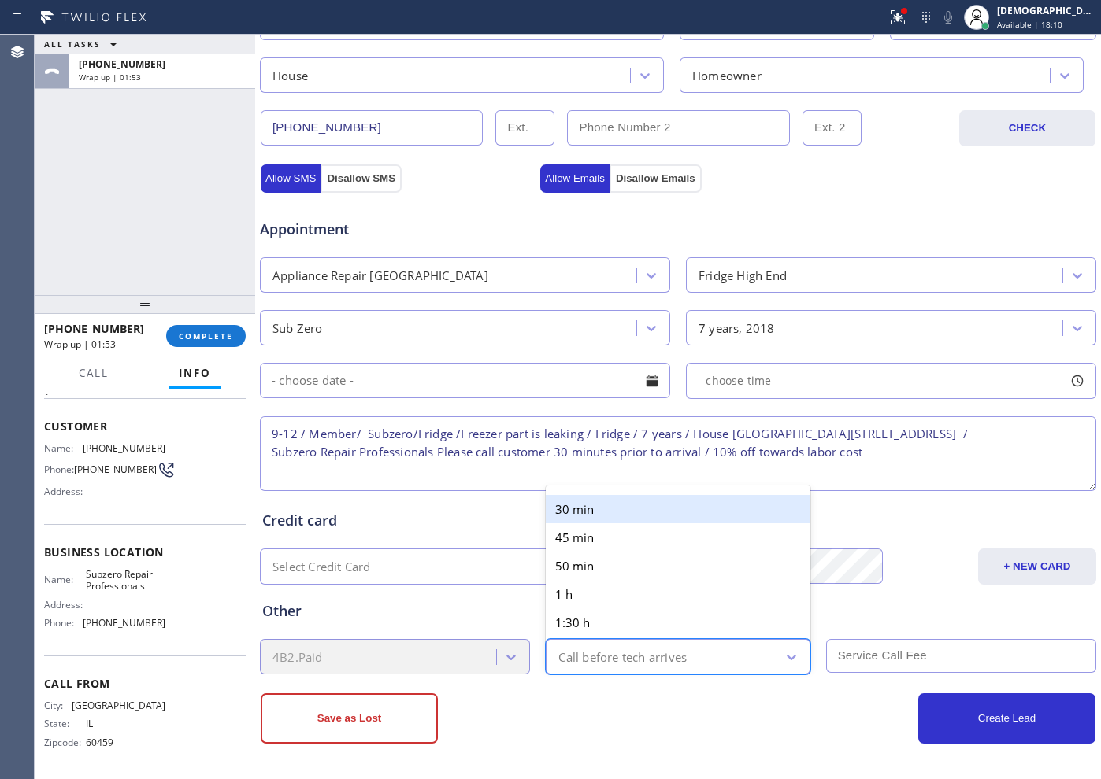
click at [589, 664] on div "Call before tech arrives" at bounding box center [622, 657] width 128 height 18
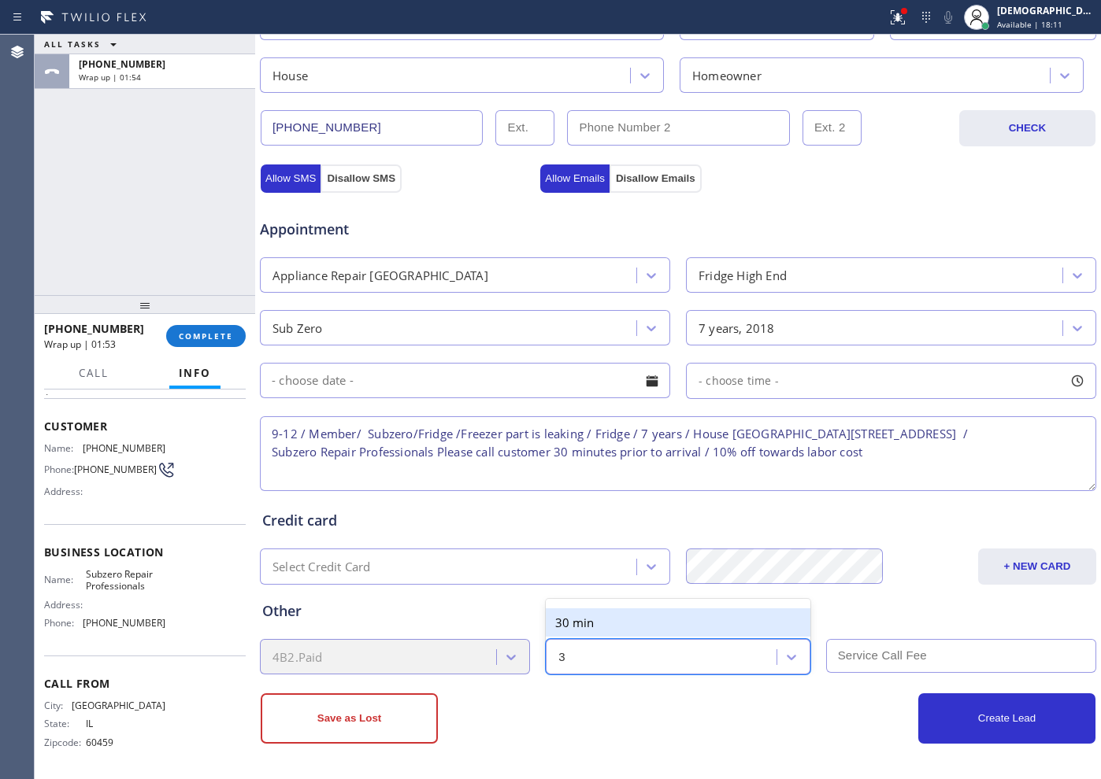
type input "30"
click at [646, 631] on div "30 min" at bounding box center [678, 623] width 264 height 28
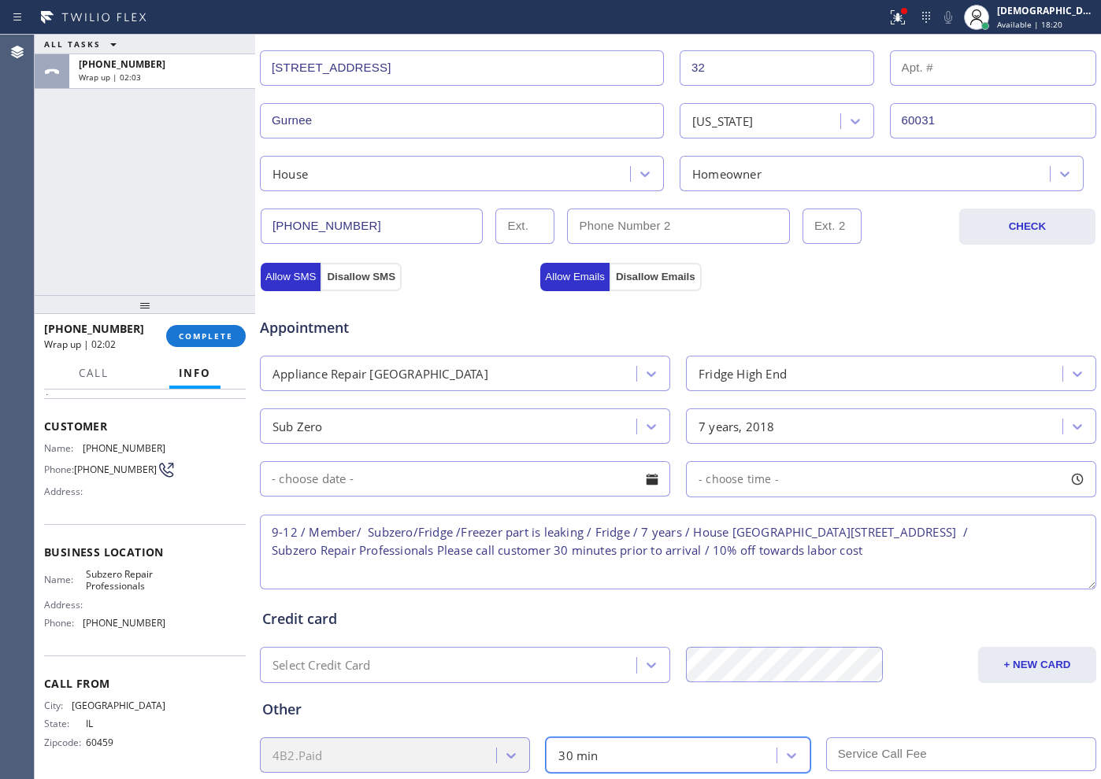
click at [504, 474] on input "text" at bounding box center [465, 478] width 410 height 35
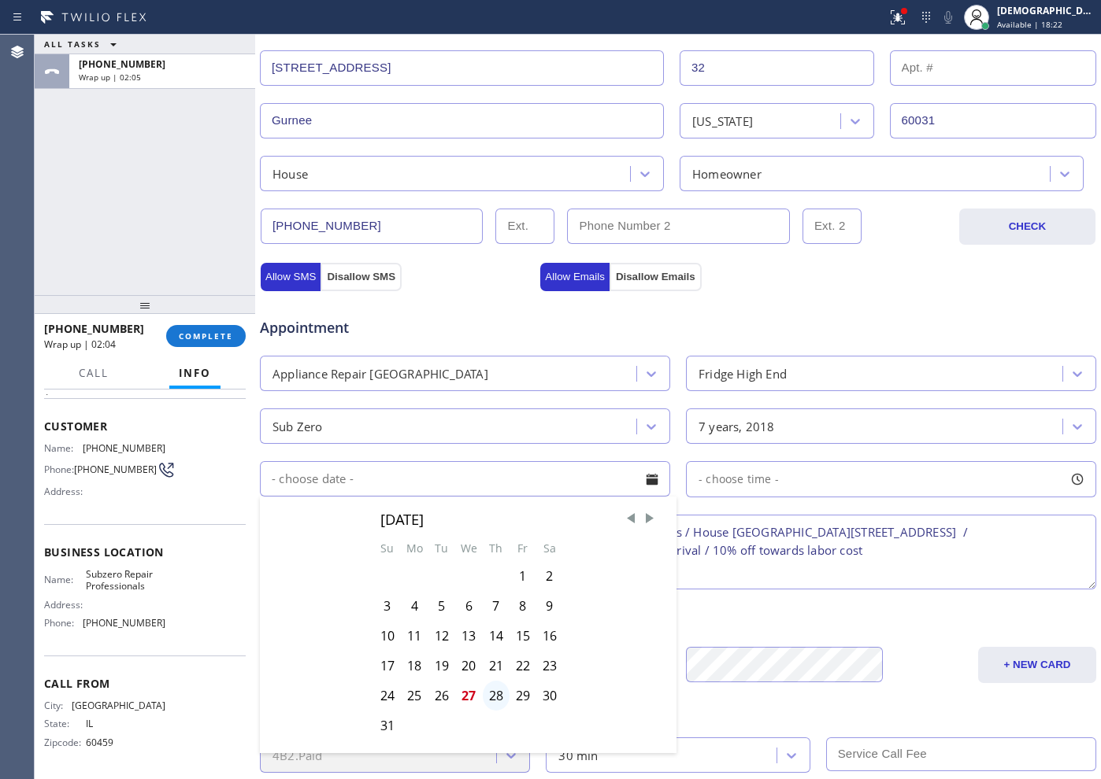
click at [494, 701] on div "28" at bounding box center [496, 696] width 27 height 30
type input "[DATE]"
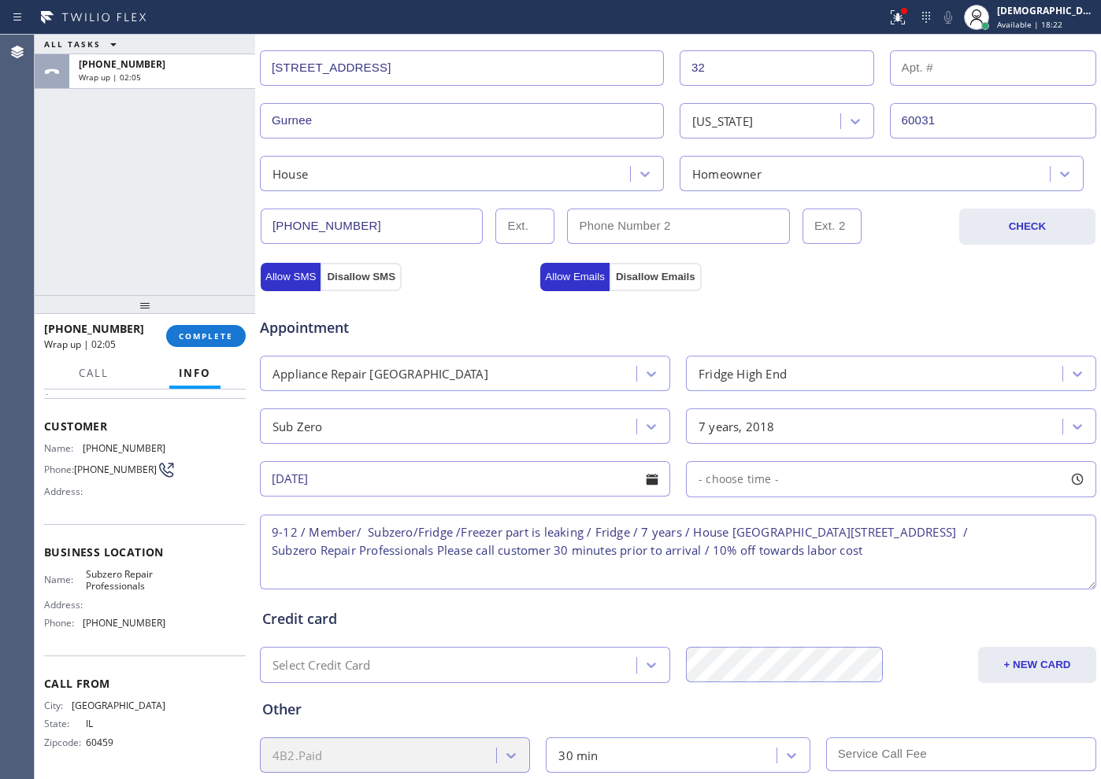
click at [757, 472] on span "- choose time -" at bounding box center [738, 479] width 80 height 15
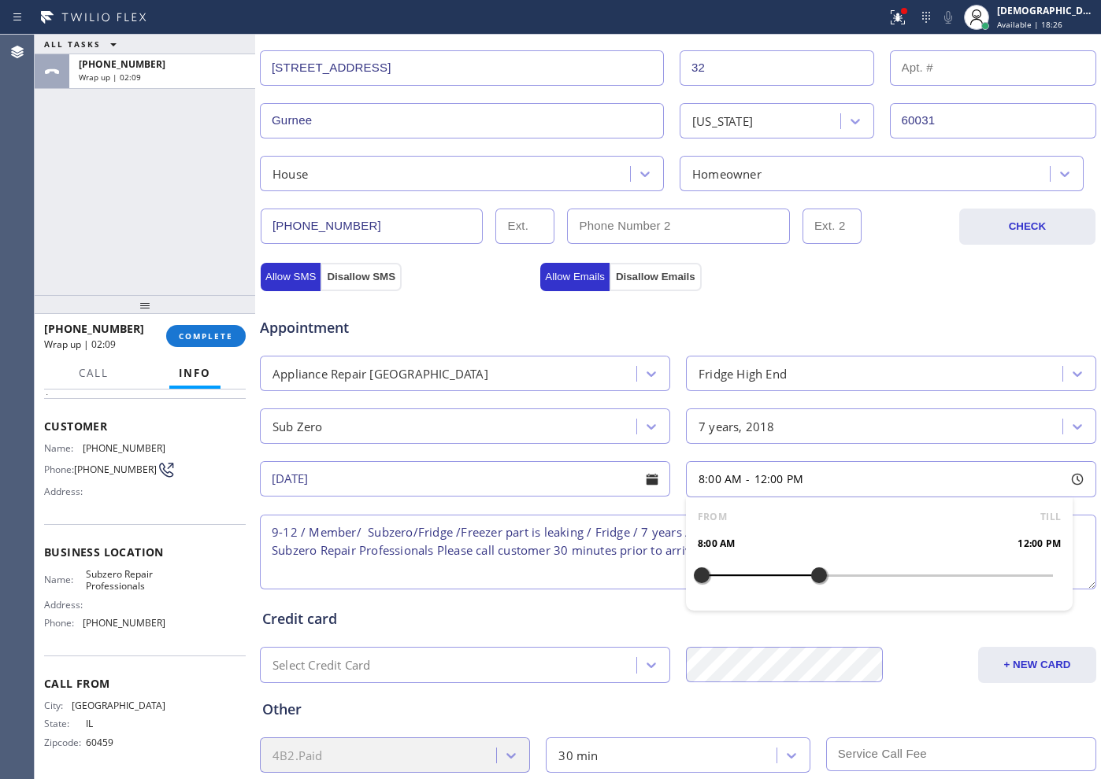
drag, startPoint x: 695, startPoint y: 568, endPoint x: 812, endPoint y: 593, distance: 119.0
click at [812, 593] on div "FROM TILL 8:00 AM 12:00 PM" at bounding box center [879, 554] width 387 height 113
drag, startPoint x: 700, startPoint y: 578, endPoint x: 727, endPoint y: 584, distance: 28.3
click at [727, 584] on div at bounding box center [730, 575] width 19 height 33
click at [811, 300] on div "Appointment" at bounding box center [677, 318] width 839 height 40
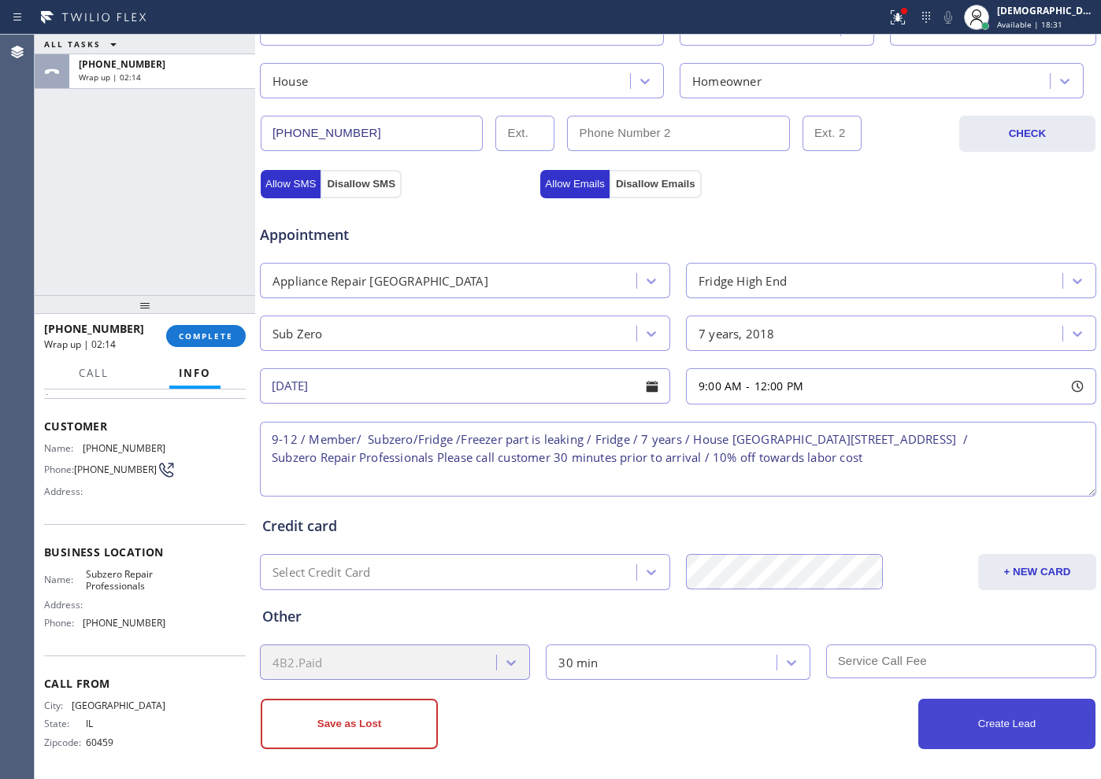
scroll to position [441, 0]
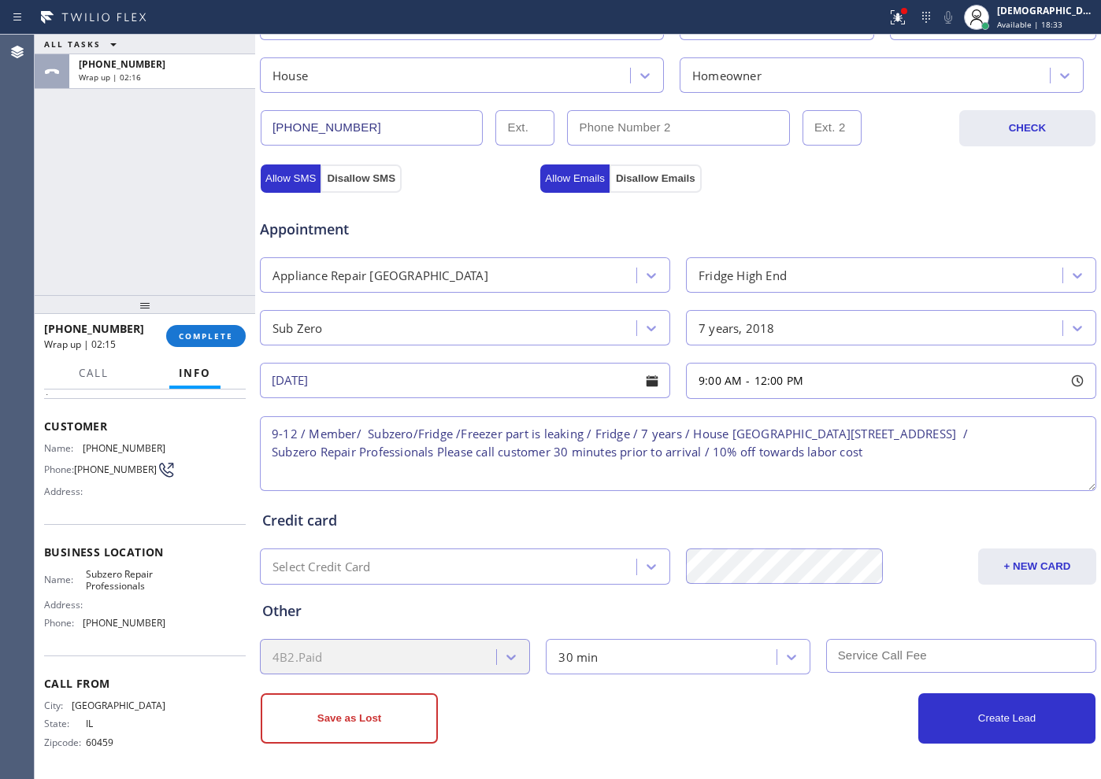
click at [946, 660] on input "text" at bounding box center [961, 656] width 270 height 34
click at [958, 716] on button "Create Lead" at bounding box center [1006, 719] width 177 height 50
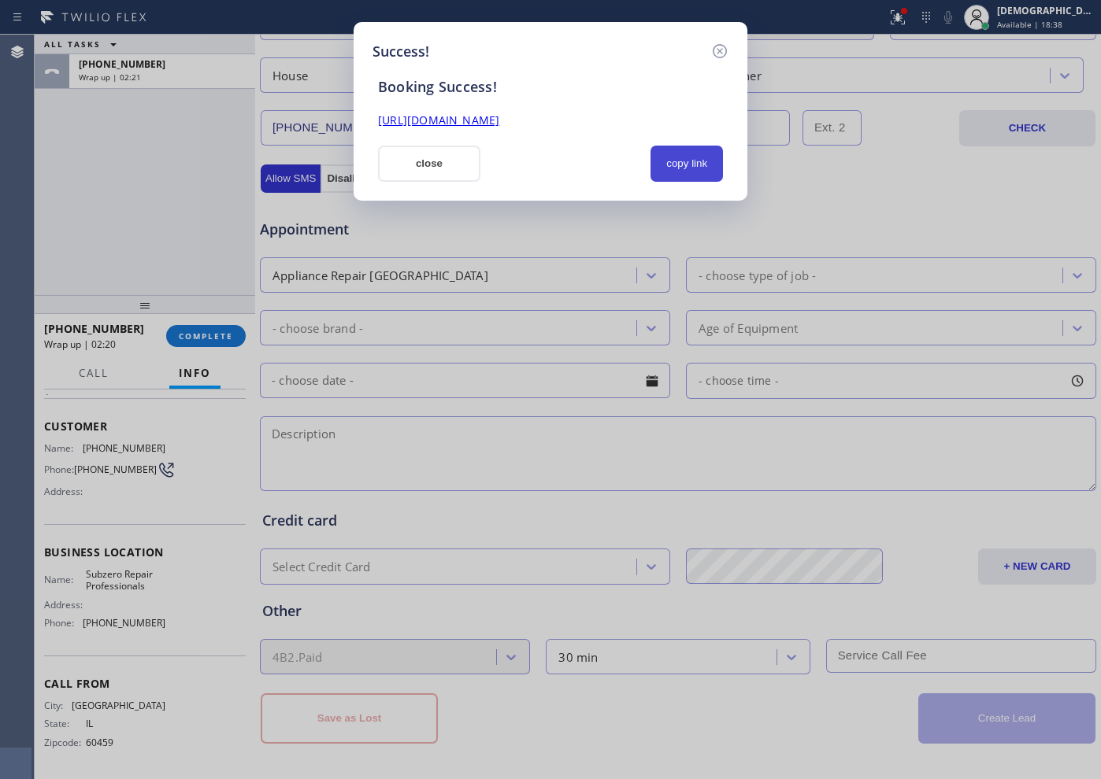
click at [709, 164] on button "copy link" at bounding box center [686, 164] width 72 height 36
click at [499, 123] on link "[URL][DOMAIN_NAME]" at bounding box center [438, 120] width 121 height 15
drag, startPoint x: 454, startPoint y: 163, endPoint x: 523, endPoint y: 151, distance: 69.5
click at [454, 164] on button "close" at bounding box center [429, 164] width 102 height 36
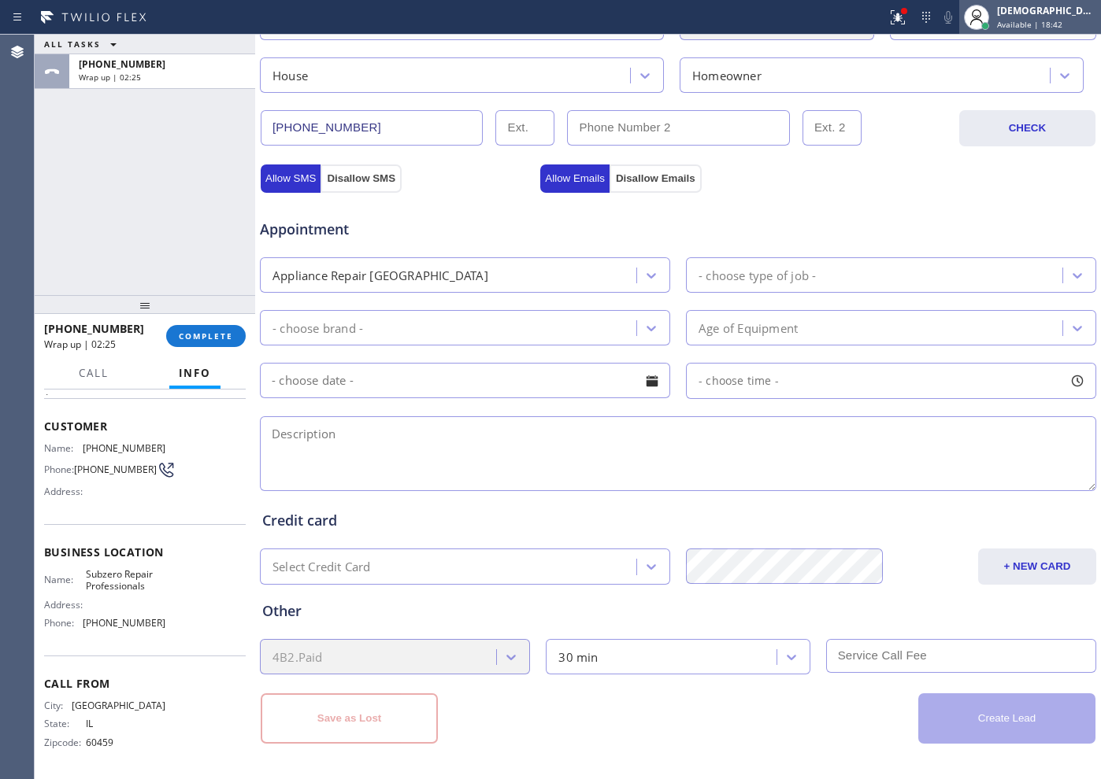
click at [1049, 26] on span "Available | 18:42" at bounding box center [1029, 24] width 65 height 11
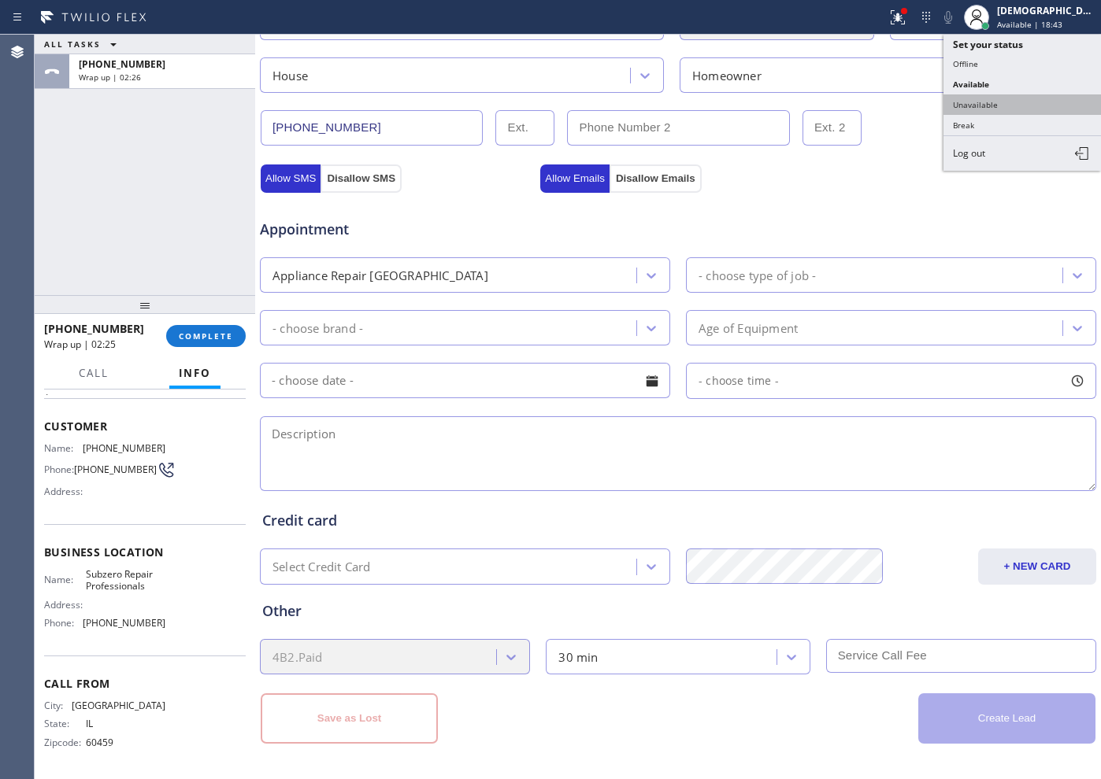
click at [1009, 99] on button "Unavailable" at bounding box center [1021, 104] width 157 height 20
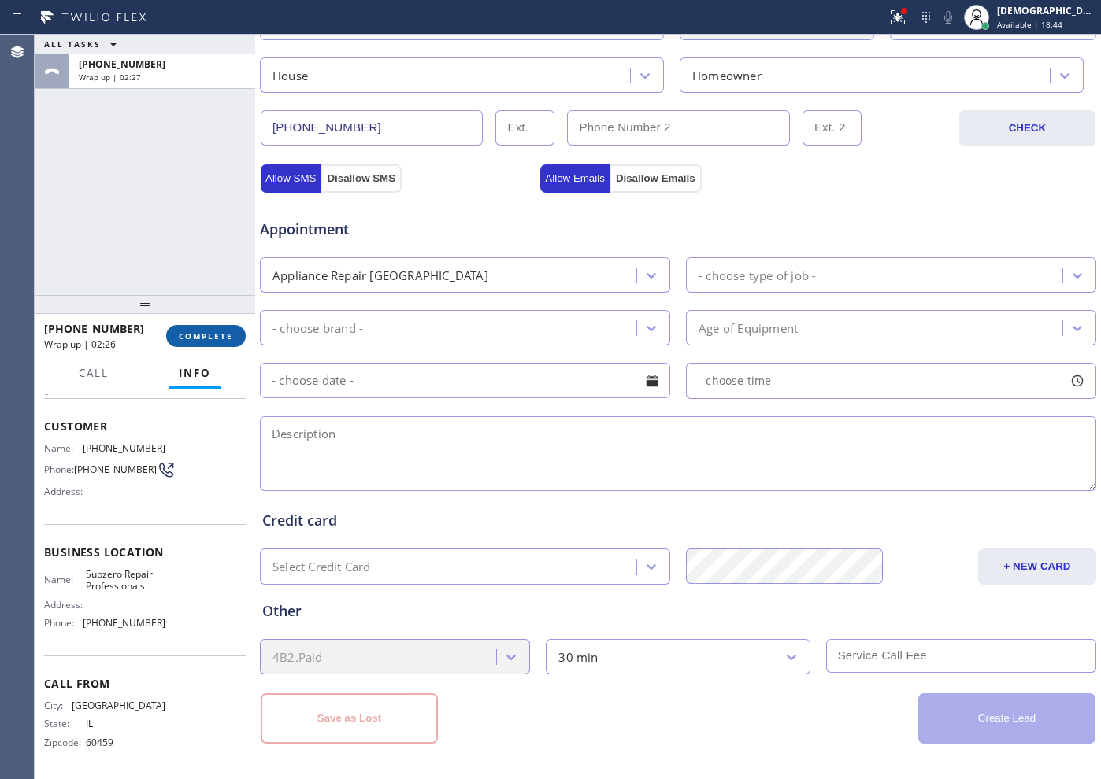
drag, startPoint x: 206, startPoint y: 340, endPoint x: 241, endPoint y: 336, distance: 34.9
click at [207, 340] on span "COMPLETE" at bounding box center [206, 336] width 54 height 11
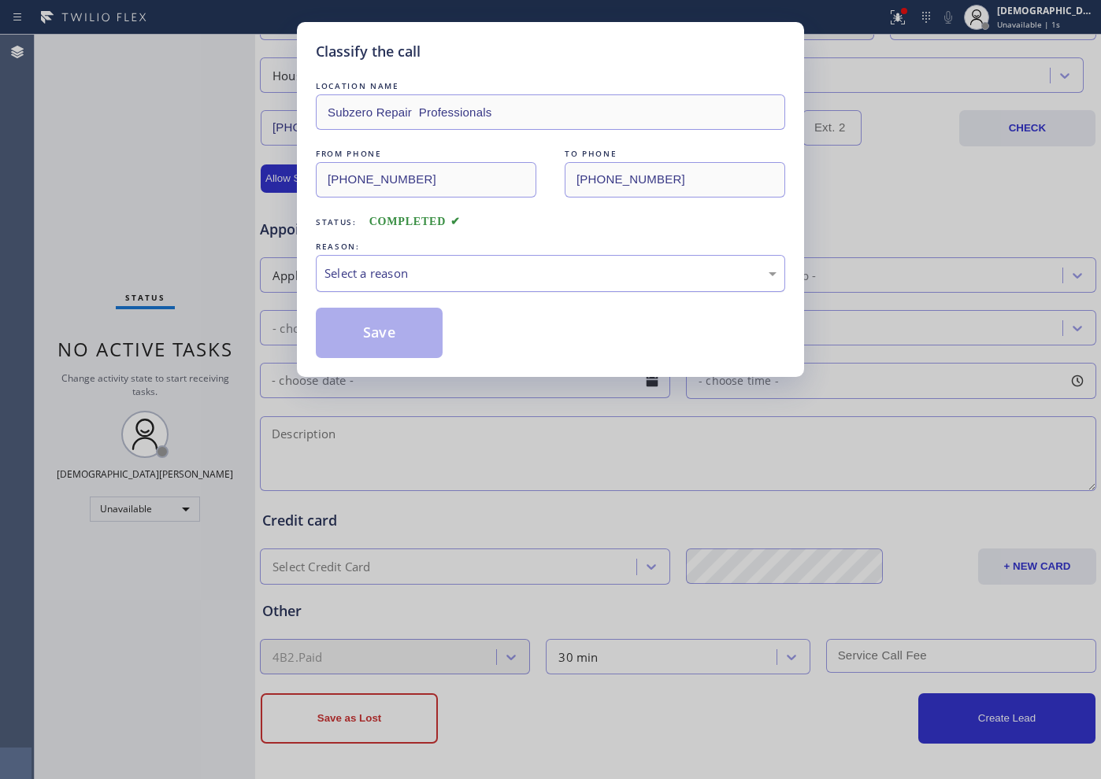
click at [367, 274] on div "Select a reason" at bounding box center [550, 274] width 452 height 18
click at [356, 328] on button "Save" at bounding box center [379, 333] width 127 height 50
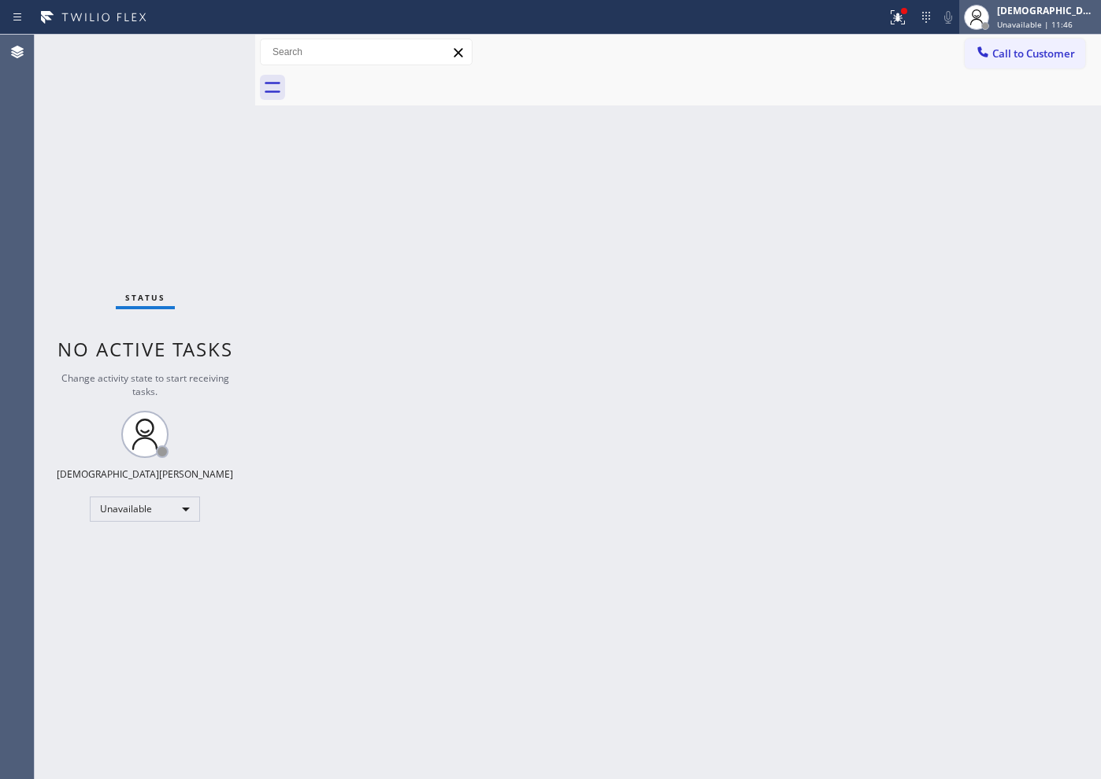
click at [1049, 24] on span "Unavailable | 11:46" at bounding box center [1035, 24] width 76 height 11
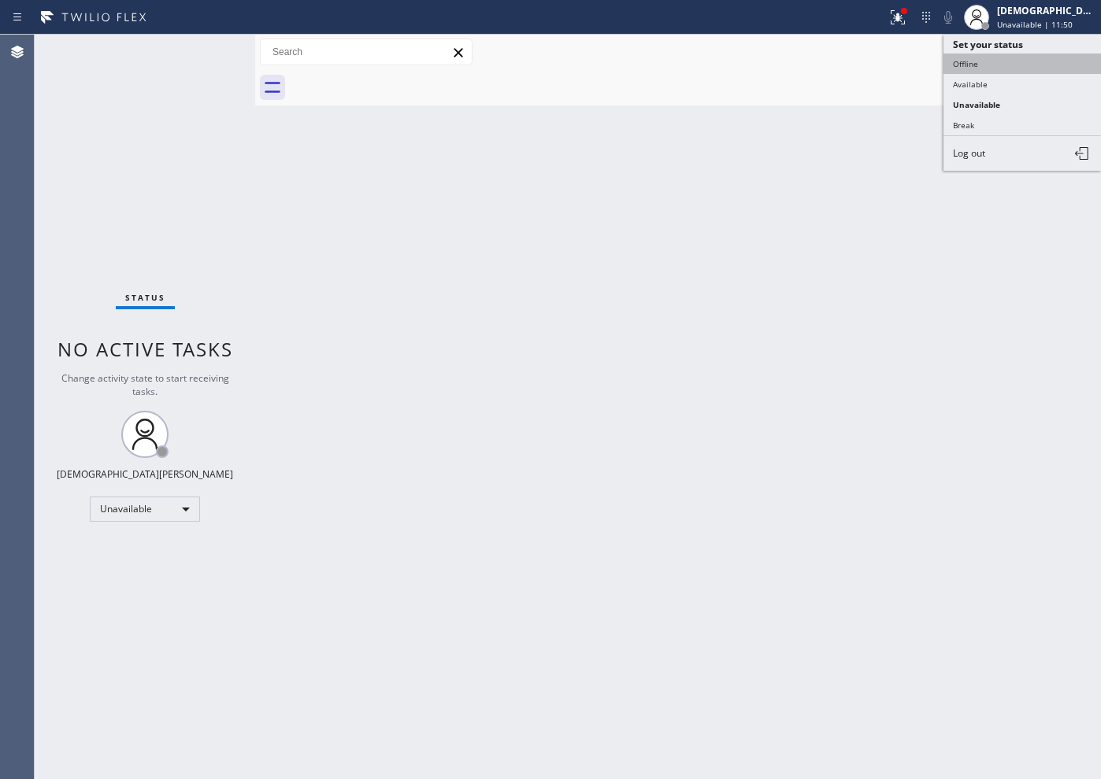
click at [1005, 67] on button "Offline" at bounding box center [1021, 64] width 157 height 20
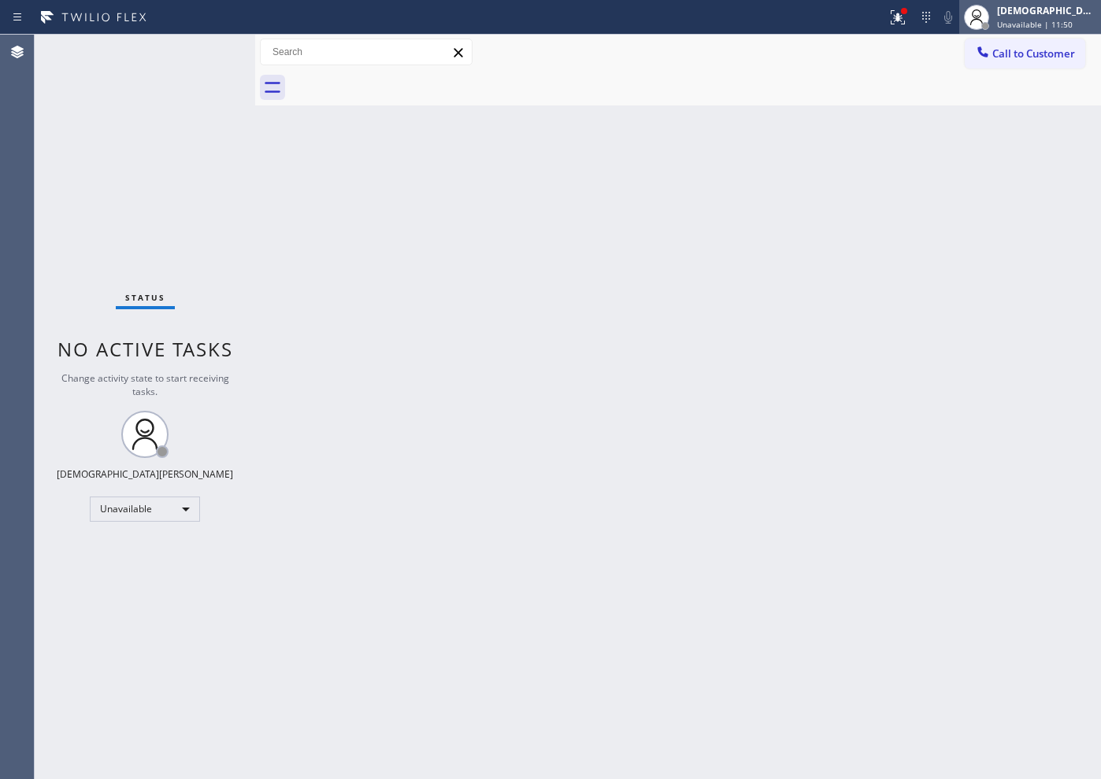
click at [1066, 15] on div "[DEMOGRAPHIC_DATA][PERSON_NAME]" at bounding box center [1046, 10] width 99 height 13
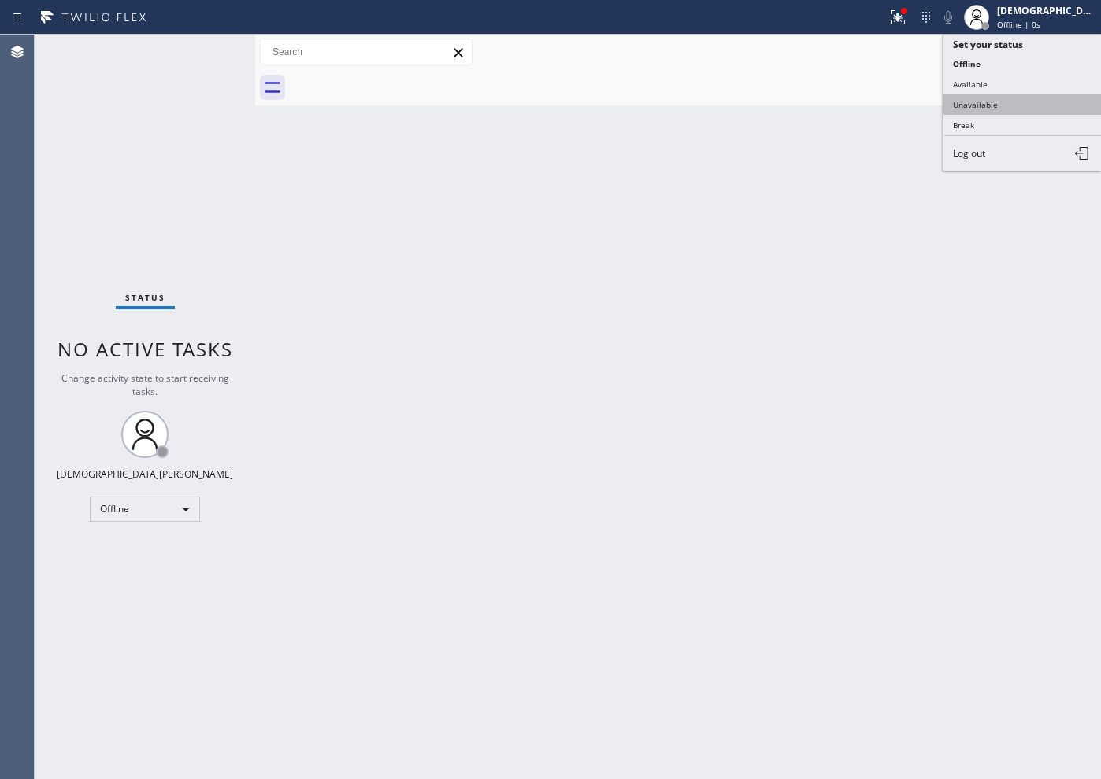
click at [1011, 99] on button "Unavailable" at bounding box center [1021, 104] width 157 height 20
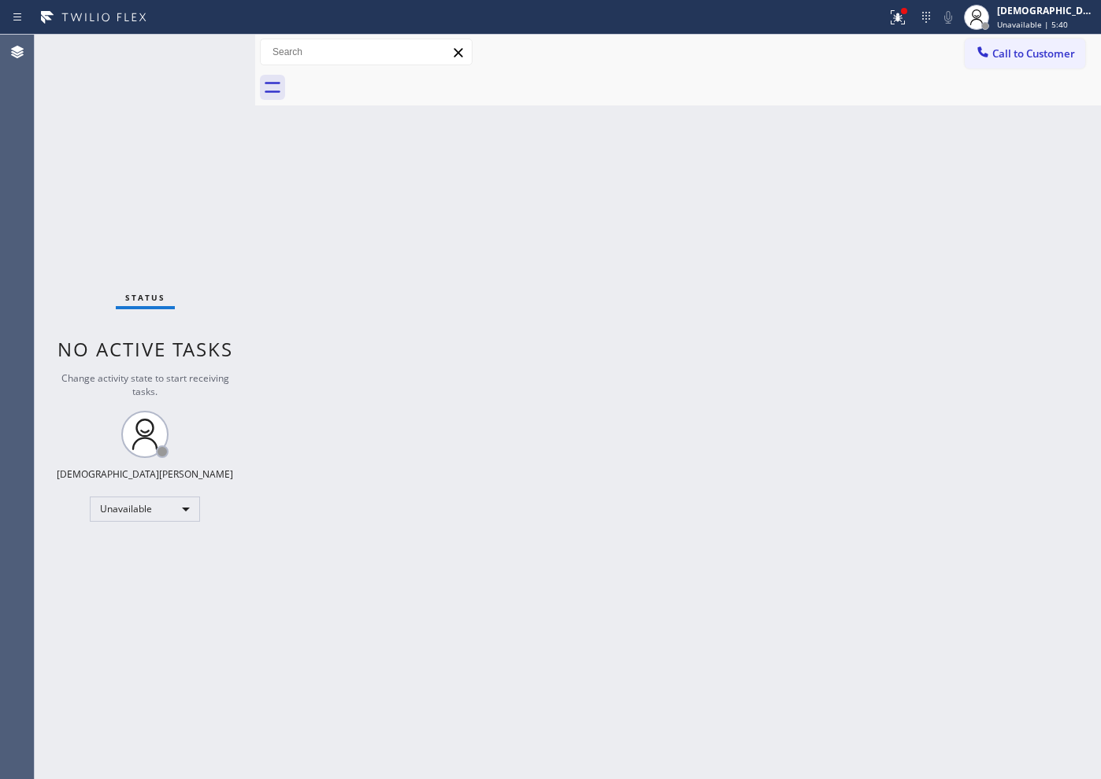
click at [199, 561] on div "Status No active tasks Change activity state to start receiving tasks. [PERSON_…" at bounding box center [145, 407] width 220 height 745
click at [162, 512] on div "Unavailable" at bounding box center [145, 509] width 110 height 25
click at [128, 587] on li "Break" at bounding box center [144, 590] width 107 height 19
click at [143, 200] on div "Status No active tasks Change activity state to start receiving tasks. Christia…" at bounding box center [145, 407] width 220 height 745
drag, startPoint x: 194, startPoint y: 250, endPoint x: 203, endPoint y: 251, distance: 9.6
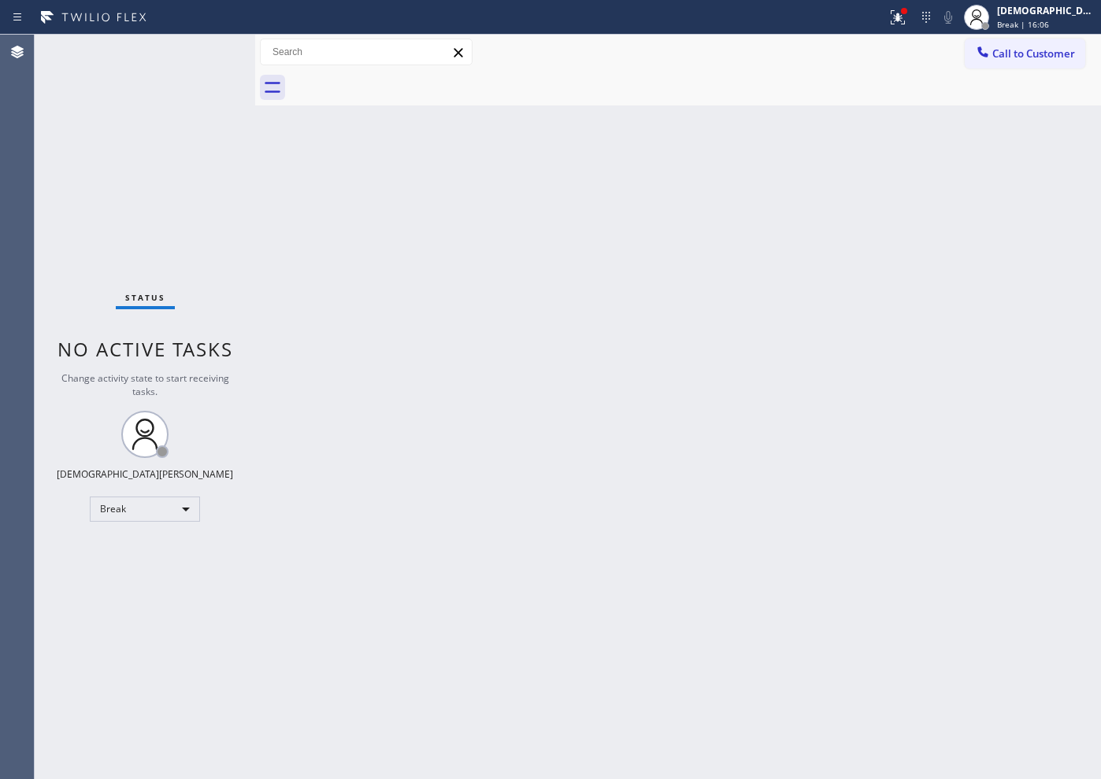
click at [195, 249] on div "Status No active tasks Change activity state to start receiving tasks. Christia…" at bounding box center [145, 407] width 220 height 745
click at [167, 513] on div "Break" at bounding box center [145, 509] width 110 height 25
click at [155, 554] on li "Available" at bounding box center [144, 551] width 107 height 19
click at [907, 11] on div at bounding box center [904, 11] width 6 height 6
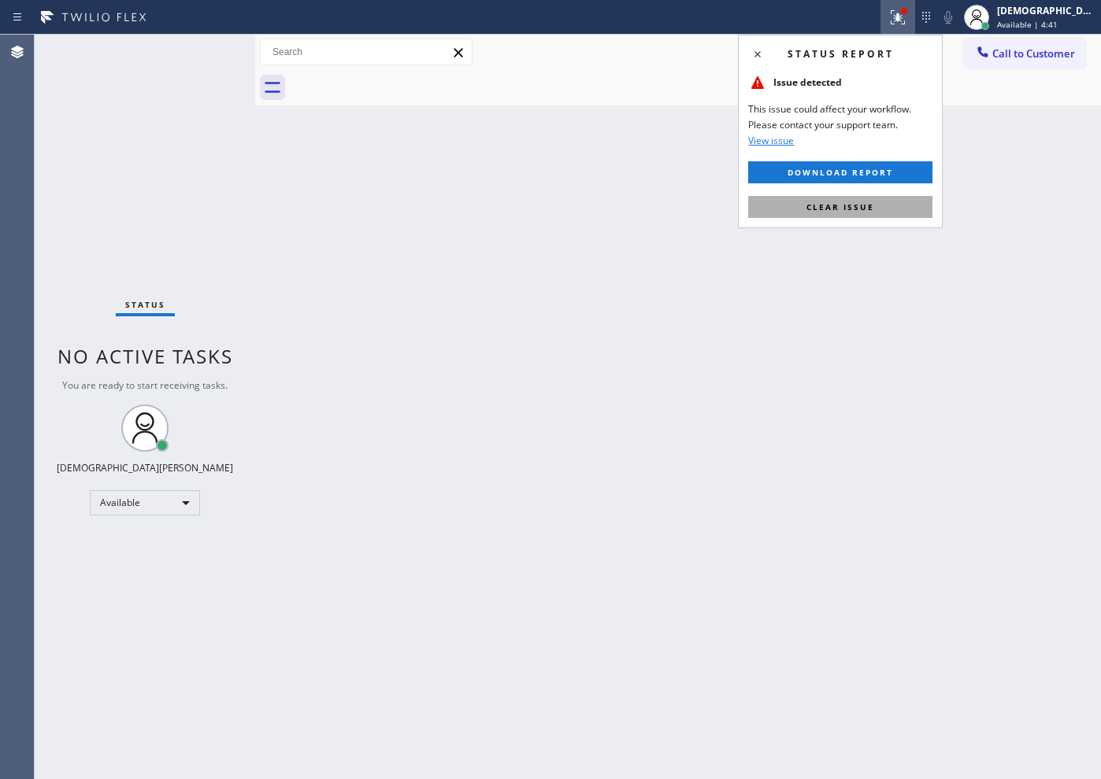
click at [846, 202] on span "Clear issue" at bounding box center [840, 207] width 68 height 11
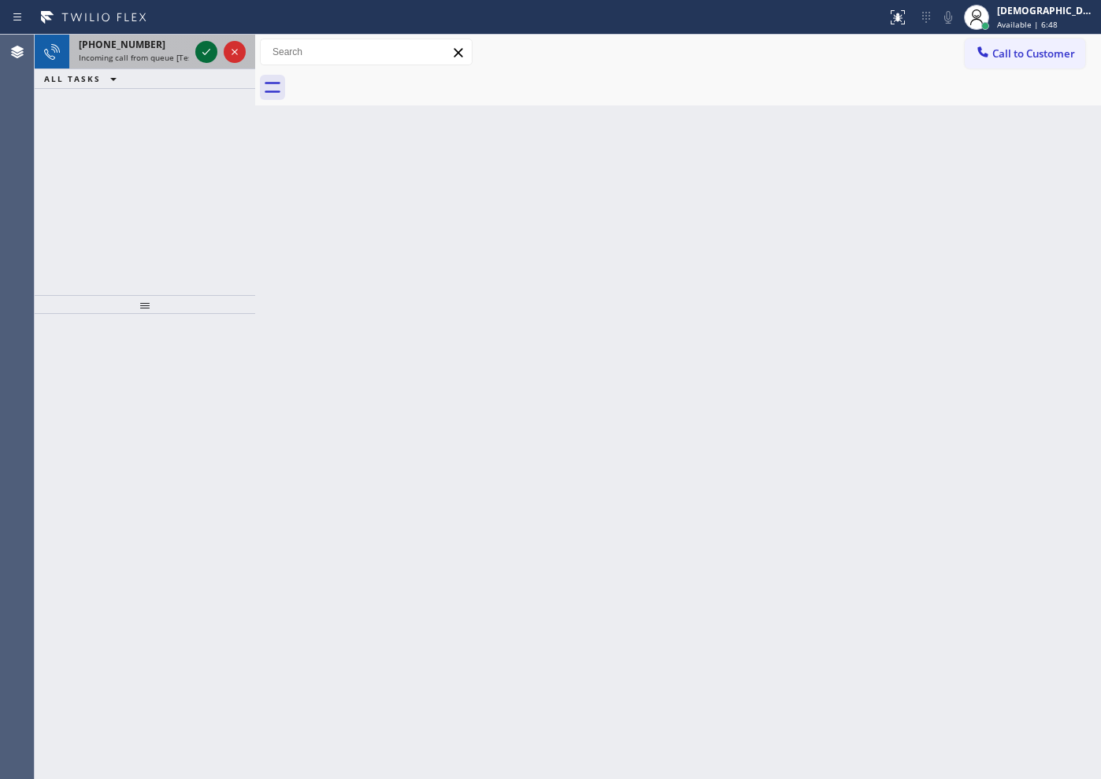
click at [210, 53] on icon at bounding box center [206, 52] width 19 height 19
click at [210, 50] on icon at bounding box center [206, 52] width 19 height 19
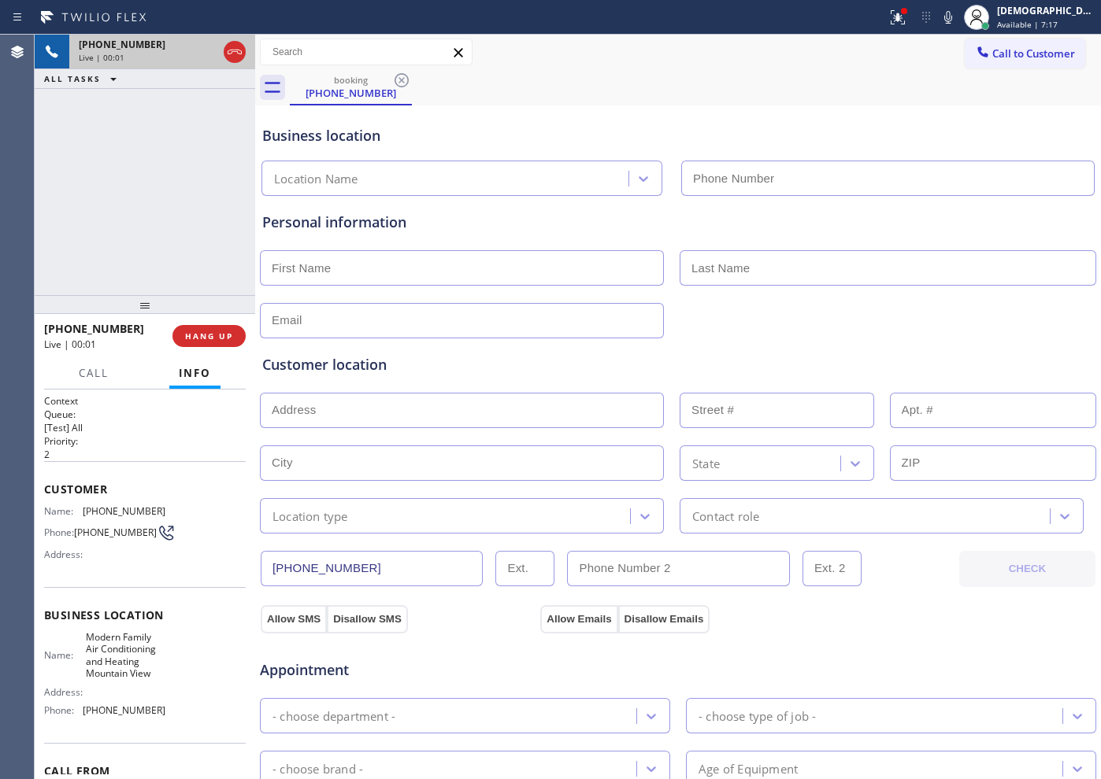
type input "[PHONE_NUMBER]"
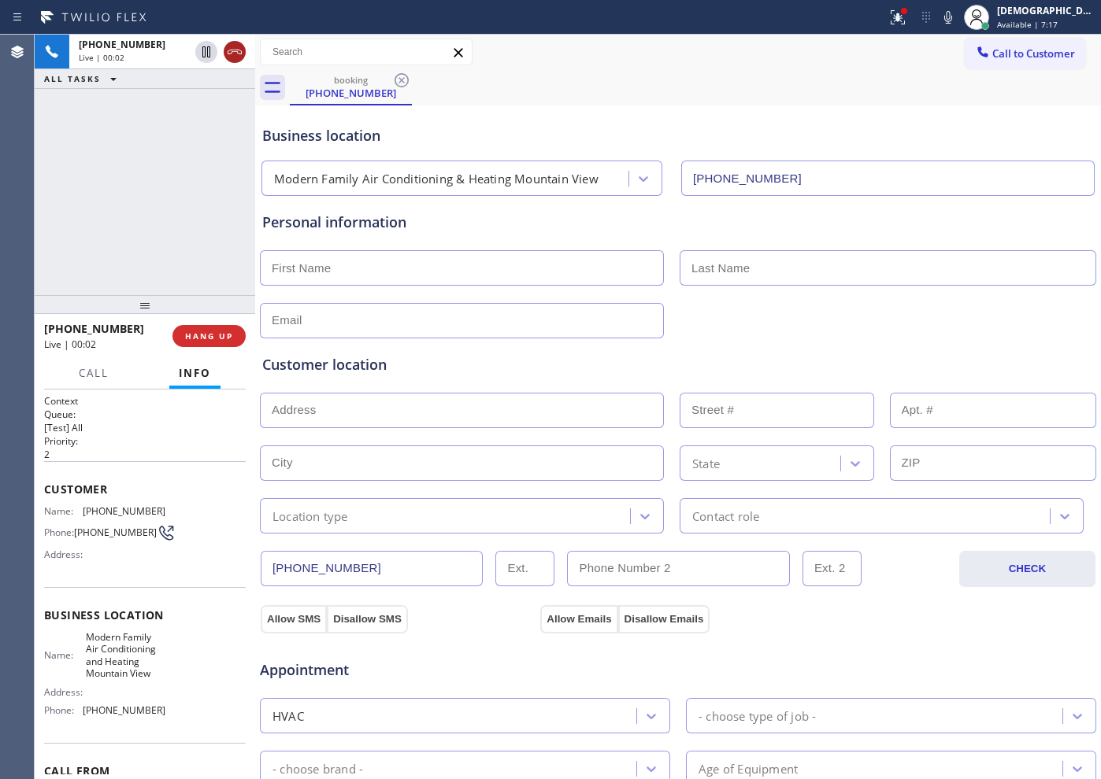
click at [234, 60] on icon at bounding box center [234, 52] width 19 height 19
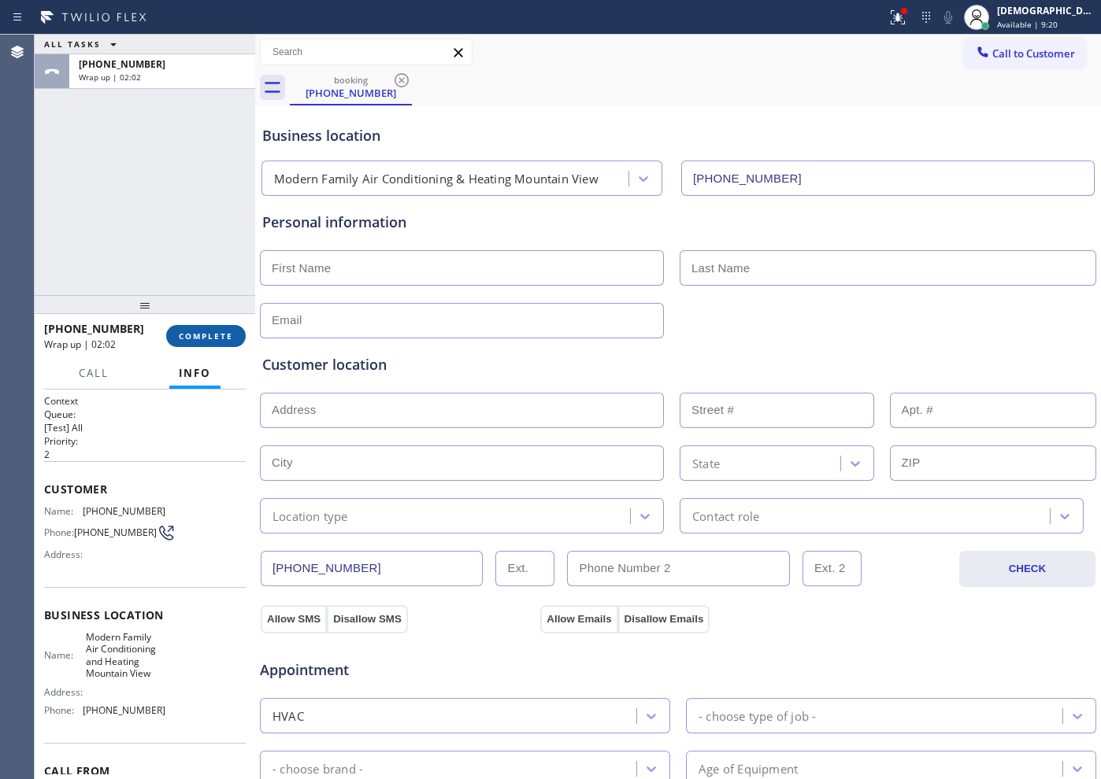
click at [209, 328] on button "COMPLETE" at bounding box center [206, 336] width 80 height 22
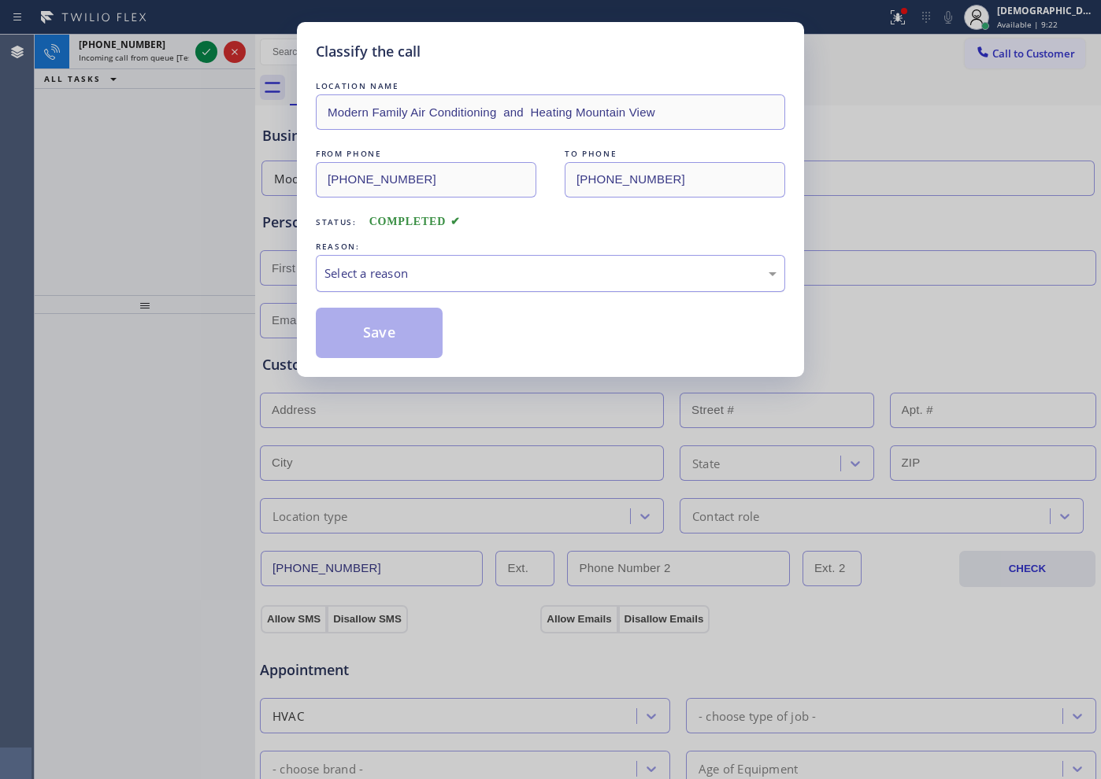
click at [479, 268] on div "Select a reason" at bounding box center [550, 274] width 452 height 18
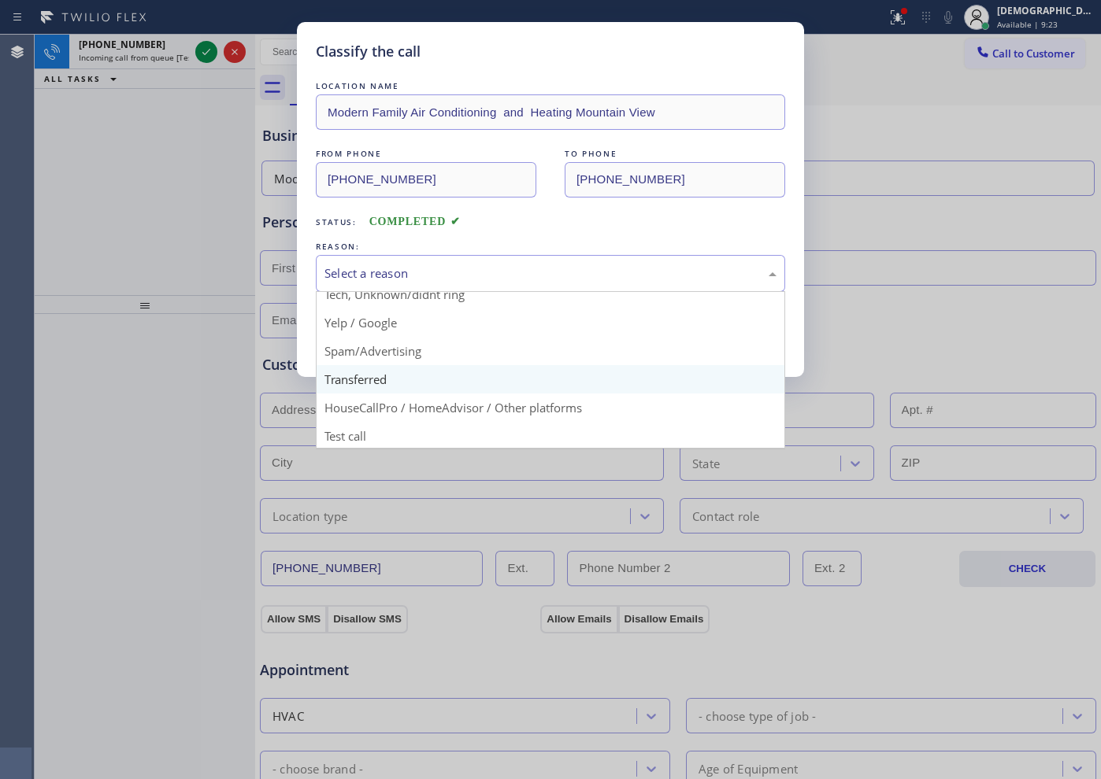
scroll to position [99, 0]
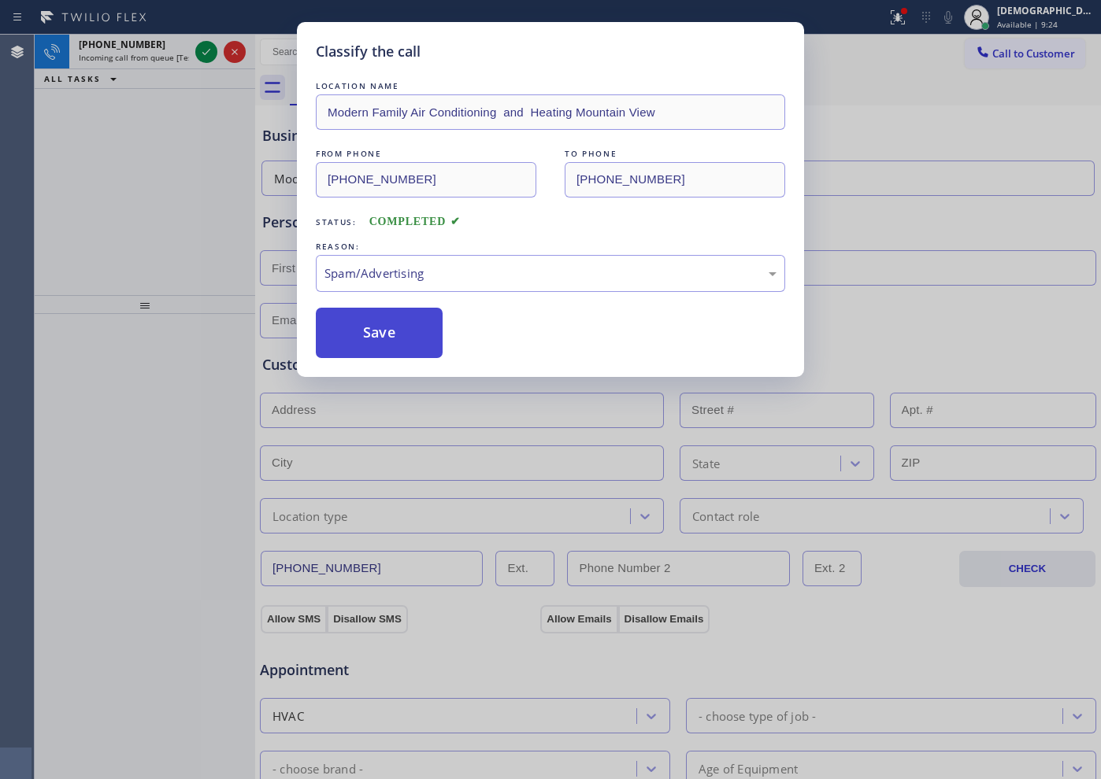
click at [394, 345] on button "Save" at bounding box center [379, 333] width 127 height 50
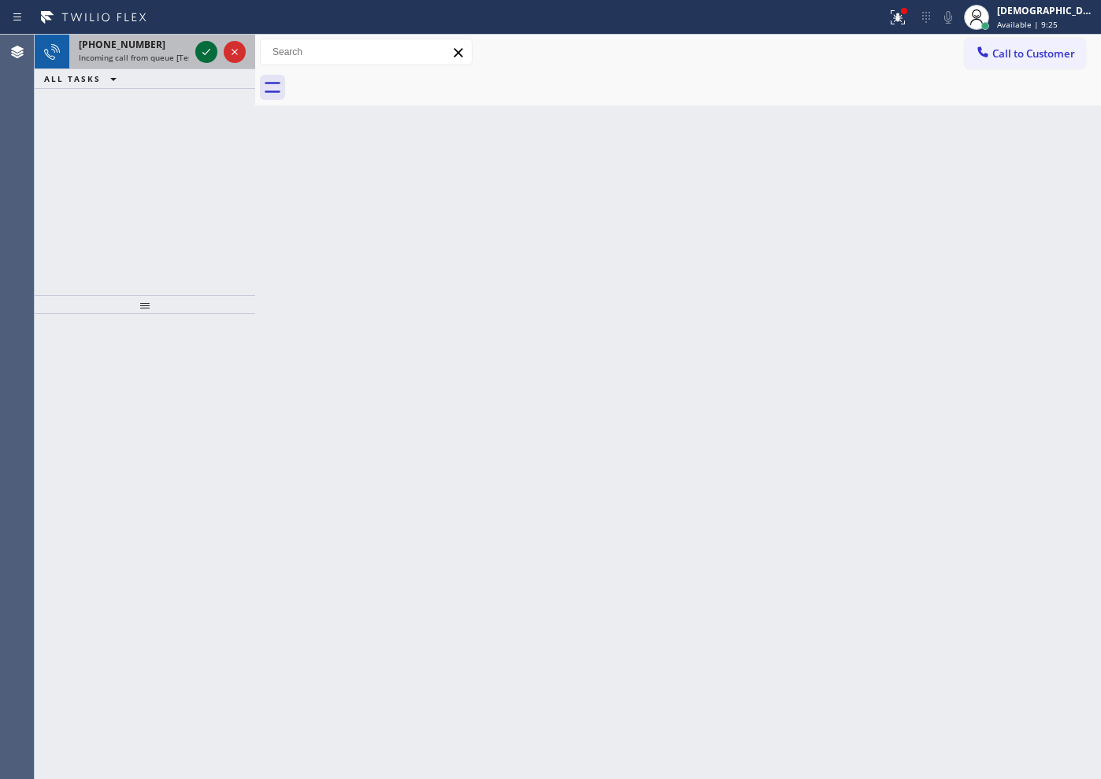
click at [200, 51] on icon at bounding box center [206, 52] width 19 height 19
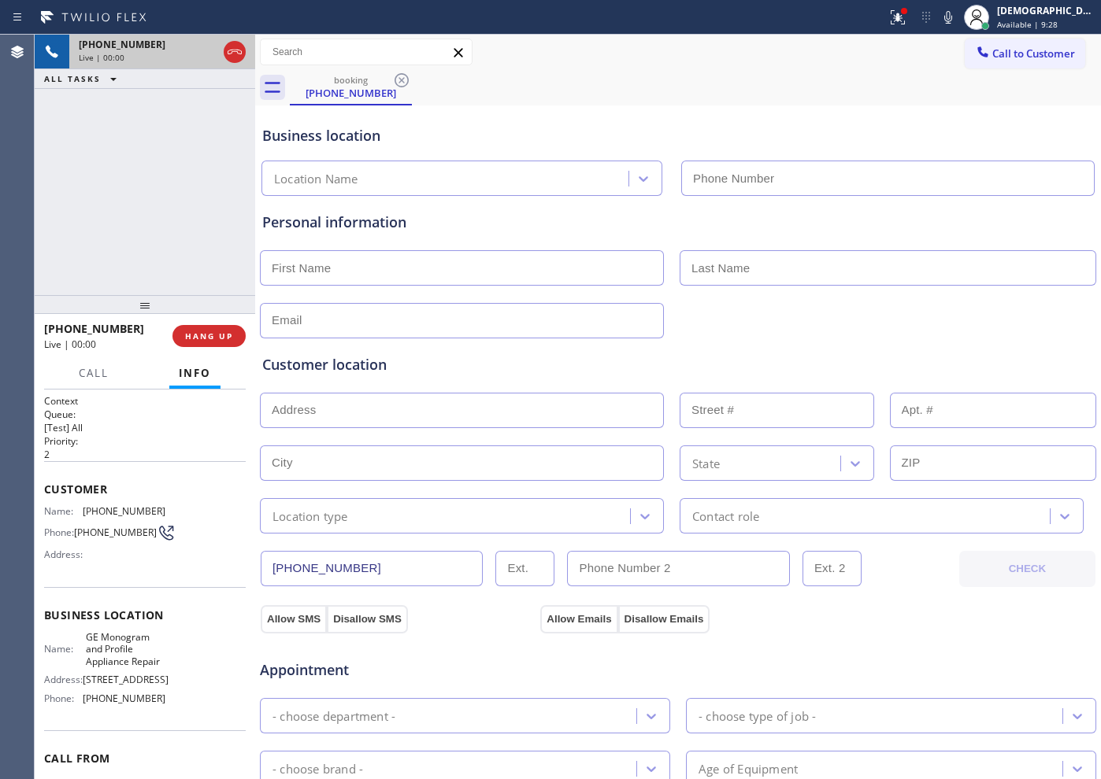
type input "[PHONE_NUMBER]"
click at [241, 54] on icon at bounding box center [235, 52] width 14 height 5
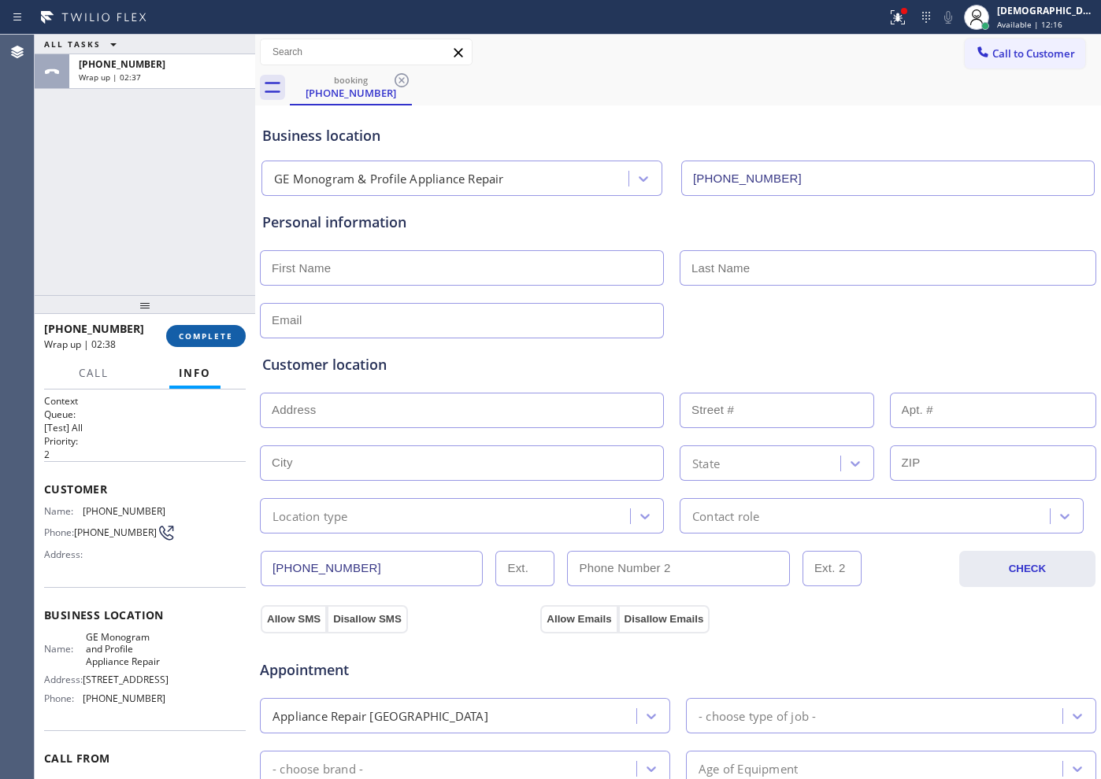
click at [209, 339] on span "COMPLETE" at bounding box center [206, 336] width 54 height 11
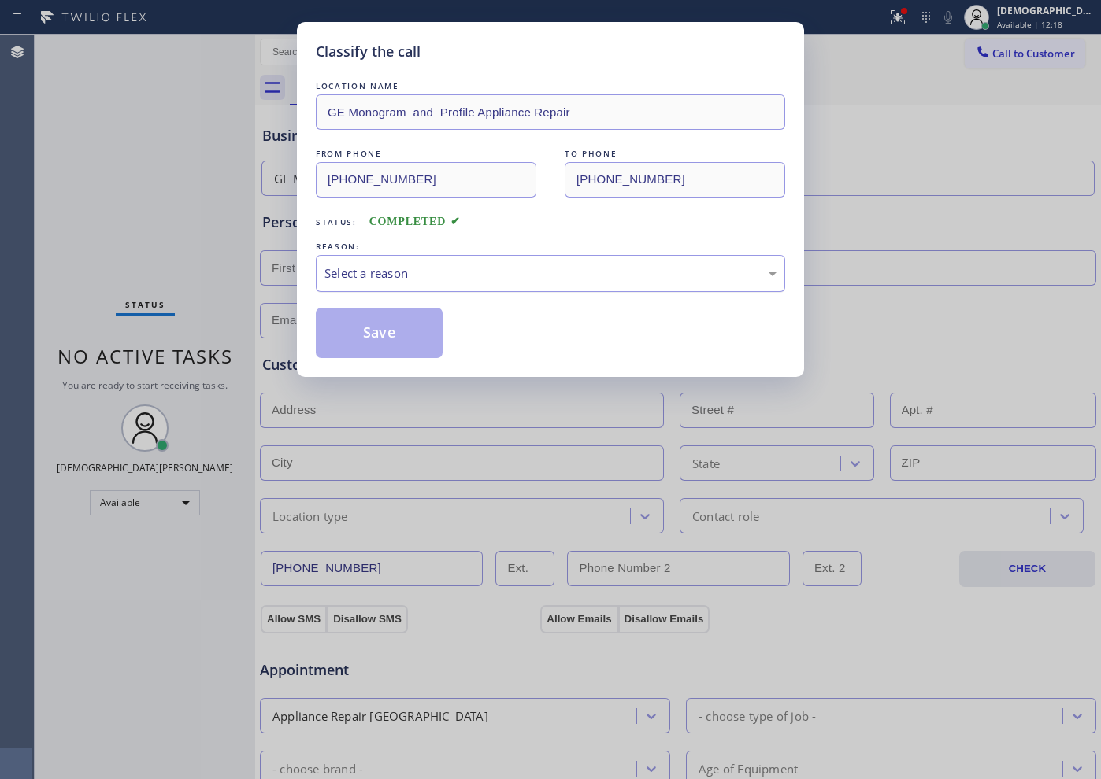
click at [447, 287] on div "Select a reason" at bounding box center [550, 273] width 469 height 37
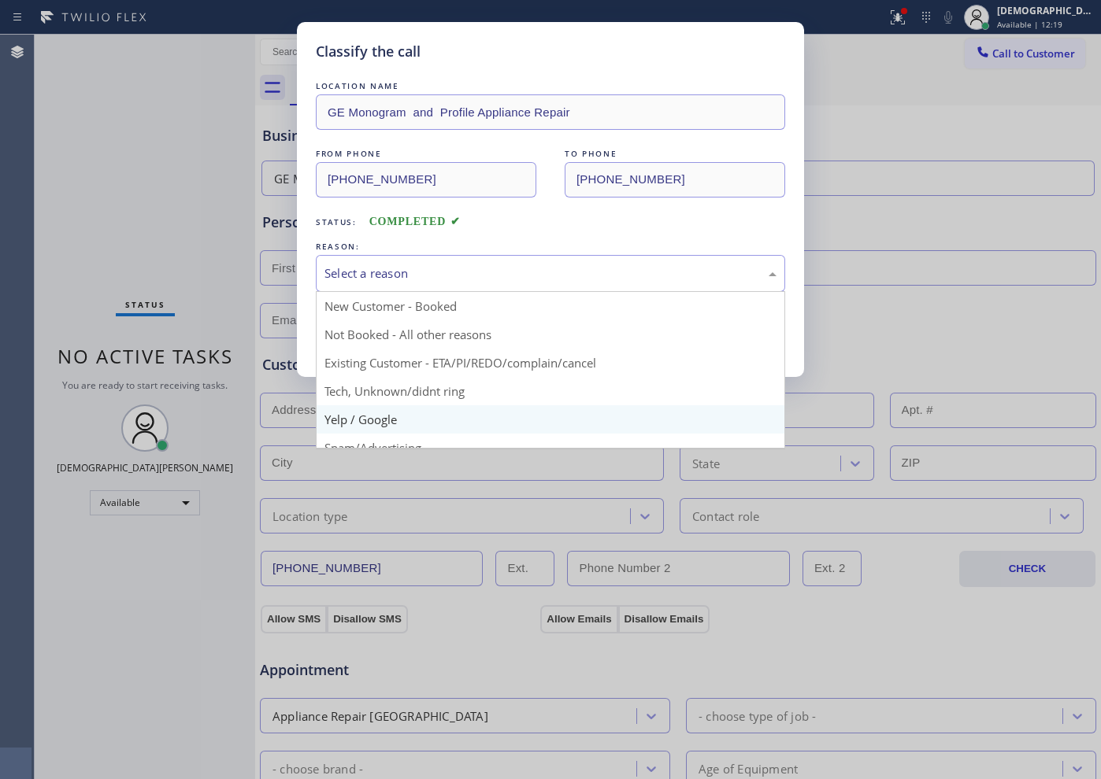
scroll to position [98, 0]
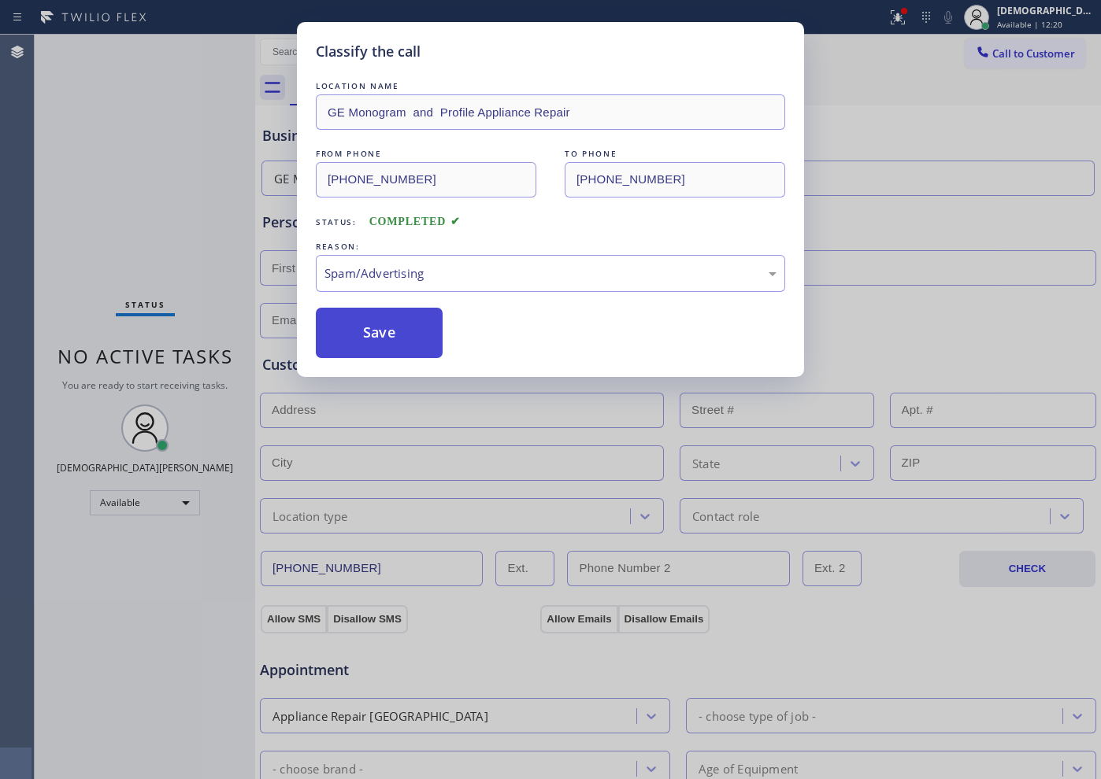
click at [369, 336] on button "Save" at bounding box center [379, 333] width 127 height 50
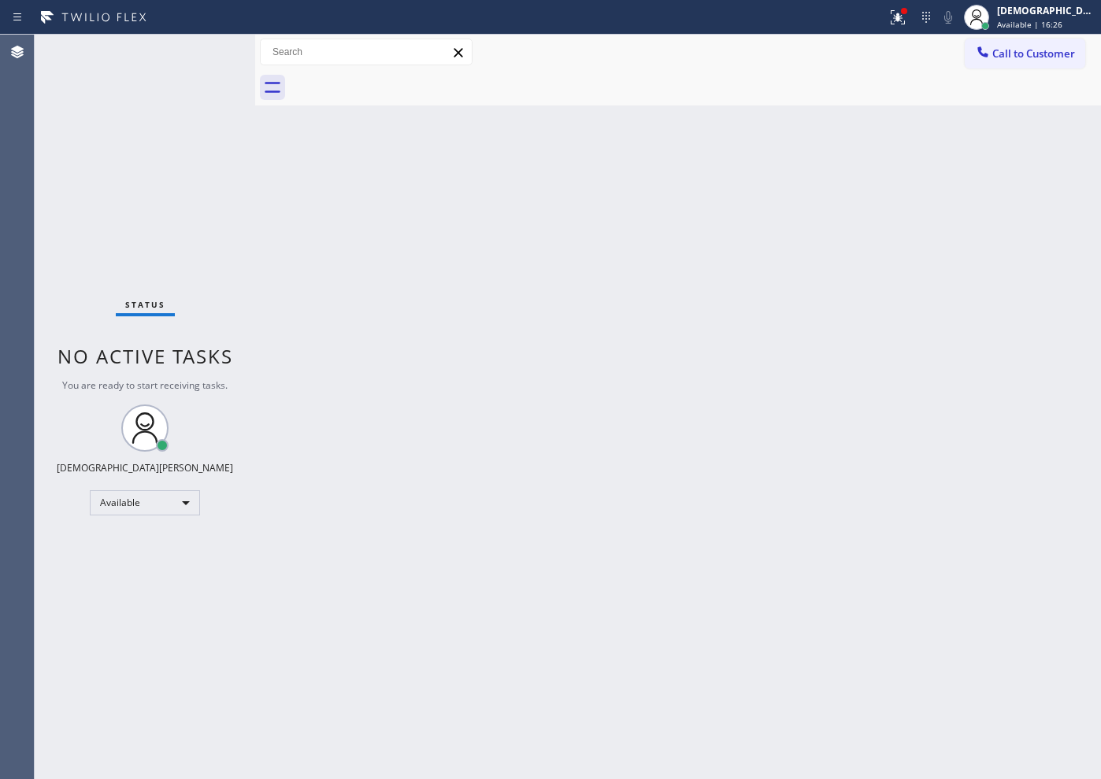
click at [676, 442] on div "Back to Dashboard Change Sender ID Customers Technicians Select a contact Outbo…" at bounding box center [678, 407] width 846 height 745
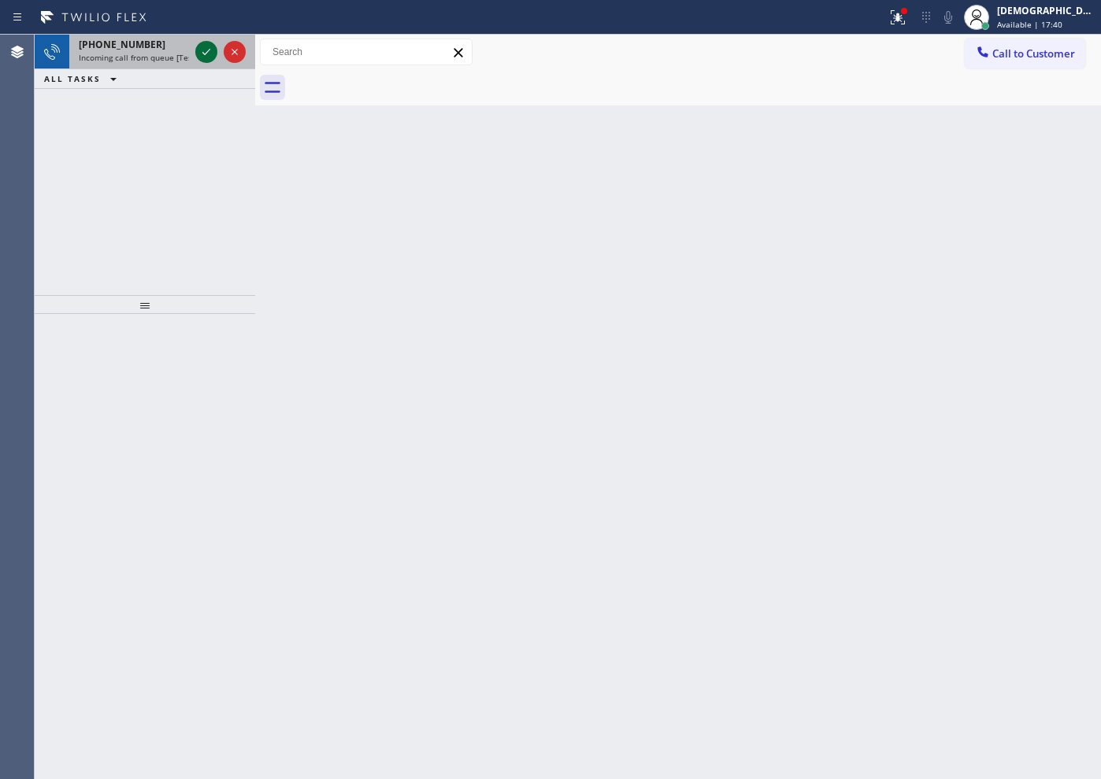
click at [207, 58] on icon at bounding box center [206, 52] width 19 height 19
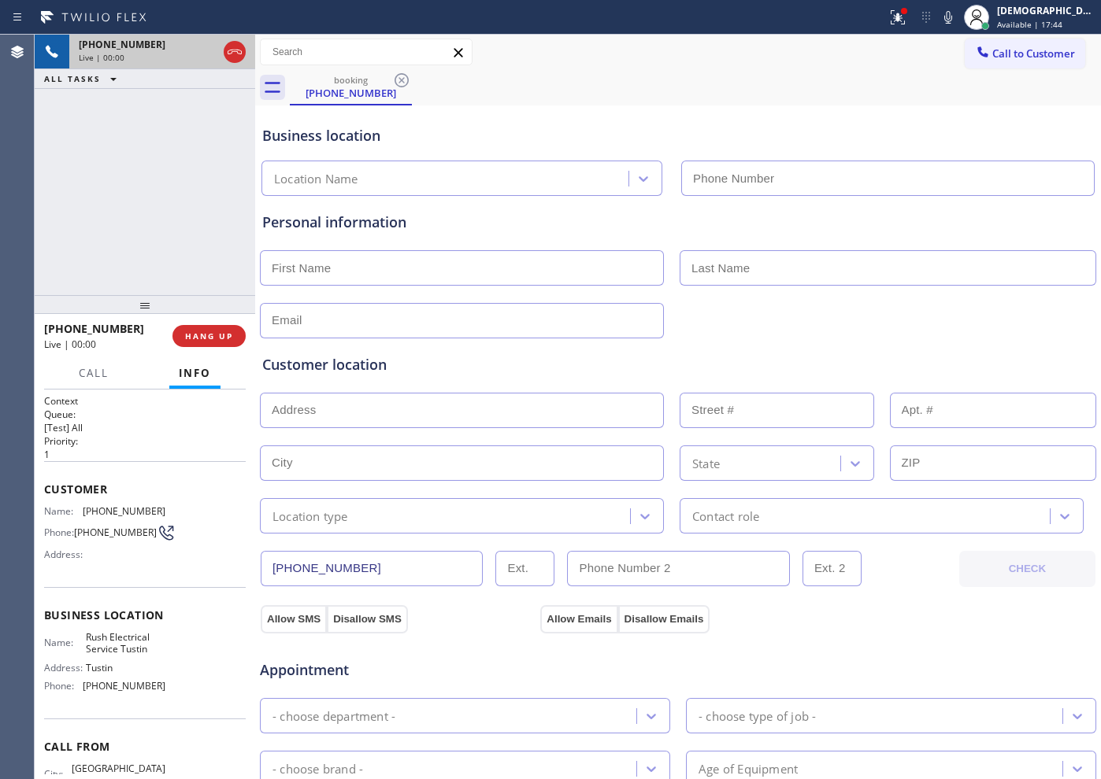
type input "[PHONE_NUMBER]"
click at [150, 146] on div "[PHONE_NUMBER] Live | 01:24 ALL TASKS ALL TASKS ACTIVE TASKS TASKS IN WRAP UP" at bounding box center [145, 165] width 220 height 261
click at [236, 50] on icon at bounding box center [234, 52] width 19 height 19
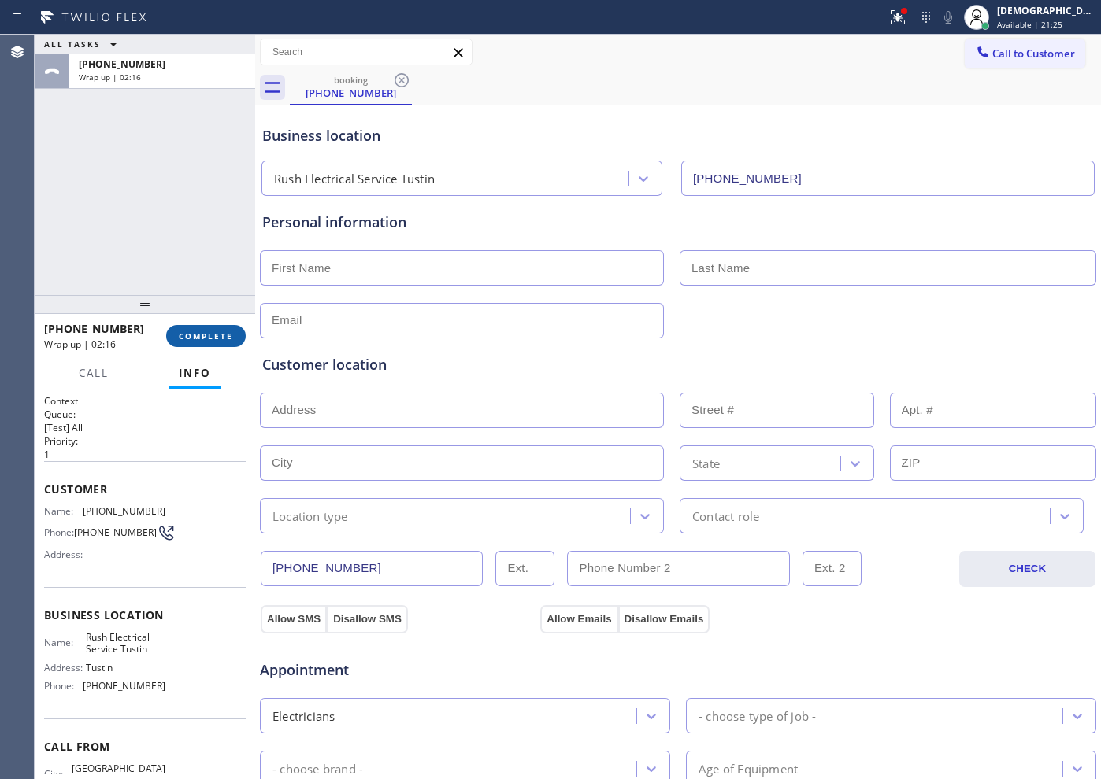
click at [224, 338] on span "COMPLETE" at bounding box center [206, 336] width 54 height 11
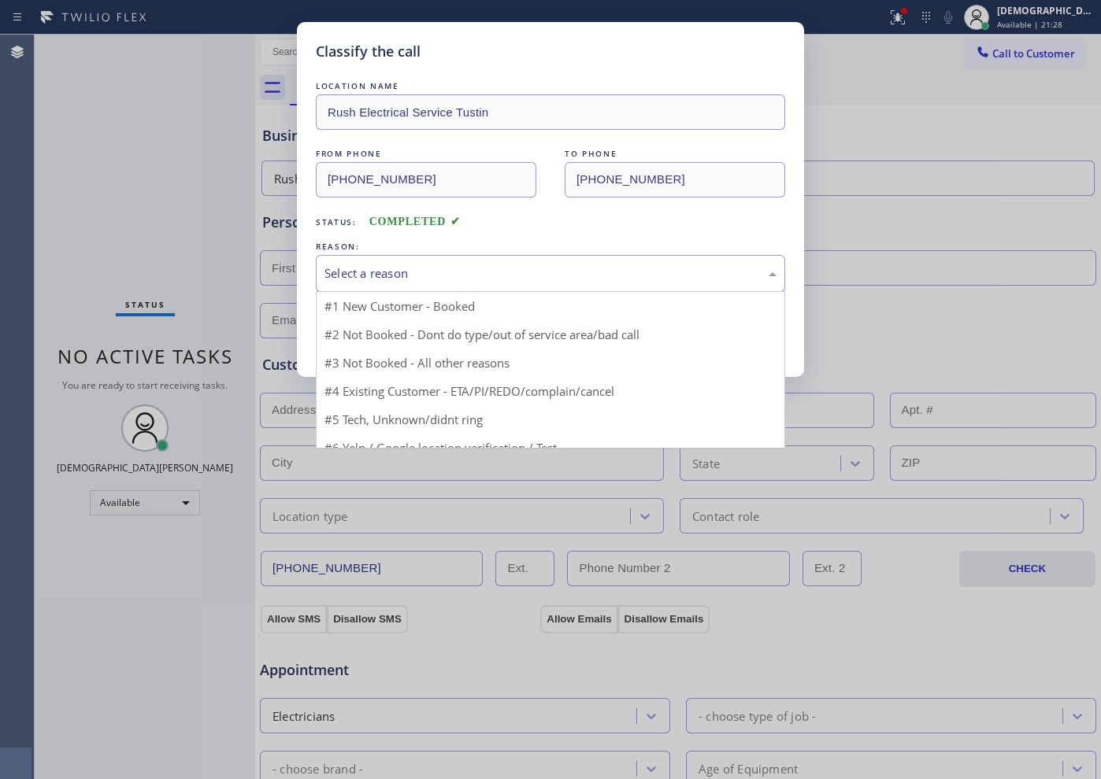
click at [470, 260] on div "Select a reason" at bounding box center [550, 273] width 469 height 37
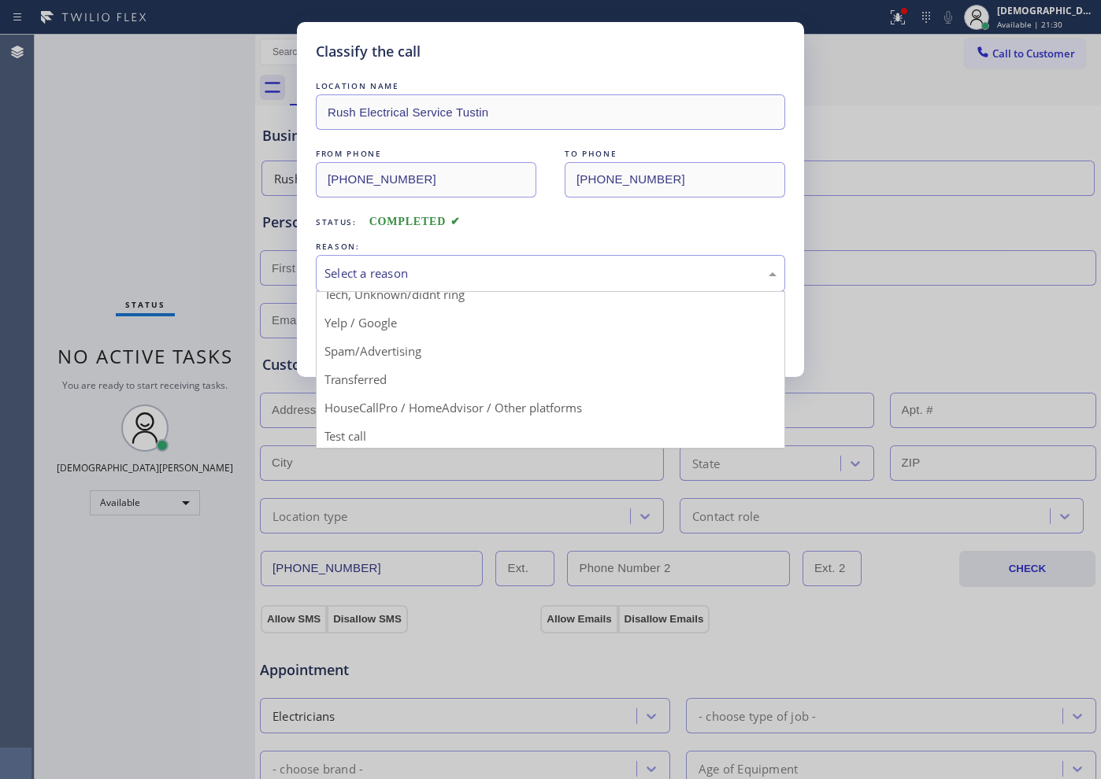
scroll to position [99, 0]
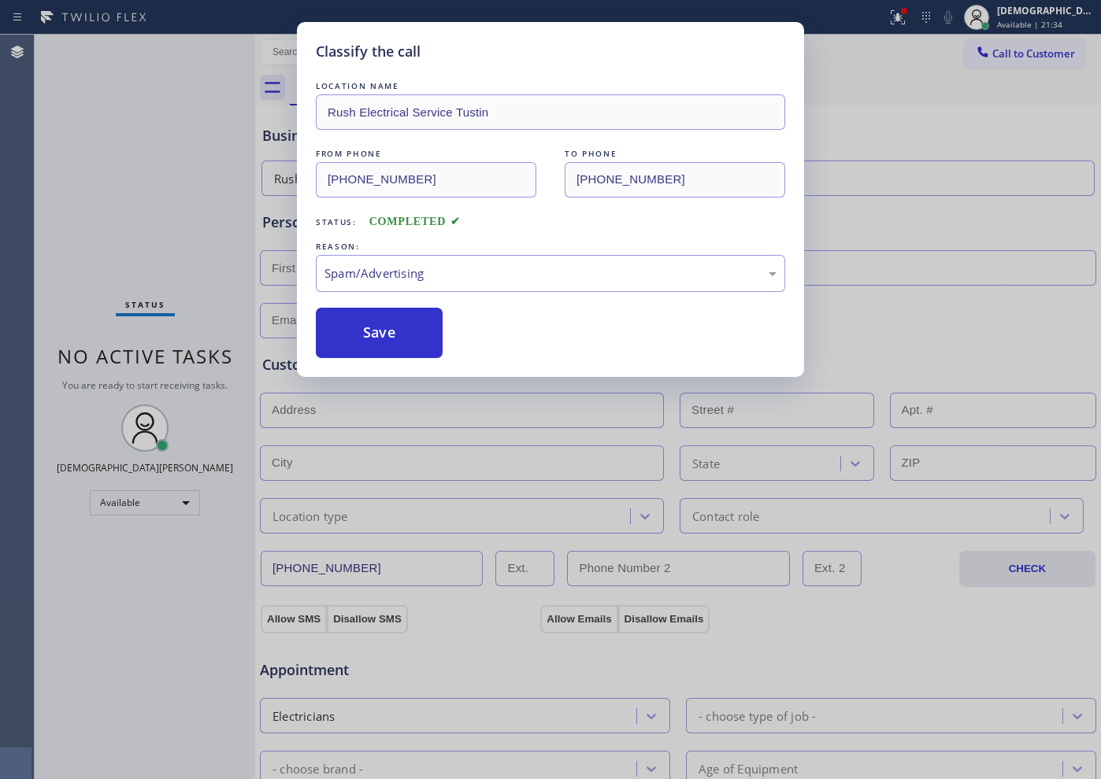
drag, startPoint x: 408, startPoint y: 335, endPoint x: 497, endPoint y: 335, distance: 89.0
click at [497, 335] on div "Save" at bounding box center [550, 333] width 469 height 50
drag, startPoint x: 353, startPoint y: 323, endPoint x: 500, endPoint y: 322, distance: 147.2
click at [500, 322] on div "Save" at bounding box center [550, 333] width 469 height 50
drag, startPoint x: 414, startPoint y: 333, endPoint x: 490, endPoint y: 315, distance: 78.5
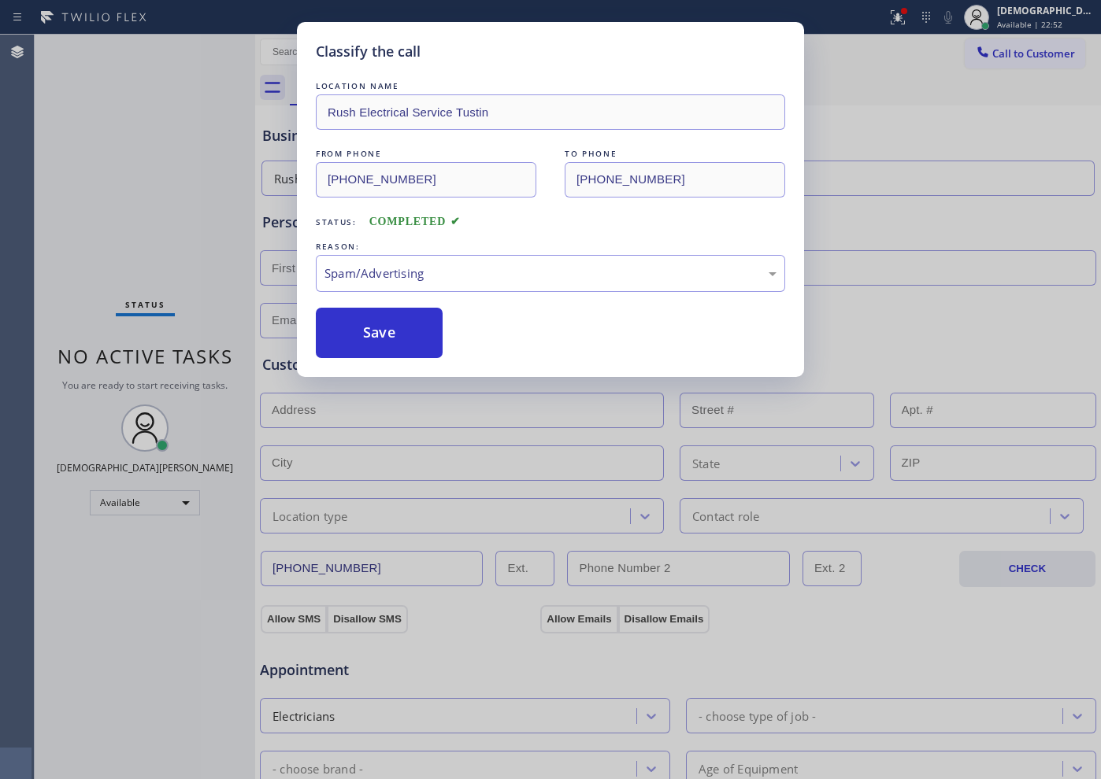
click at [490, 315] on div "Save" at bounding box center [550, 333] width 469 height 50
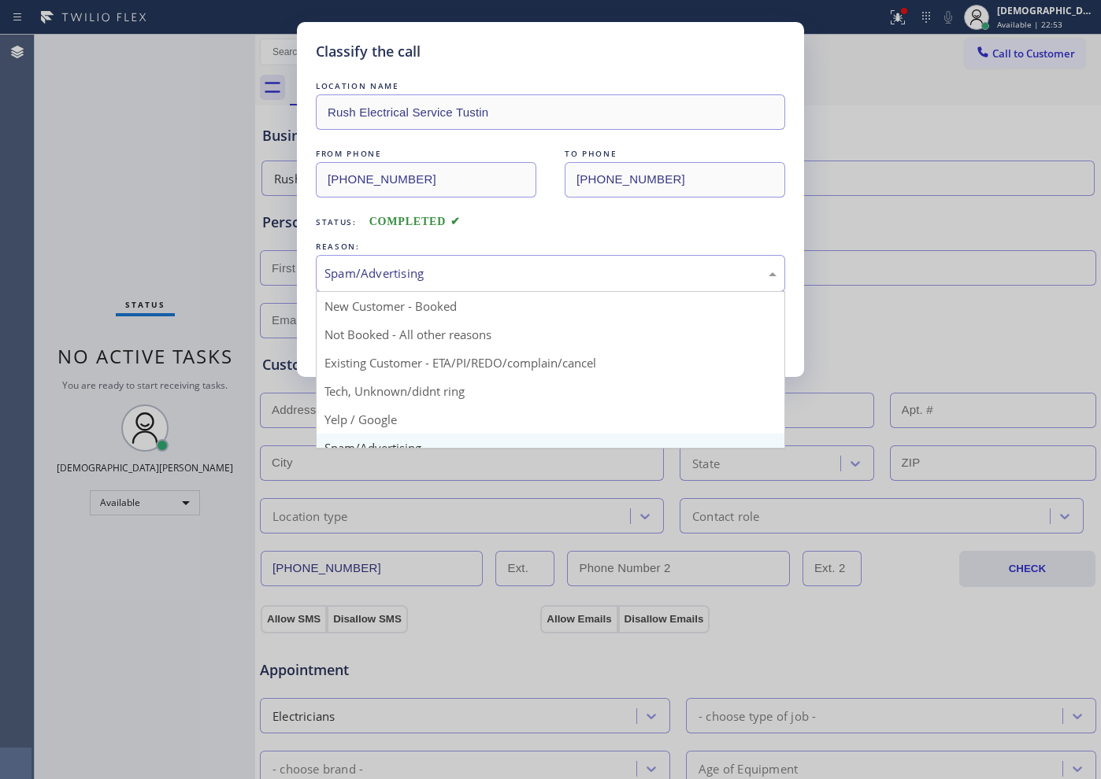
click at [465, 267] on div "Spam/Advertising" at bounding box center [550, 274] width 452 height 18
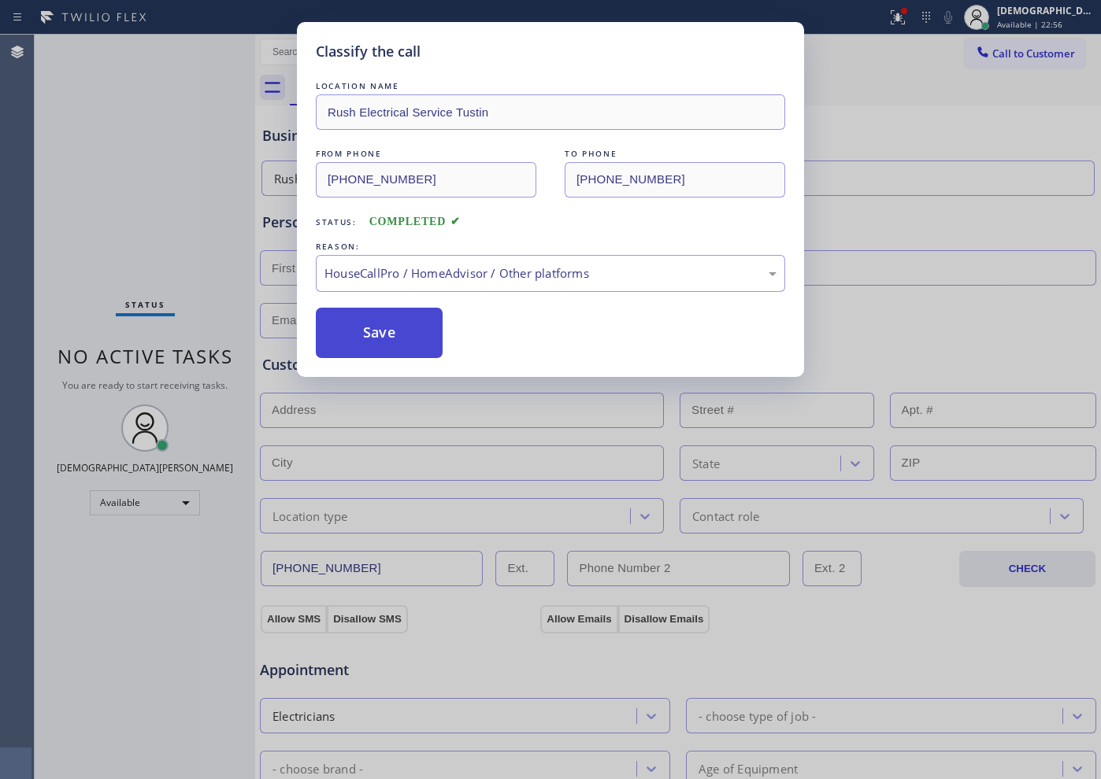
click at [424, 329] on button "Save" at bounding box center [379, 333] width 127 height 50
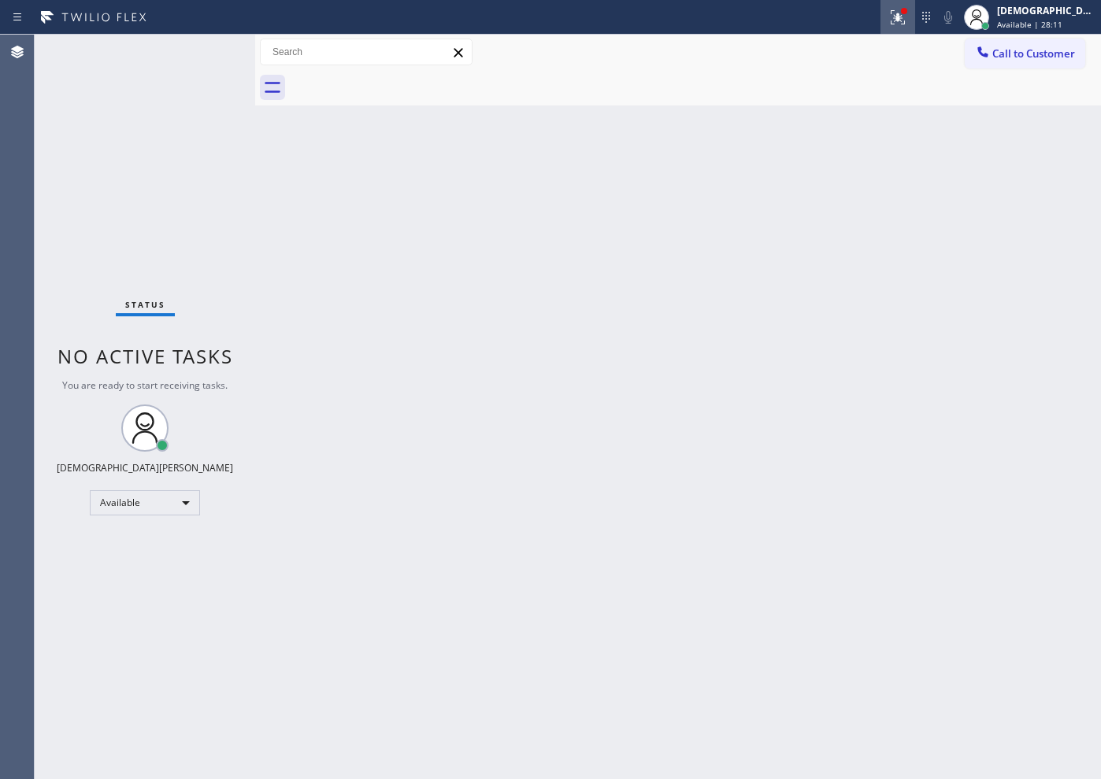
click at [907, 9] on icon at bounding box center [897, 17] width 19 height 19
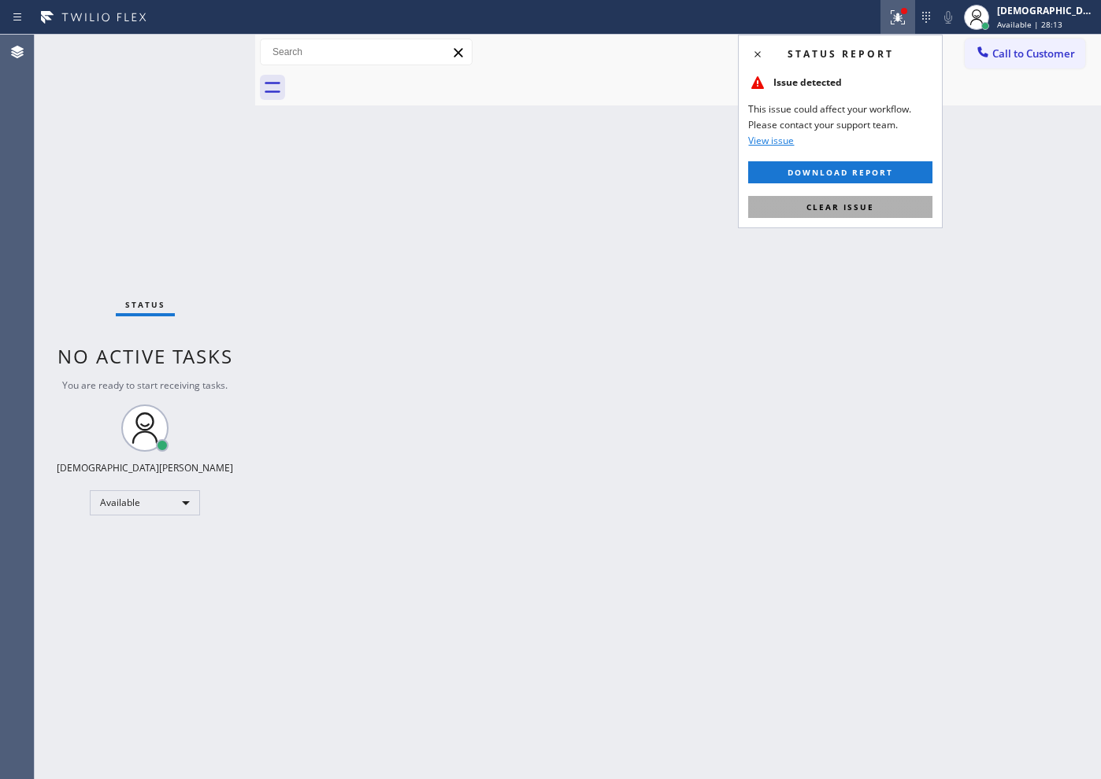
click at [828, 213] on button "Clear issue" at bounding box center [840, 207] width 184 height 22
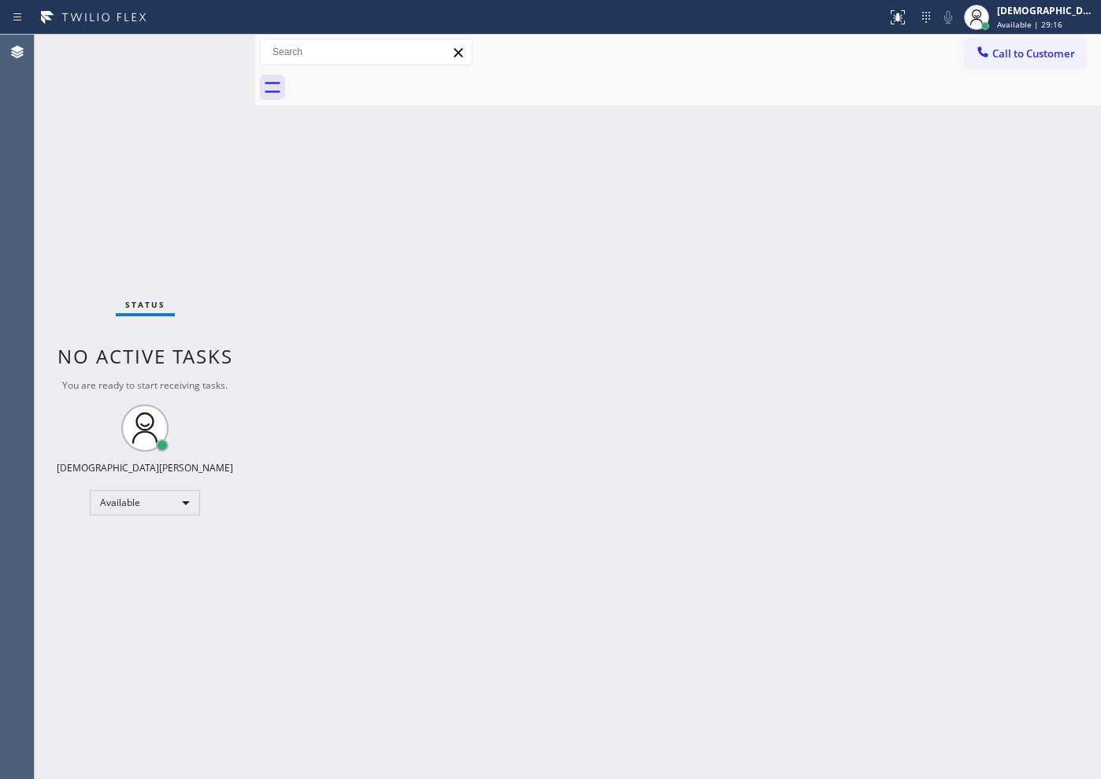
click at [213, 63] on div "Status No active tasks You are ready to start receiving tasks. Christian Cinco …" at bounding box center [145, 407] width 220 height 745
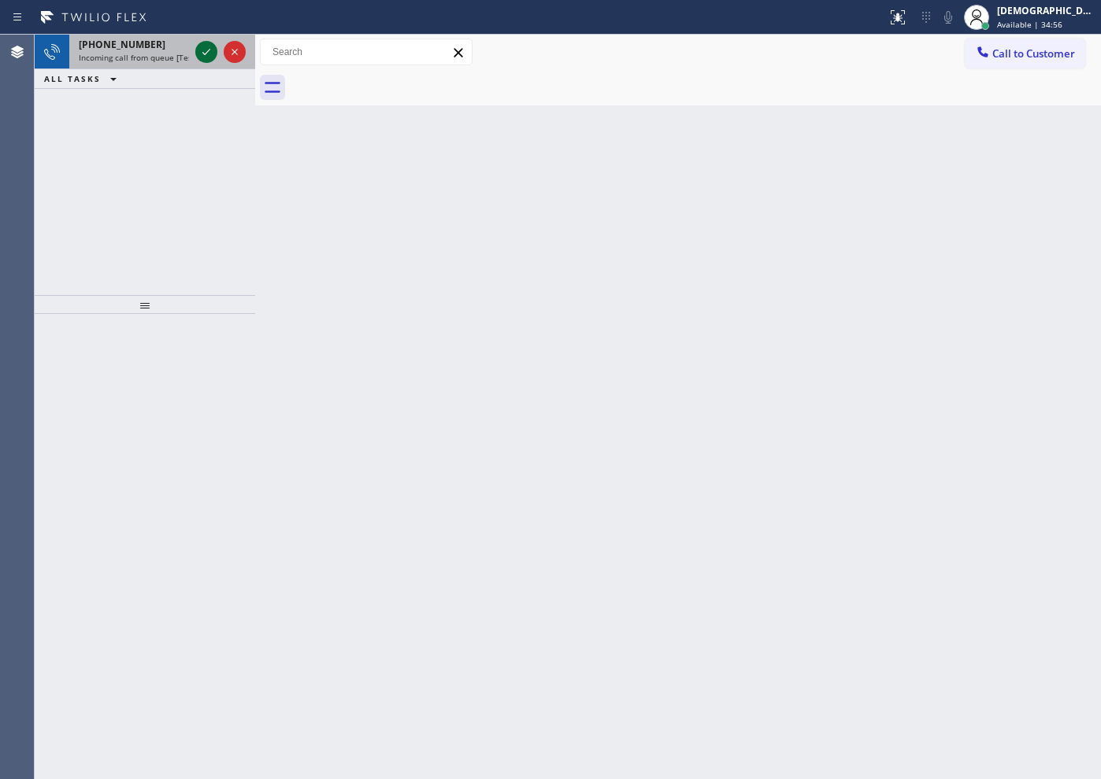
click at [202, 52] on icon at bounding box center [206, 52] width 19 height 19
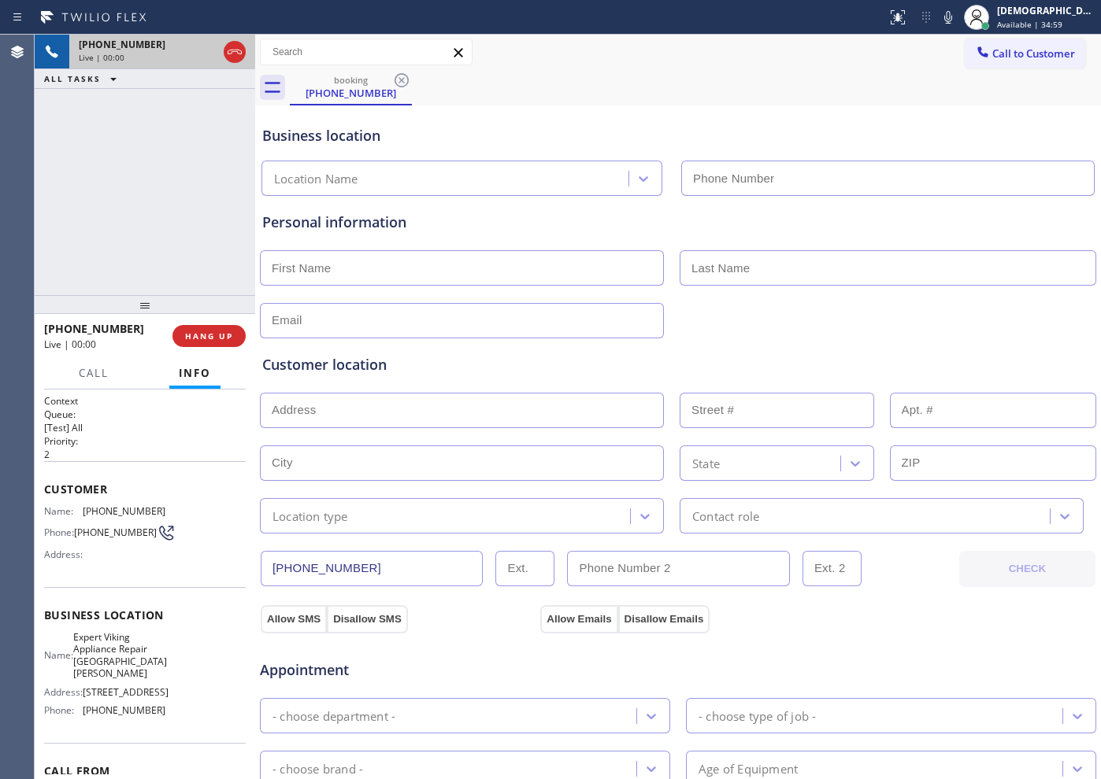
type input "[PHONE_NUMBER]"
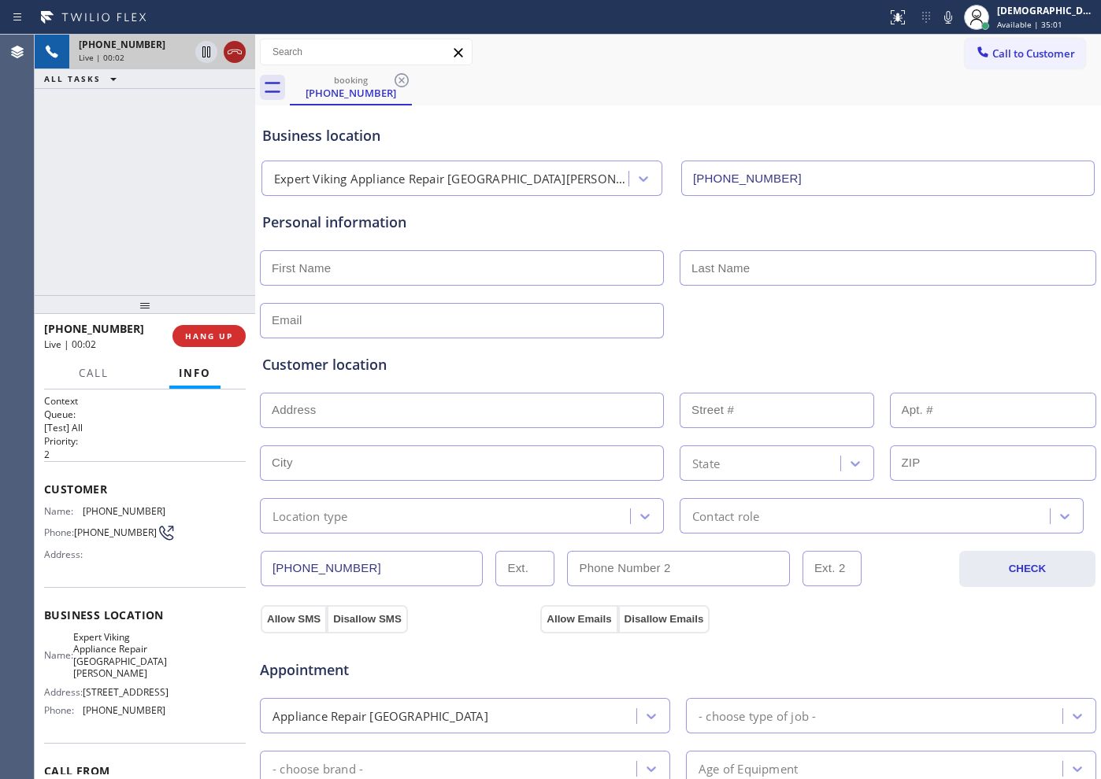
click at [236, 56] on icon at bounding box center [234, 52] width 19 height 19
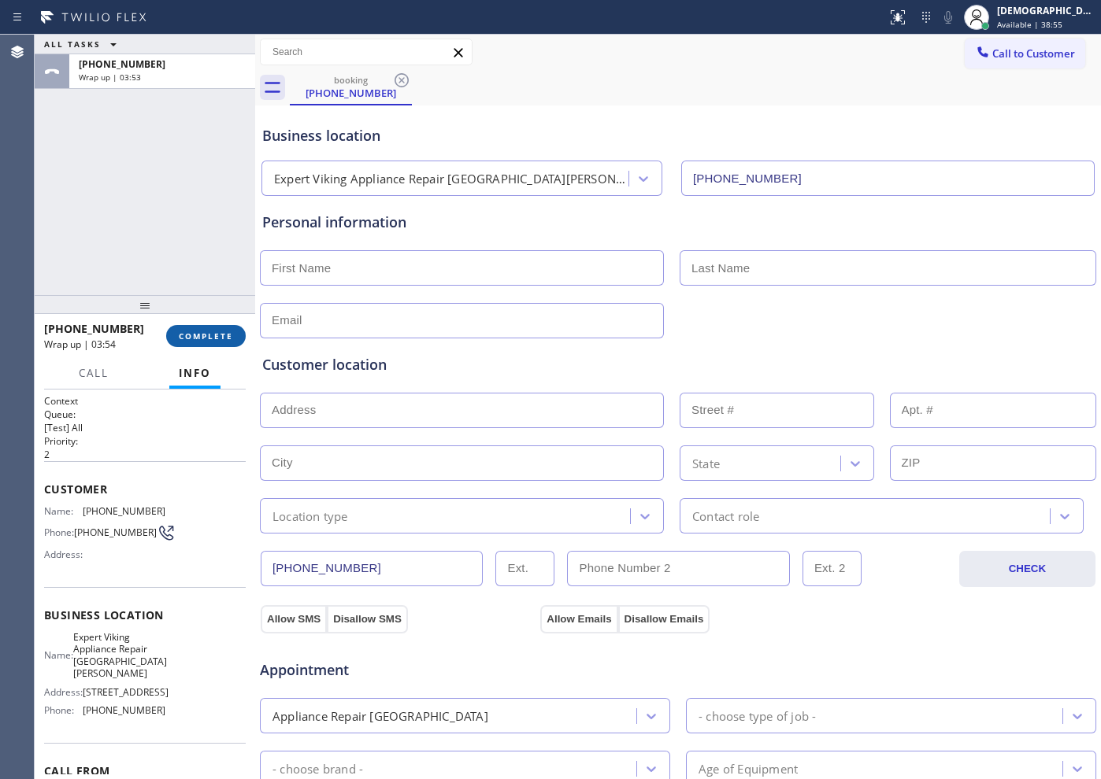
click at [227, 341] on span "COMPLETE" at bounding box center [206, 336] width 54 height 11
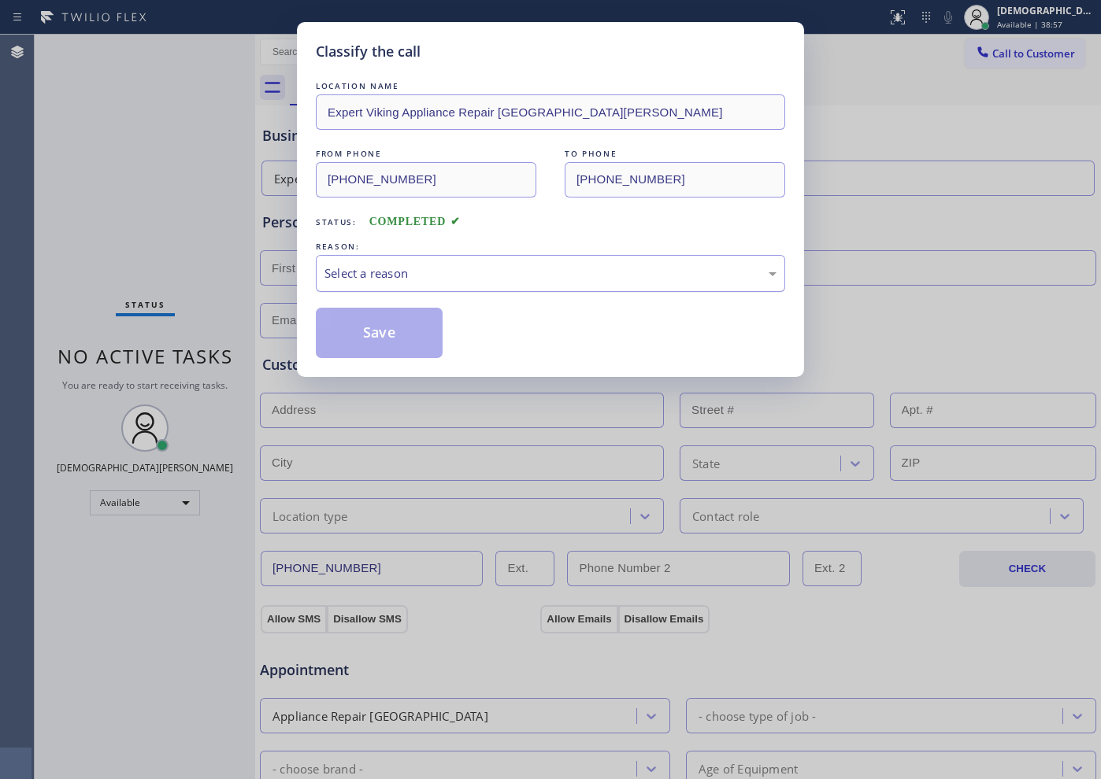
click at [347, 271] on div "Select a reason" at bounding box center [550, 274] width 452 height 18
click at [416, 283] on div "Not Booked - All other reasons" at bounding box center [550, 273] width 469 height 37
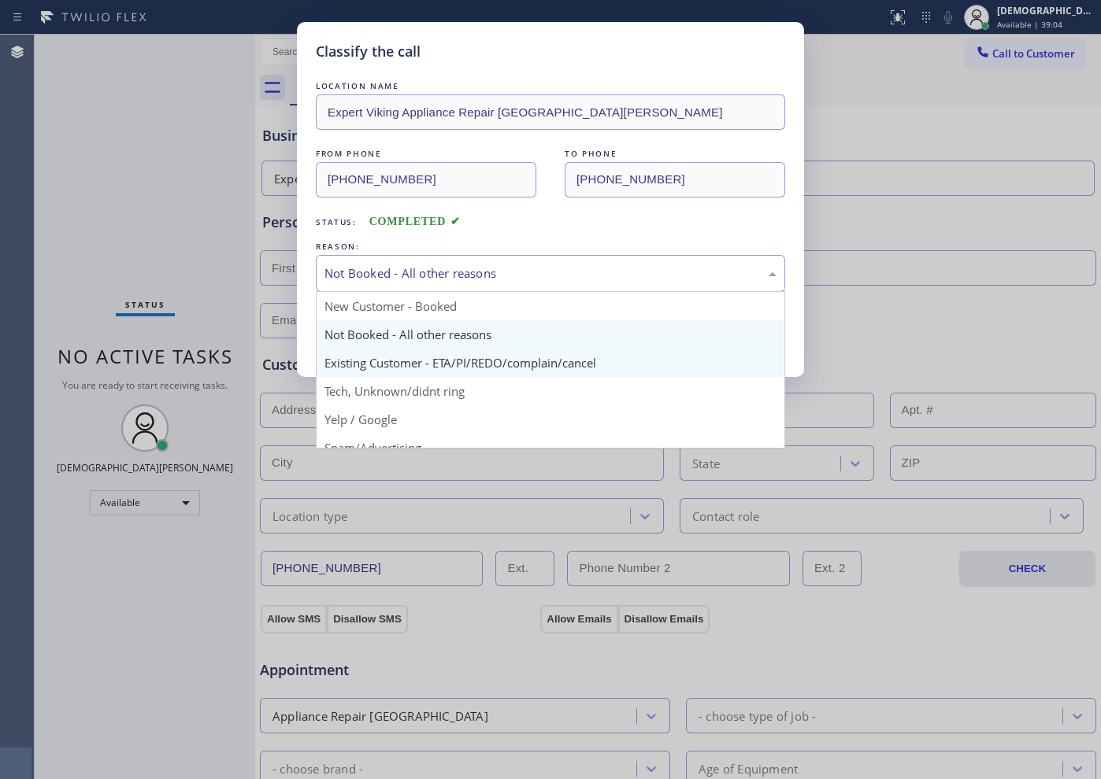
scroll to position [98, 0]
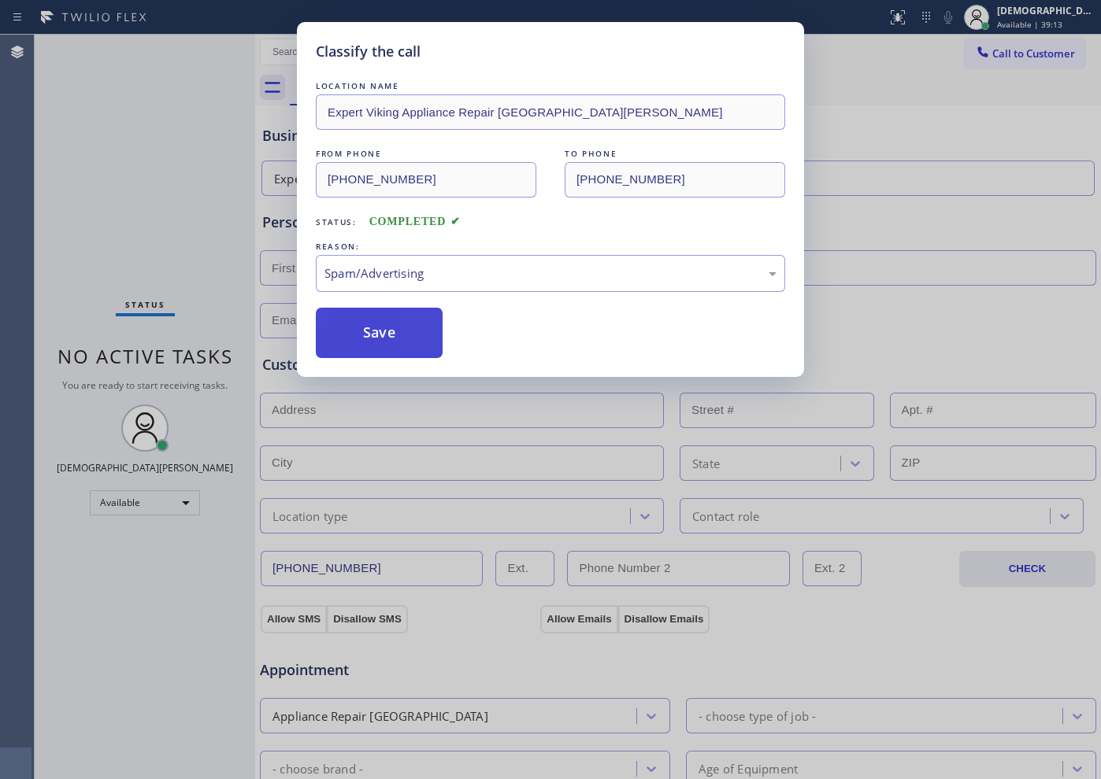
click at [395, 346] on button "Save" at bounding box center [379, 333] width 127 height 50
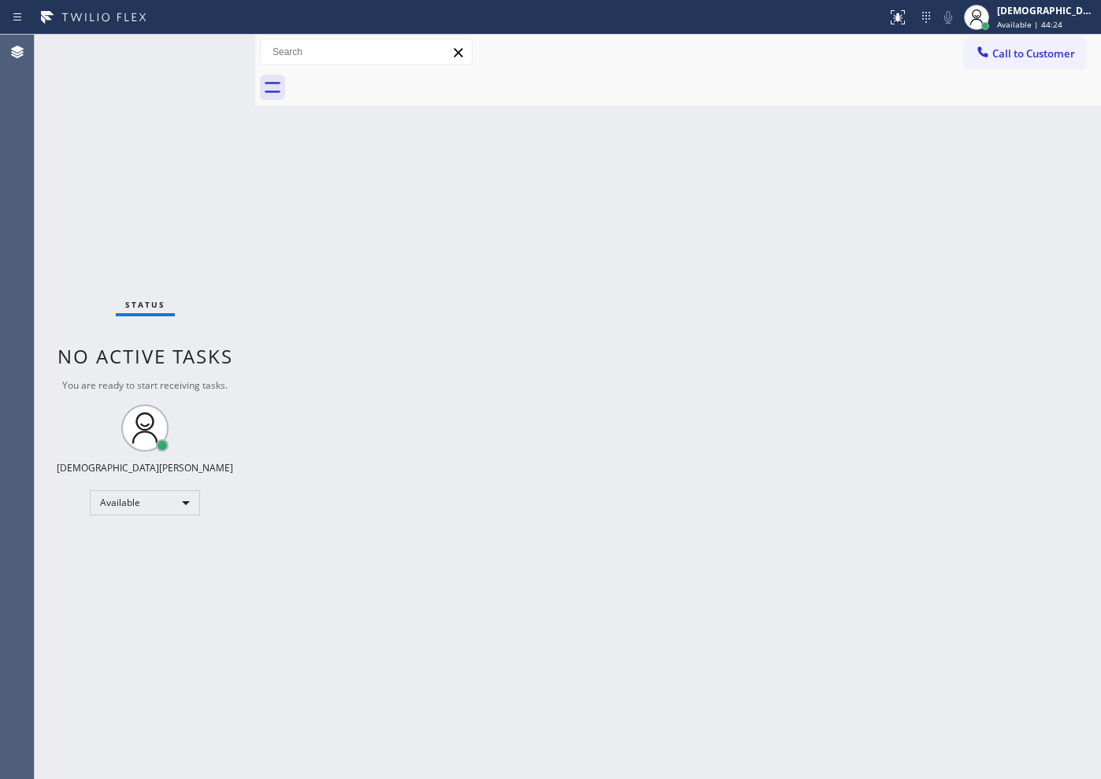
click at [183, 605] on div "Status No active tasks You are ready to start receiving tasks. Christian Cinco …" at bounding box center [145, 407] width 220 height 745
click at [130, 216] on div "Status No active tasks You are ready to start receiving tasks. Christian Cinco …" at bounding box center [145, 407] width 220 height 745
click at [147, 510] on div "Available" at bounding box center [145, 502] width 110 height 25
click at [139, 568] on li "Unavailable" at bounding box center [144, 564] width 107 height 19
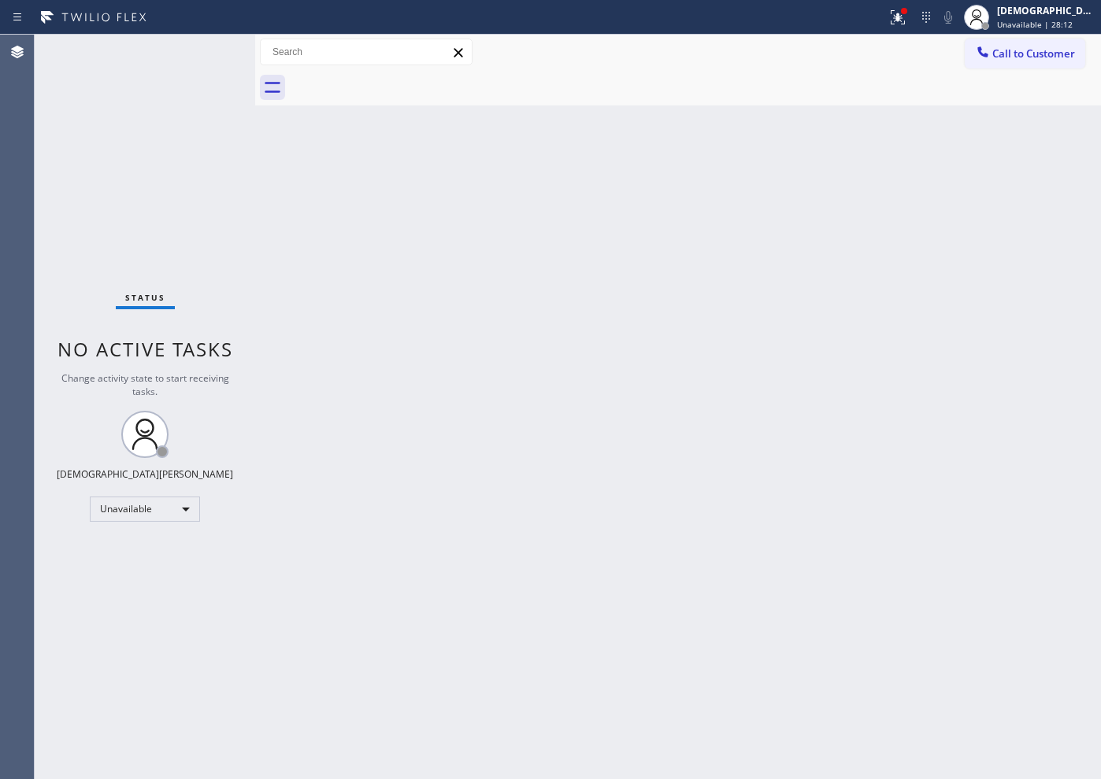
click at [116, 202] on div "Status No active tasks Change activity state to start receiving tasks. [PERSON_…" at bounding box center [145, 407] width 220 height 745
click at [124, 176] on div "Status No active tasks Change activity state to start receiving tasks. [PERSON_…" at bounding box center [145, 407] width 220 height 745
click at [154, 505] on div "Unavailable" at bounding box center [145, 509] width 110 height 25
click at [142, 590] on li "Break" at bounding box center [144, 590] width 107 height 19
click at [127, 89] on div "Status No active tasks Change activity state to start receiving tasks. Christia…" at bounding box center [145, 407] width 220 height 745
